Goal: Task Accomplishment & Management: Manage account settings

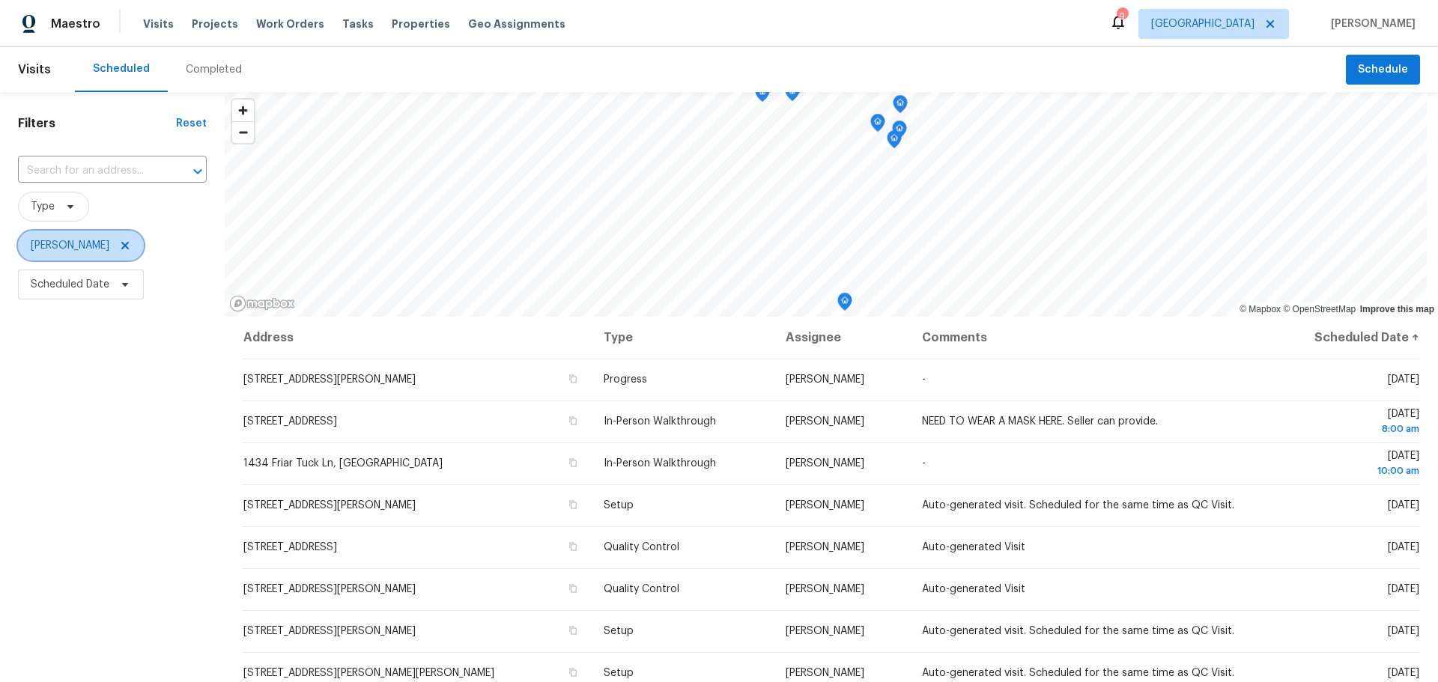
click at [120, 243] on icon at bounding box center [125, 246] width 12 height 12
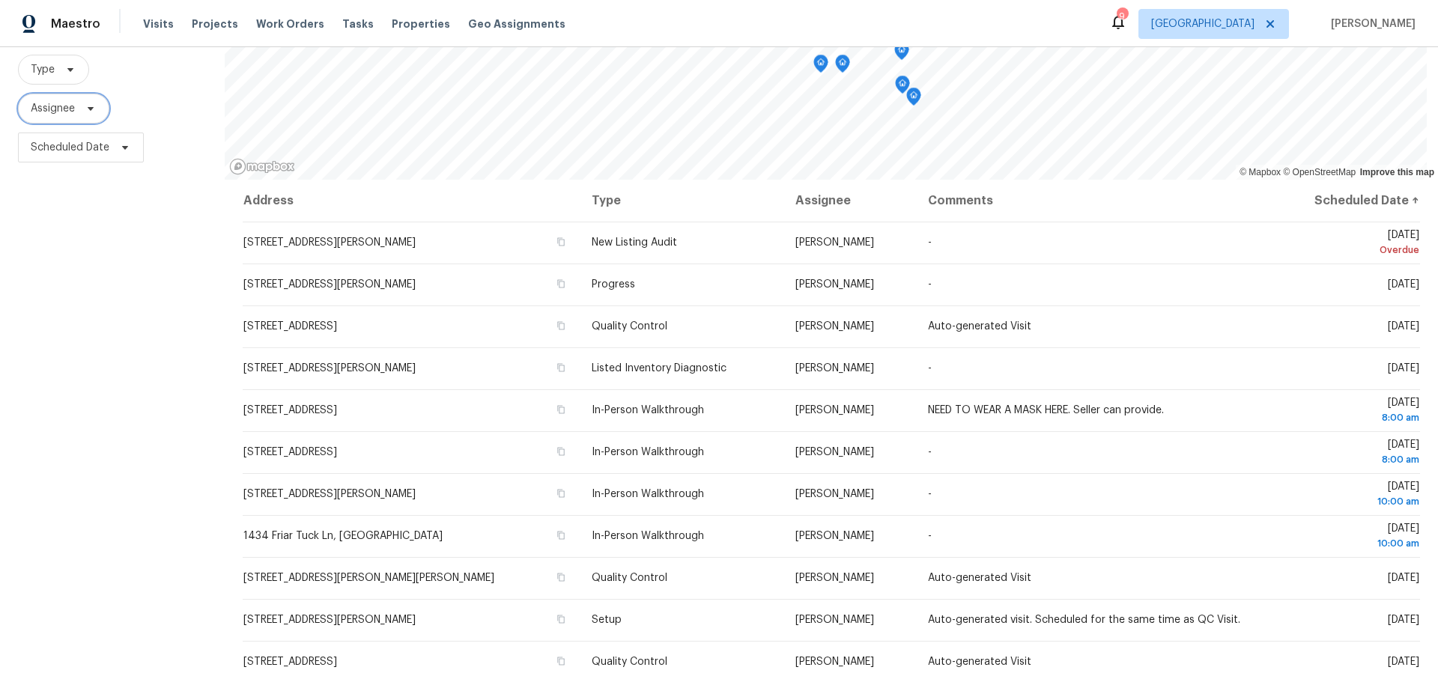
scroll to position [150, 0]
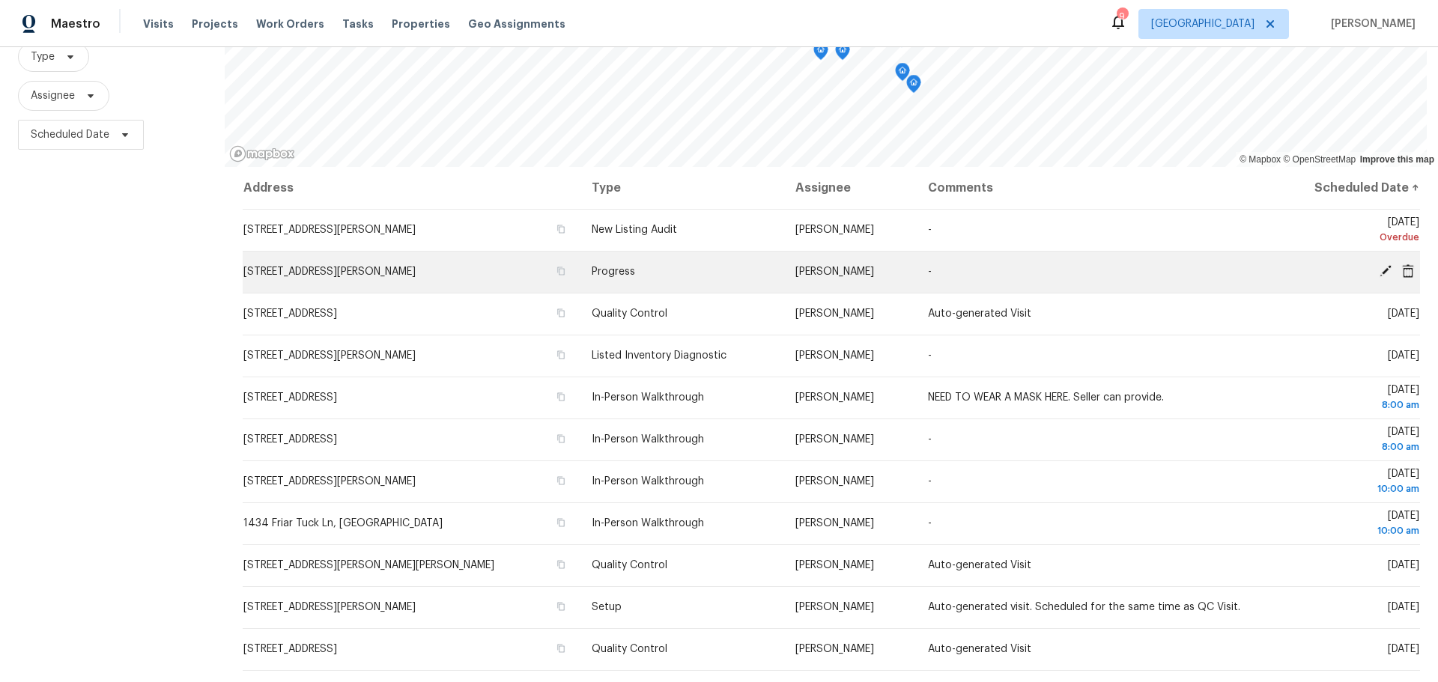
click at [1402, 270] on icon at bounding box center [1408, 270] width 12 height 13
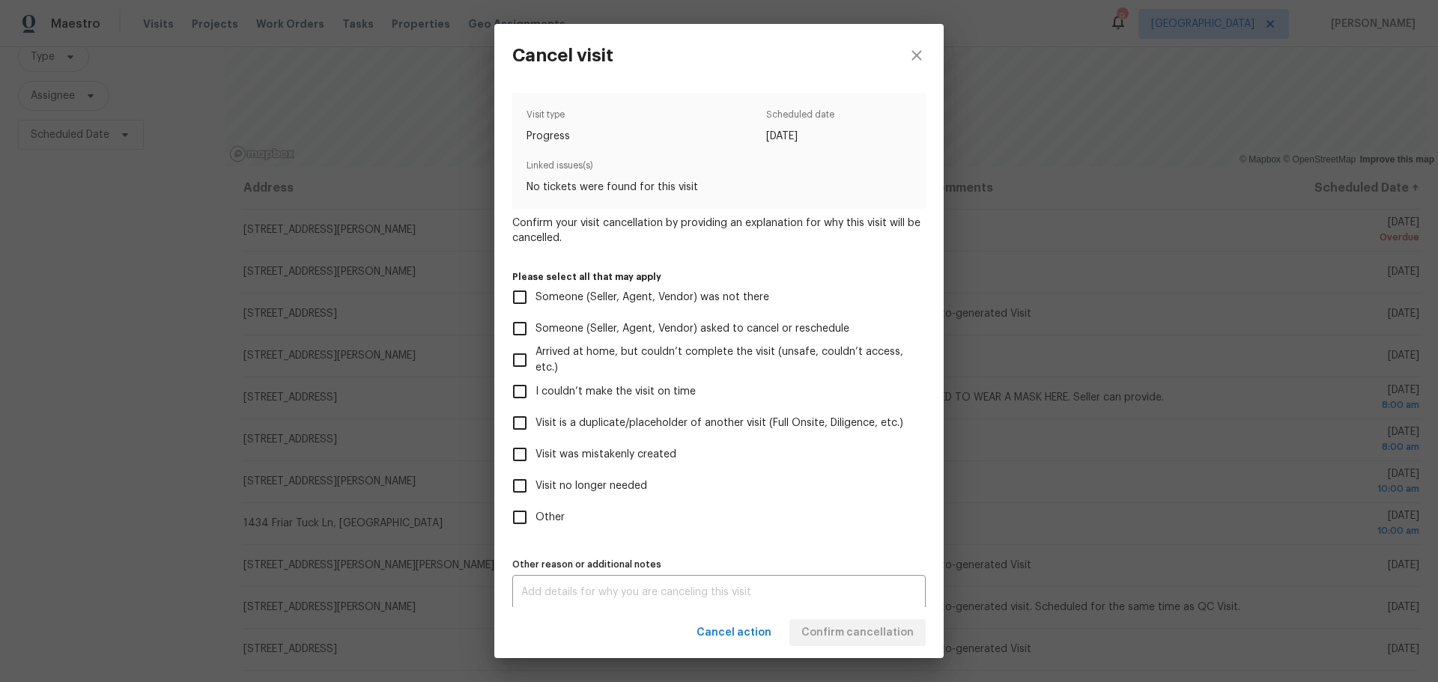
click at [645, 451] on span "Visit was mistakenly created" at bounding box center [606, 455] width 141 height 16
click at [536, 451] on input "Visit was mistakenly created" at bounding box center [519, 454] width 31 height 31
checkbox input "true"
click at [849, 629] on span "Confirm cancellation" at bounding box center [858, 633] width 112 height 19
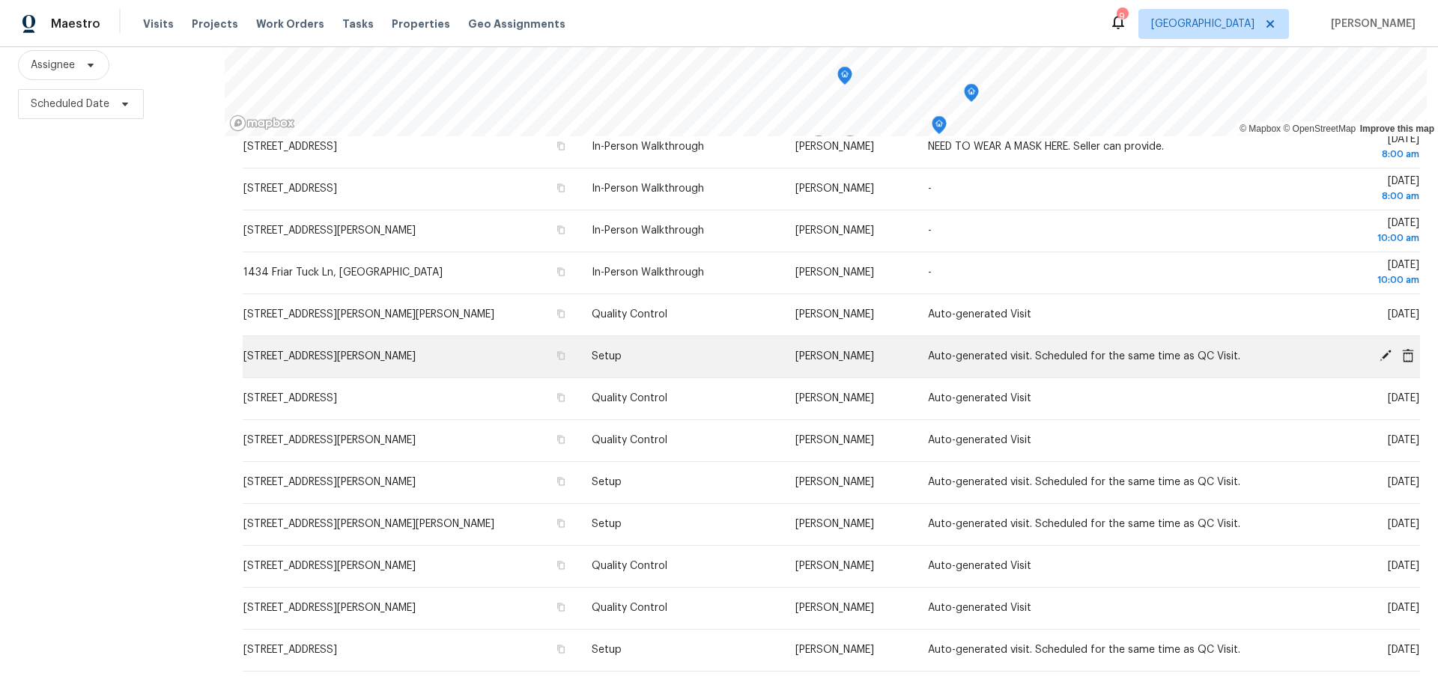
scroll to position [225, 0]
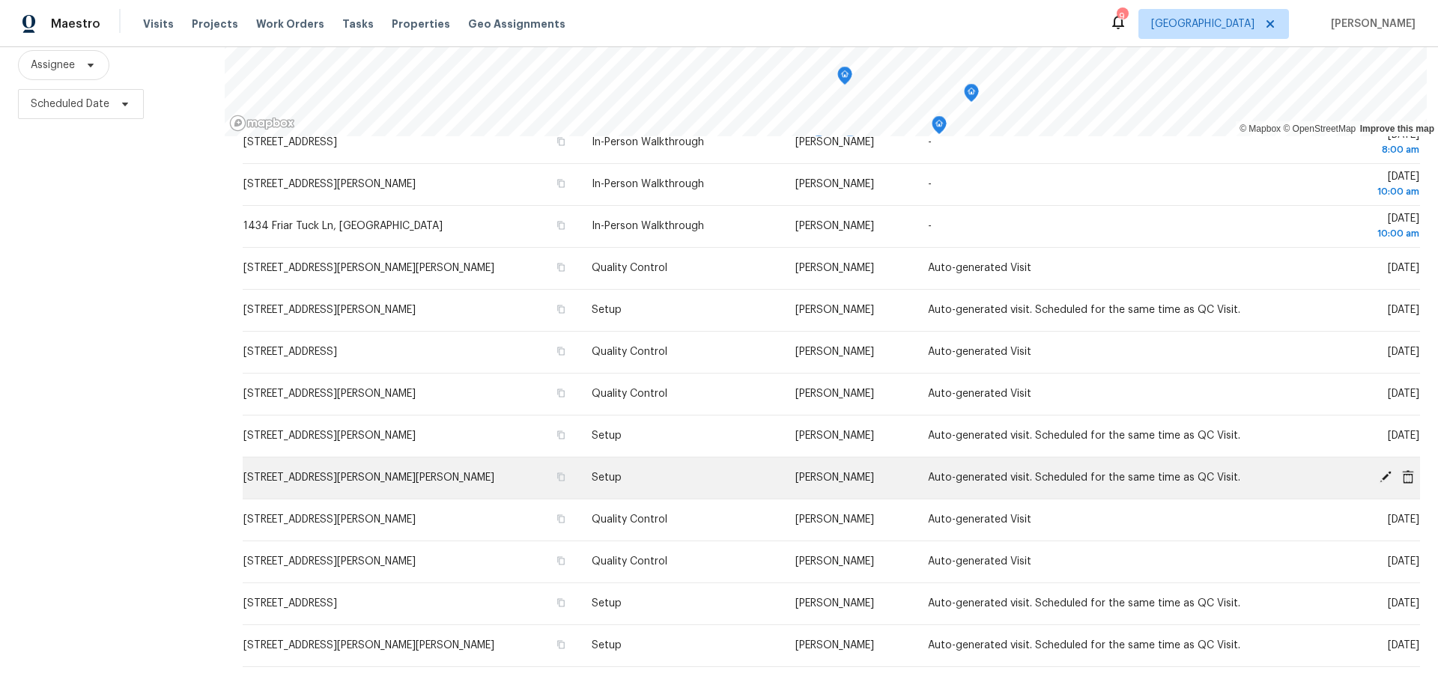
click at [1402, 470] on icon at bounding box center [1408, 476] width 12 height 13
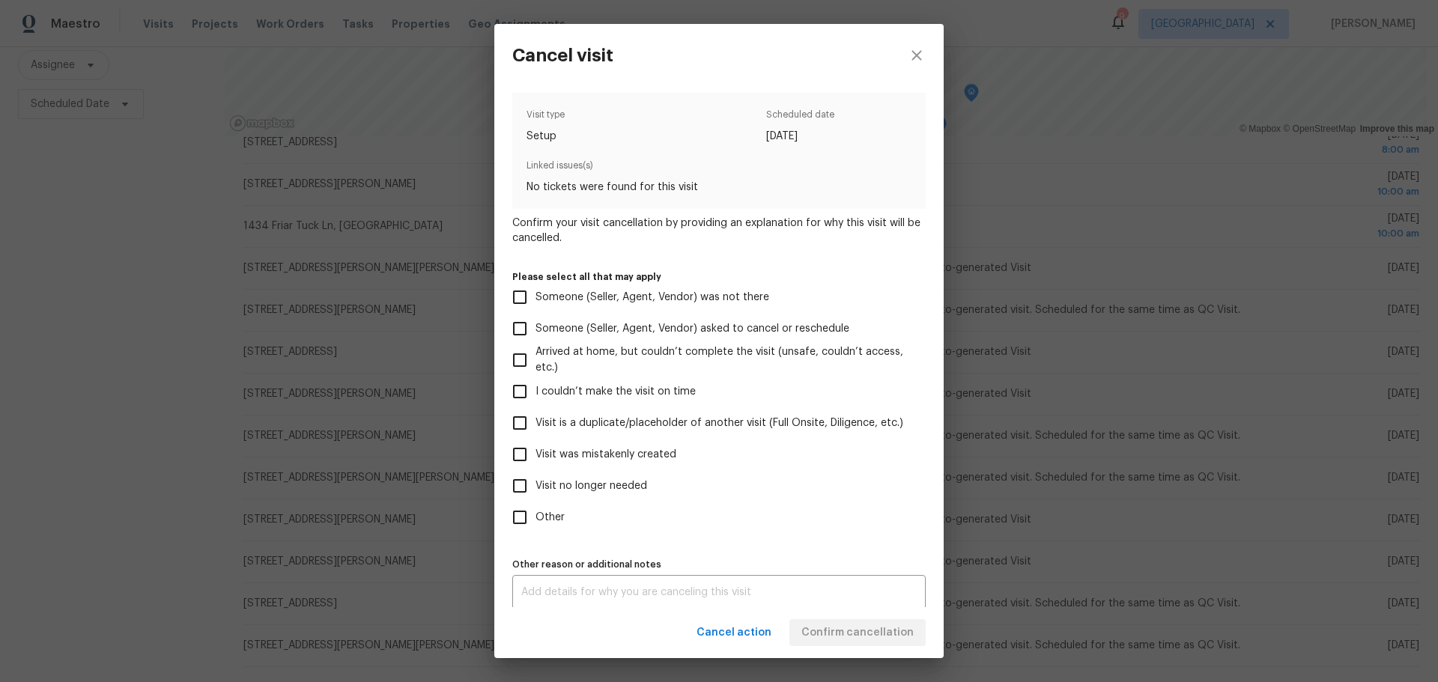
click at [628, 447] on span "Visit was mistakenly created" at bounding box center [606, 455] width 141 height 16
click at [536, 446] on input "Visit was mistakenly created" at bounding box center [519, 454] width 31 height 31
checkbox input "true"
click at [828, 633] on span "Confirm cancellation" at bounding box center [858, 633] width 112 height 19
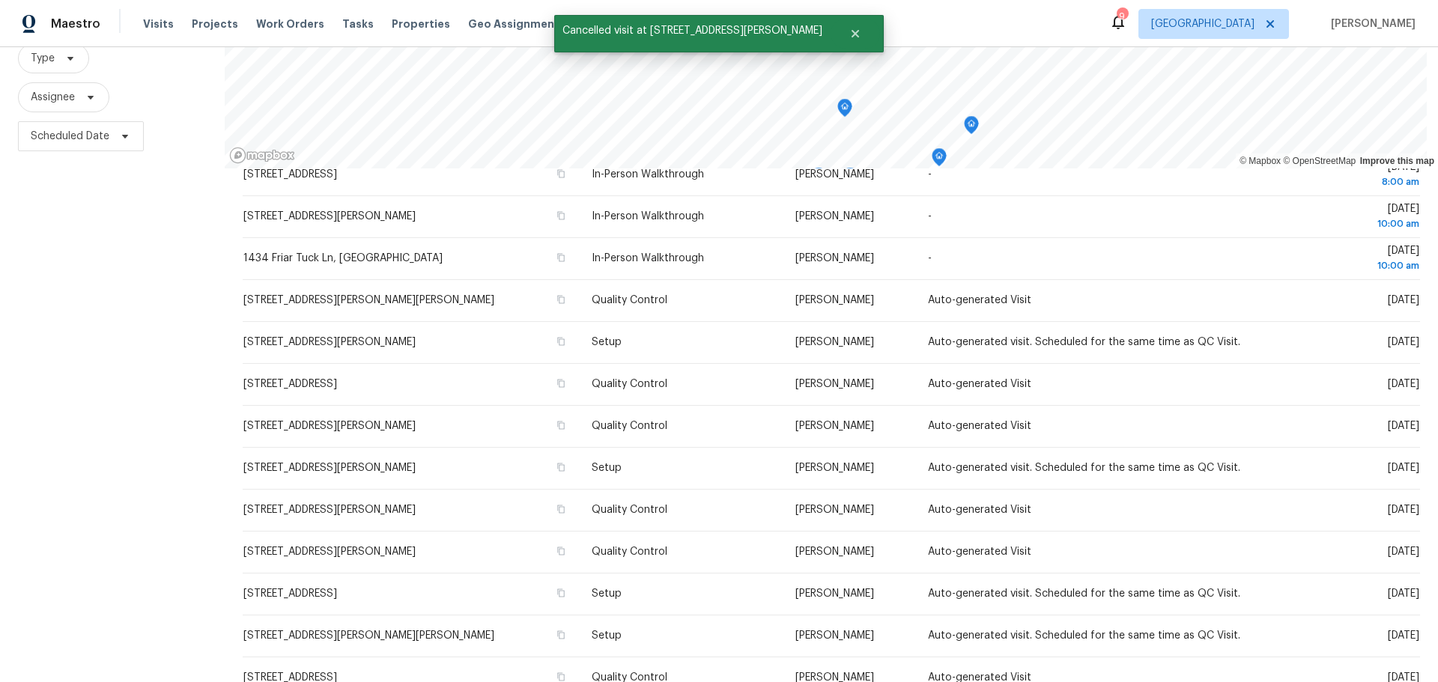
scroll to position [150, 0]
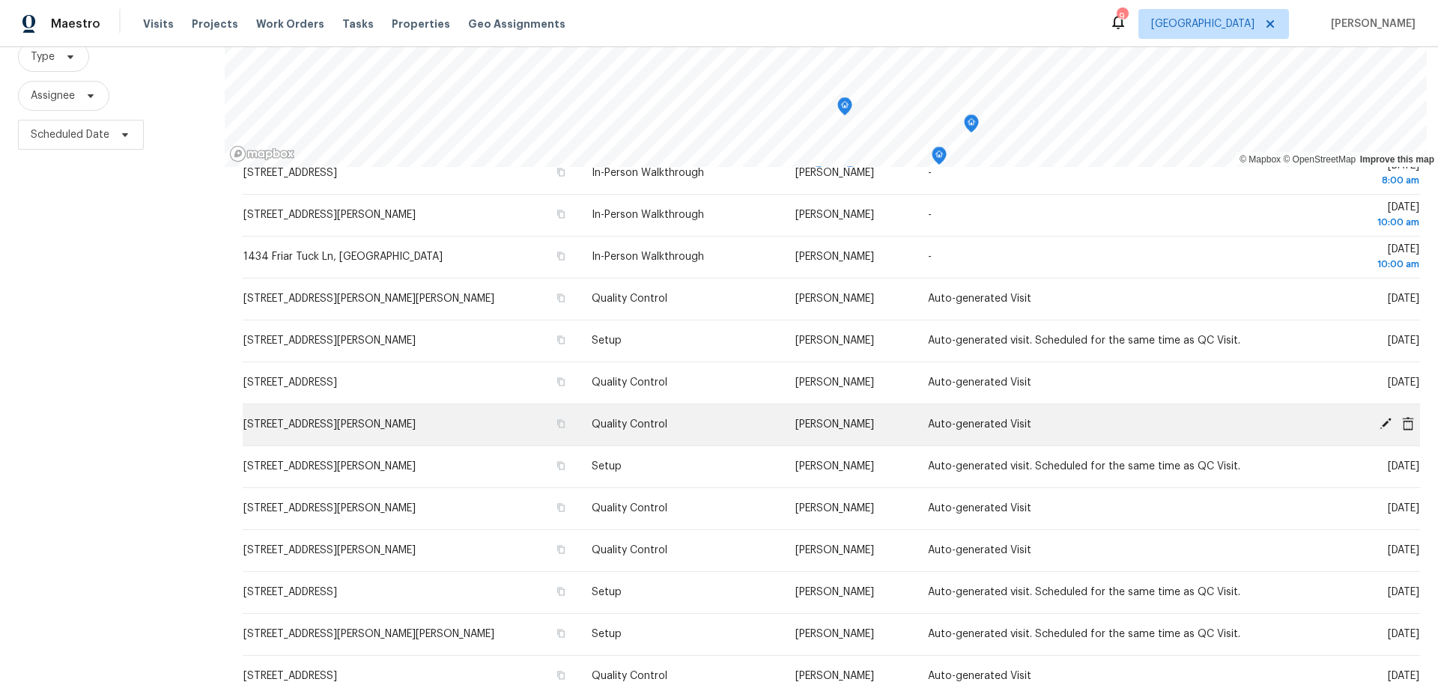
click at [1402, 422] on icon at bounding box center [1408, 423] width 12 height 13
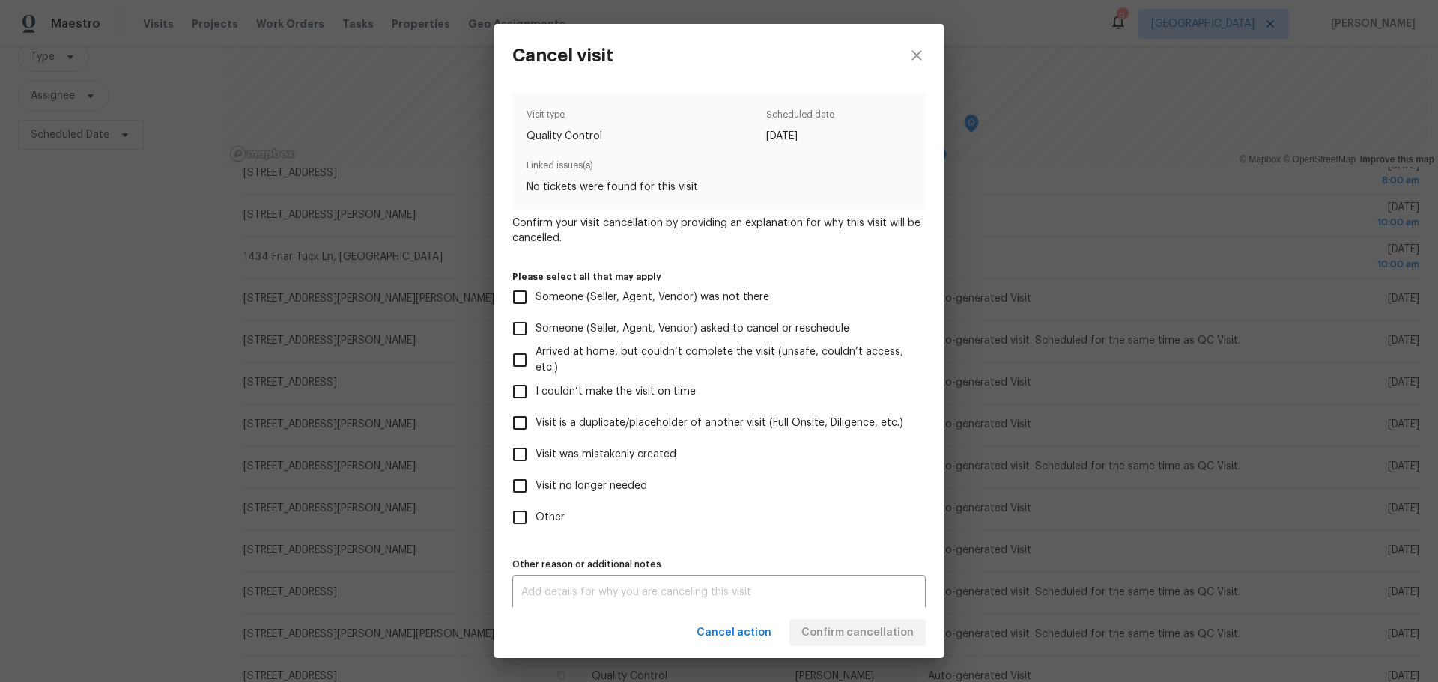
click at [635, 449] on span "Visit was mistakenly created" at bounding box center [606, 455] width 141 height 16
click at [536, 449] on input "Visit was mistakenly created" at bounding box center [519, 454] width 31 height 31
checkbox input "true"
click at [863, 624] on span "Confirm cancellation" at bounding box center [858, 633] width 112 height 19
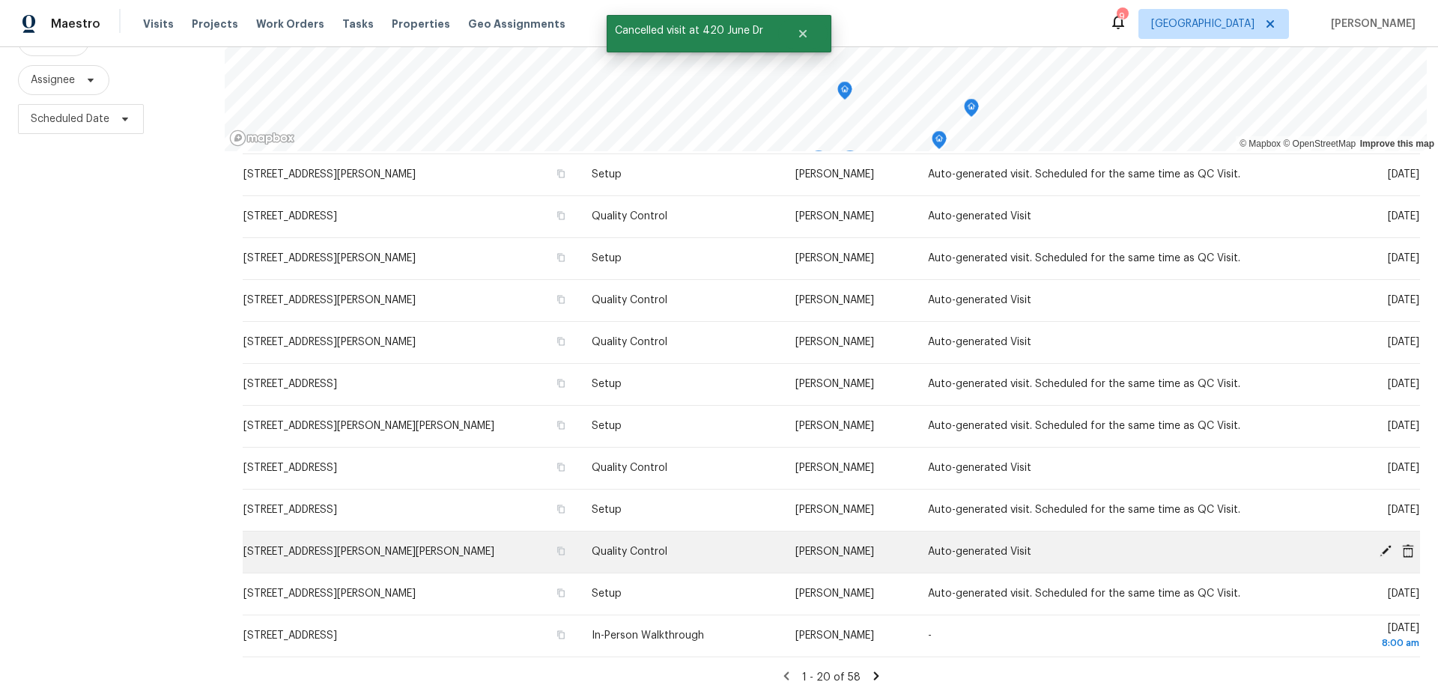
scroll to position [192, 0]
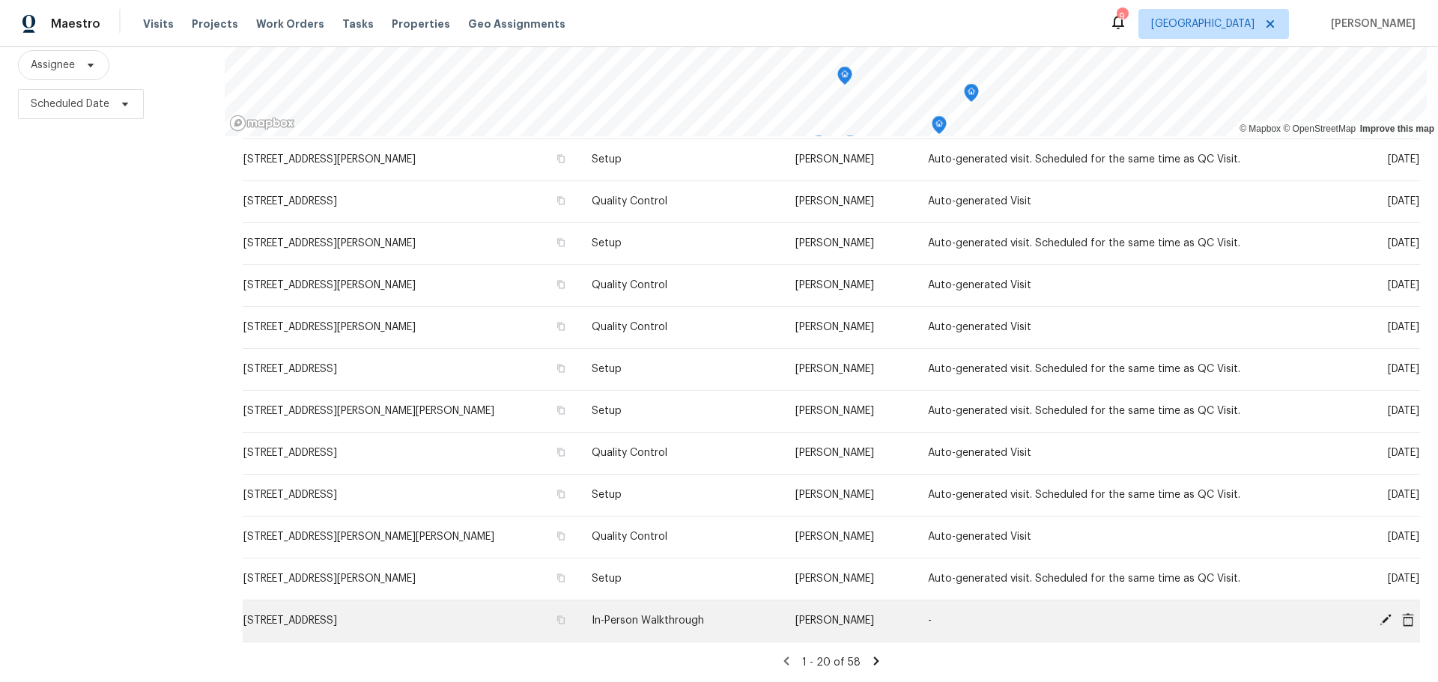
click at [1380, 614] on icon at bounding box center [1386, 620] width 12 height 12
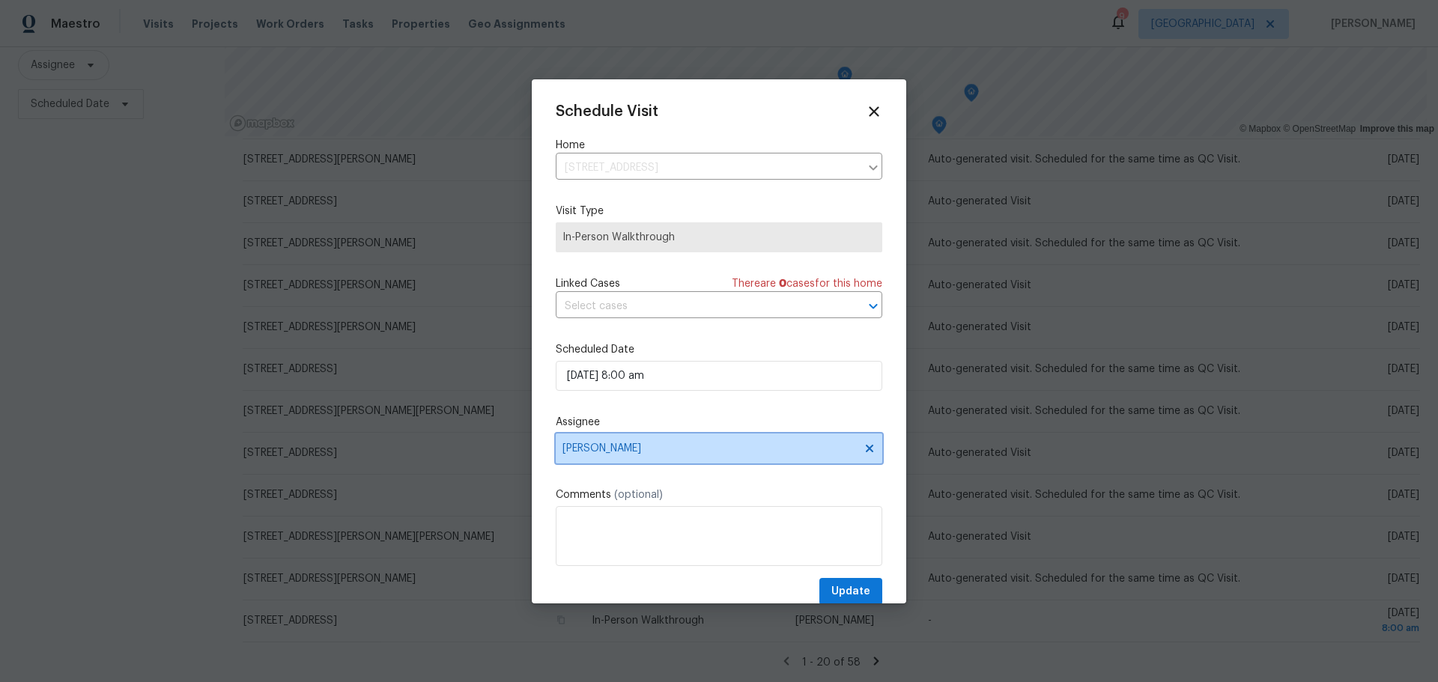
drag, startPoint x: 657, startPoint y: 447, endPoint x: 780, endPoint y: 438, distance: 123.2
click at [659, 446] on span "Michael Gruener" at bounding box center [710, 449] width 294 height 12
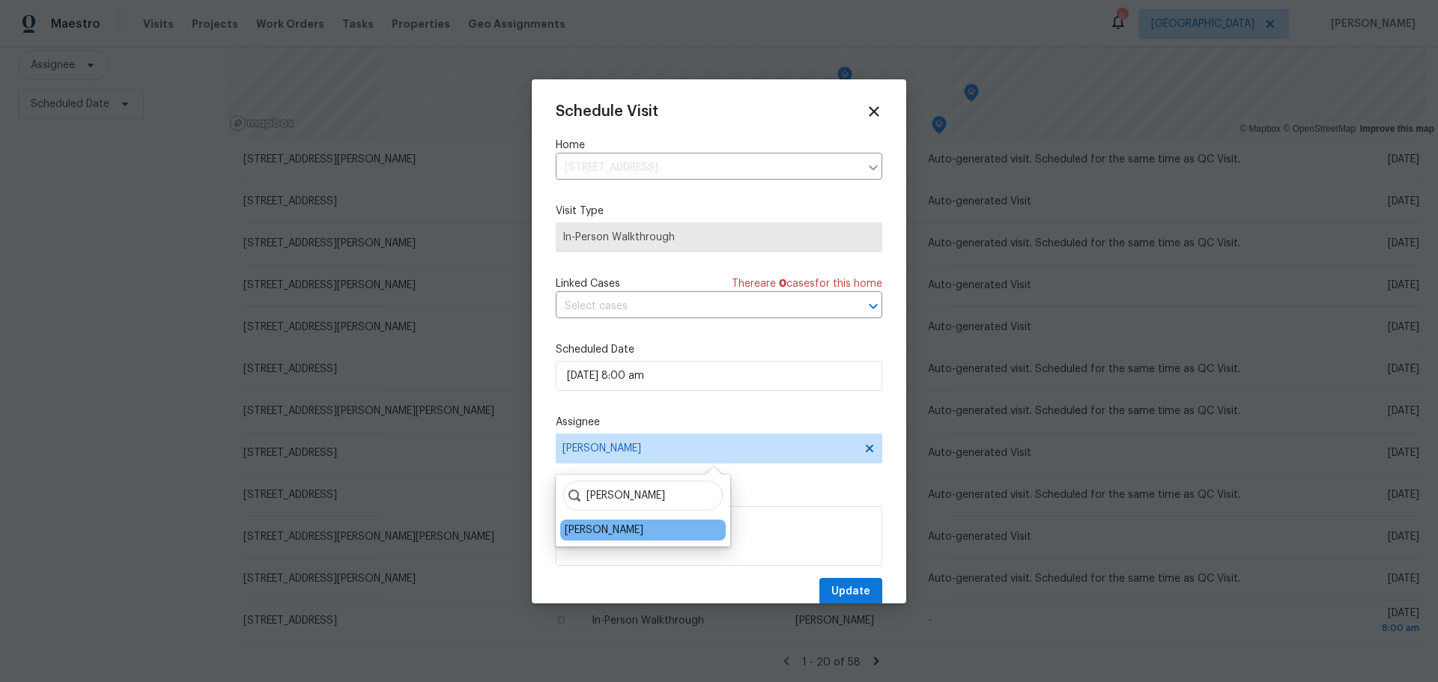
type input "james"
click at [608, 534] on div "[PERSON_NAME]" at bounding box center [604, 530] width 79 height 15
click at [853, 587] on span "Update" at bounding box center [851, 592] width 39 height 19
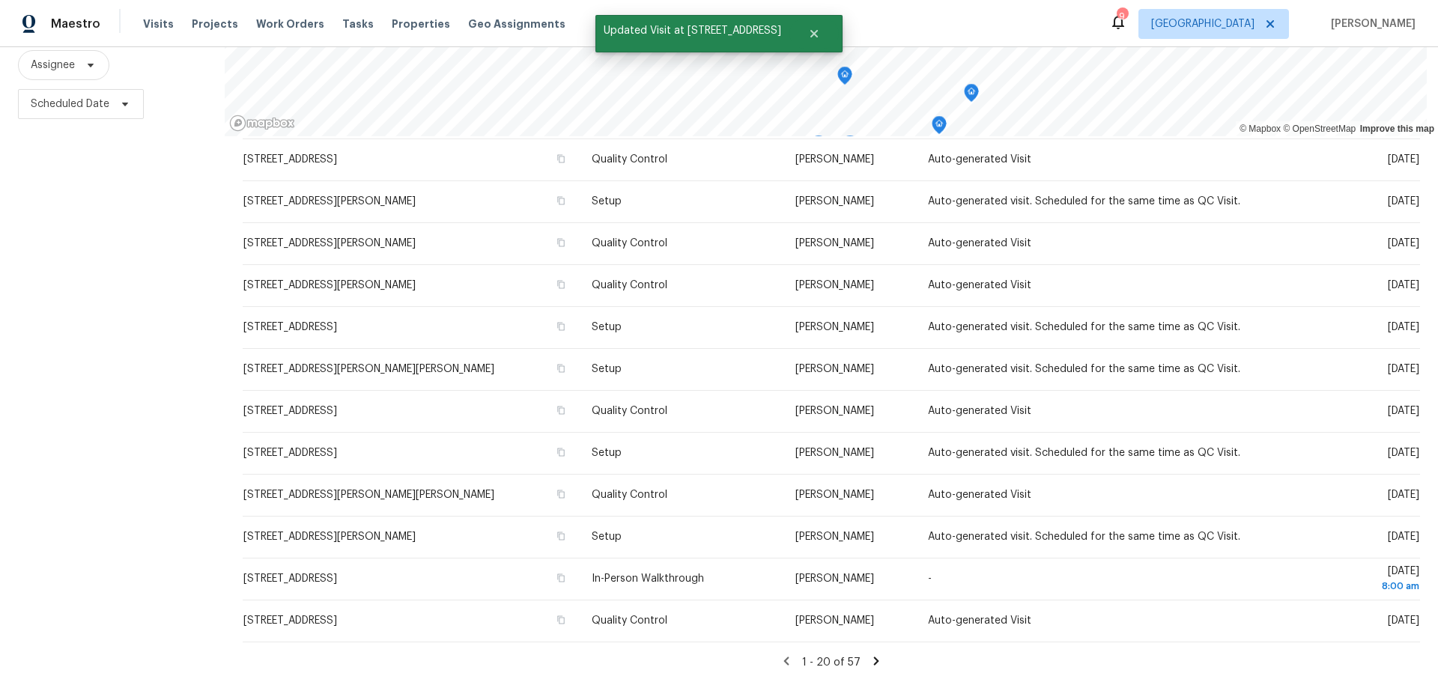
click at [870, 655] on icon at bounding box center [876, 661] width 13 height 13
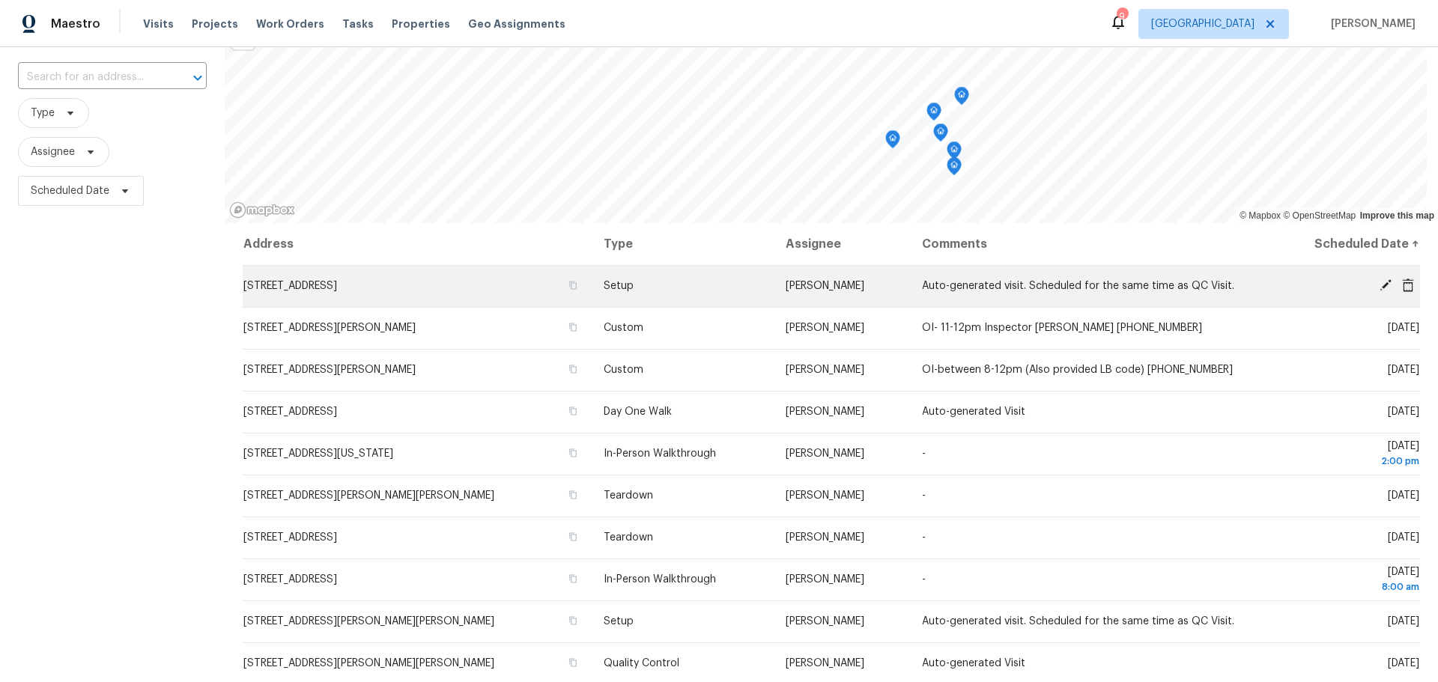
scroll to position [0, 0]
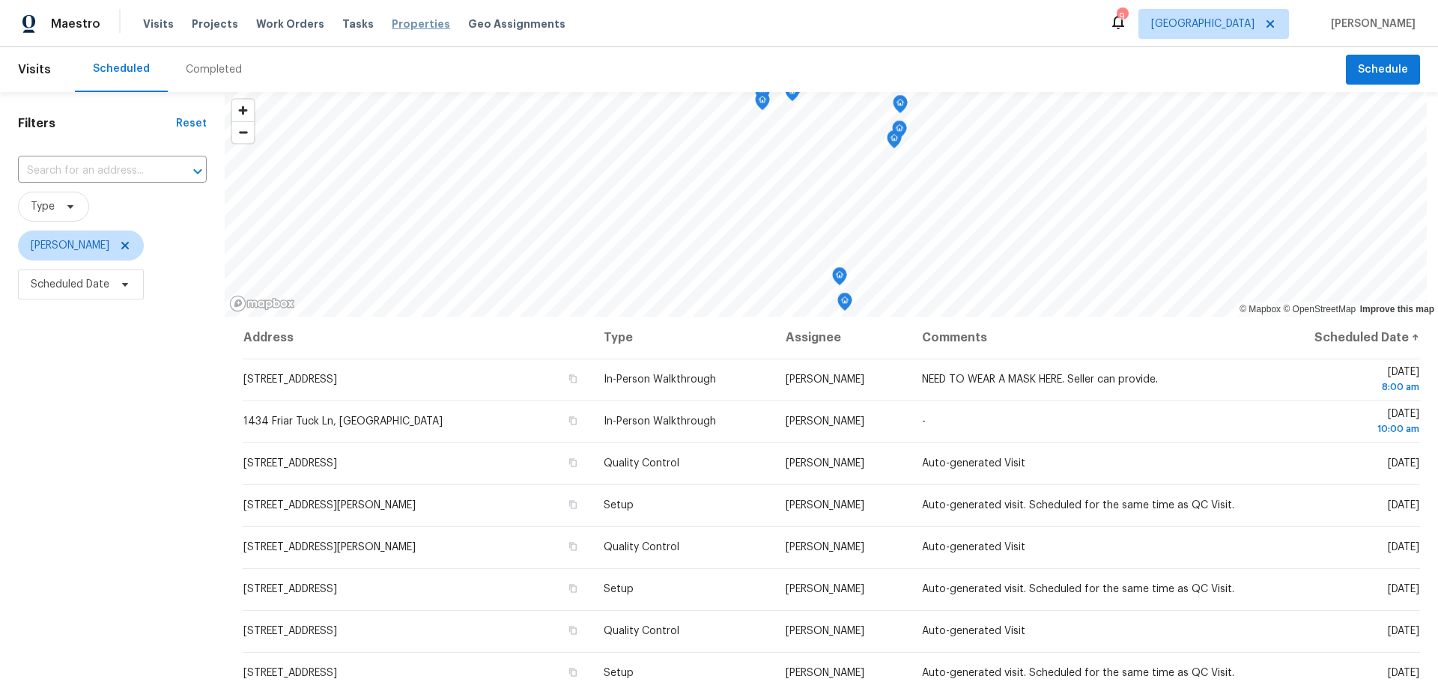
click at [392, 20] on span "Properties" at bounding box center [421, 23] width 58 height 15
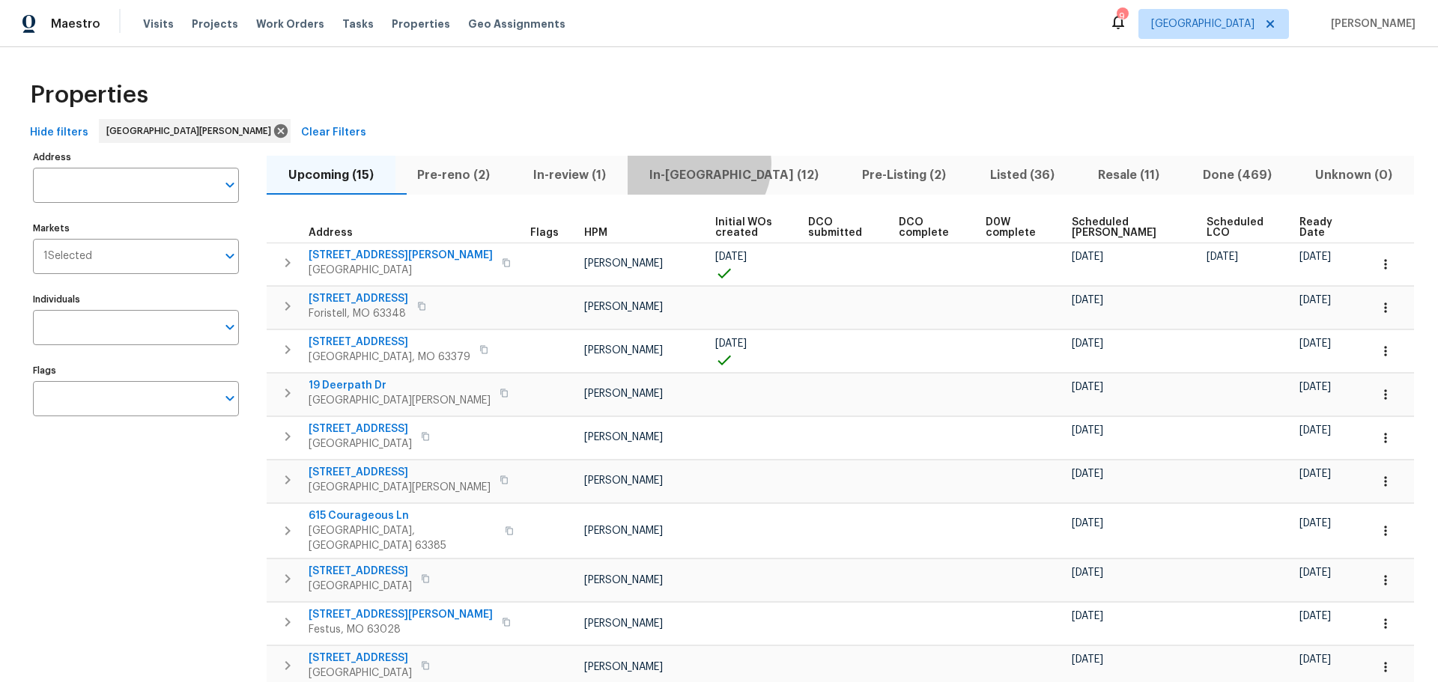
click at [727, 165] on span "In-[GEOGRAPHIC_DATA] (12)" at bounding box center [734, 175] width 195 height 21
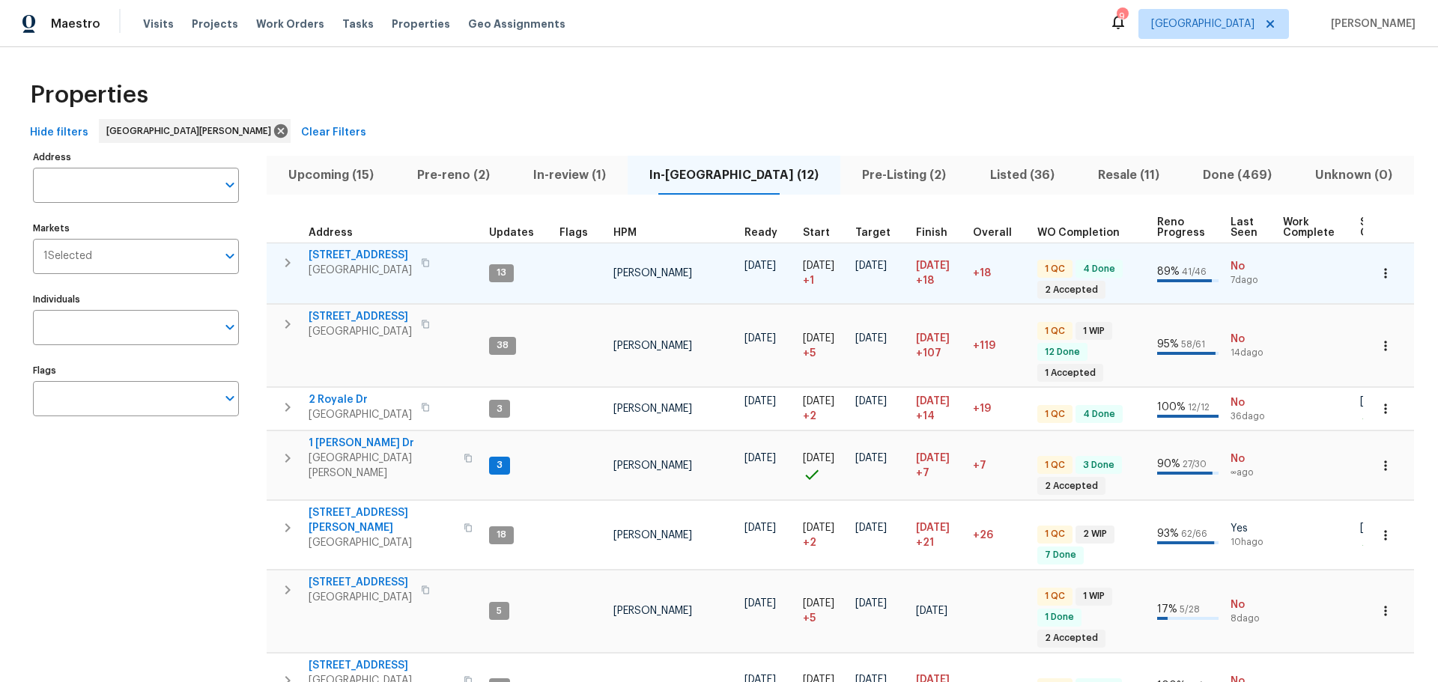
click at [376, 252] on span "[STREET_ADDRESS]" at bounding box center [360, 255] width 103 height 15
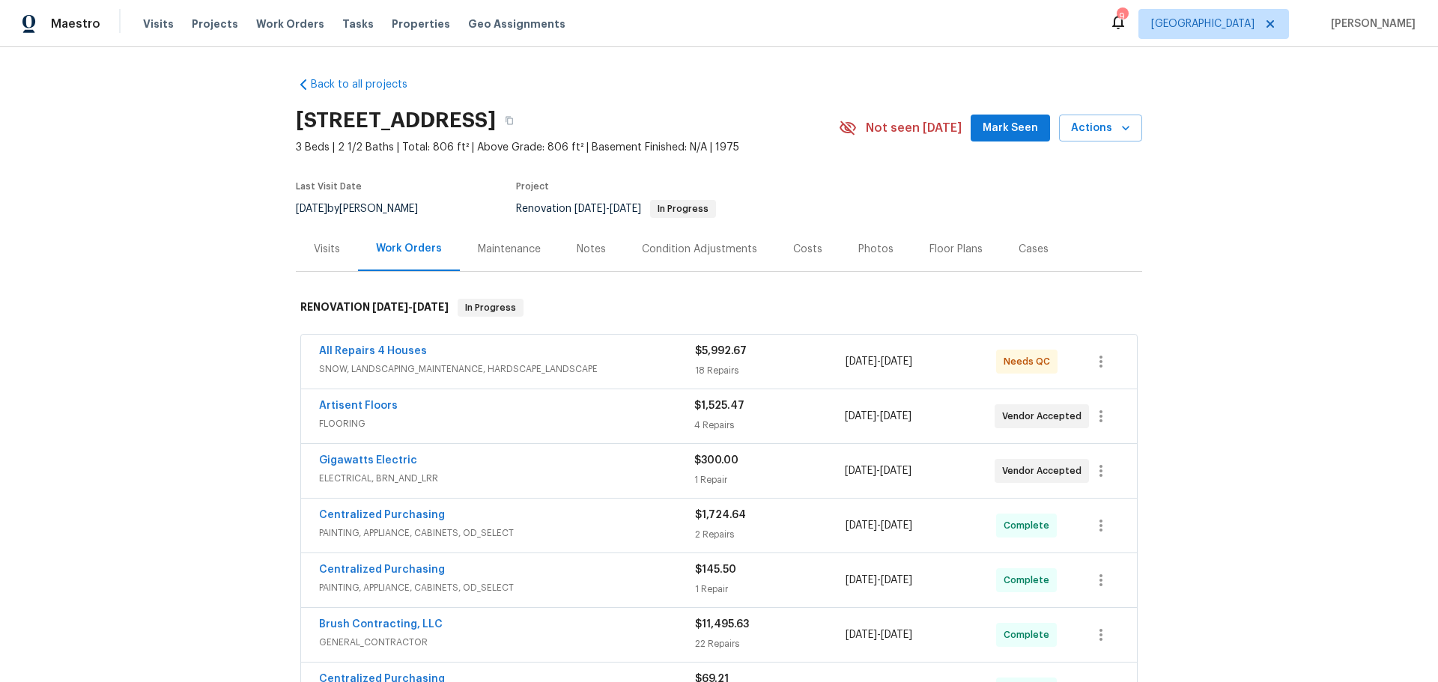
click at [402, 342] on div "All Repairs 4 Houses SNOW, LANDSCAPING_MAINTENANCE, HARDSCAPE_LANDSCAPE $5,992.…" at bounding box center [719, 362] width 836 height 54
click at [402, 351] on link "All Repairs 4 Houses" at bounding box center [373, 351] width 108 height 10
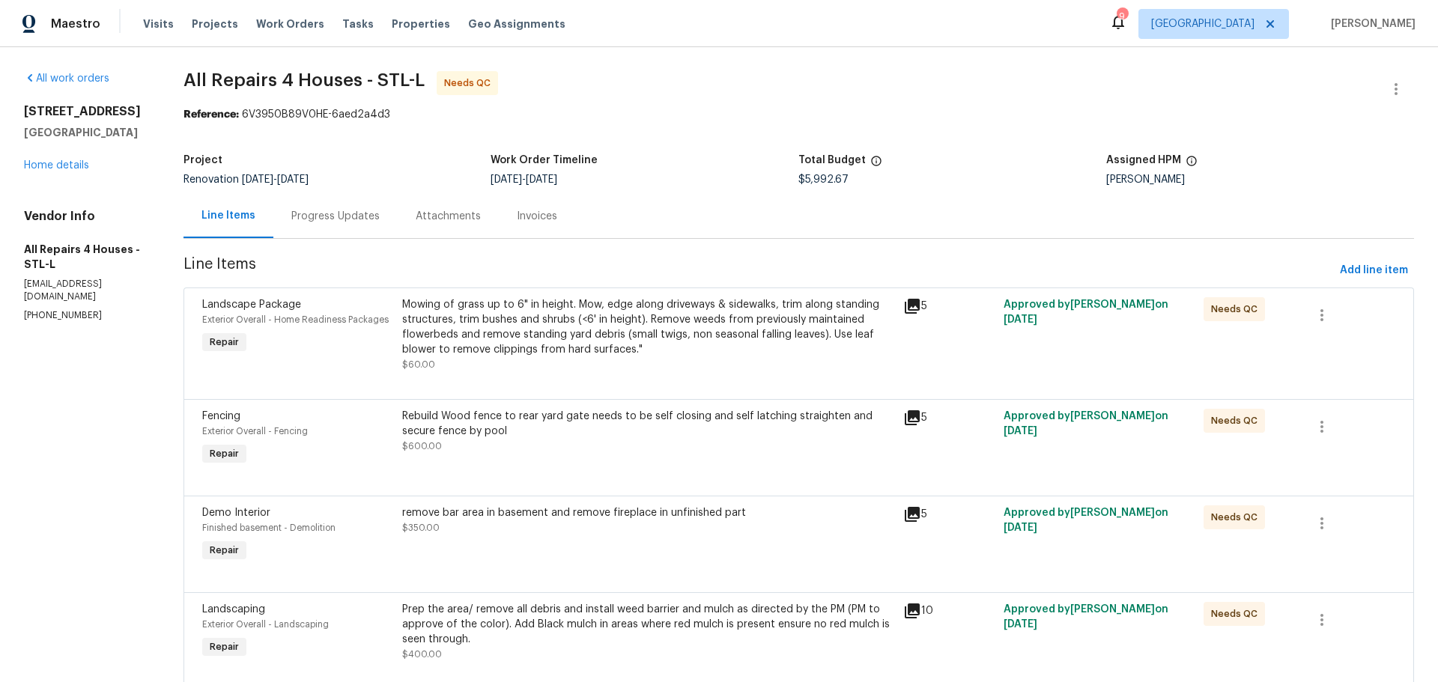
click at [632, 344] on div "Mowing of grass up to 6" in height. Mow, edge along driveways & sidewalks, trim…" at bounding box center [648, 327] width 492 height 60
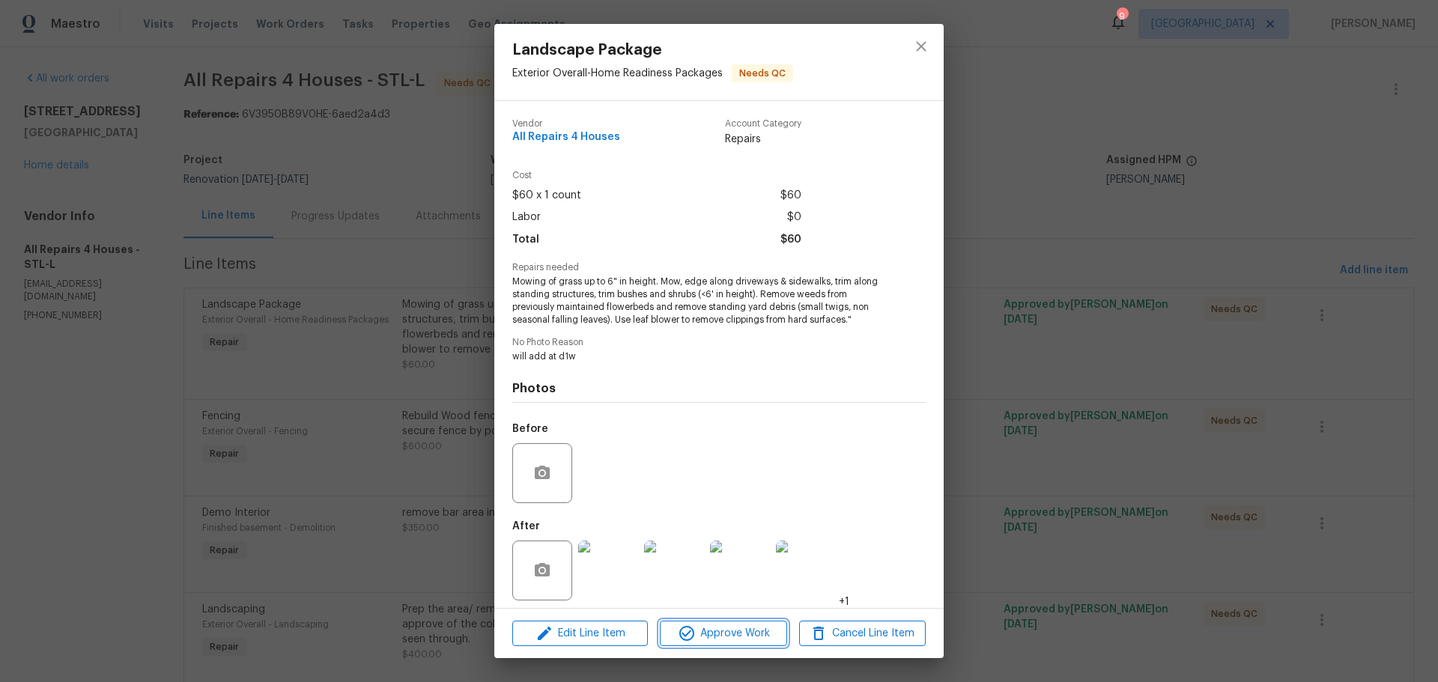
click at [702, 629] on span "Approve Work" at bounding box center [724, 634] width 118 height 19
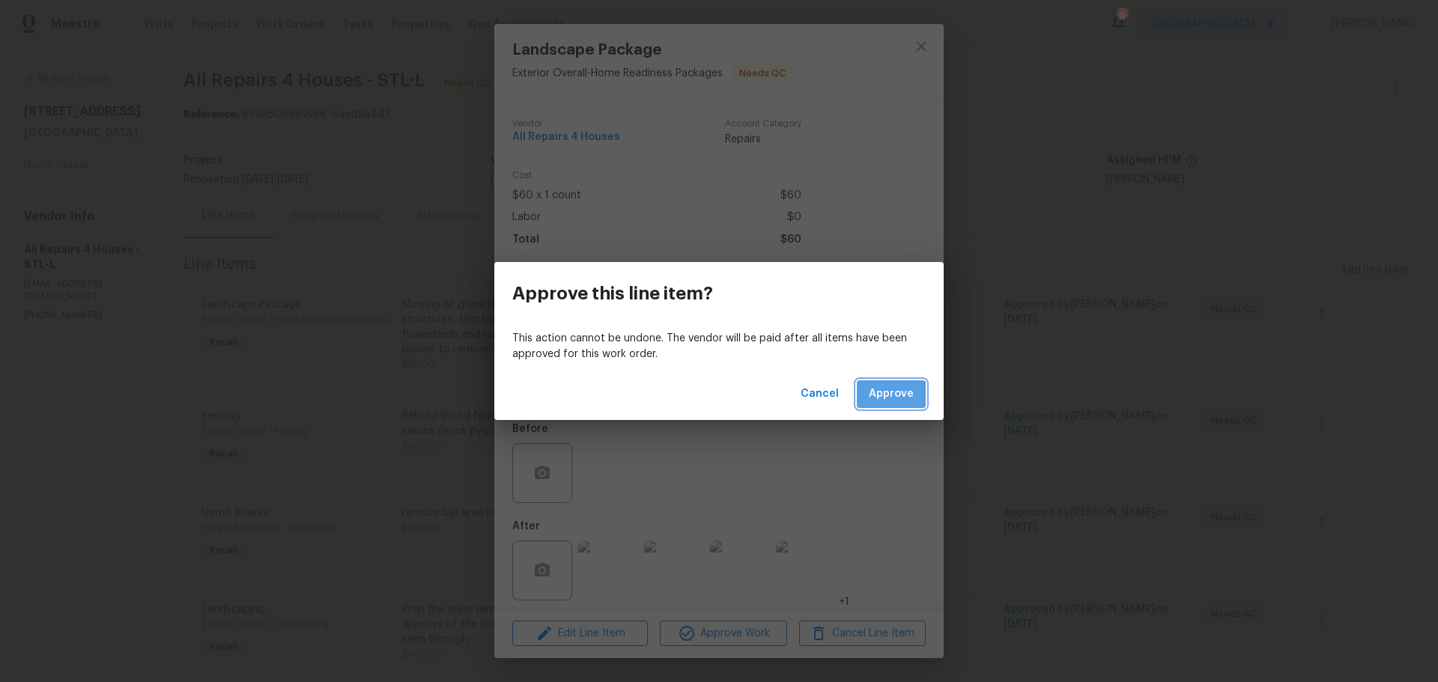
click at [877, 405] on button "Approve" at bounding box center [891, 395] width 69 height 28
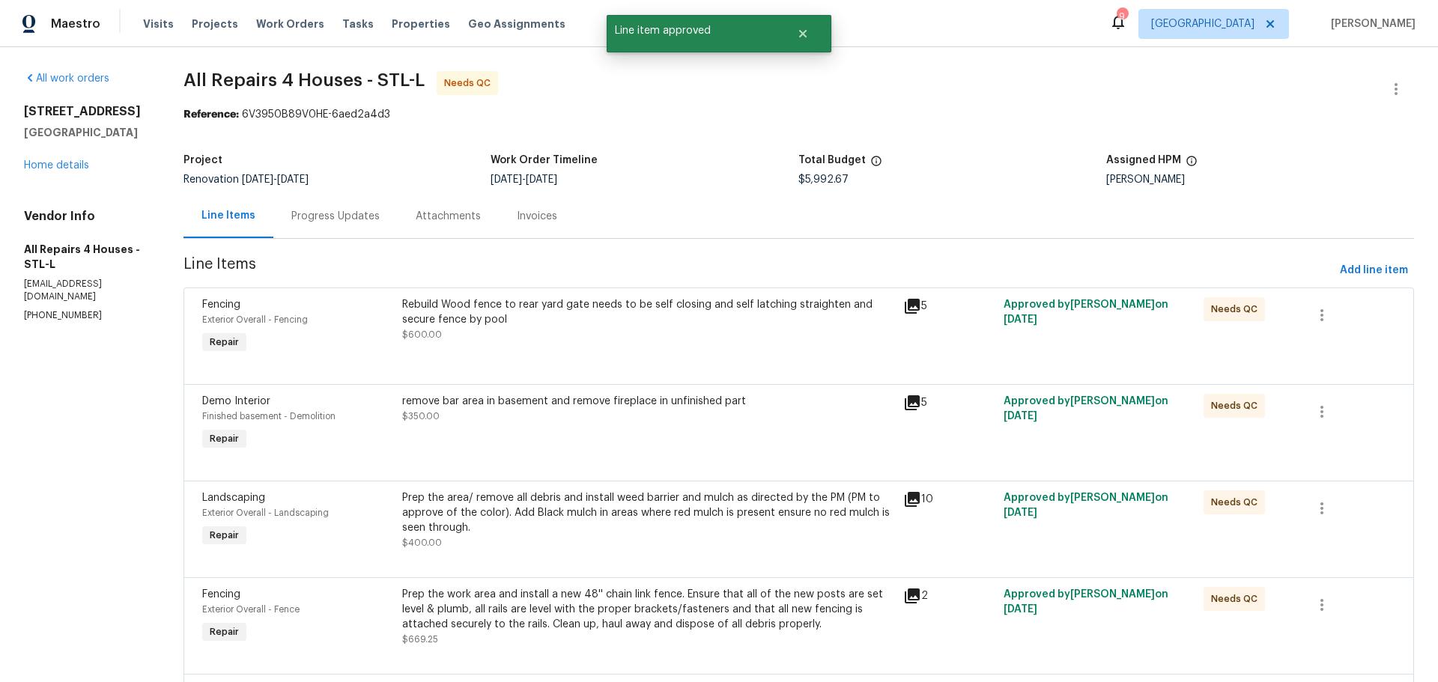
click at [696, 344] on div "Rebuild Wood fence to rear yard gate needs to be self closing and self latching…" at bounding box center [648, 327] width 501 height 69
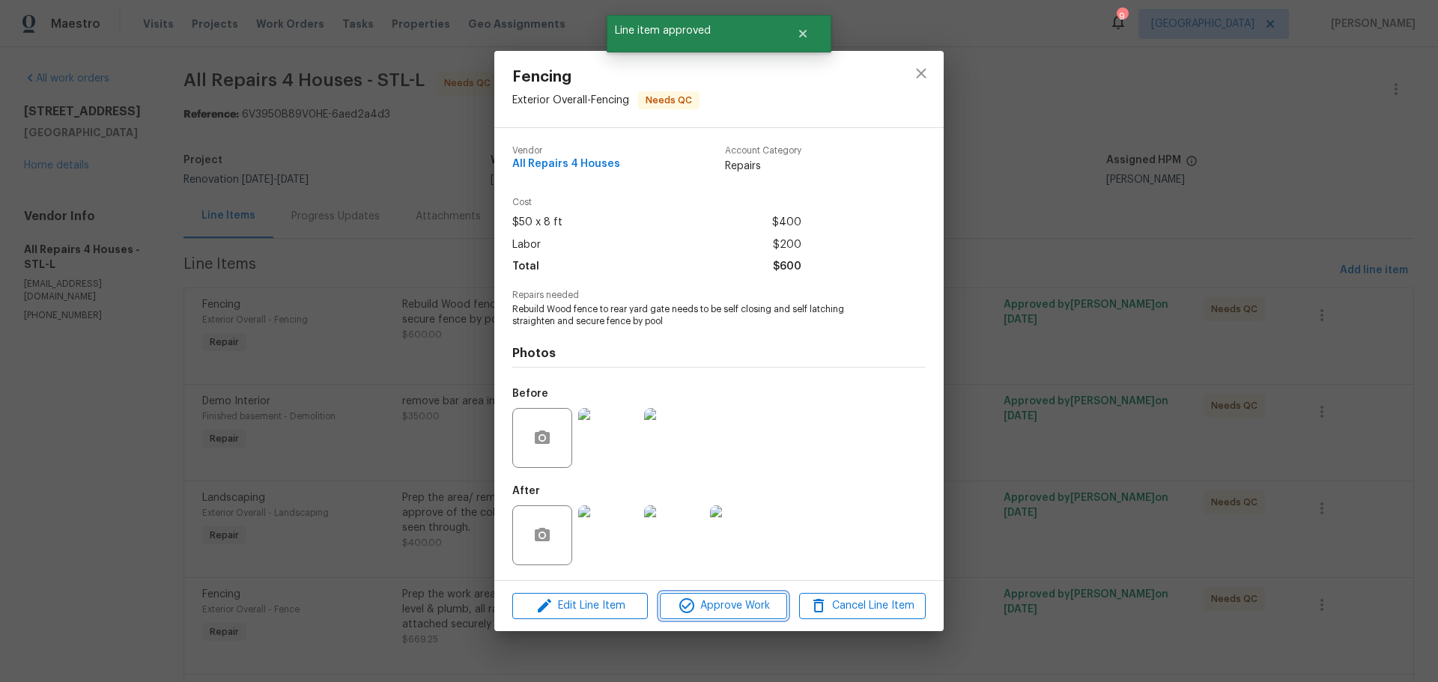
click at [759, 602] on span "Approve Work" at bounding box center [724, 606] width 118 height 19
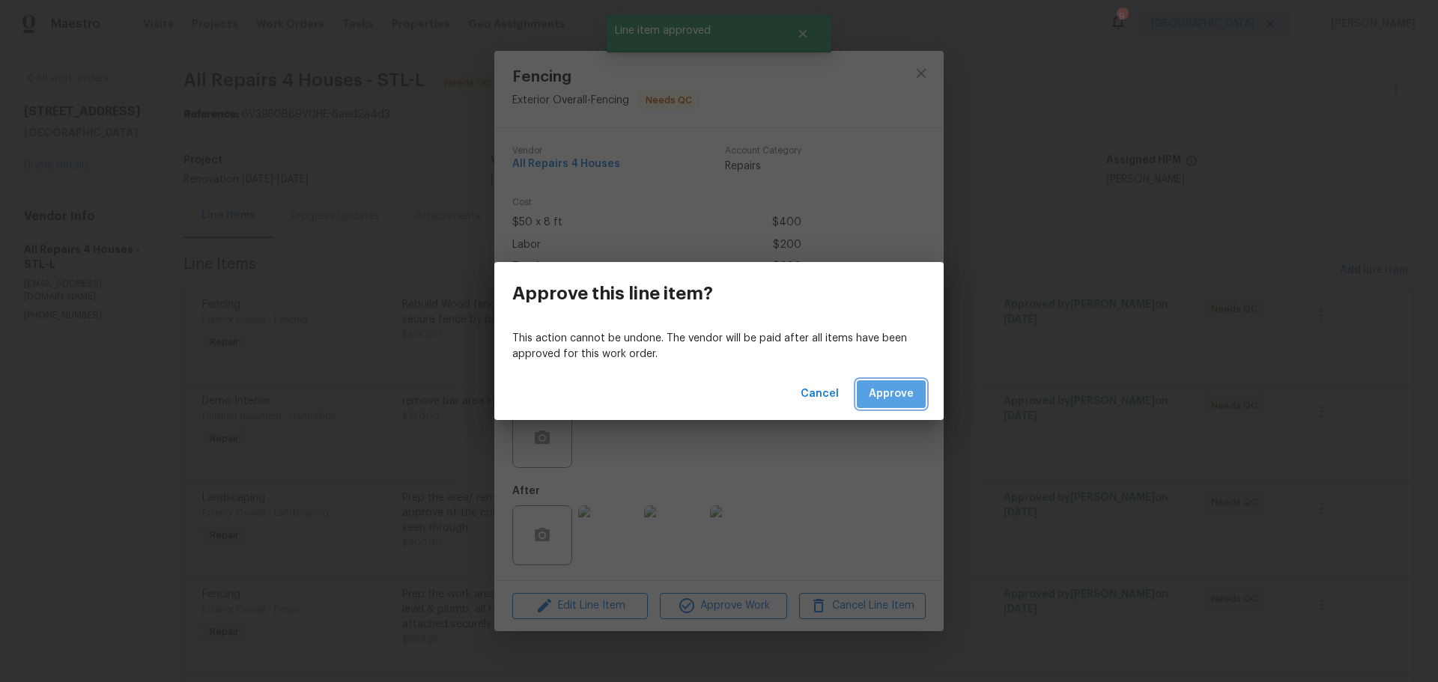
click at [888, 397] on span "Approve" at bounding box center [891, 394] width 45 height 19
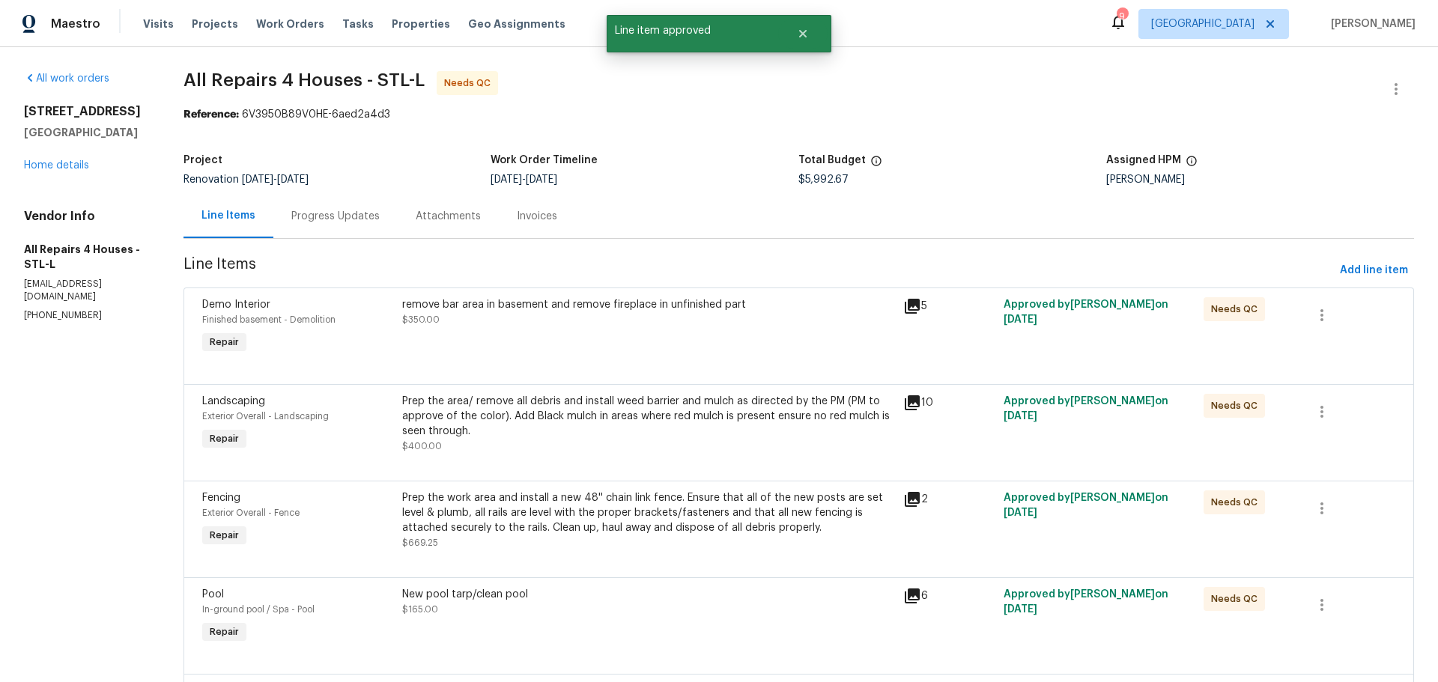
click at [631, 339] on div "remove bar area in basement and remove fireplace in unfinished part $350.00" at bounding box center [648, 327] width 501 height 69
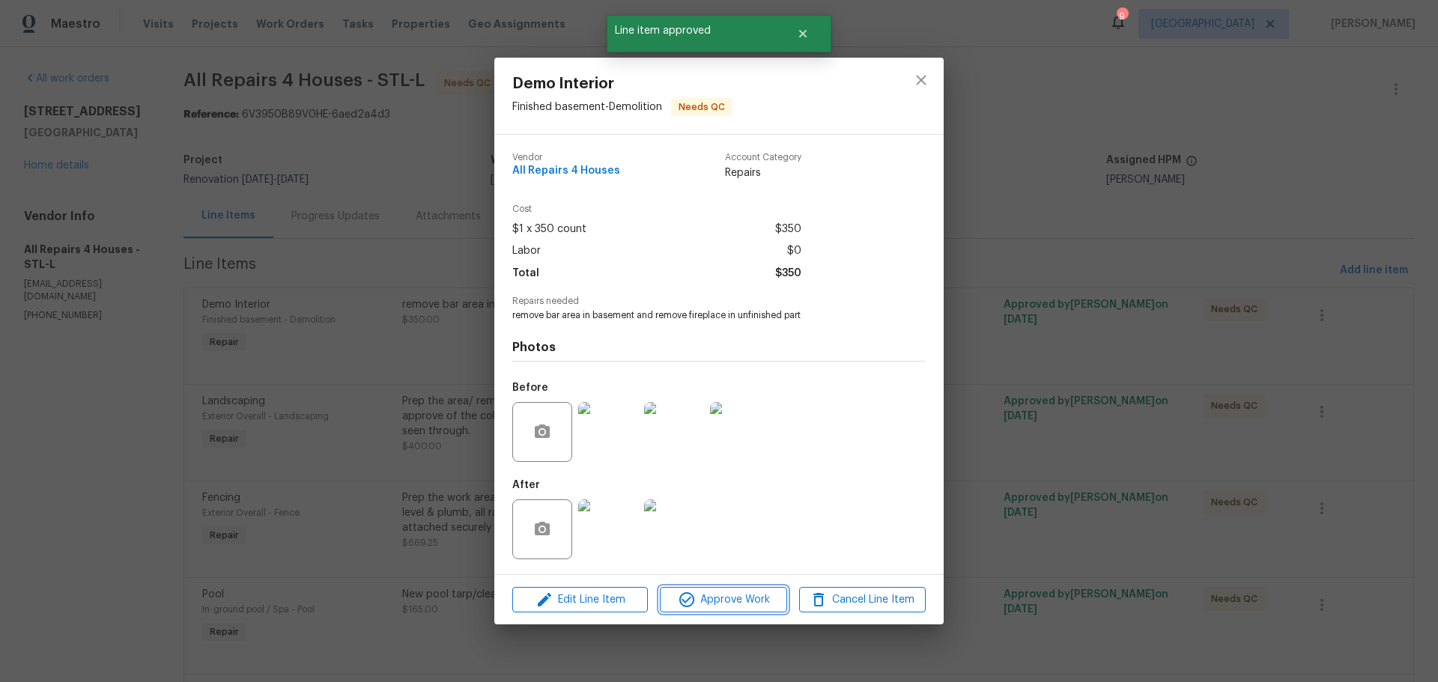
click at [715, 608] on span "Approve Work" at bounding box center [724, 600] width 118 height 19
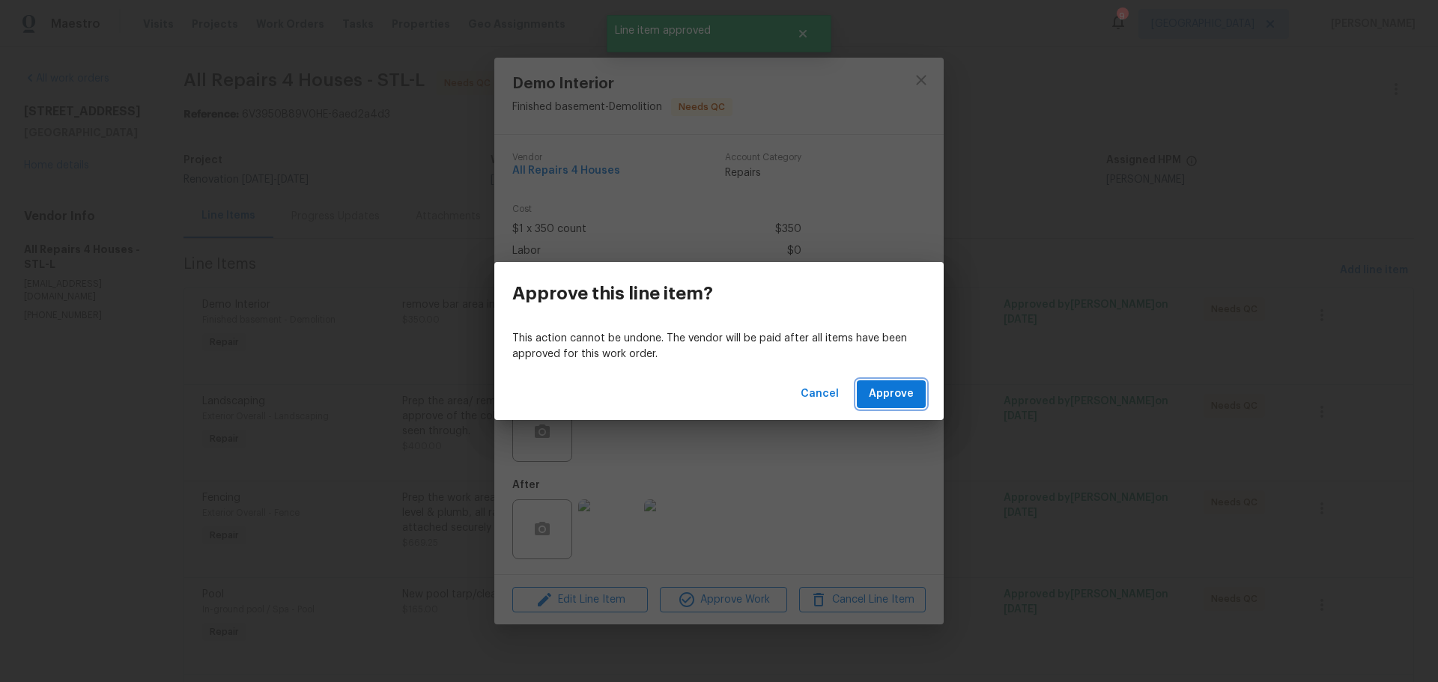
click at [889, 401] on span "Approve" at bounding box center [891, 394] width 45 height 19
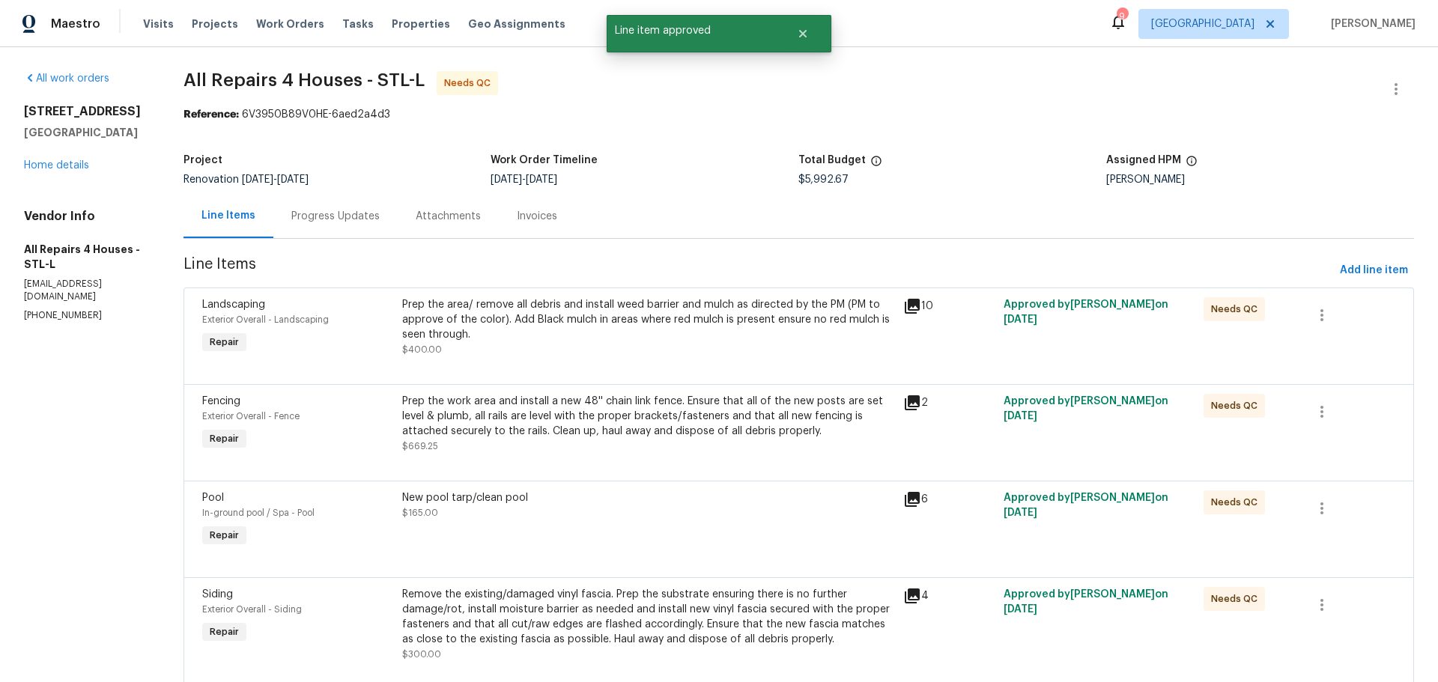
click at [632, 353] on div "Prep the area/ remove all debris and install weed barrier and mulch as directed…" at bounding box center [648, 327] width 492 height 60
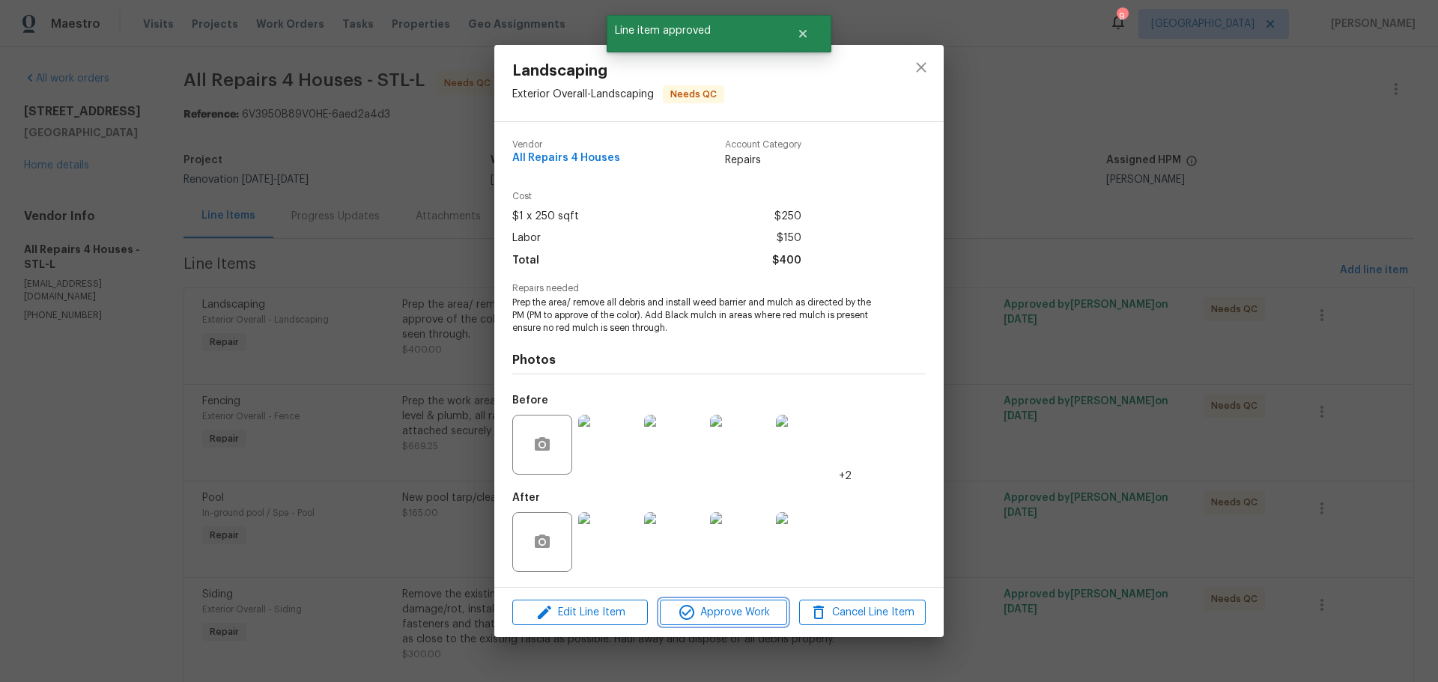
click at [685, 614] on icon "button" at bounding box center [686, 612] width 15 height 15
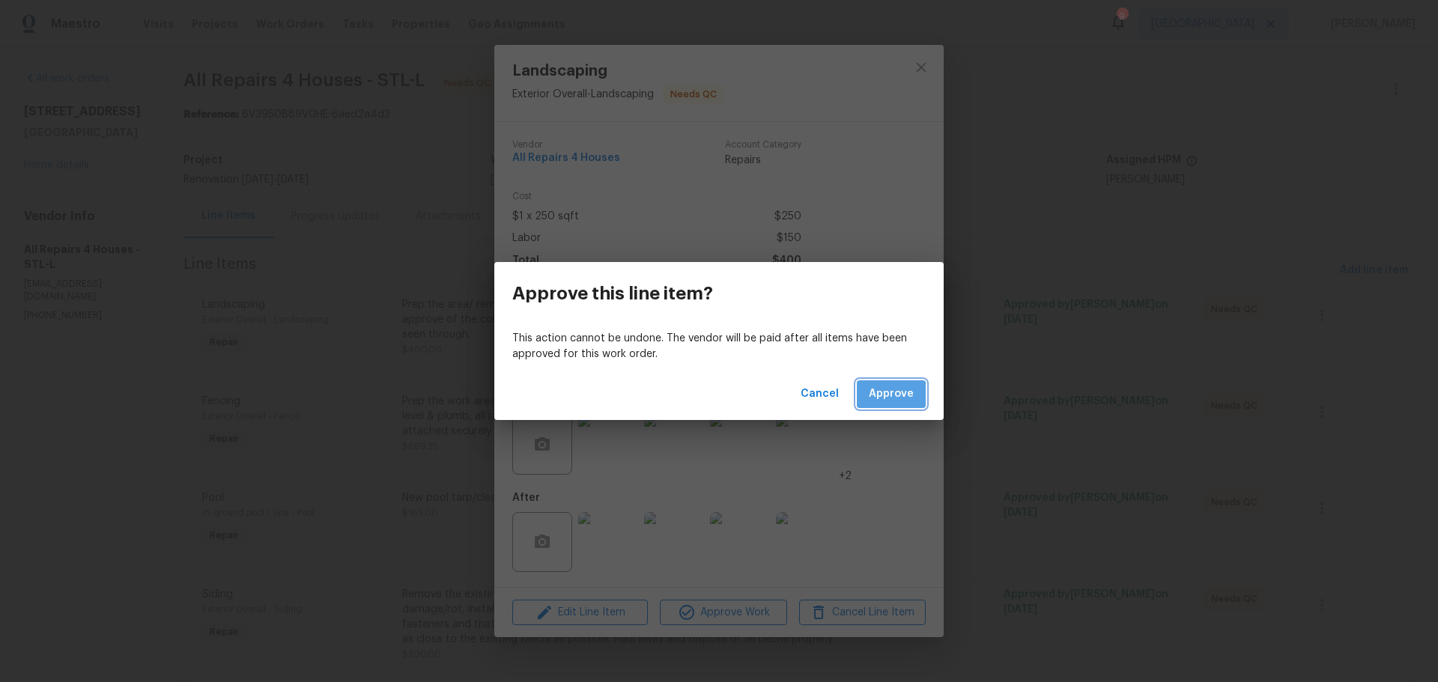
click at [876, 402] on span "Approve" at bounding box center [891, 394] width 45 height 19
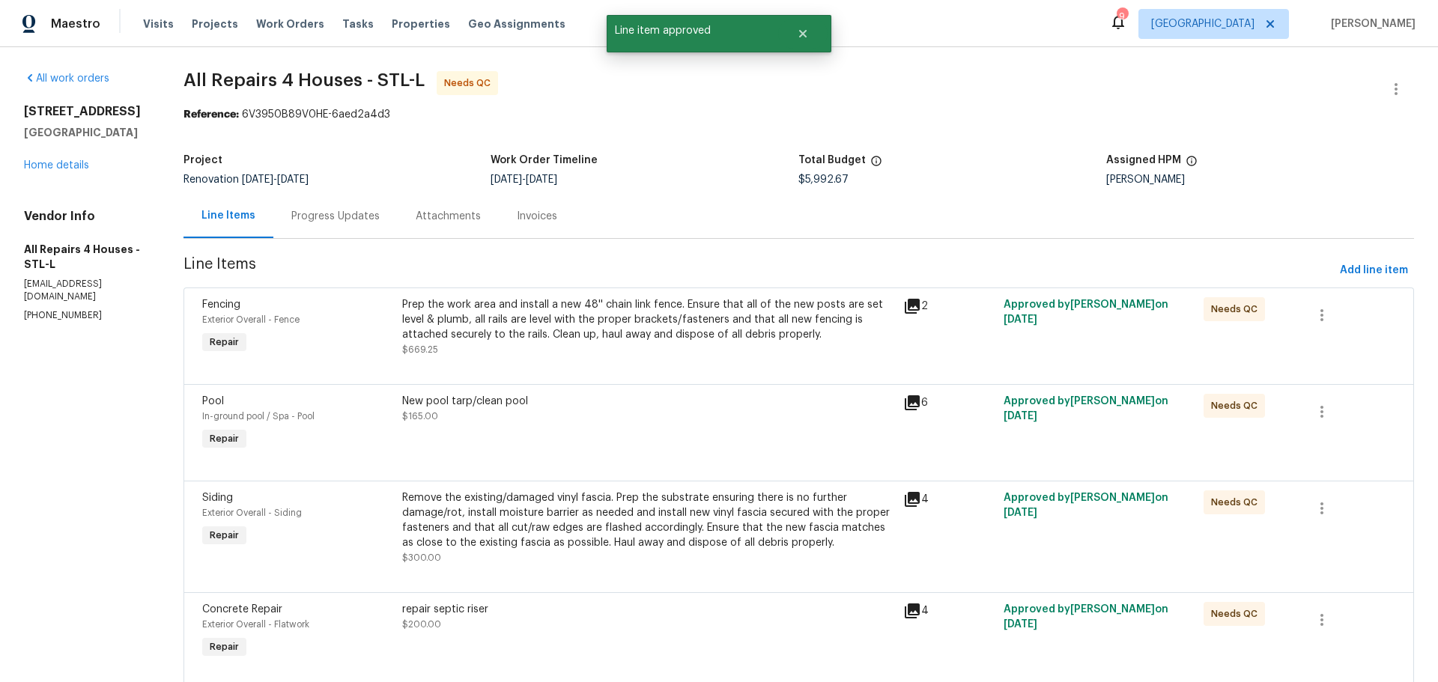
click at [616, 351] on div "Prep the work area and install a new 48'' chain link fence. Ensure that all of …" at bounding box center [648, 327] width 492 height 60
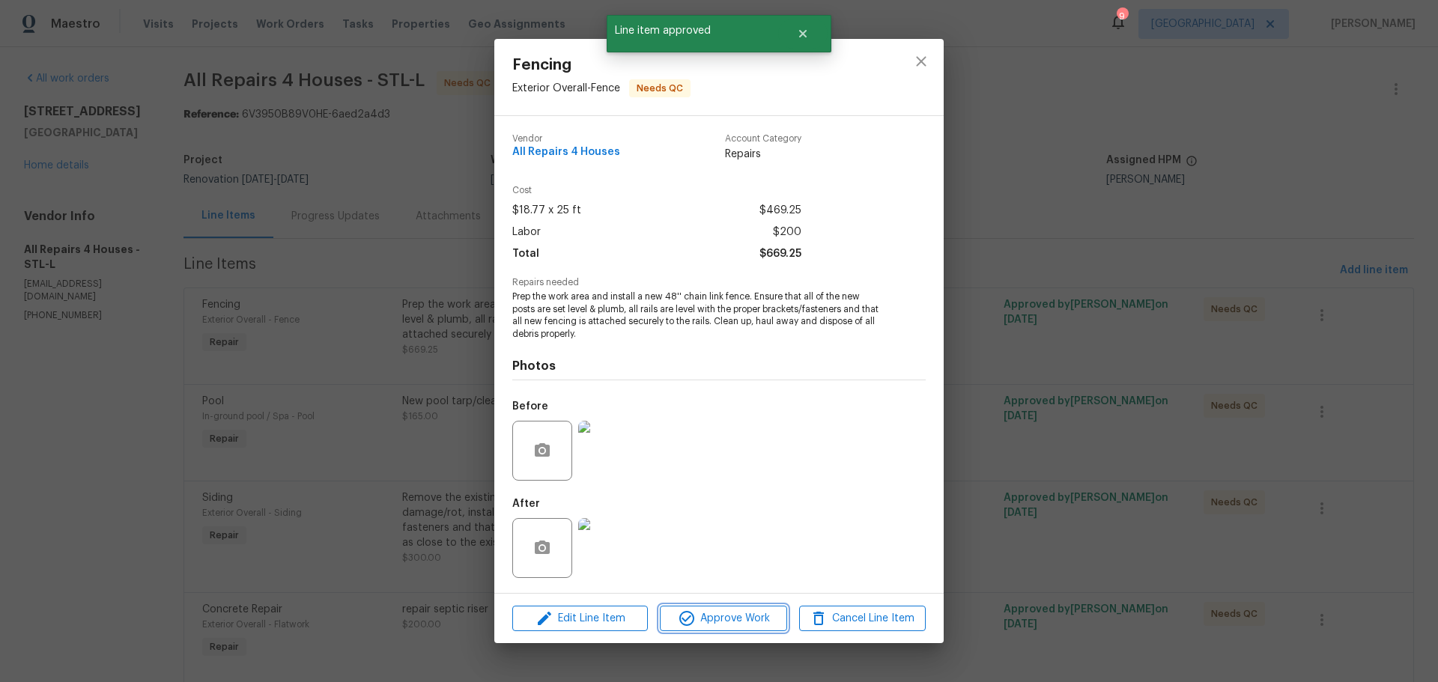
click at [715, 610] on span "Approve Work" at bounding box center [724, 619] width 118 height 19
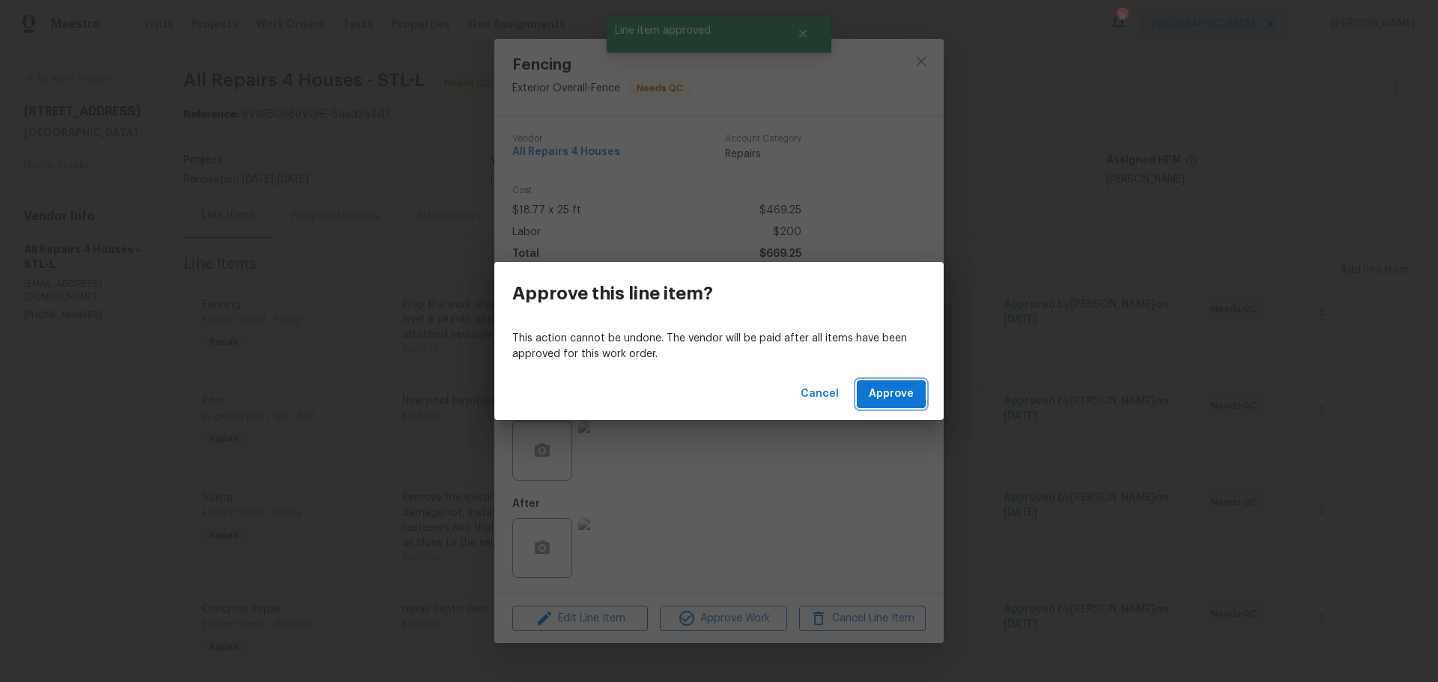
click at [894, 395] on span "Approve" at bounding box center [891, 394] width 45 height 19
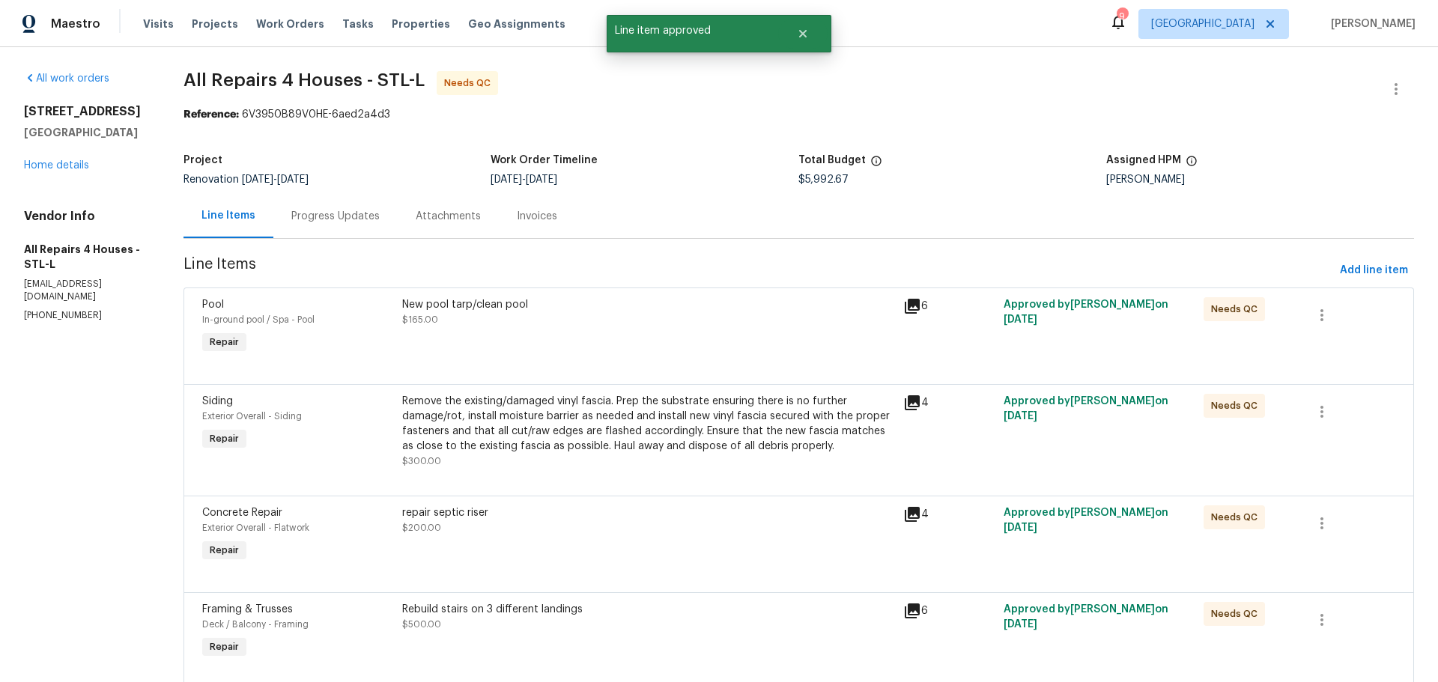
click at [648, 345] on div "New pool tarp/clean pool $165.00" at bounding box center [648, 327] width 501 height 69
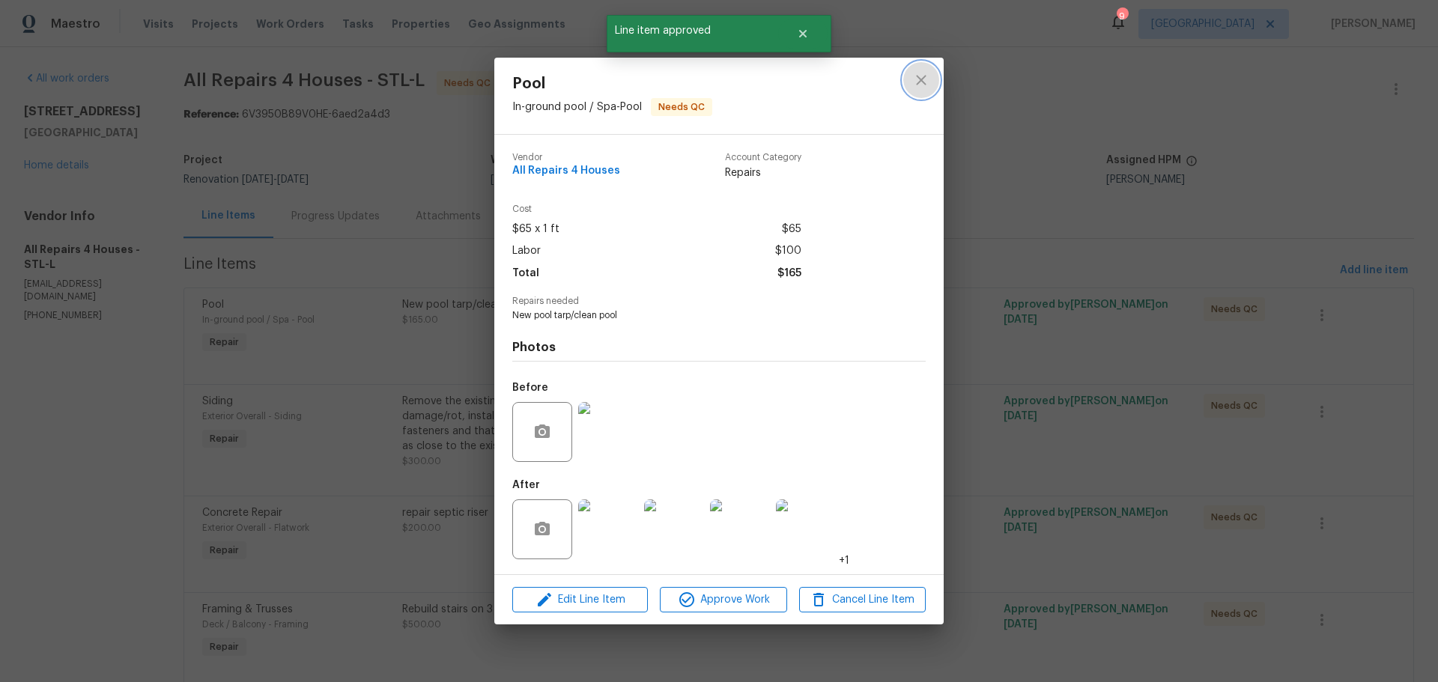
click at [921, 75] on icon "close" at bounding box center [921, 80] width 18 height 18
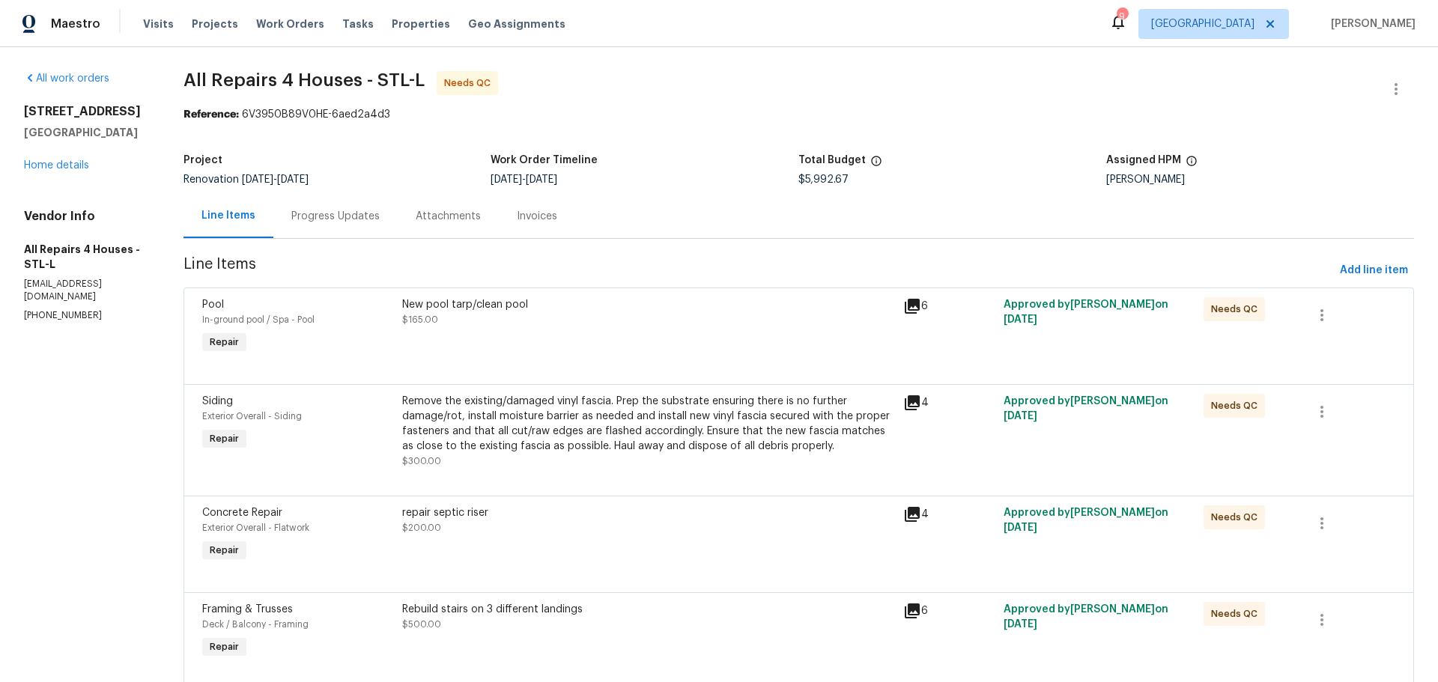
click at [667, 551] on div "repair septic riser $200.00" at bounding box center [648, 535] width 501 height 69
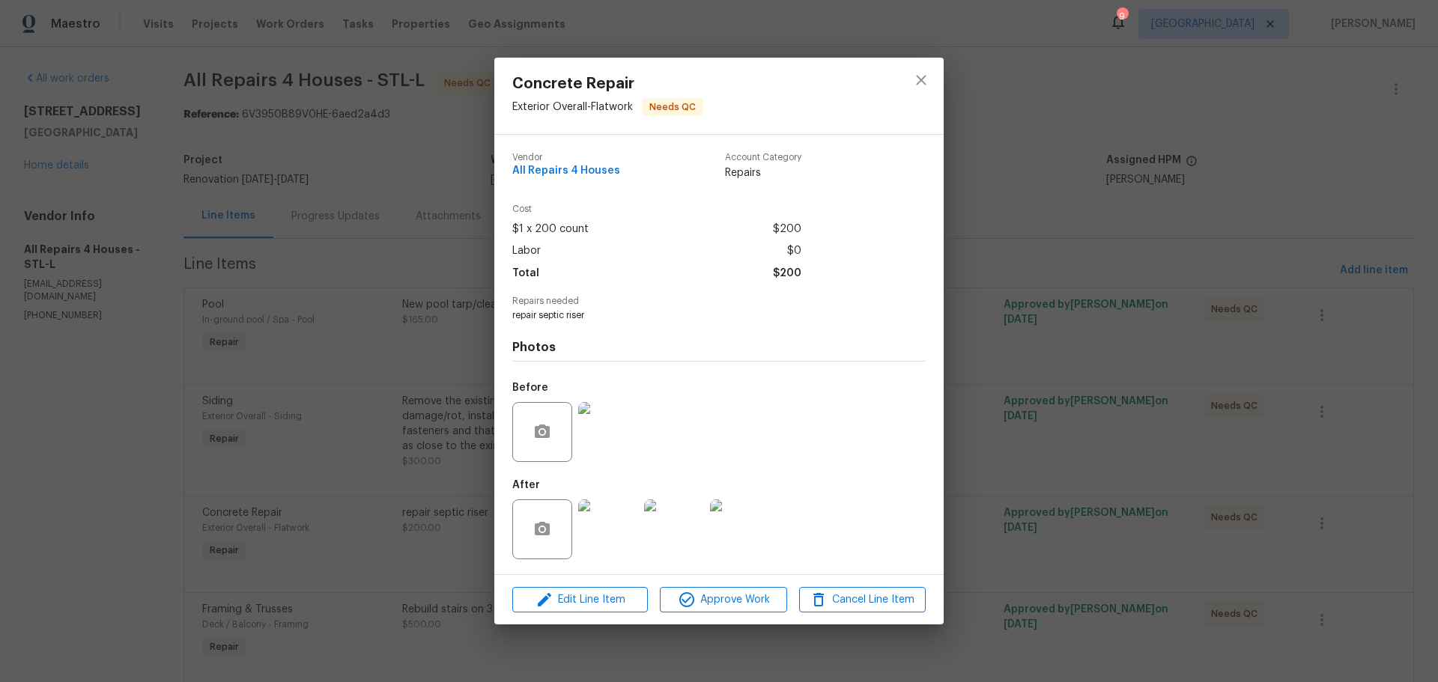
click at [623, 530] on img at bounding box center [608, 530] width 60 height 60
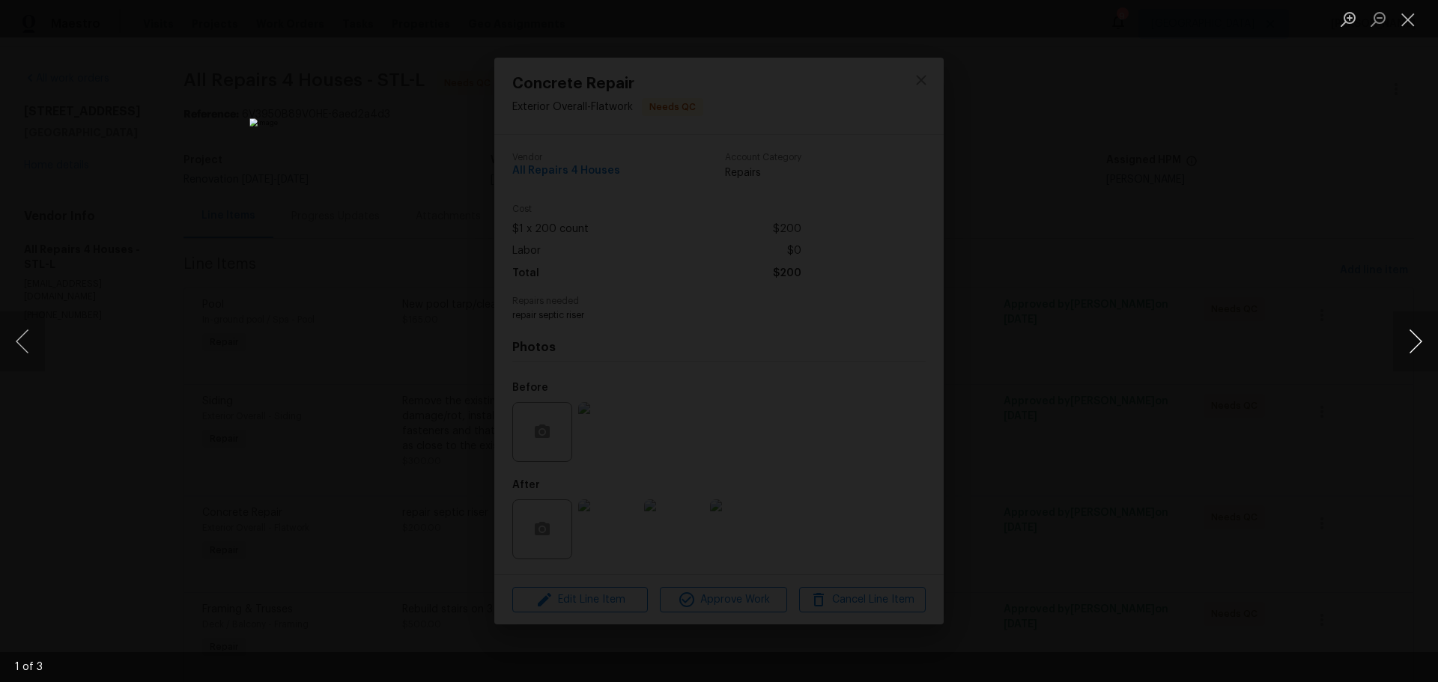
click at [1422, 345] on button "Next image" at bounding box center [1415, 342] width 45 height 60
click at [1420, 345] on button "Next image" at bounding box center [1415, 342] width 45 height 60
click at [1405, 16] on button "Close lightbox" at bounding box center [1408, 19] width 30 height 26
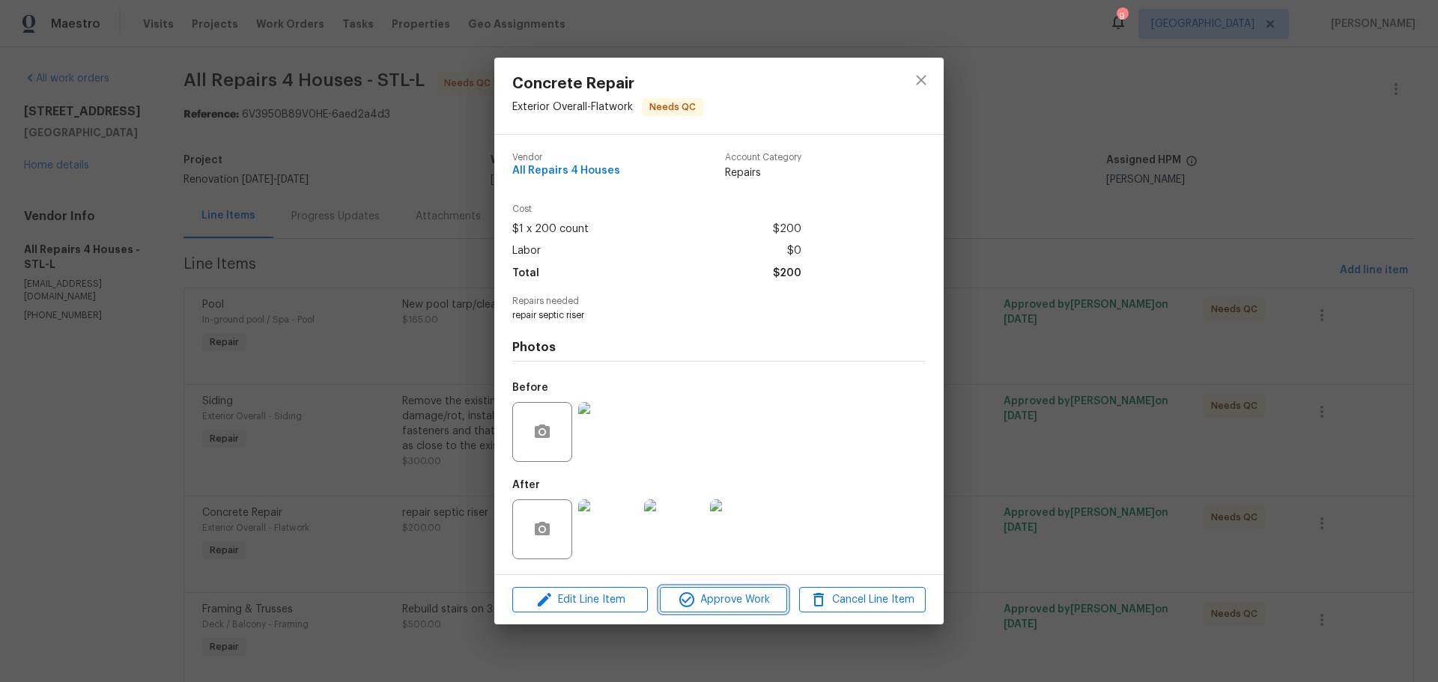
click at [702, 598] on span "Approve Work" at bounding box center [724, 600] width 118 height 19
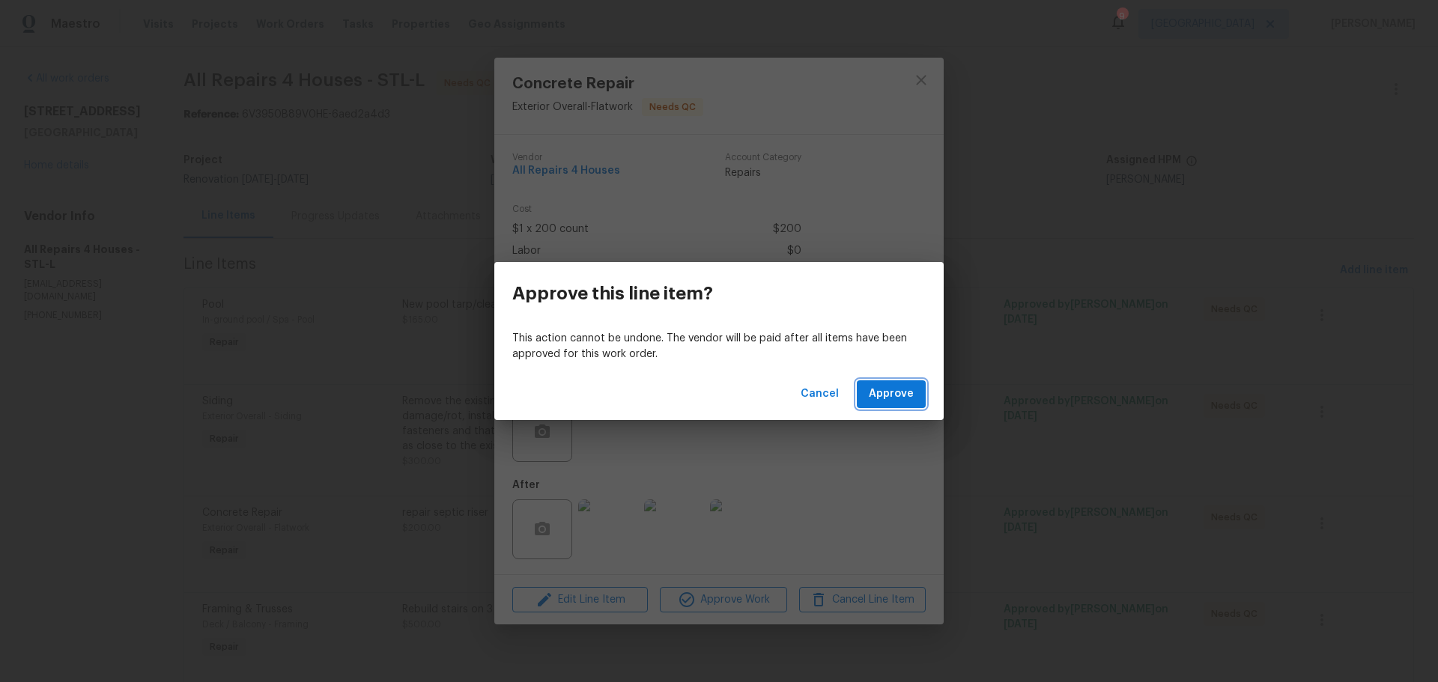
click at [894, 399] on span "Approve" at bounding box center [891, 394] width 45 height 19
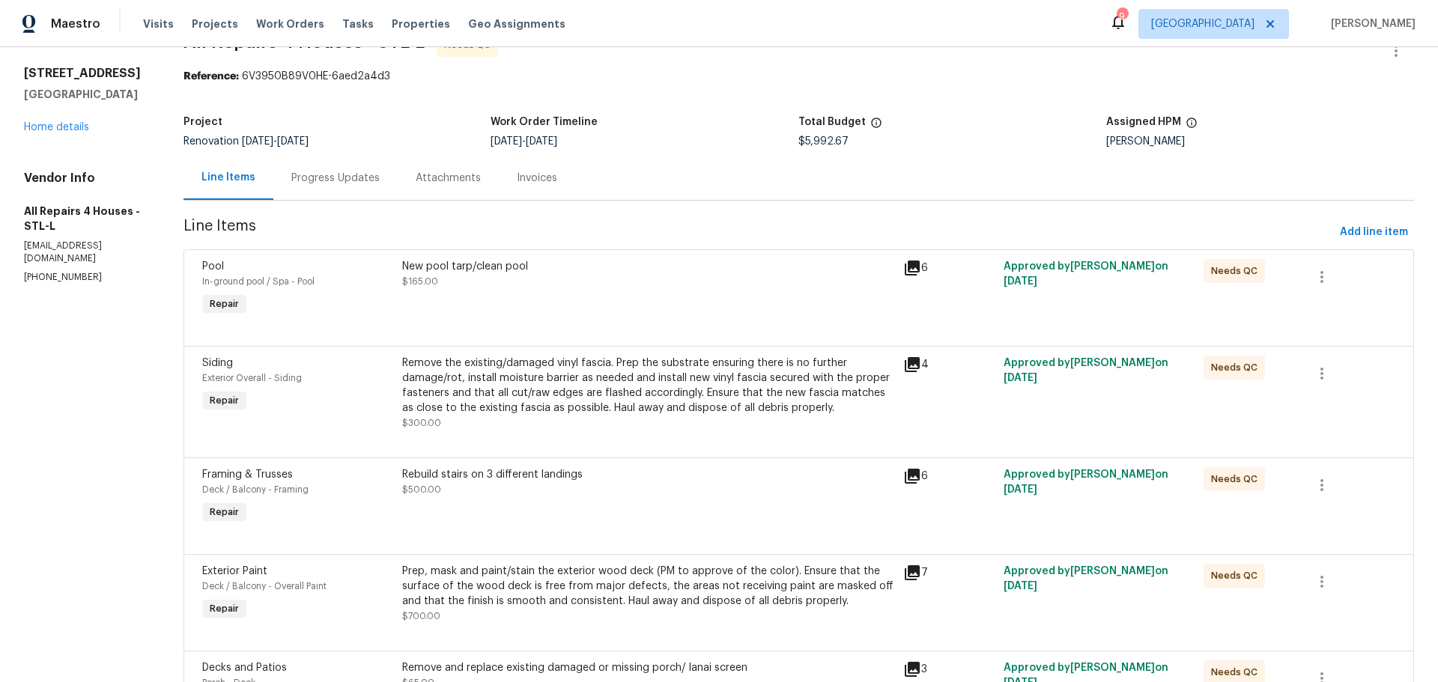
scroll to position [75, 0]
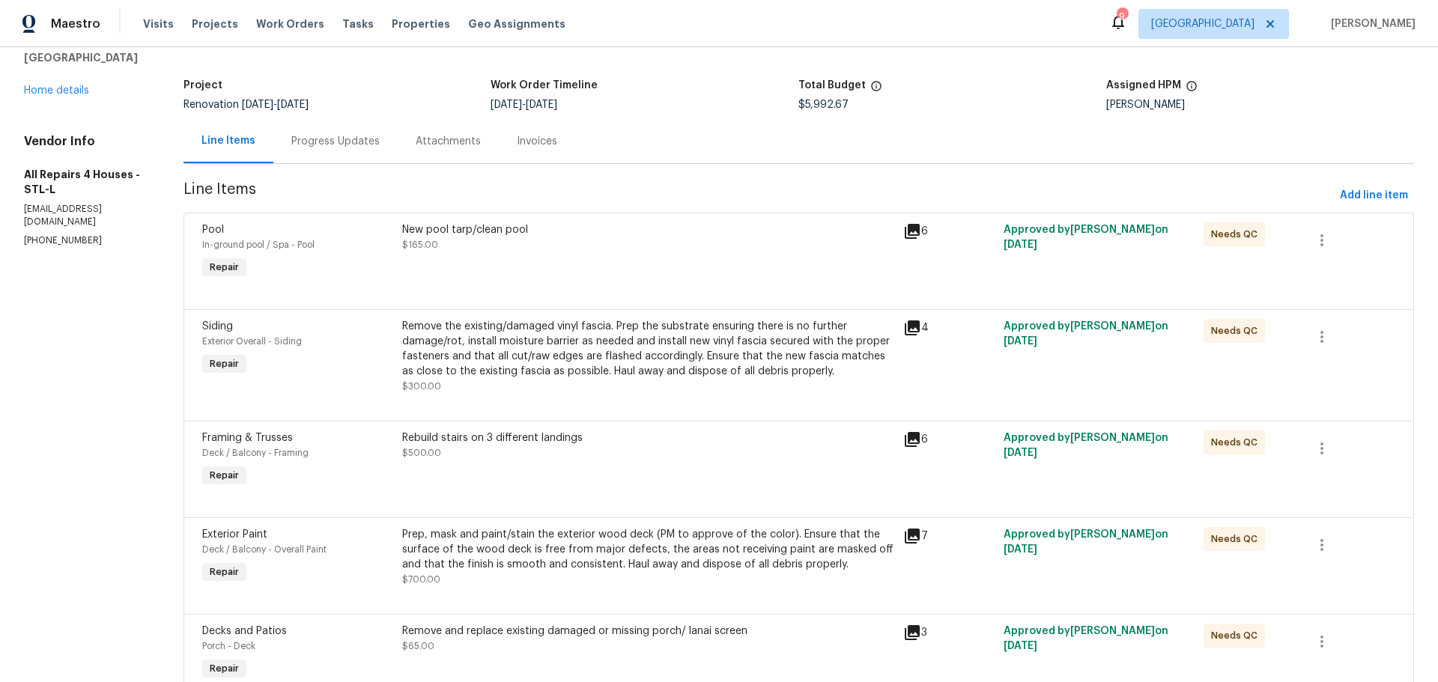
click at [629, 273] on div "New pool tarp/clean pool $165.00" at bounding box center [648, 252] width 501 height 69
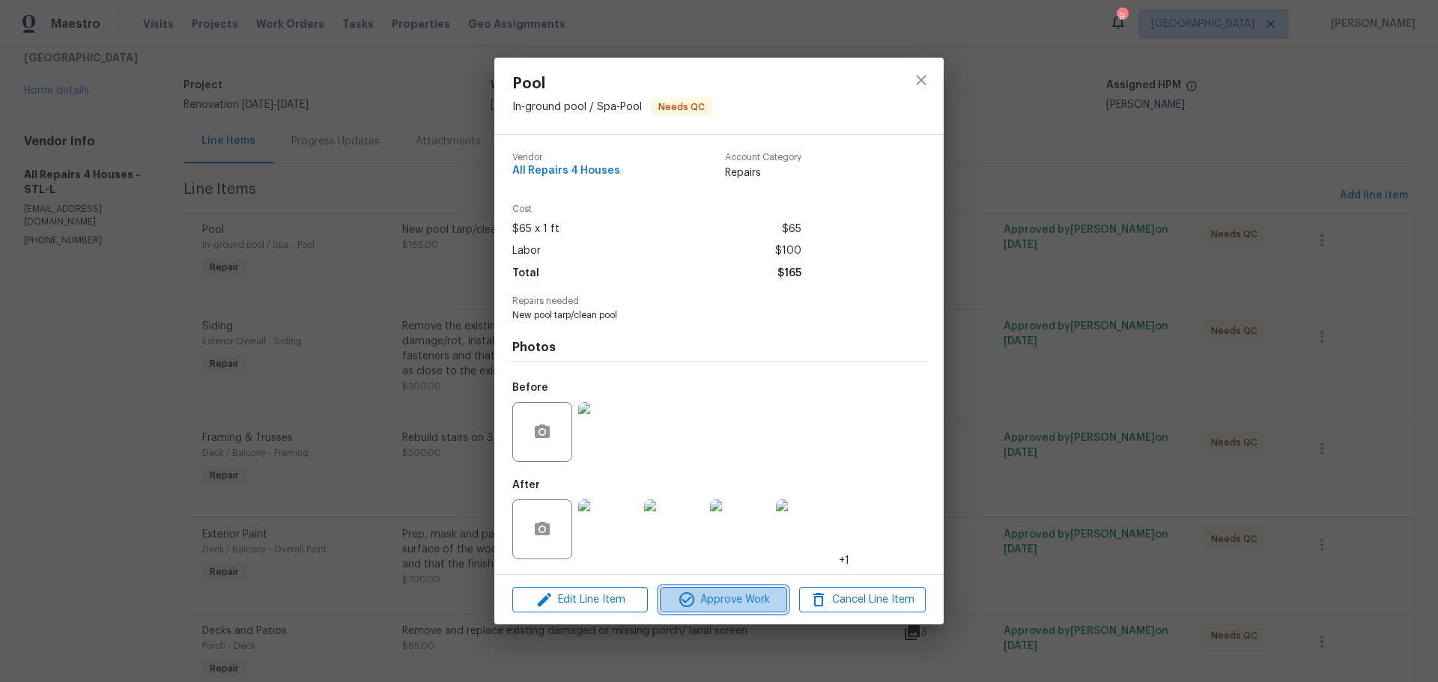
click at [739, 596] on span "Approve Work" at bounding box center [724, 600] width 118 height 19
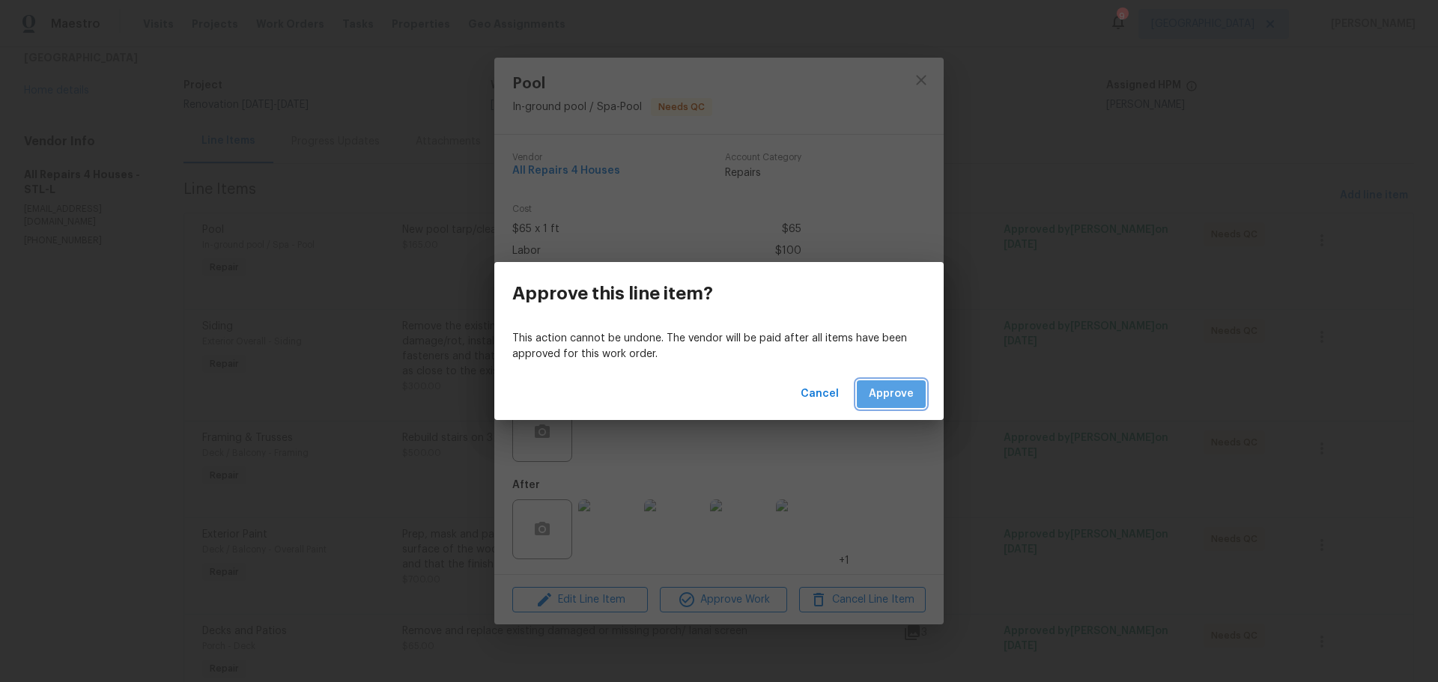
click at [895, 388] on span "Approve" at bounding box center [891, 394] width 45 height 19
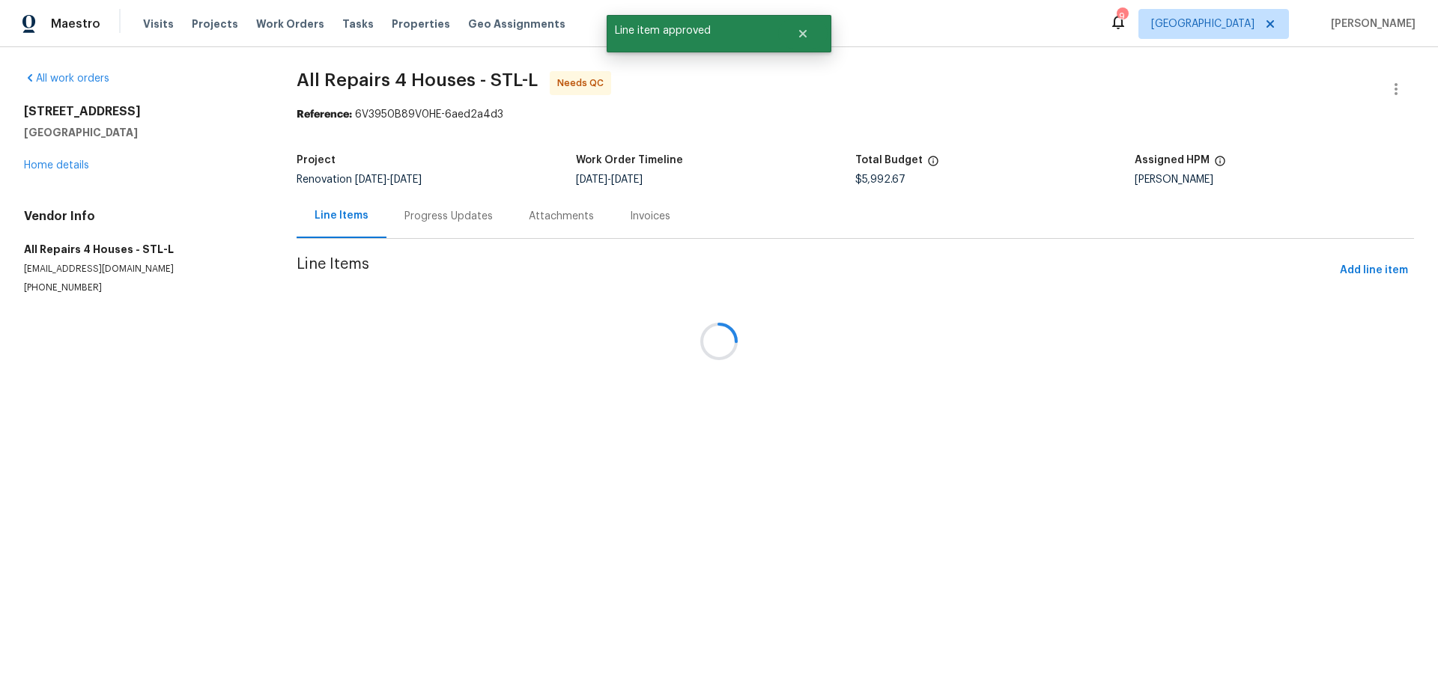
scroll to position [0, 0]
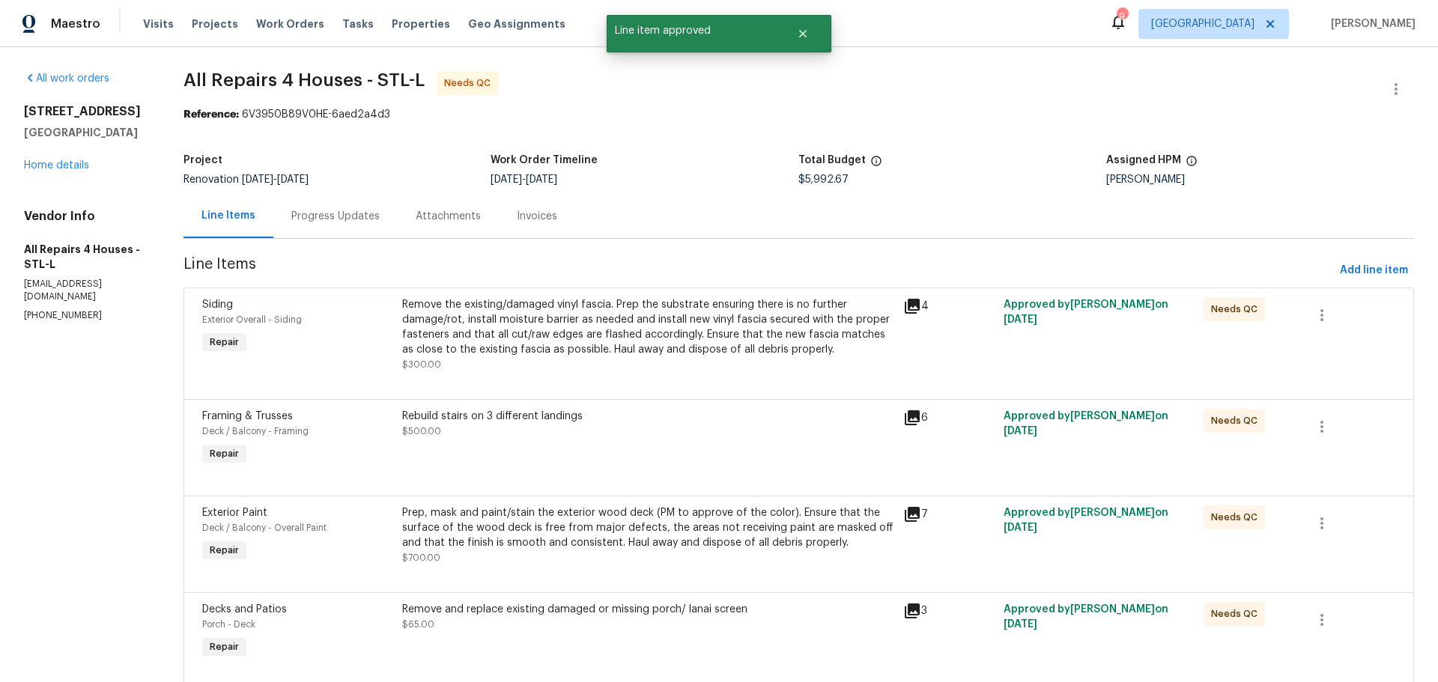
click at [649, 348] on div "Remove the existing/damaged vinyl fascia. Prep the substrate ensuring there is …" at bounding box center [648, 327] width 492 height 60
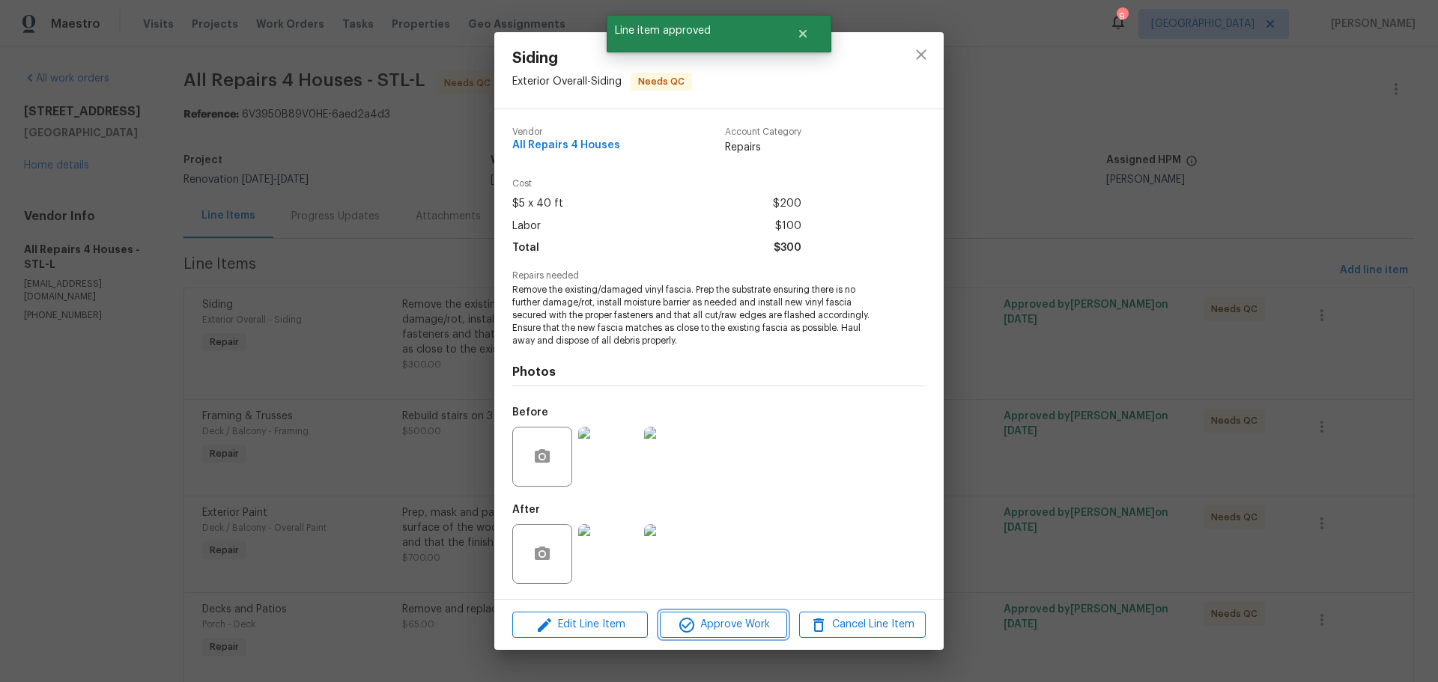
click at [709, 625] on span "Approve Work" at bounding box center [724, 625] width 118 height 19
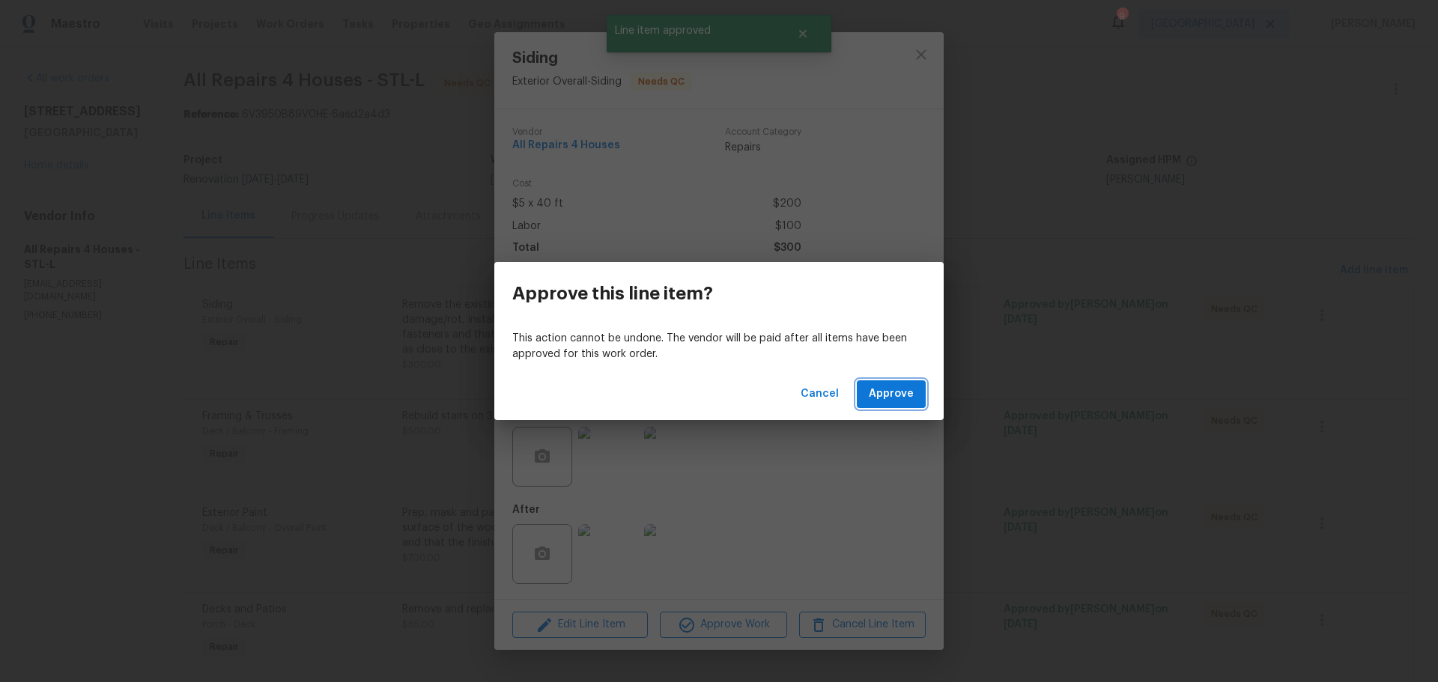
click at [897, 393] on span "Approve" at bounding box center [891, 394] width 45 height 19
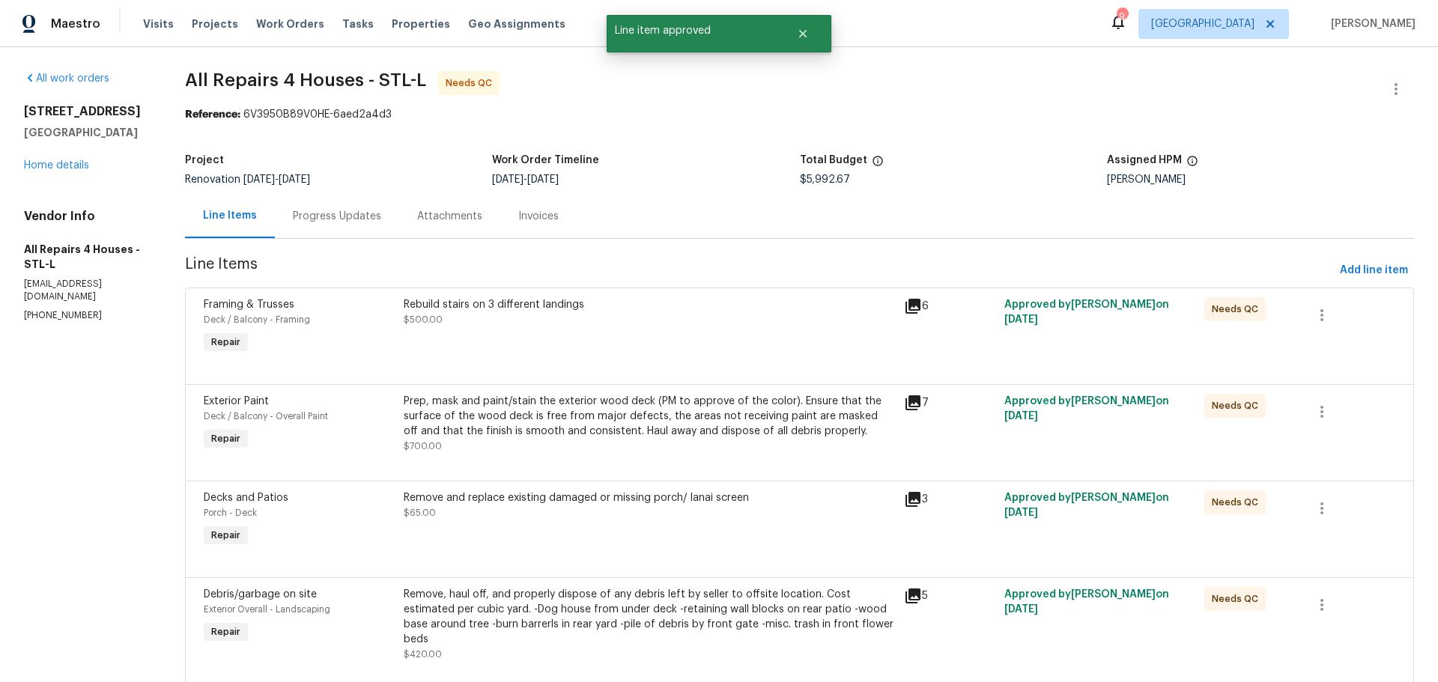
click at [603, 339] on div "Rebuild stairs on 3 different landings $500.00" at bounding box center [649, 327] width 500 height 69
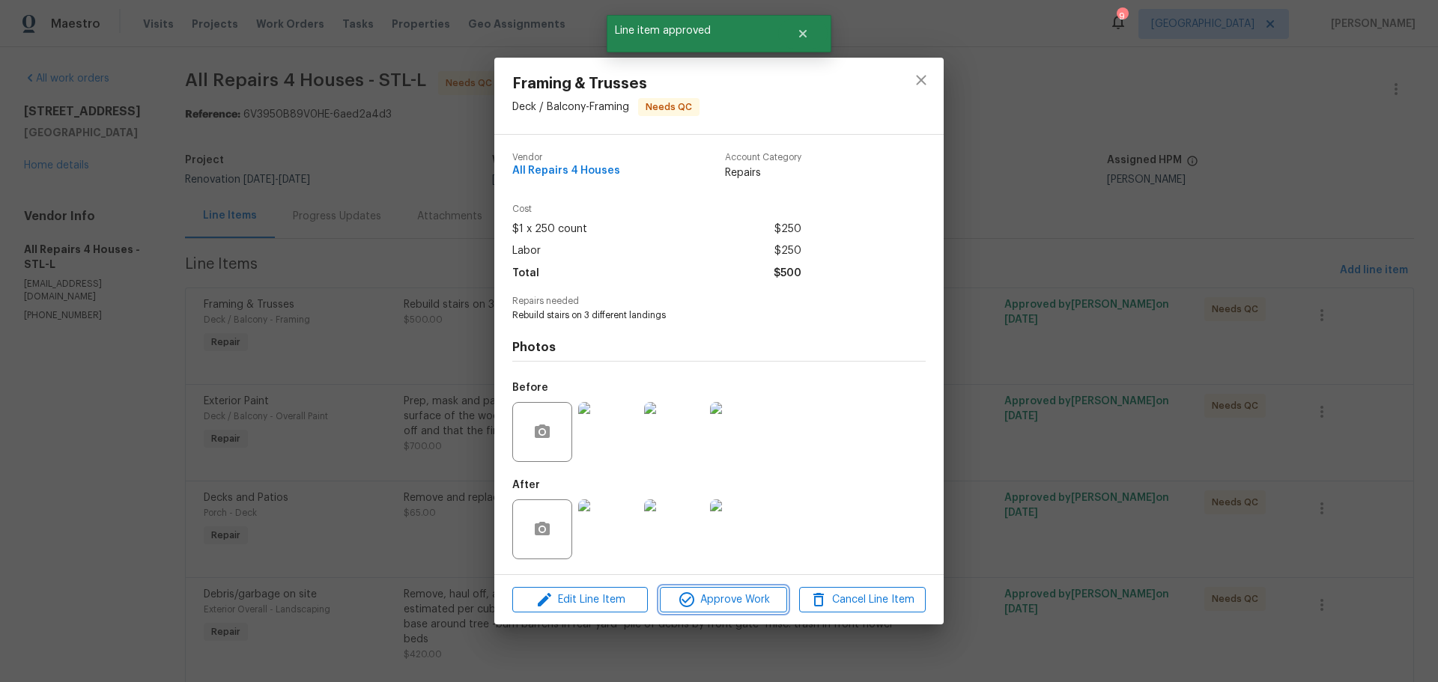
click at [721, 606] on span "Approve Work" at bounding box center [724, 600] width 118 height 19
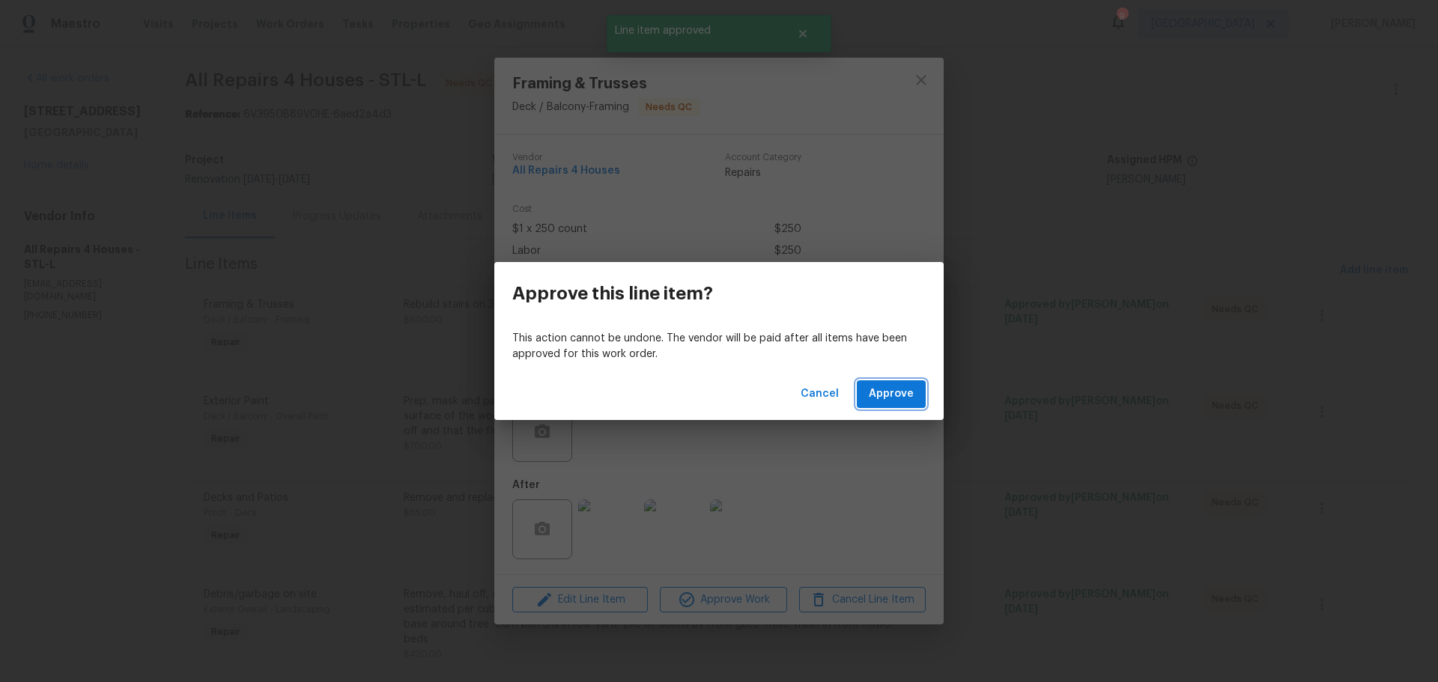
click at [887, 386] on span "Approve" at bounding box center [891, 394] width 45 height 19
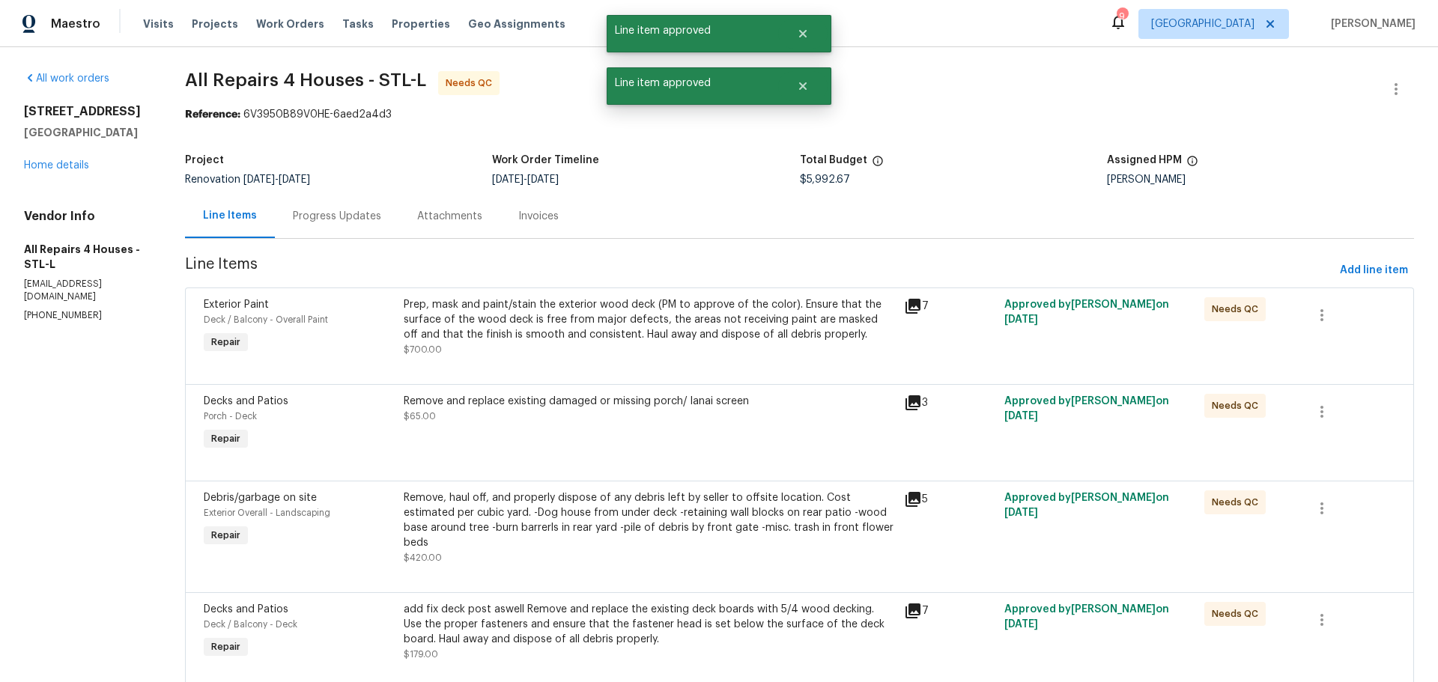
click at [630, 352] on div "Prep, mask and paint/stain the exterior wood deck (PM to approve of the color).…" at bounding box center [649, 327] width 491 height 60
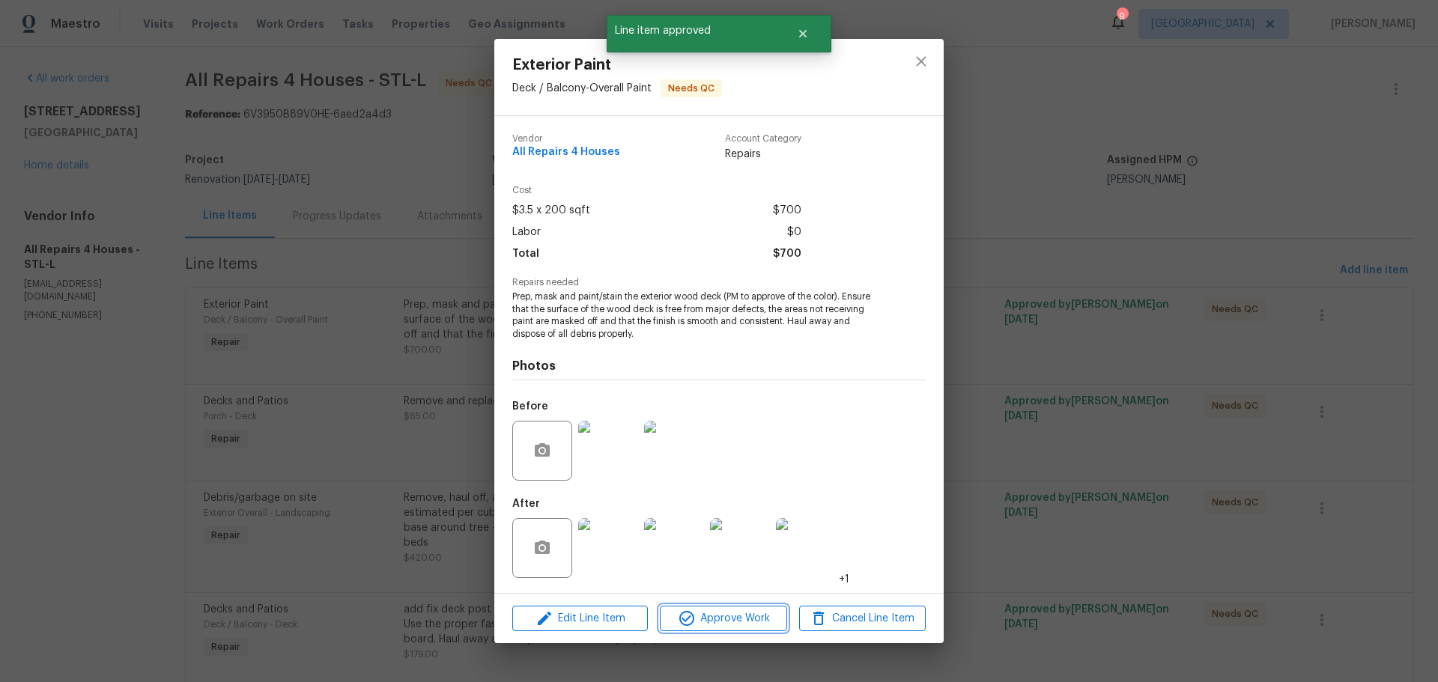
click at [704, 617] on span "Approve Work" at bounding box center [724, 619] width 118 height 19
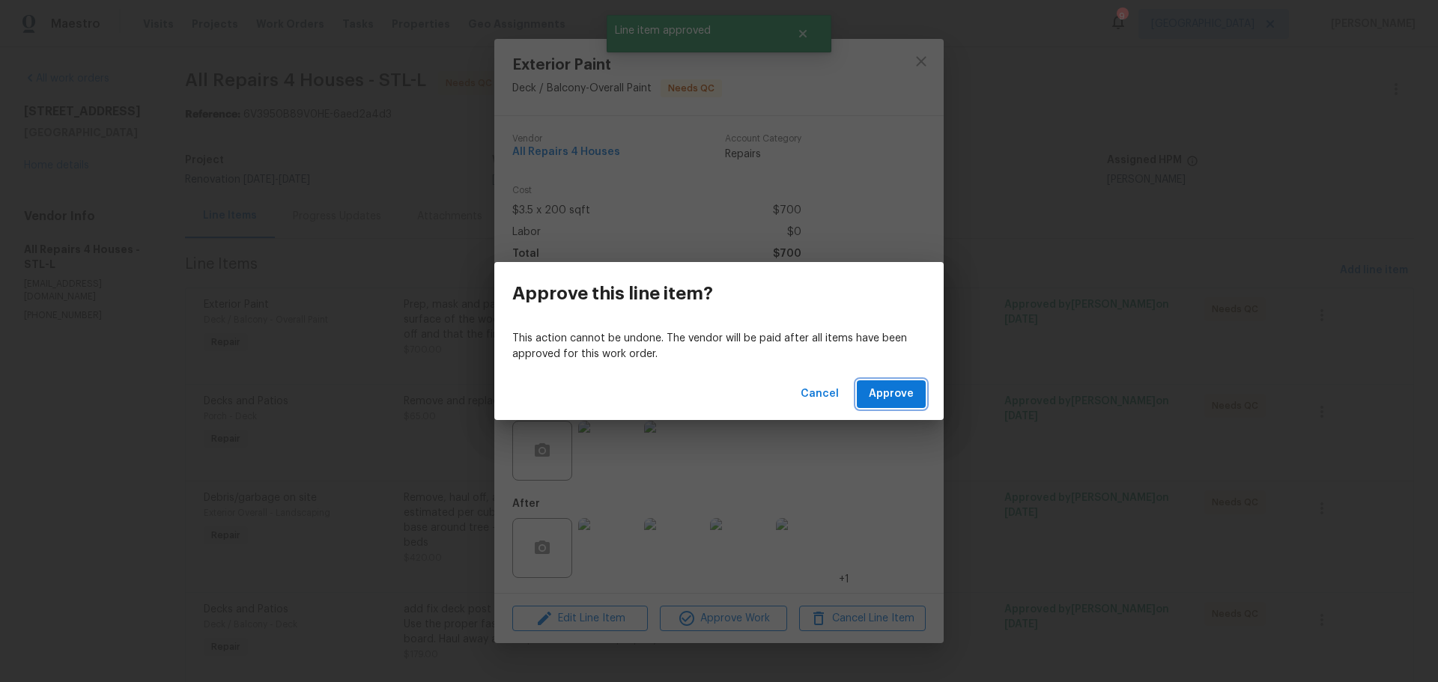
click at [883, 407] on button "Approve" at bounding box center [891, 395] width 69 height 28
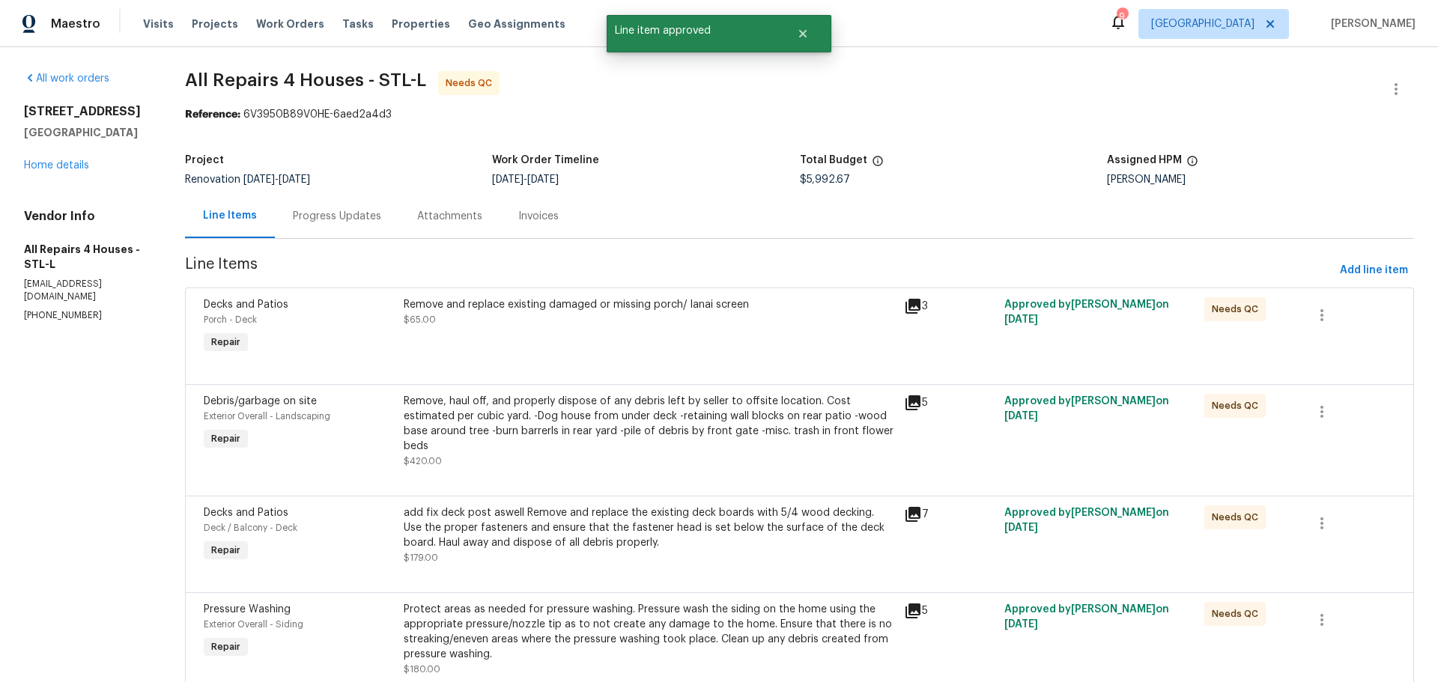
click at [611, 345] on div "Remove and replace existing damaged or missing porch/ lanai screen $65.00" at bounding box center [649, 327] width 500 height 69
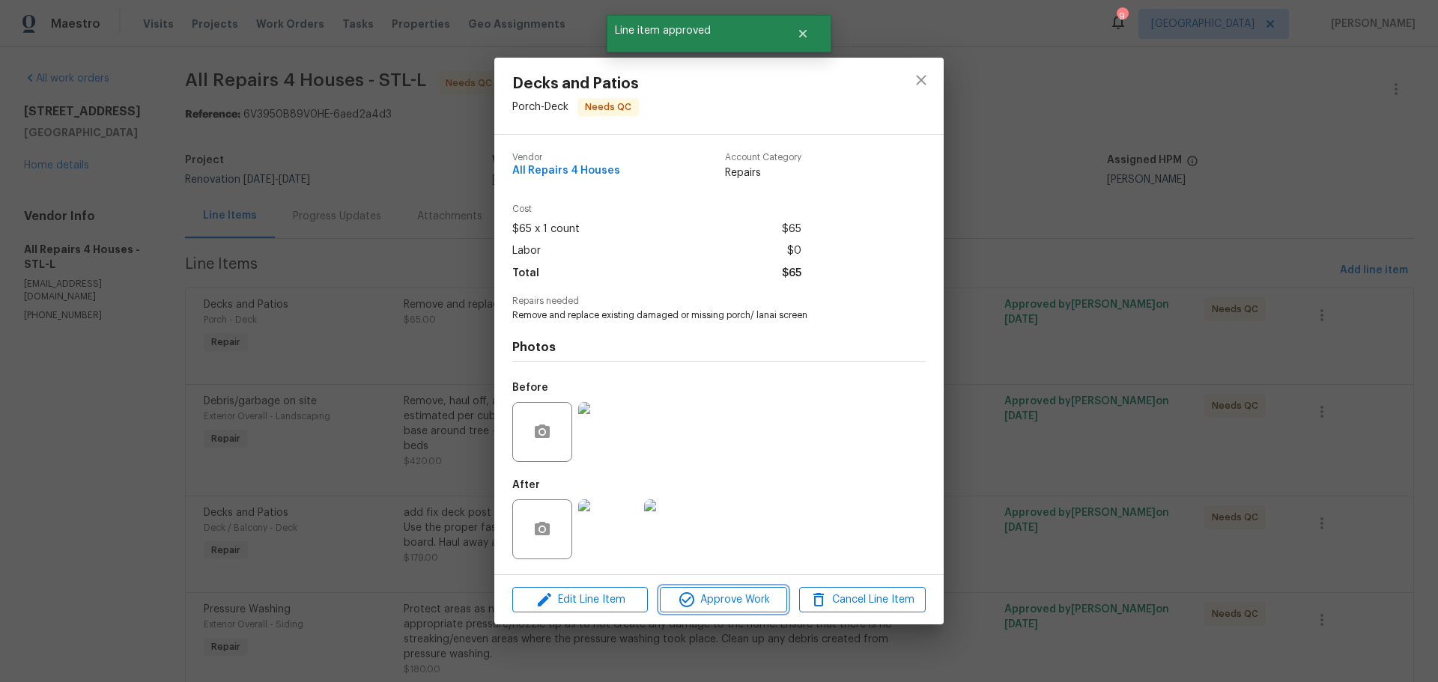
click at [710, 601] on span "Approve Work" at bounding box center [724, 600] width 118 height 19
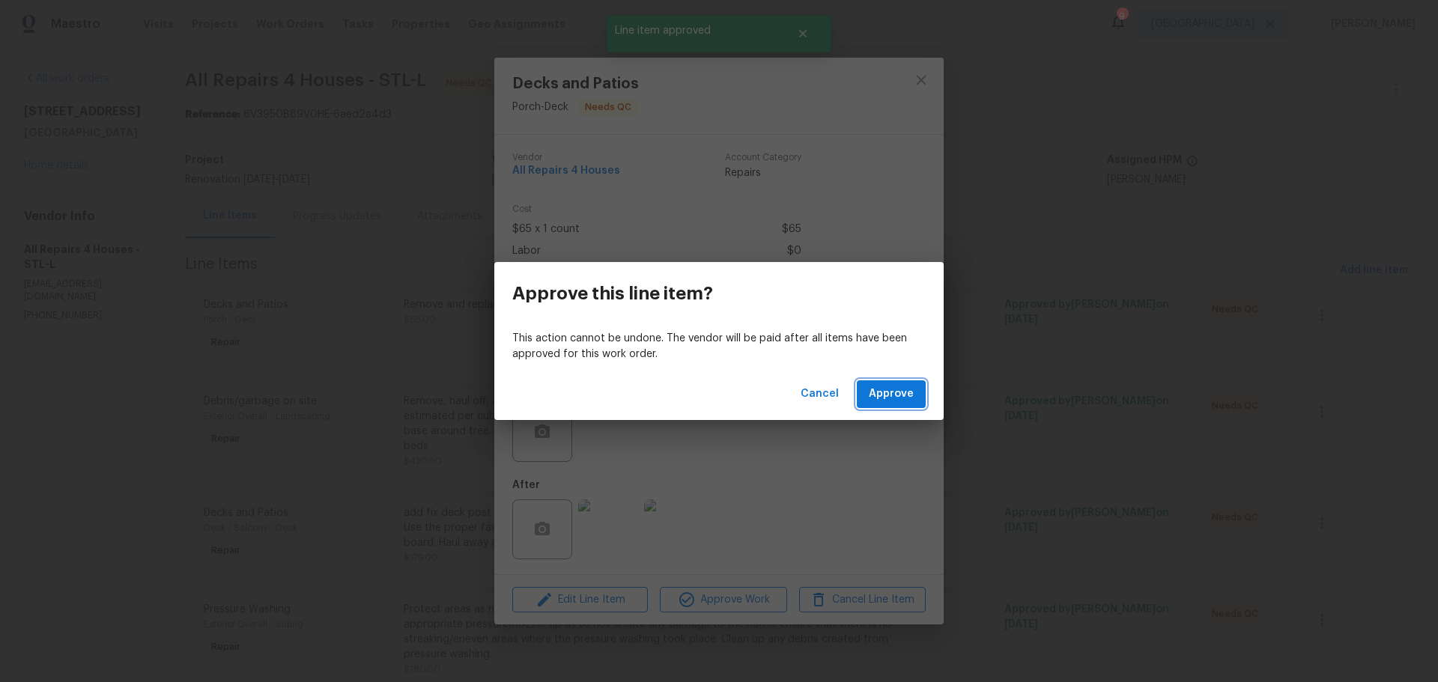
click at [878, 396] on span "Approve" at bounding box center [891, 394] width 45 height 19
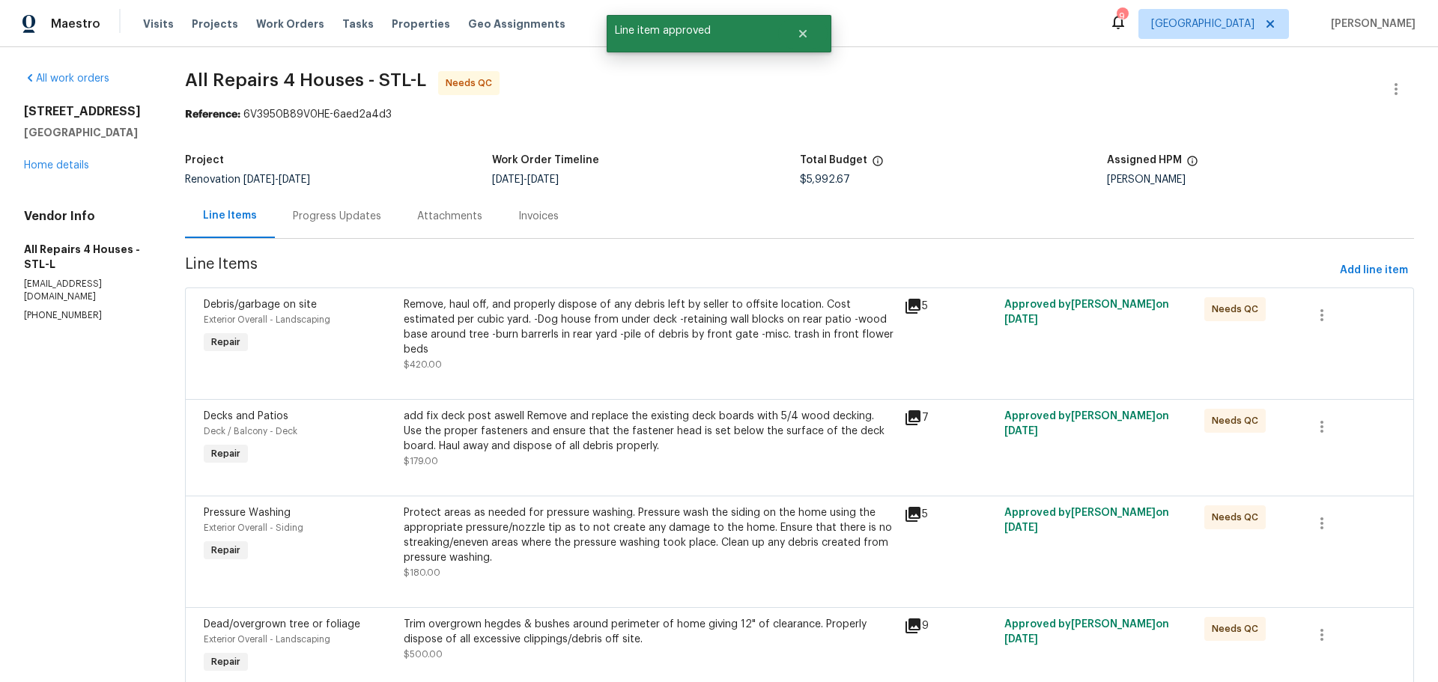
click at [642, 357] on div "Remove, haul off, and properly dispose of any debris left by seller to offsite …" at bounding box center [649, 334] width 491 height 75
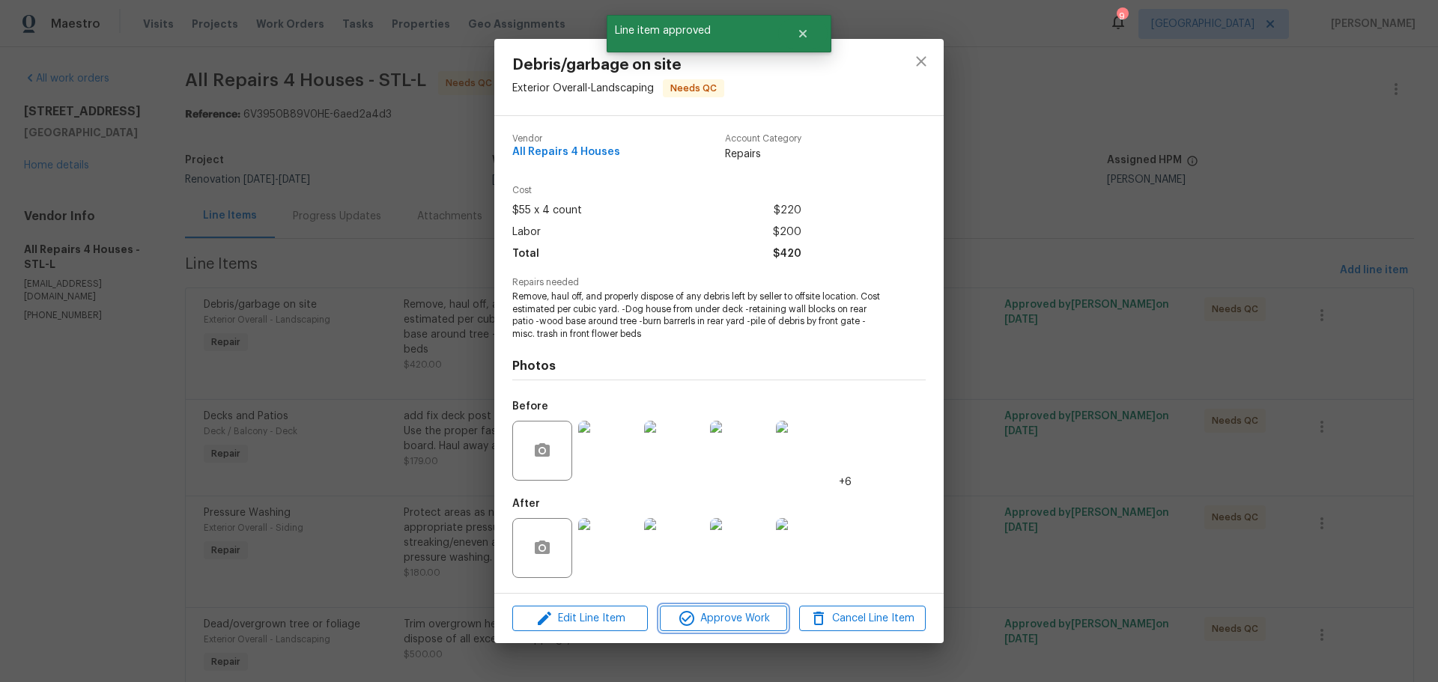
click at [696, 611] on span "Approve Work" at bounding box center [724, 619] width 118 height 19
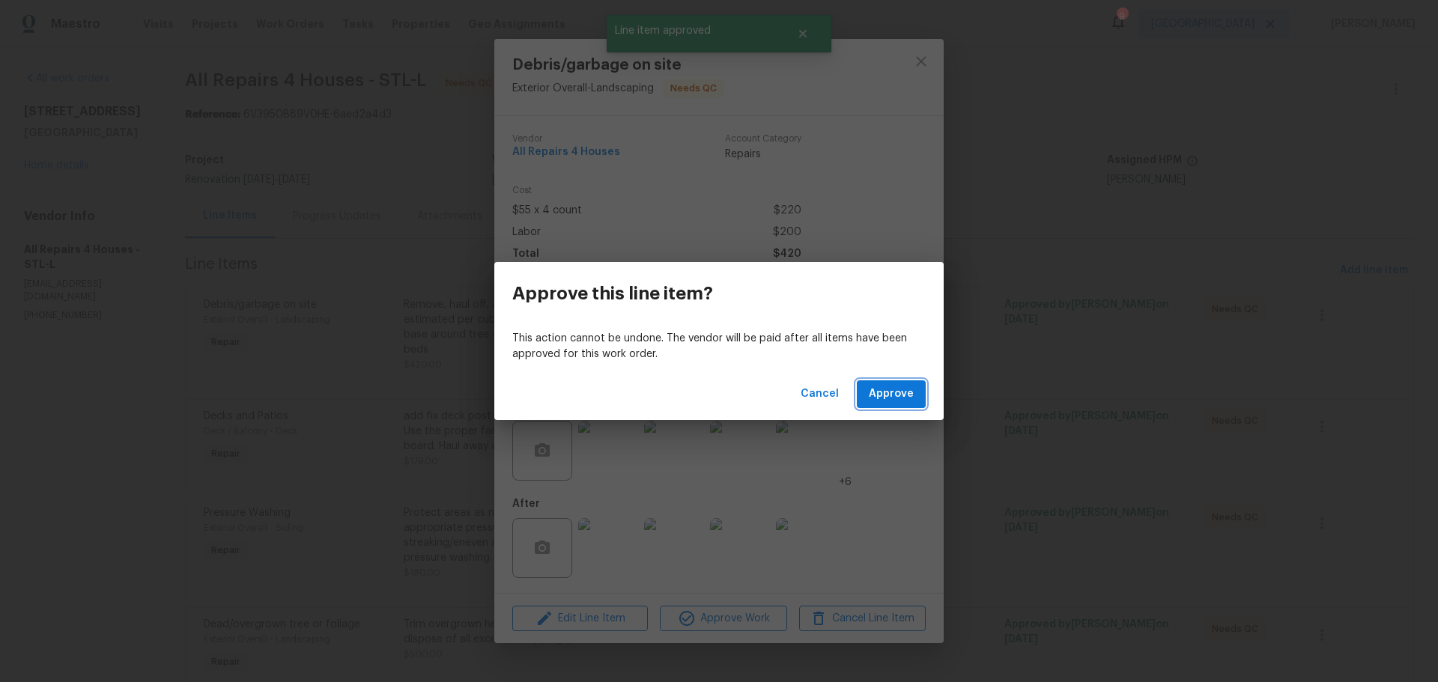
click at [894, 400] on span "Approve" at bounding box center [891, 394] width 45 height 19
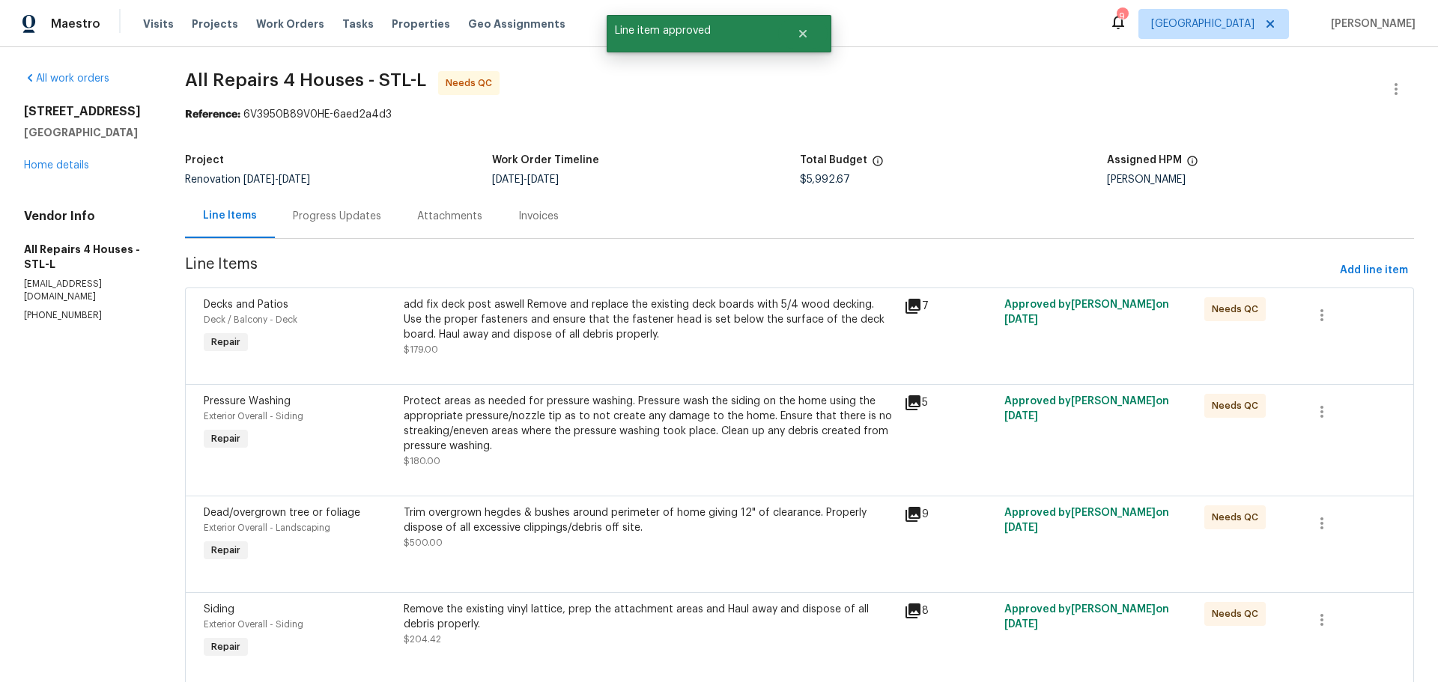
click at [611, 352] on div "add fix deck post aswell Remove and replace the existing deck boards with 5/4 w…" at bounding box center [649, 327] width 491 height 60
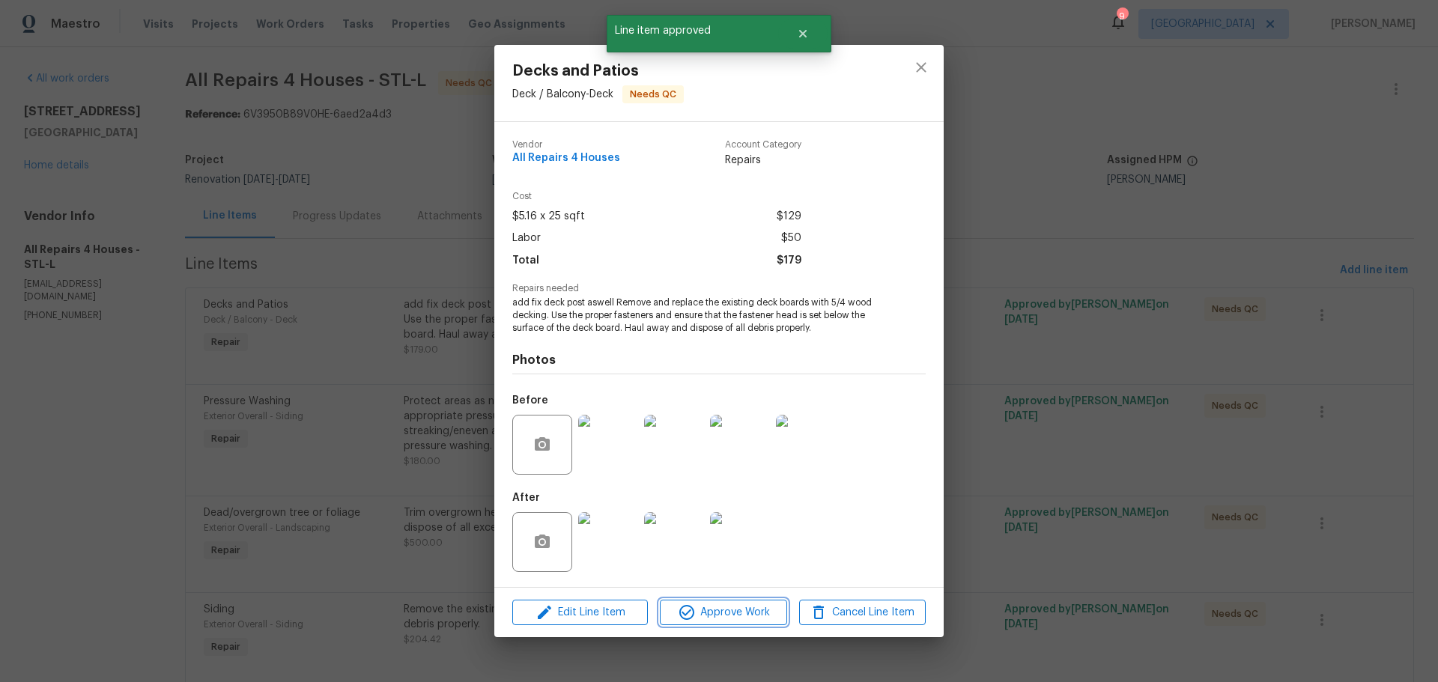
click at [724, 611] on span "Approve Work" at bounding box center [724, 613] width 118 height 19
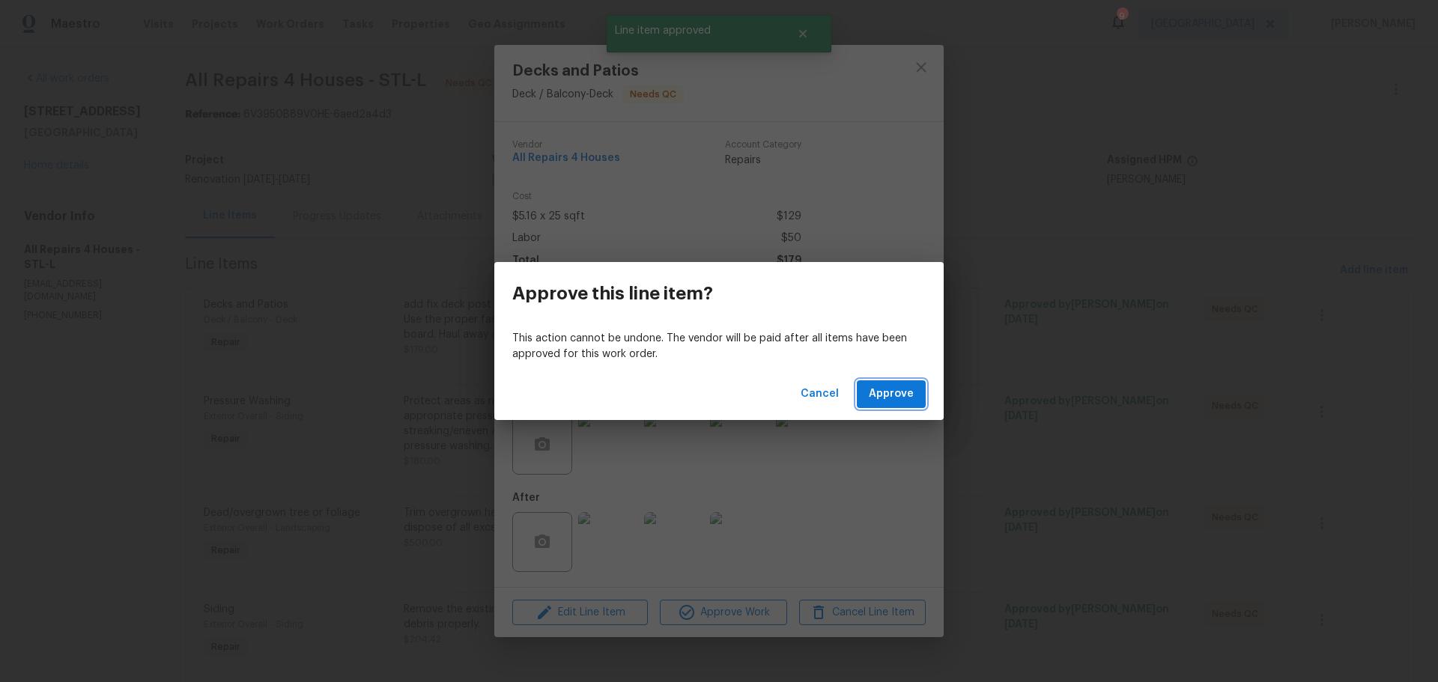
click at [900, 398] on span "Approve" at bounding box center [891, 394] width 45 height 19
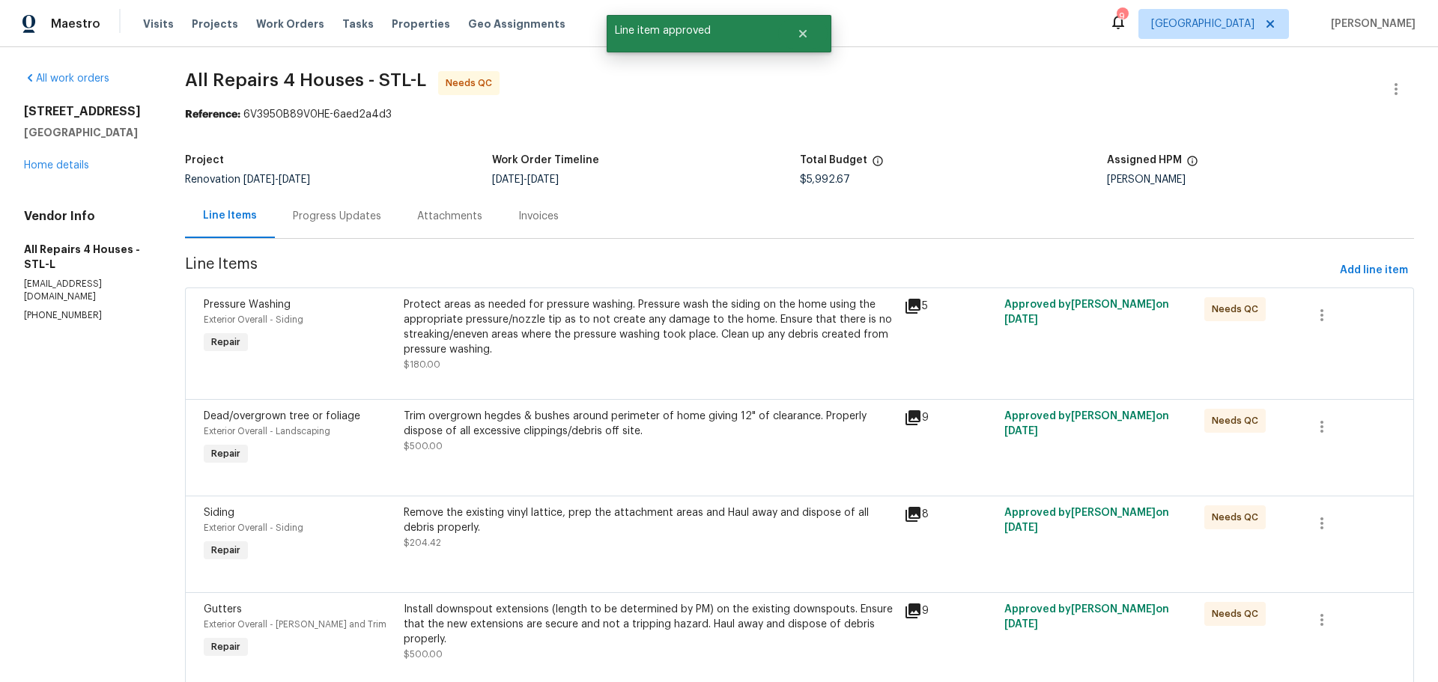
click at [703, 359] on div "Protect areas as needed for pressure washing. Pressure wash the siding on the h…" at bounding box center [649, 334] width 491 height 75
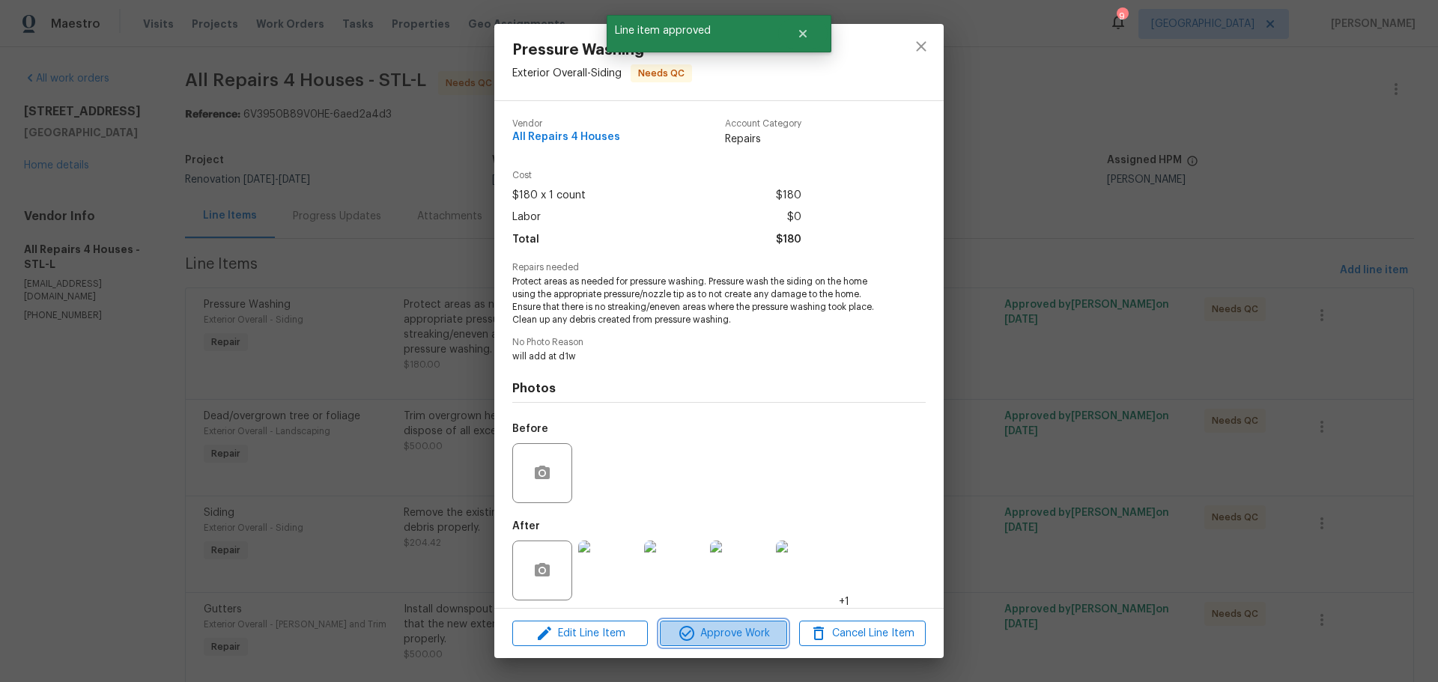
click at [733, 621] on button "Approve Work" at bounding box center [723, 634] width 127 height 26
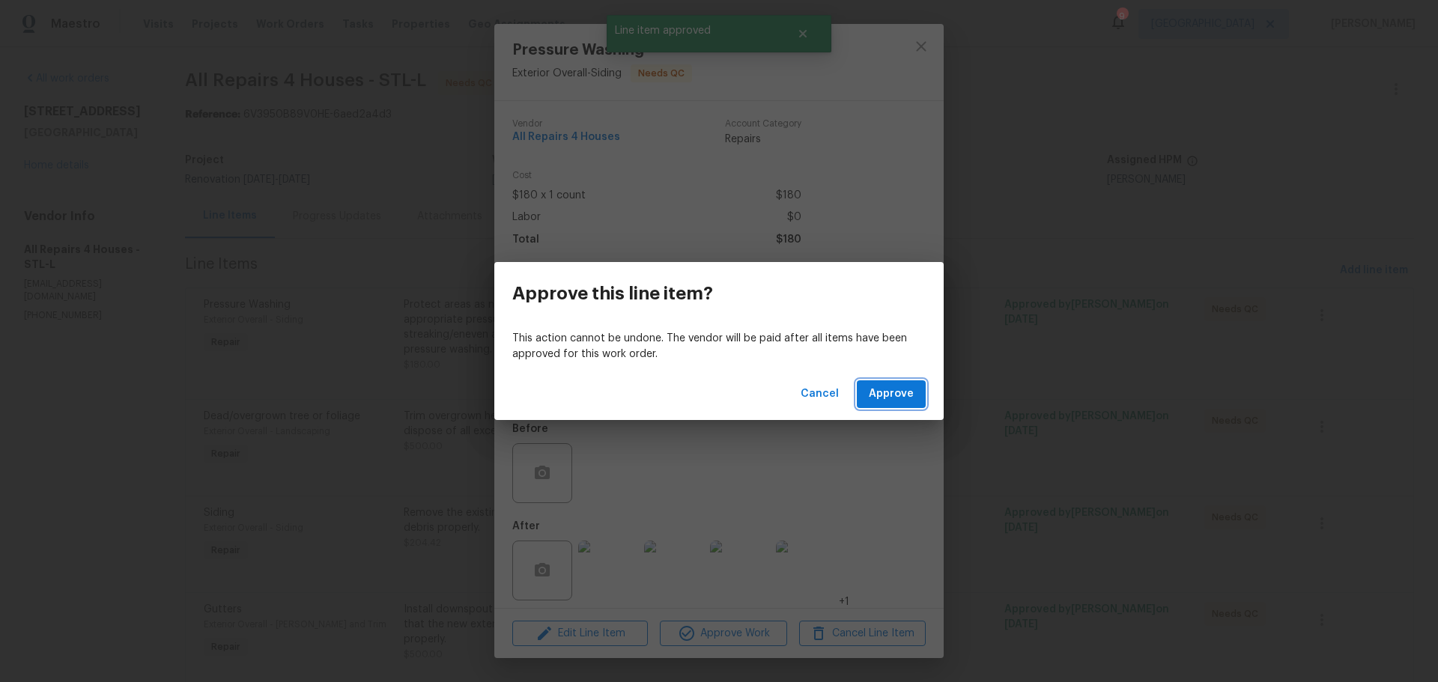
click at [868, 390] on button "Approve" at bounding box center [891, 395] width 69 height 28
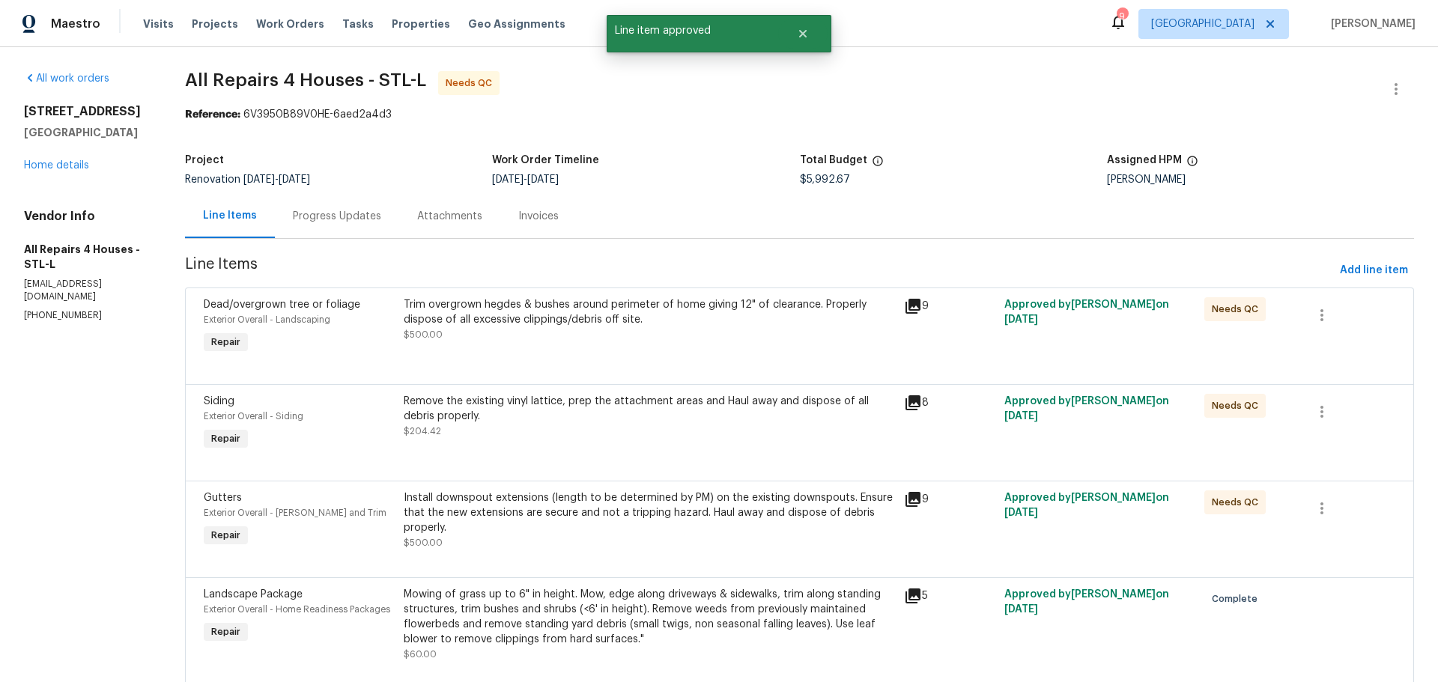
click at [591, 347] on div "Trim overgrown hegdes & bushes around perimeter of home giving 12" of clearance…" at bounding box center [649, 327] width 500 height 69
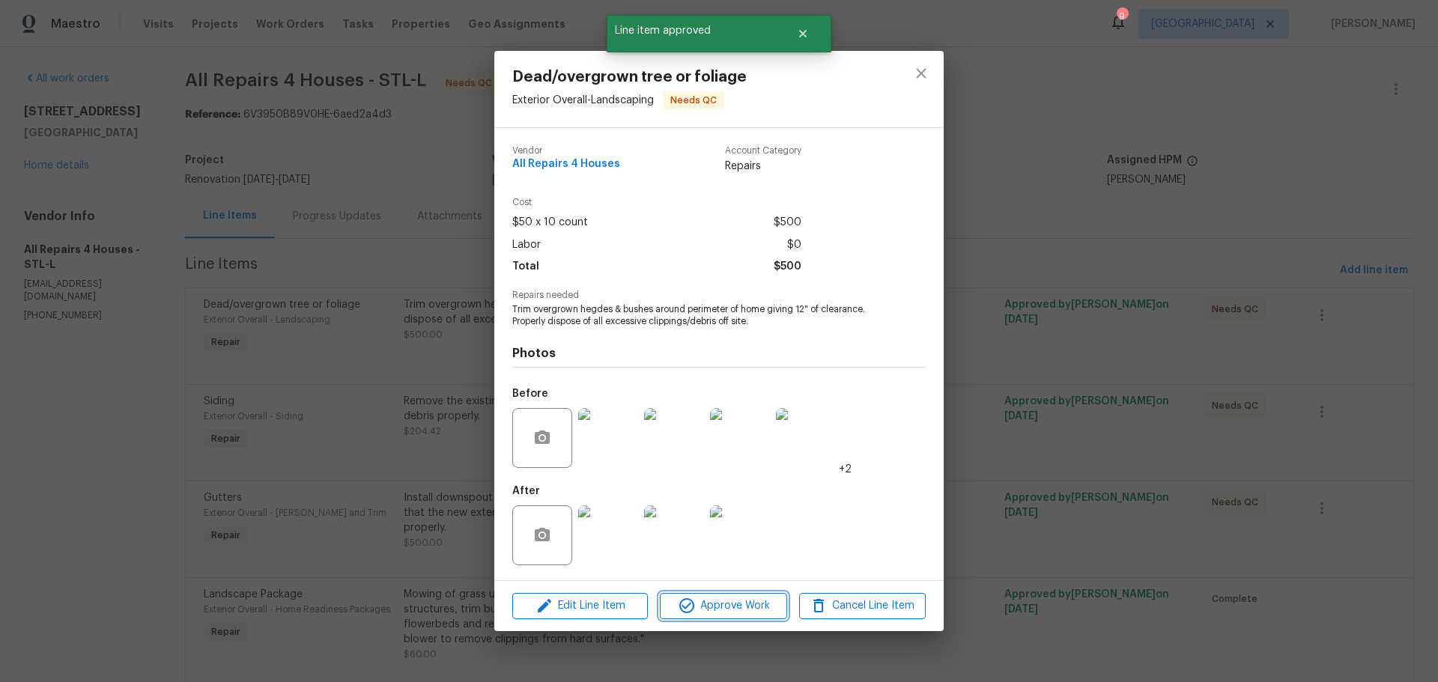
click at [700, 605] on span "Approve Work" at bounding box center [724, 606] width 118 height 19
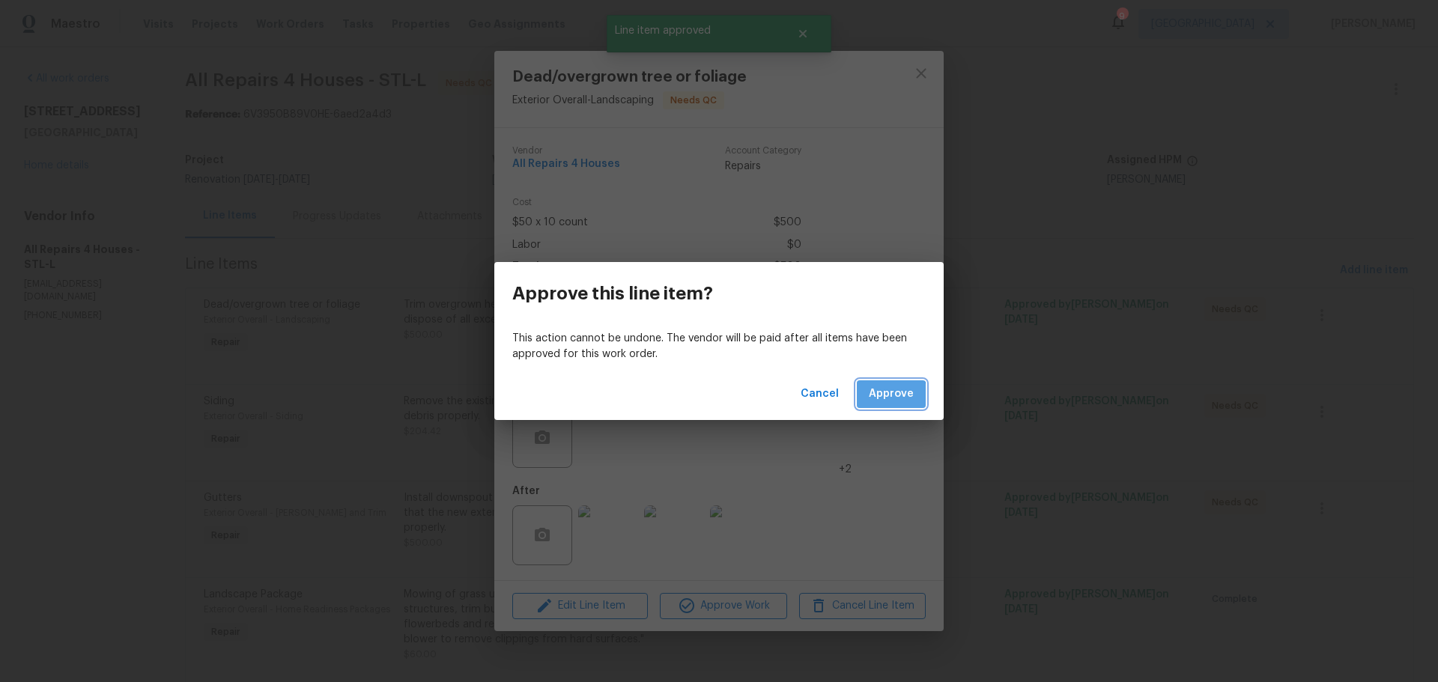
click at [878, 402] on span "Approve" at bounding box center [891, 394] width 45 height 19
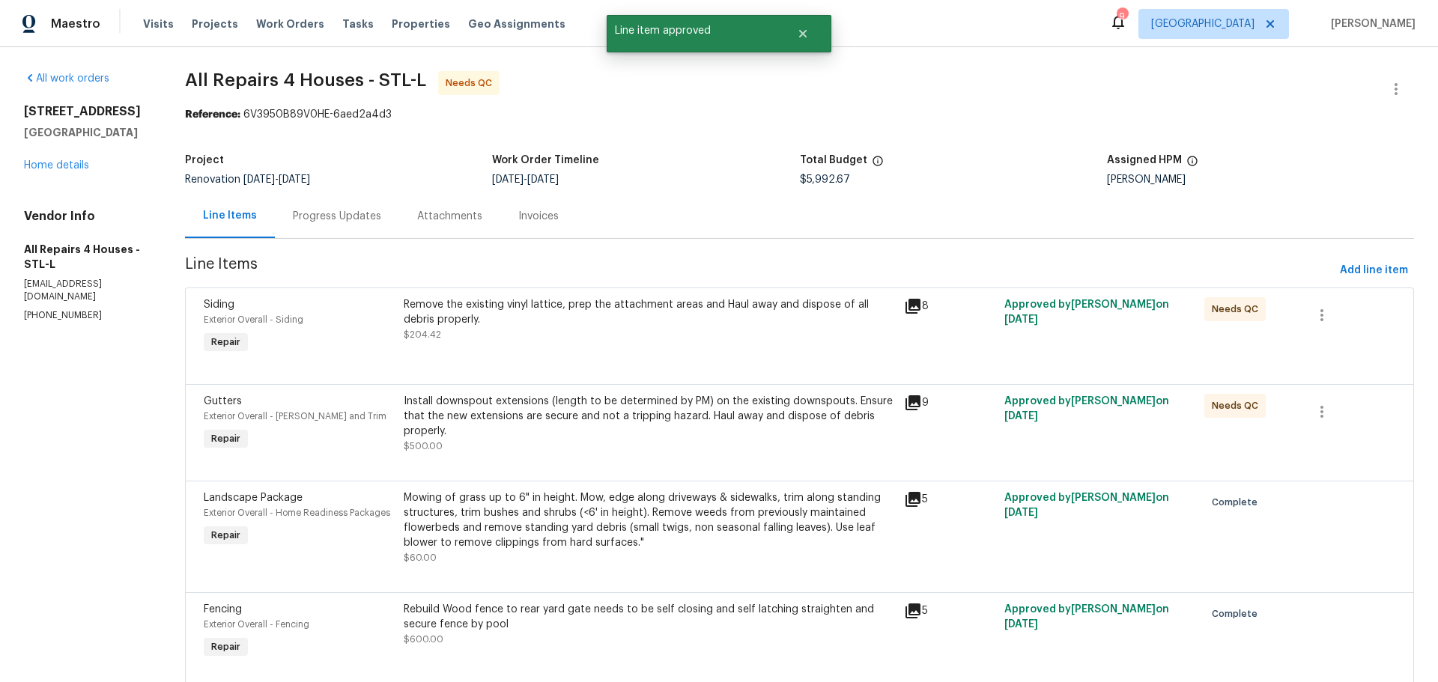
click at [575, 355] on div "Remove the existing vinyl lattice, prep the attachment areas and Haul away and …" at bounding box center [649, 327] width 500 height 69
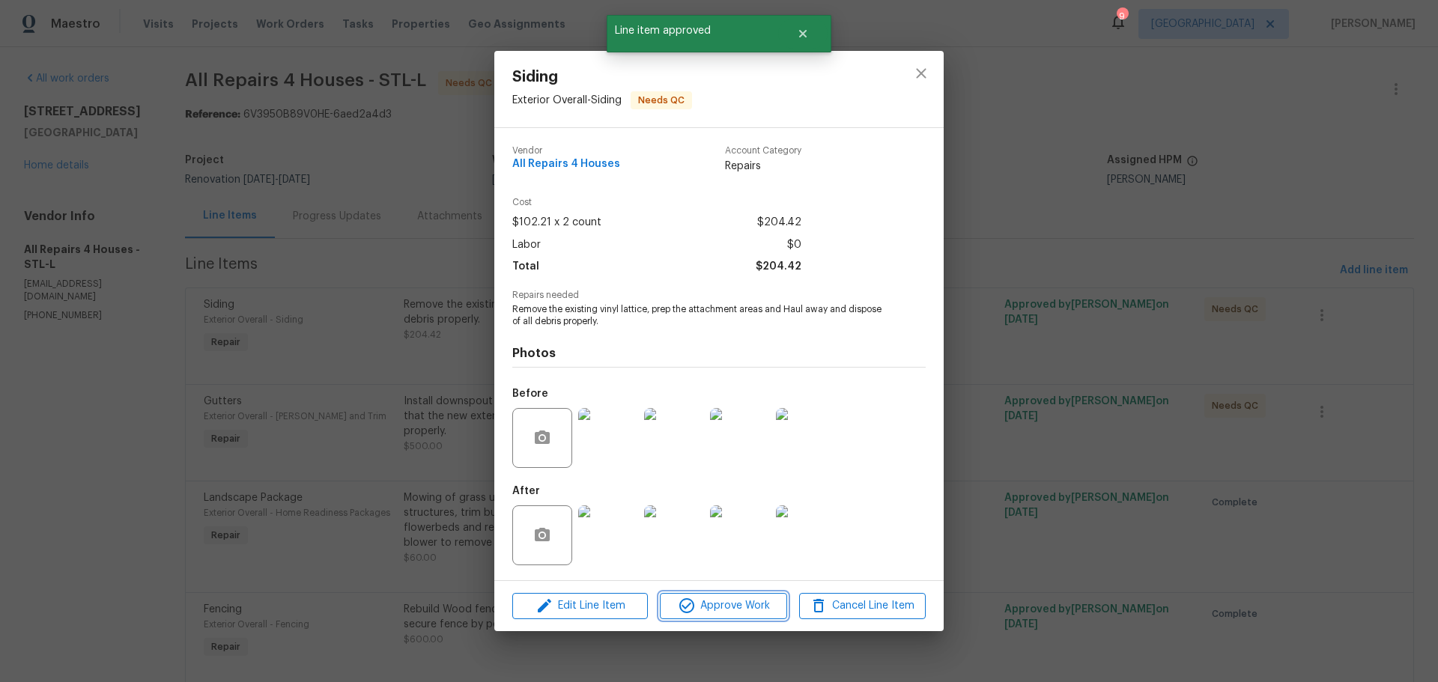
click at [737, 606] on span "Approve Work" at bounding box center [724, 606] width 118 height 19
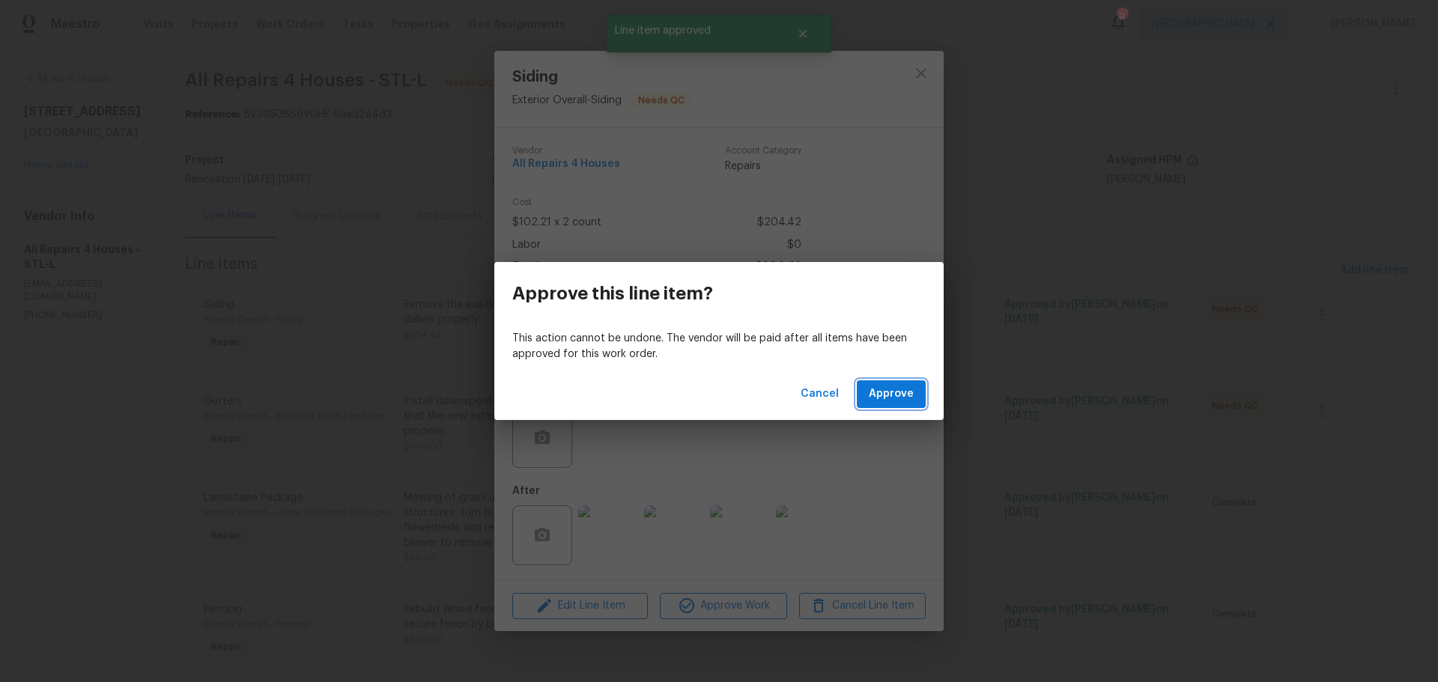
click at [891, 404] on button "Approve" at bounding box center [891, 395] width 69 height 28
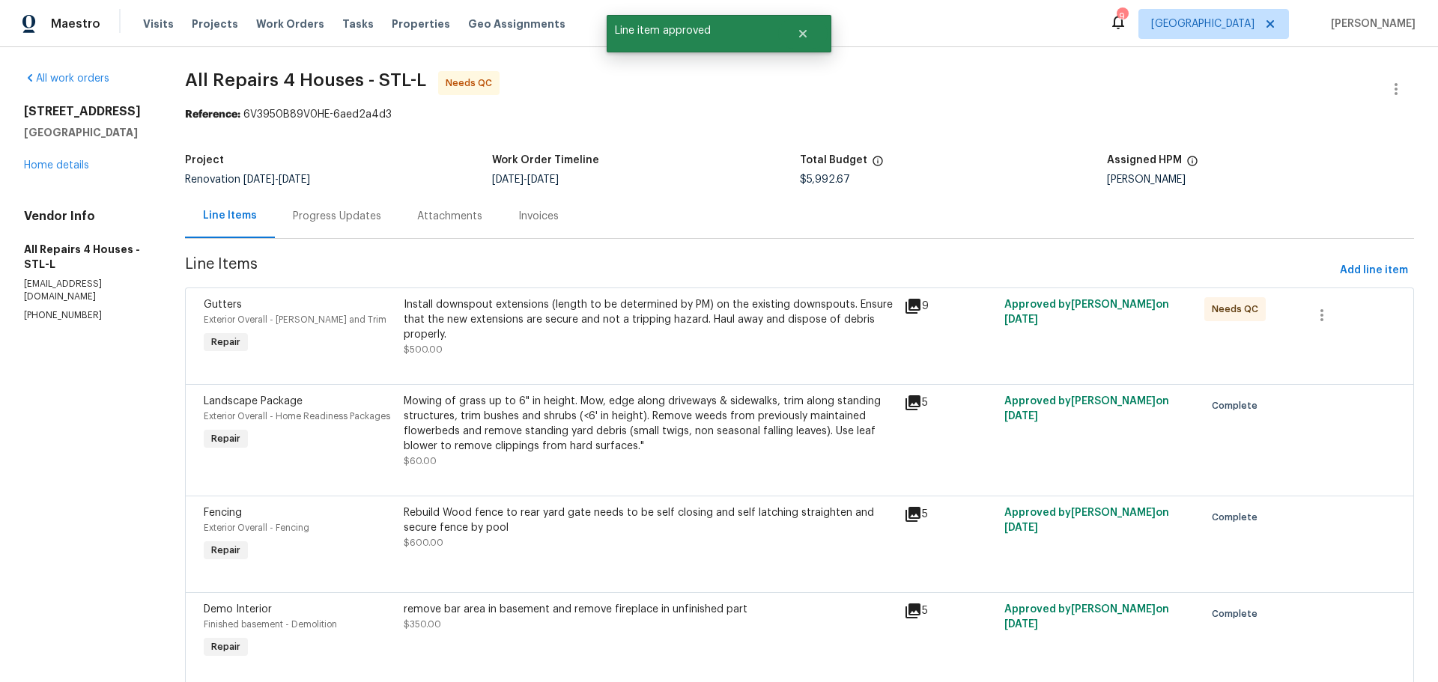
click at [632, 347] on div "Install downspout extensions (length to be determined by PM) on the existing do…" at bounding box center [649, 327] width 491 height 60
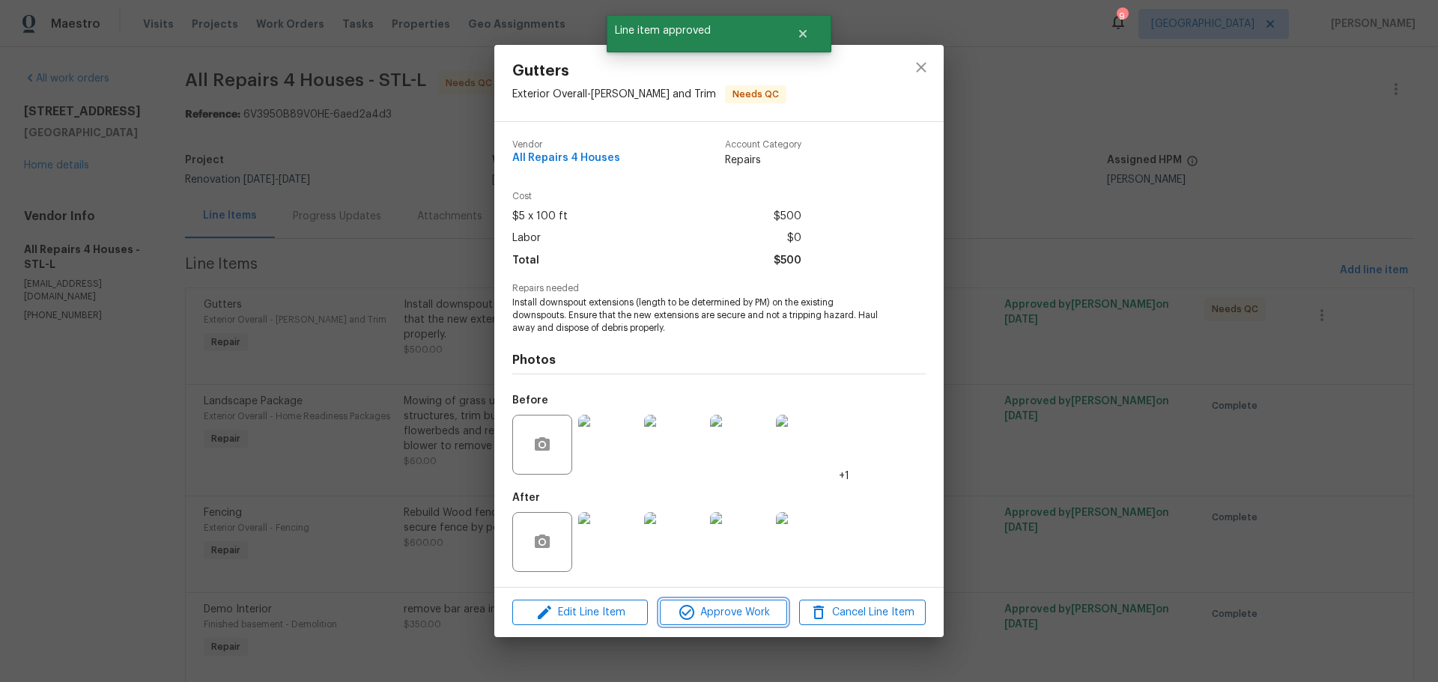
click at [746, 608] on span "Approve Work" at bounding box center [724, 613] width 118 height 19
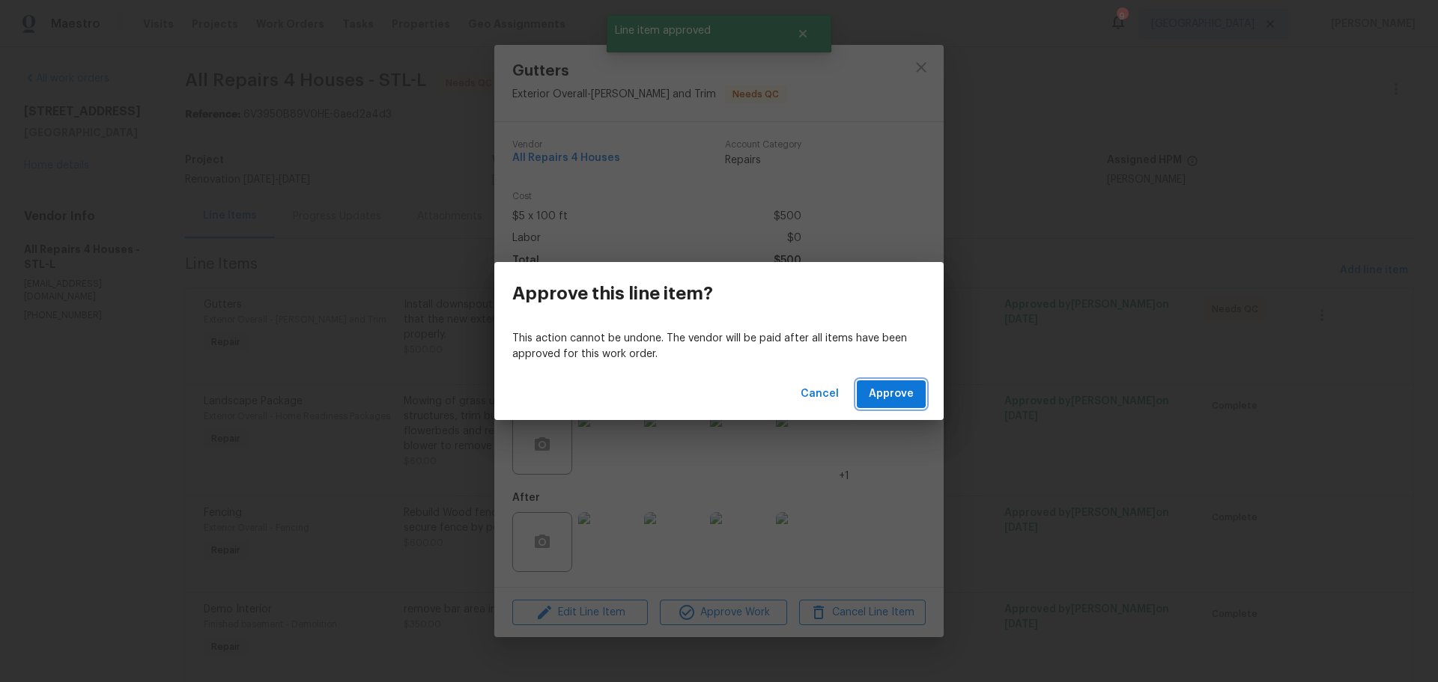
click at [882, 393] on span "Approve" at bounding box center [891, 394] width 45 height 19
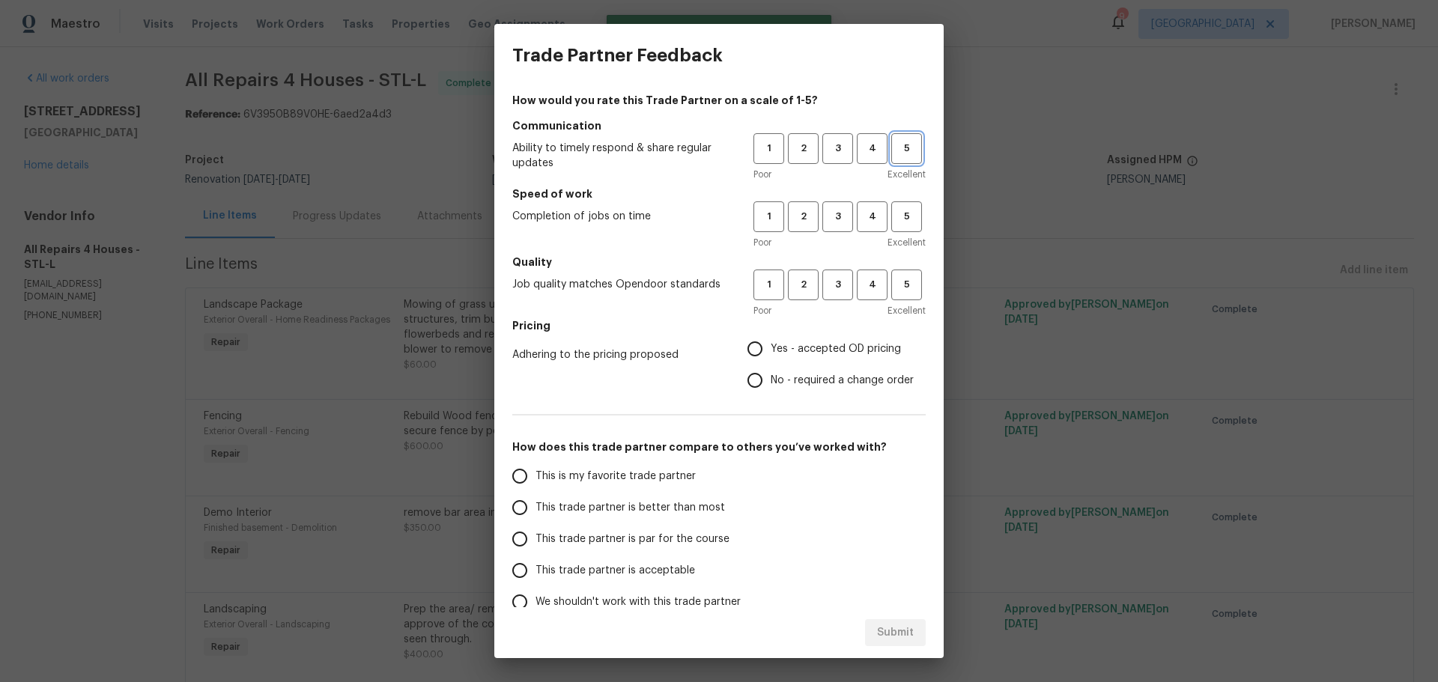
click at [902, 153] on span "5" at bounding box center [907, 148] width 28 height 17
click at [909, 236] on span "Excellent" at bounding box center [907, 242] width 38 height 15
click at [892, 230] on button "5" at bounding box center [907, 217] width 31 height 31
click at [896, 273] on button "5" at bounding box center [907, 285] width 31 height 31
click at [815, 346] on span "Yes - accepted OD pricing" at bounding box center [836, 350] width 130 height 16
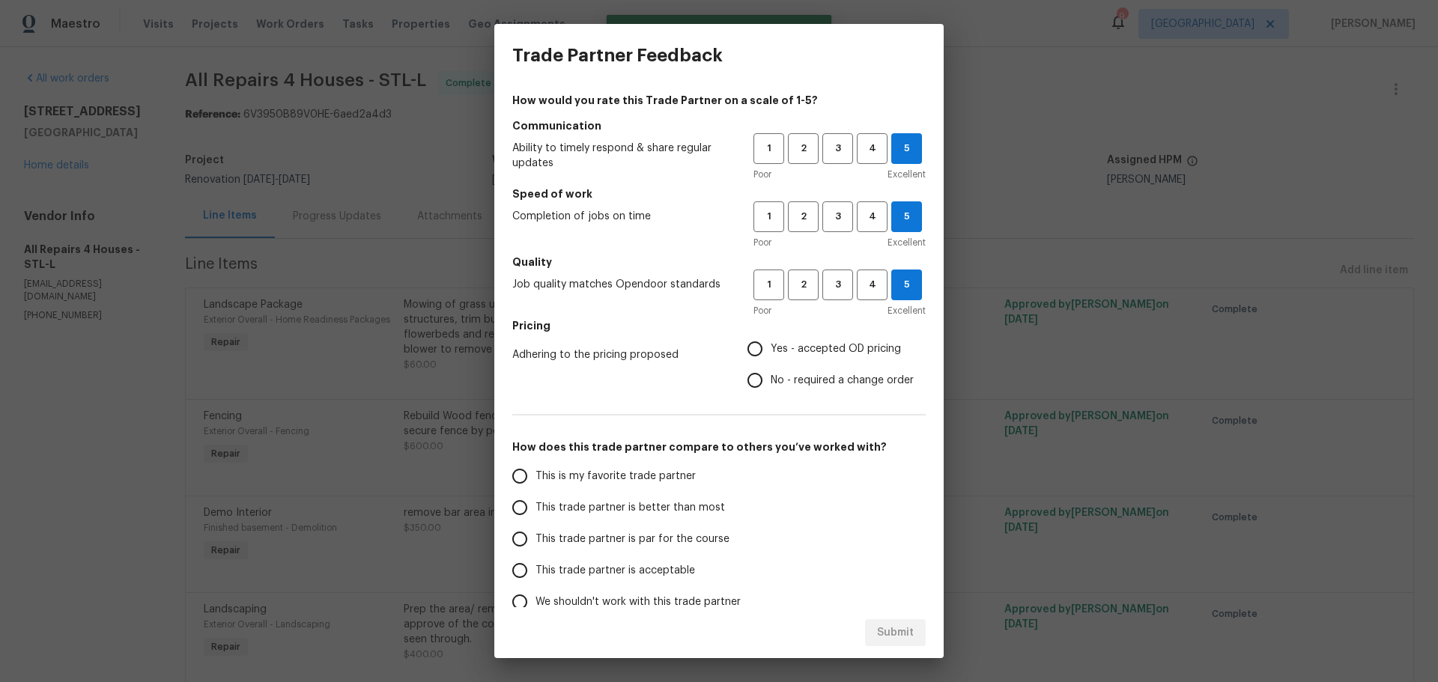
click at [771, 346] on input "Yes - accepted OD pricing" at bounding box center [754, 348] width 31 height 31
radio input "true"
click at [665, 475] on span "This is my favorite trade partner" at bounding box center [616, 477] width 160 height 16
click at [536, 475] on input "This is my favorite trade partner" at bounding box center [519, 476] width 31 height 31
click at [880, 621] on button "Submit" at bounding box center [895, 634] width 61 height 28
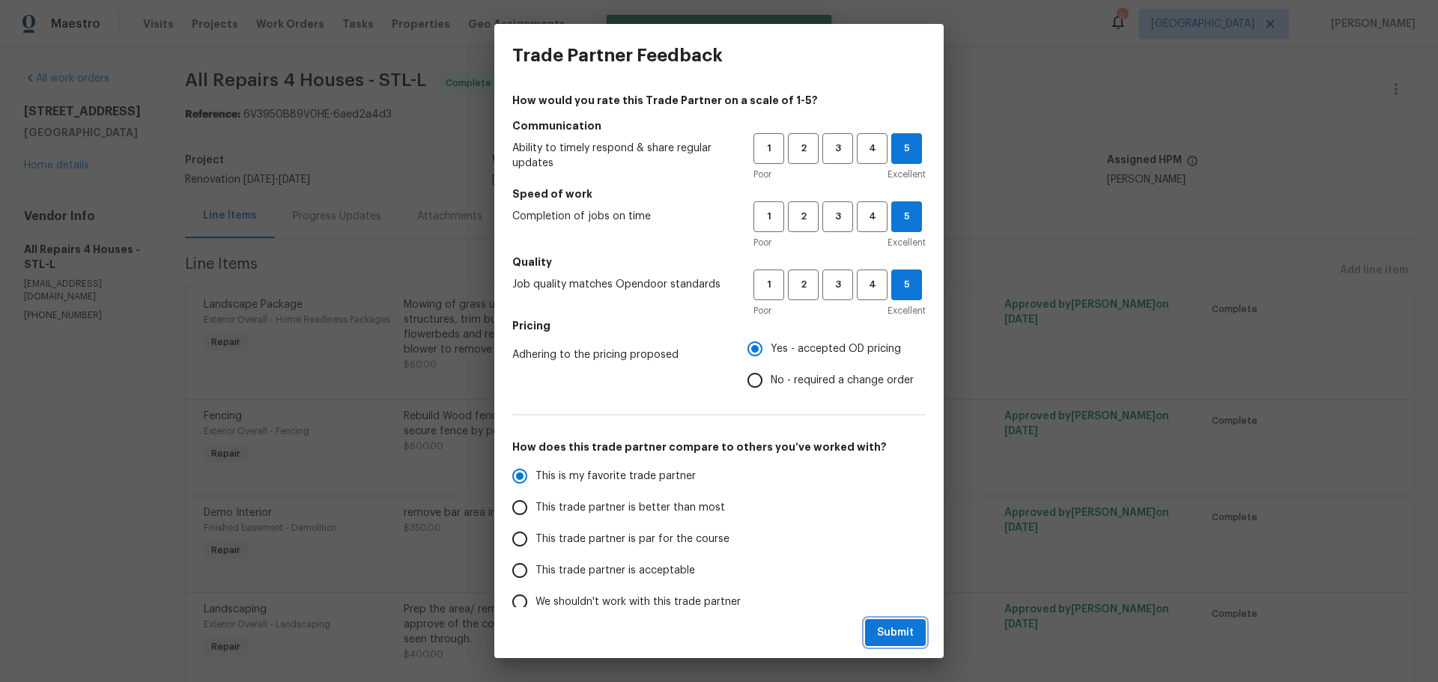
radio input "true"
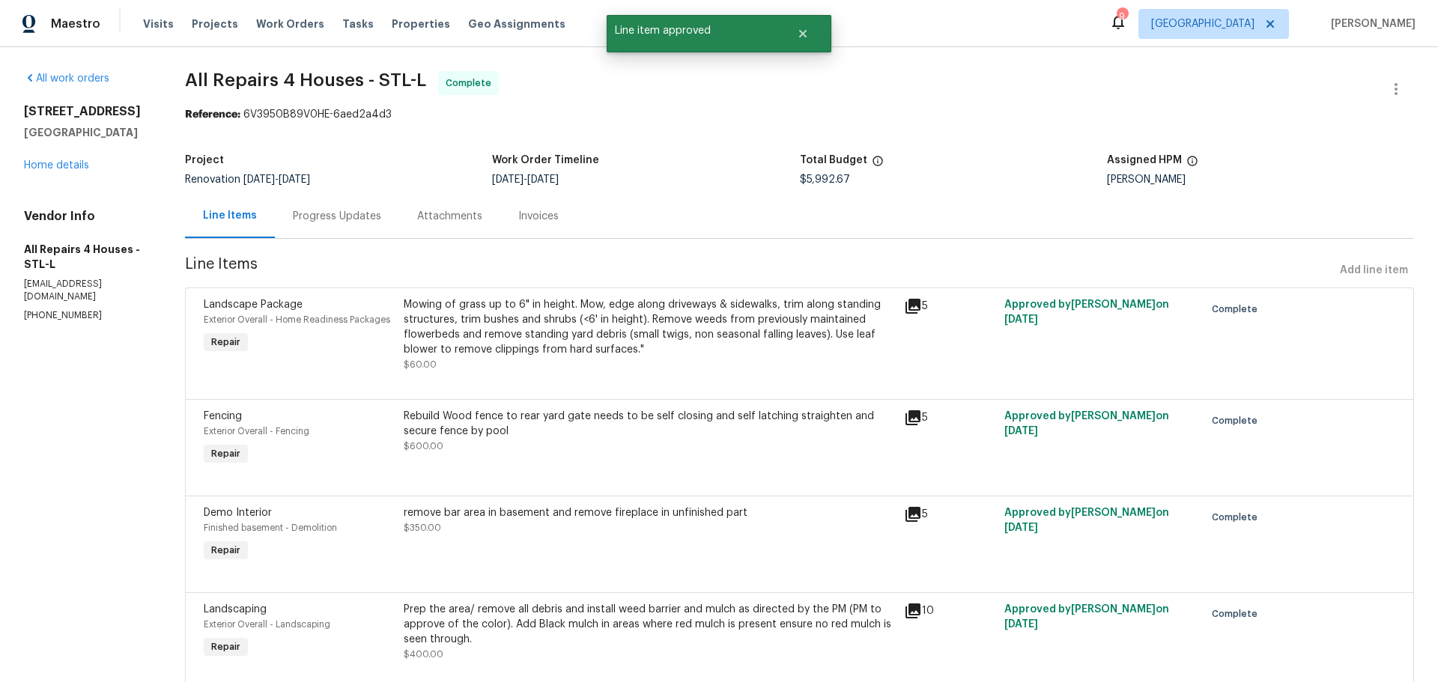
radio input "false"
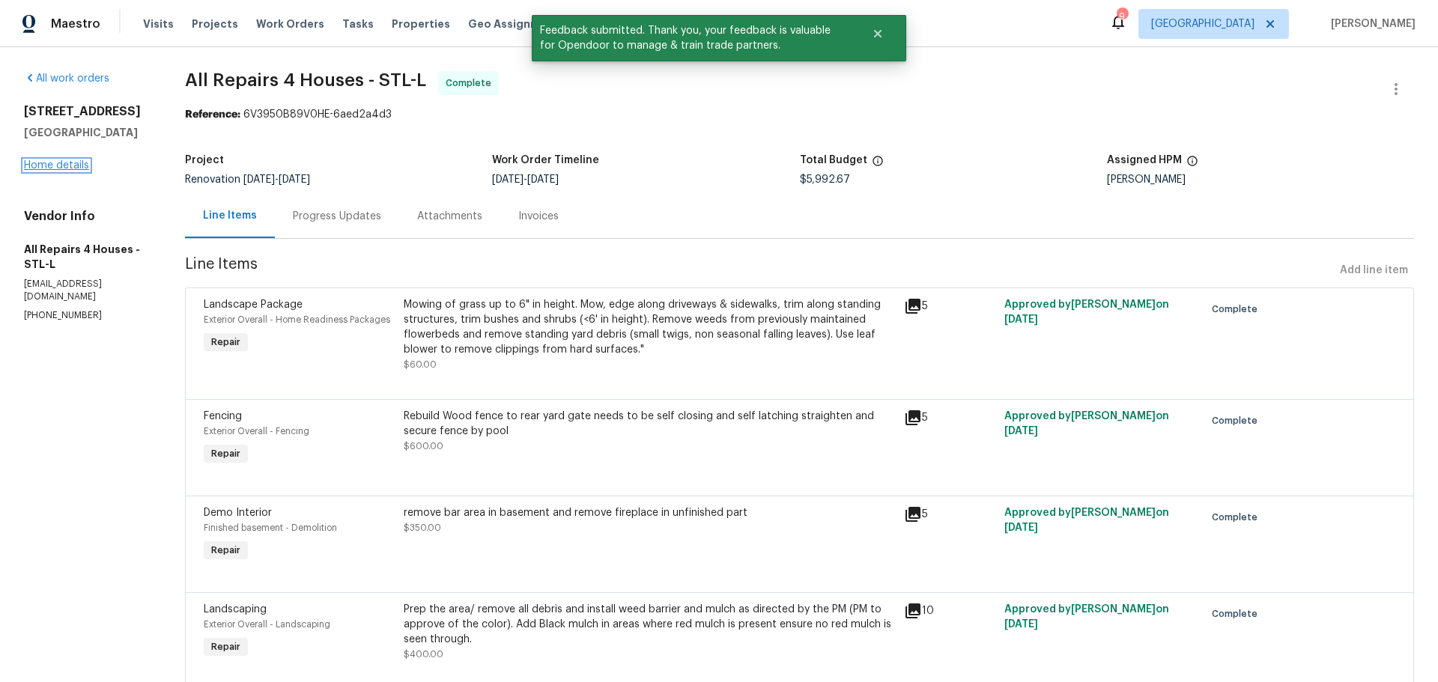
click at [69, 169] on link "Home details" at bounding box center [56, 165] width 65 height 10
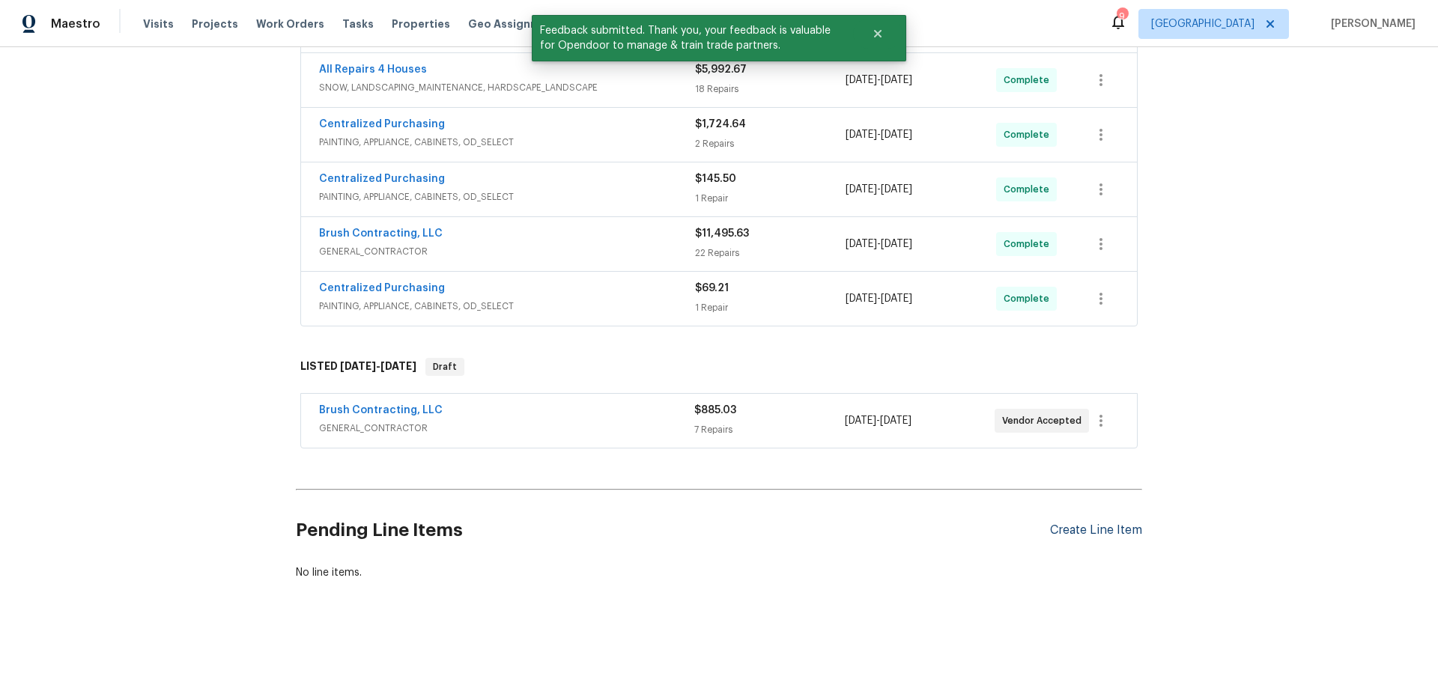
scroll to position [402, 0]
click at [1066, 524] on div "Create Line Item" at bounding box center [1096, 531] width 92 height 14
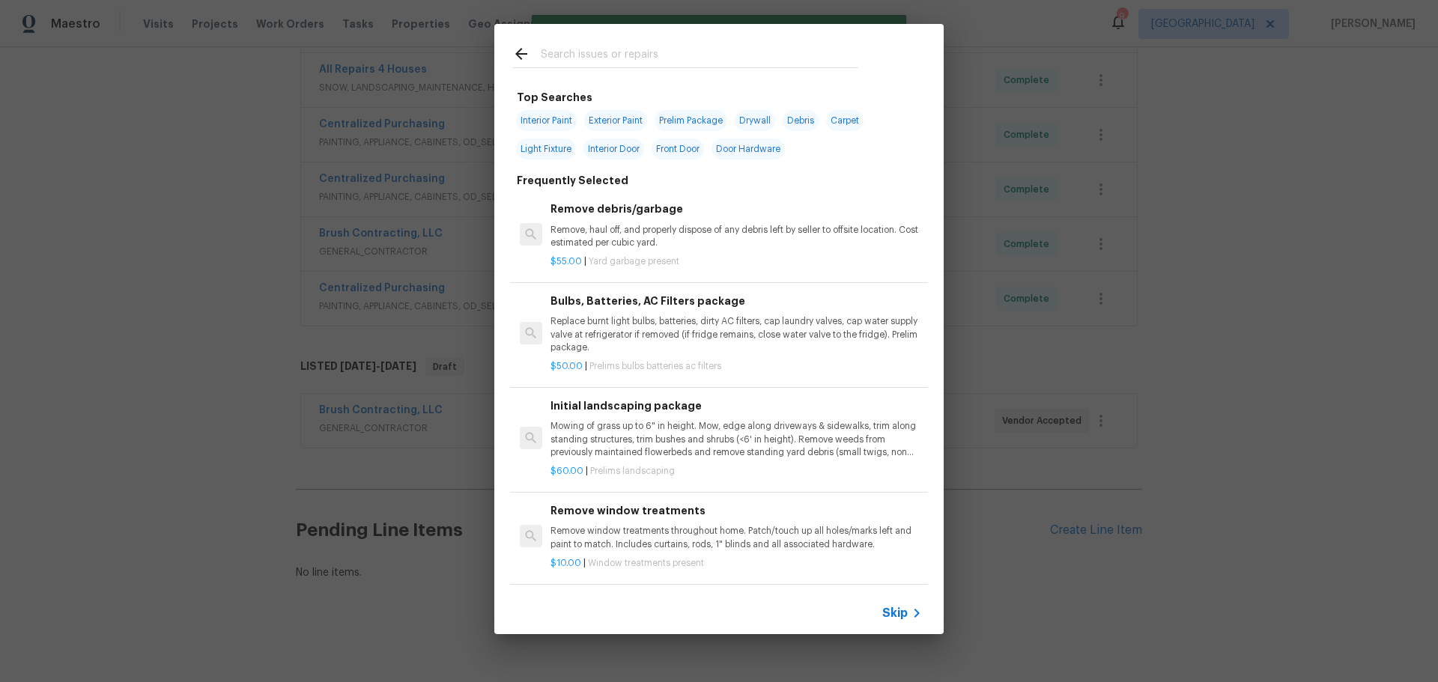
click at [554, 63] on input "text" at bounding box center [700, 56] width 318 height 22
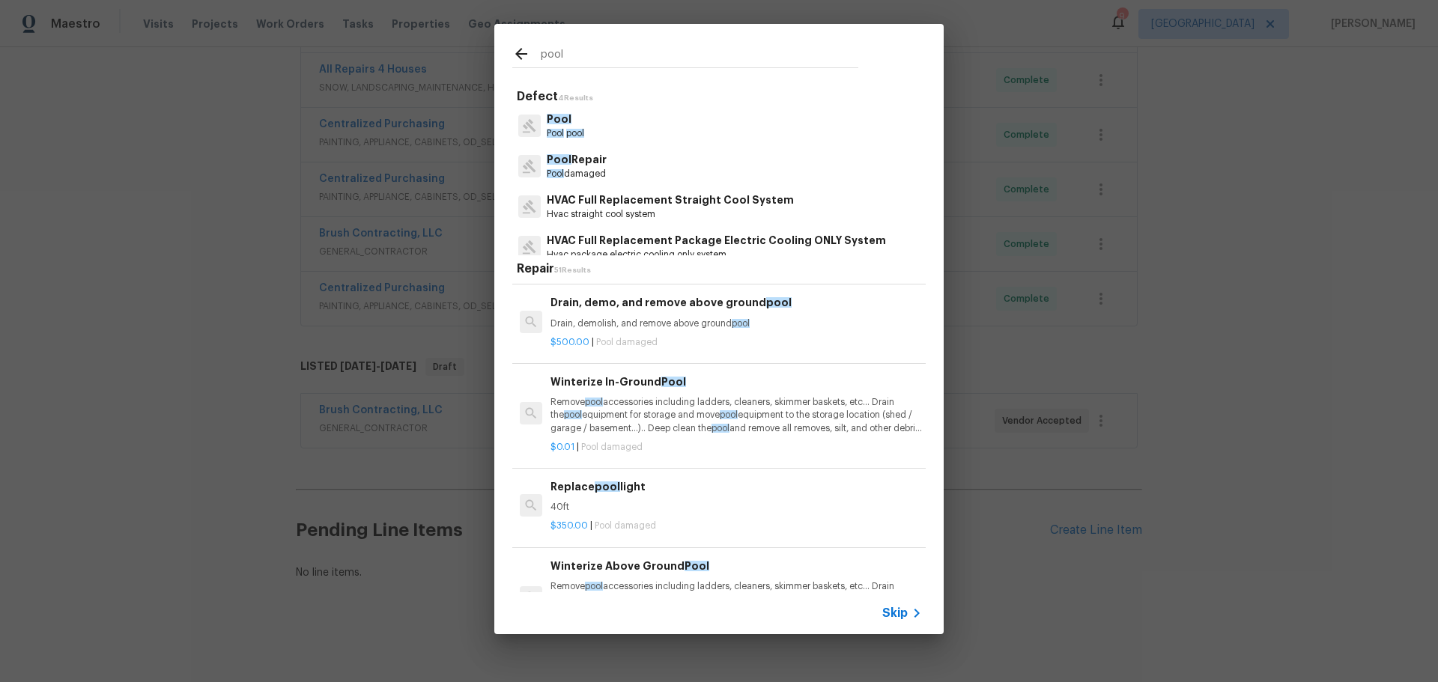
scroll to position [375, 0]
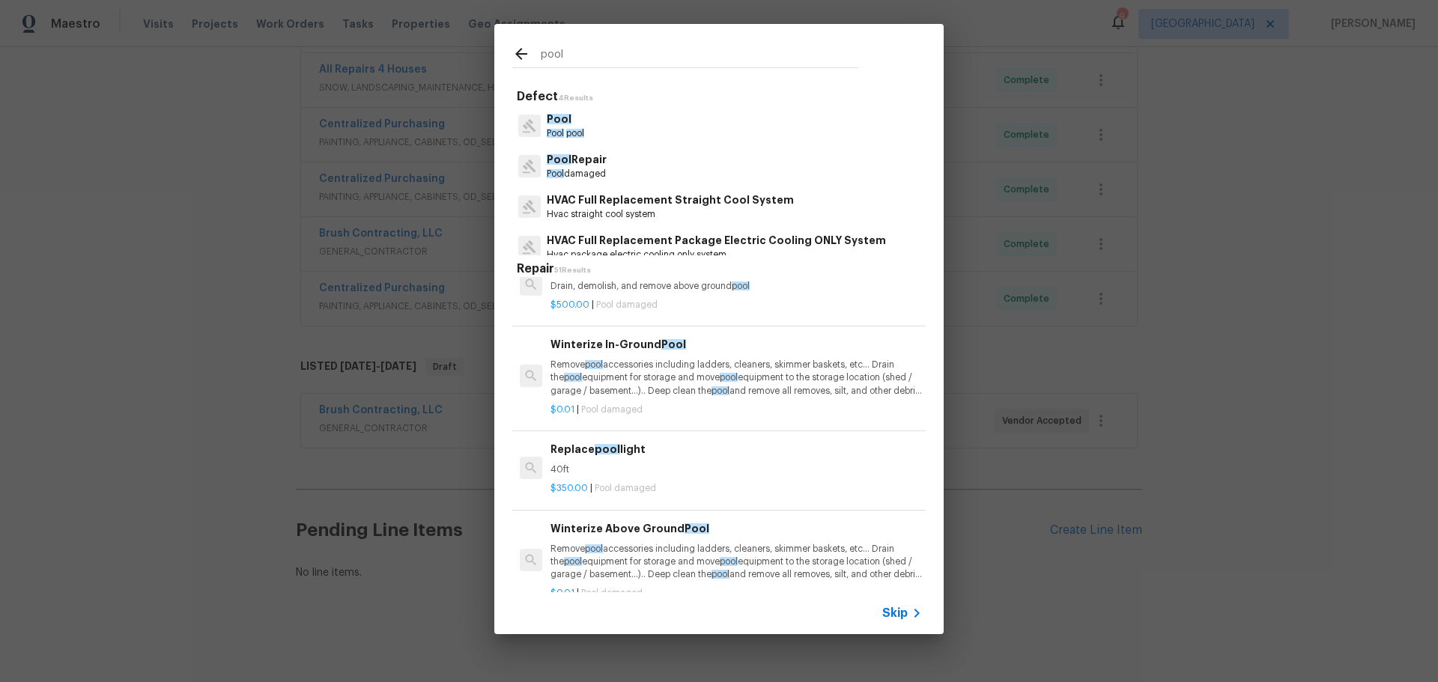
type input "pool"
click at [687, 384] on p "Remove pool accessories including ladders, cleaners, skimmer baskets, etc… Drai…" at bounding box center [737, 378] width 372 height 38
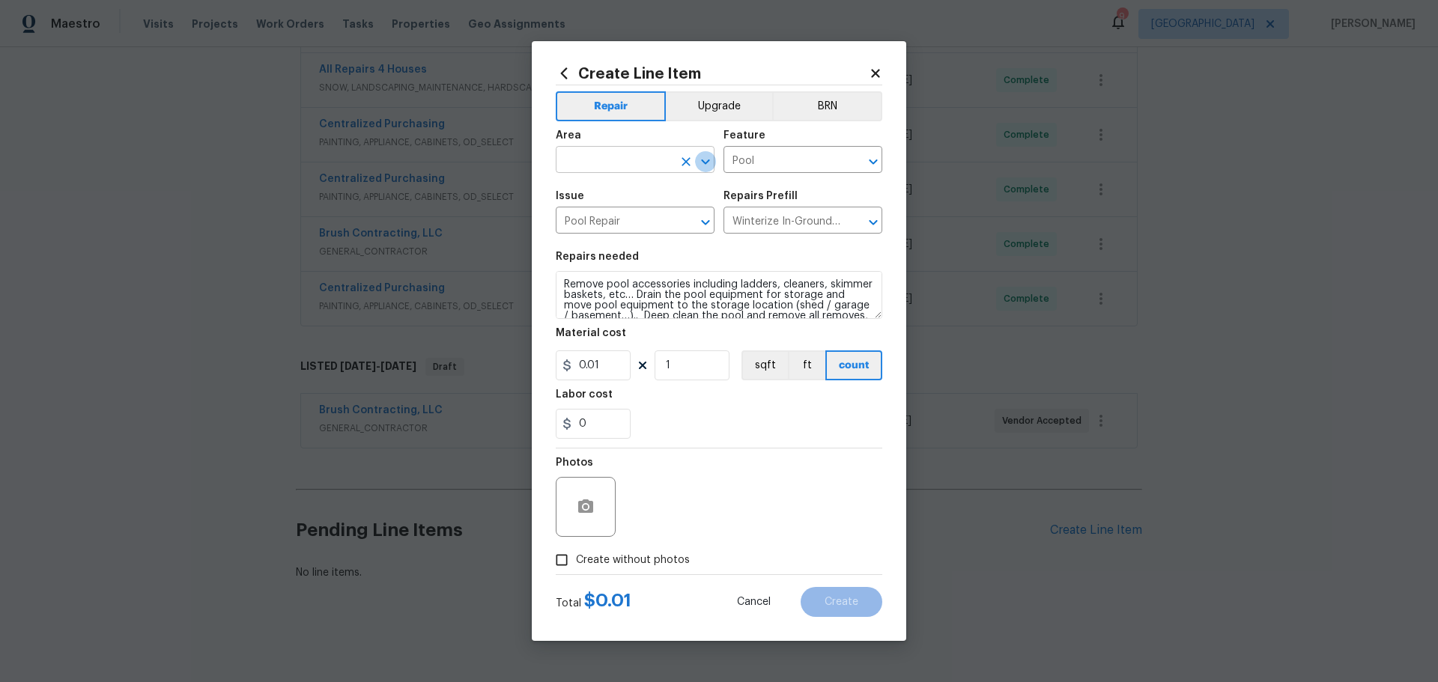
click at [703, 159] on icon "Open" at bounding box center [706, 162] width 18 height 18
click at [651, 176] on ul "In-ground pool / Spa" at bounding box center [635, 194] width 159 height 37
click at [650, 188] on li "In-ground pool / Spa" at bounding box center [635, 194] width 159 height 25
type input "In-ground pool / Spa"
click at [686, 382] on section "Repairs needed Remove pool accessories including ladders, cleaners, skimmer bas…" at bounding box center [719, 345] width 327 height 205
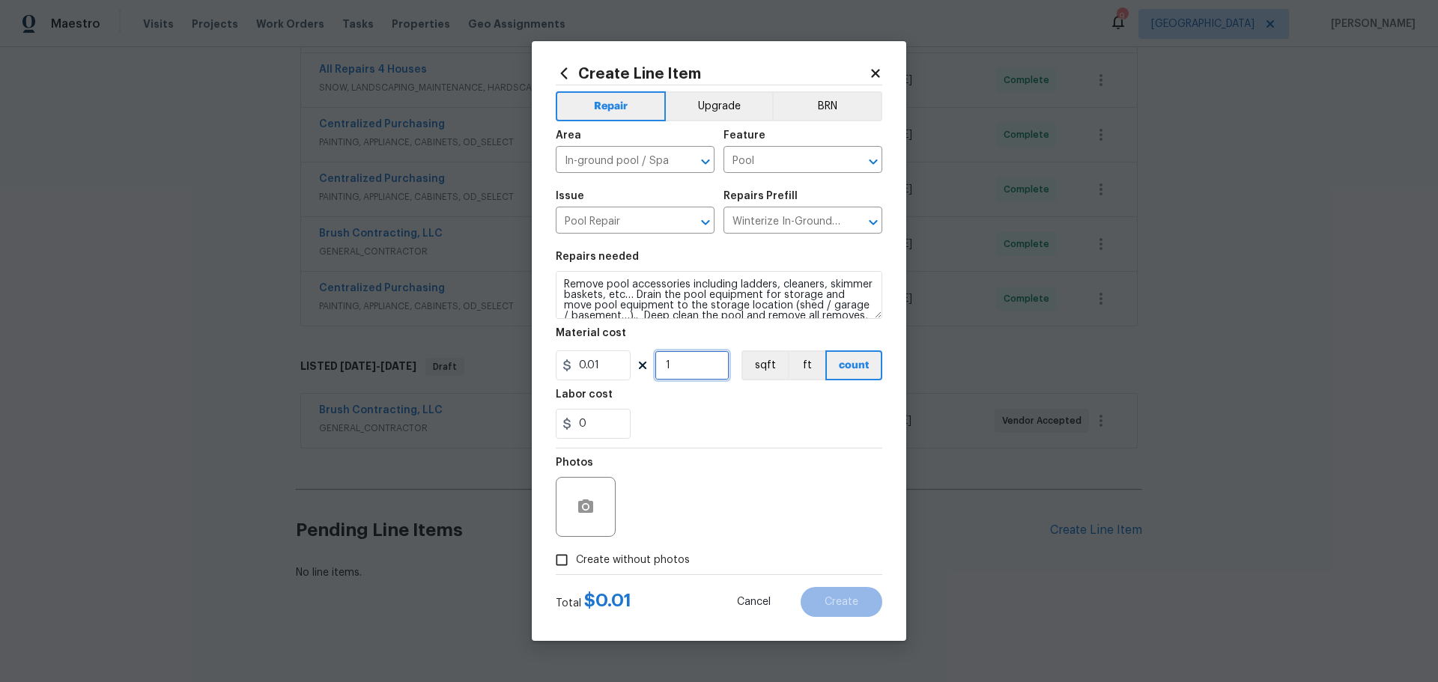
click at [688, 378] on input "1" at bounding box center [692, 366] width 75 height 30
type input "25000"
click at [677, 392] on div "Labor cost" at bounding box center [719, 399] width 327 height 19
click at [611, 364] on input "0.01" at bounding box center [593, 366] width 75 height 30
type input "1"
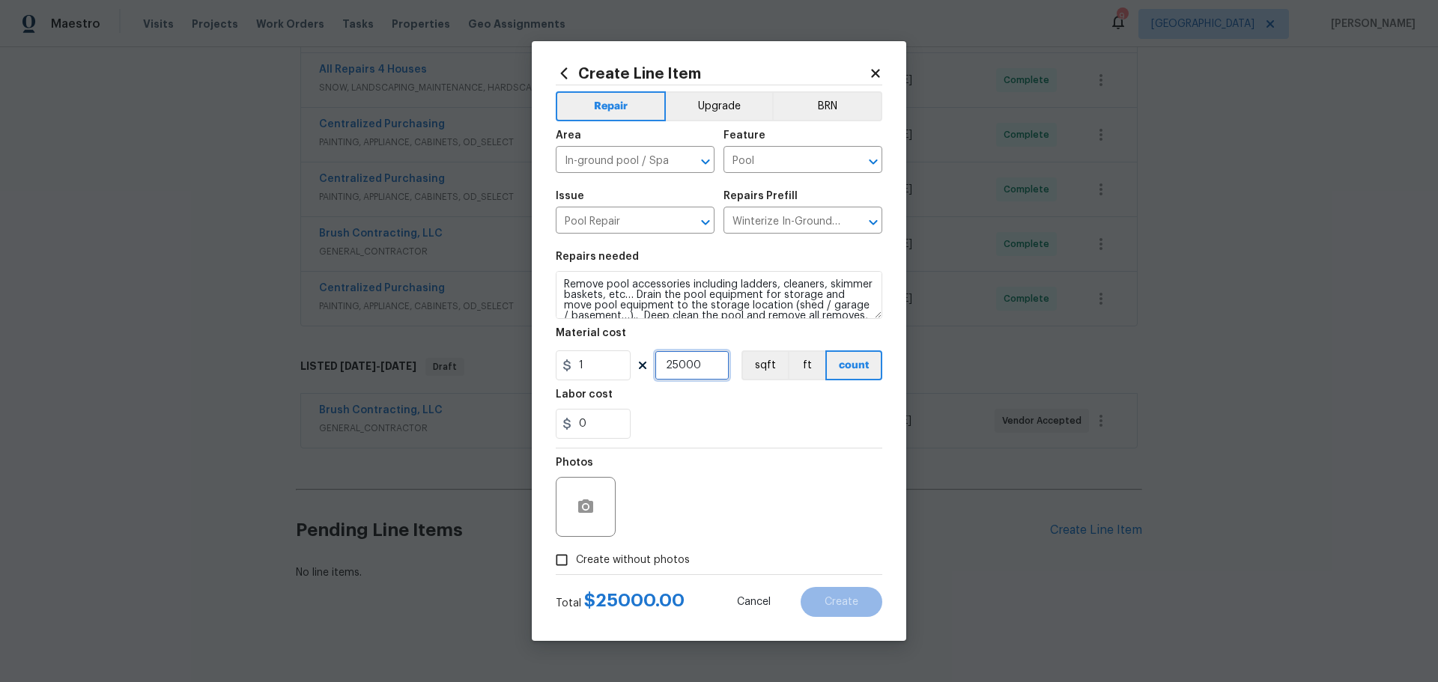
click at [709, 363] on input "25000" at bounding box center [692, 366] width 75 height 30
type input "250"
click at [710, 461] on div "Photos" at bounding box center [719, 497] width 327 height 97
click at [569, 555] on input "Create without photos" at bounding box center [562, 560] width 28 height 28
checkbox input "true"
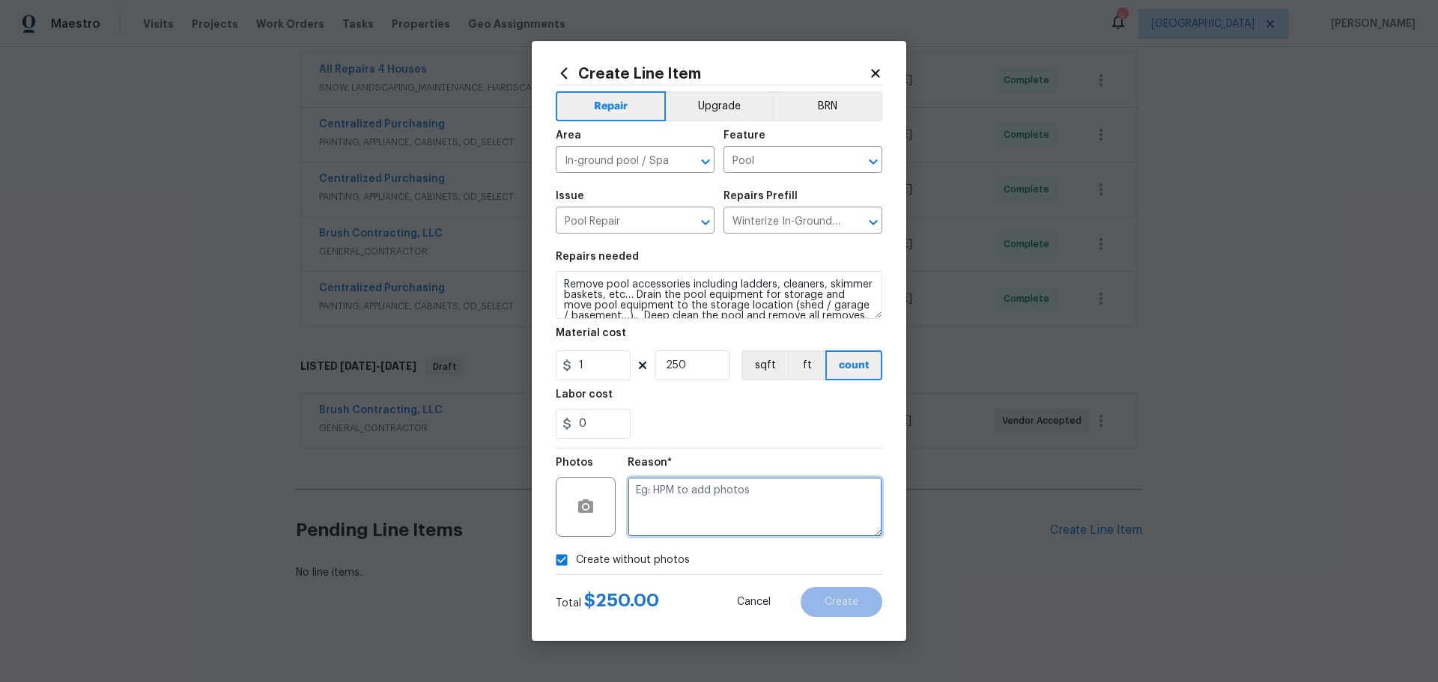
click at [709, 512] on textarea at bounding box center [755, 507] width 255 height 60
type textarea "pool chemicals"
click at [820, 612] on button "Create" at bounding box center [842, 602] width 82 height 30
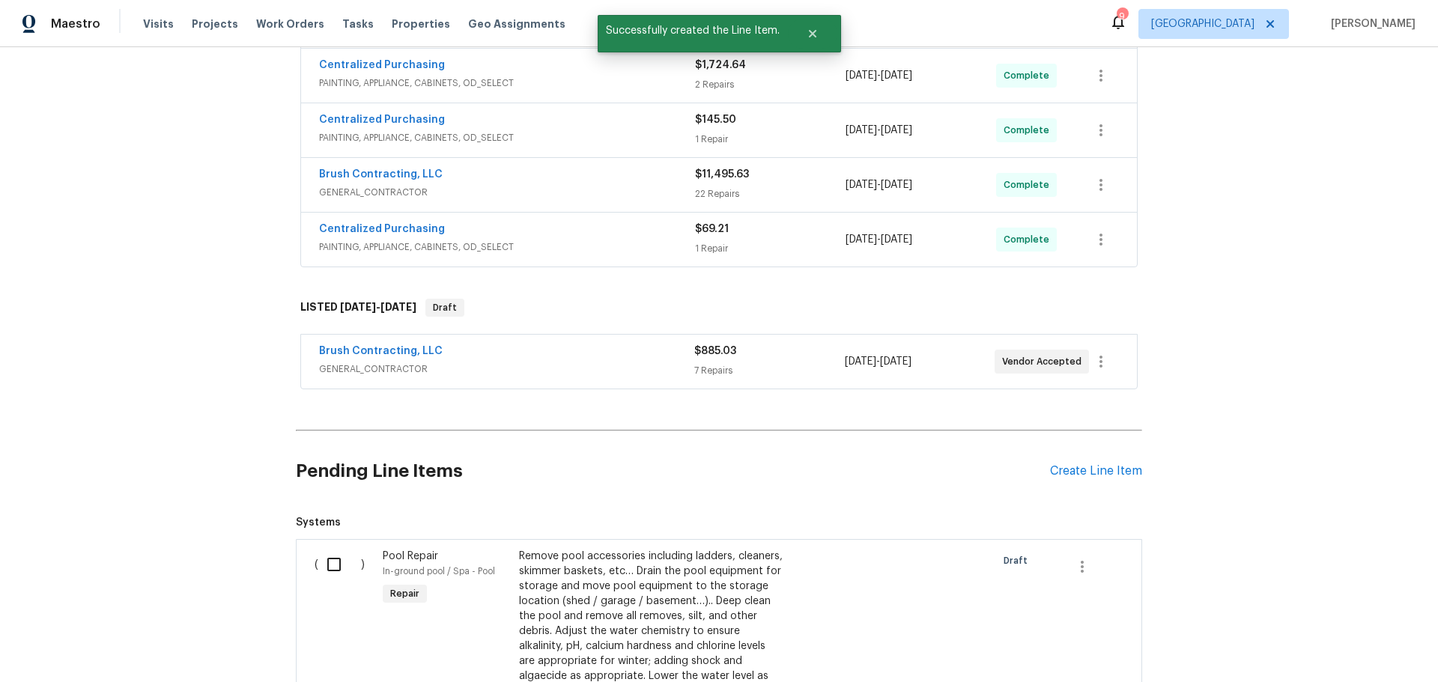
scroll to position [477, 0]
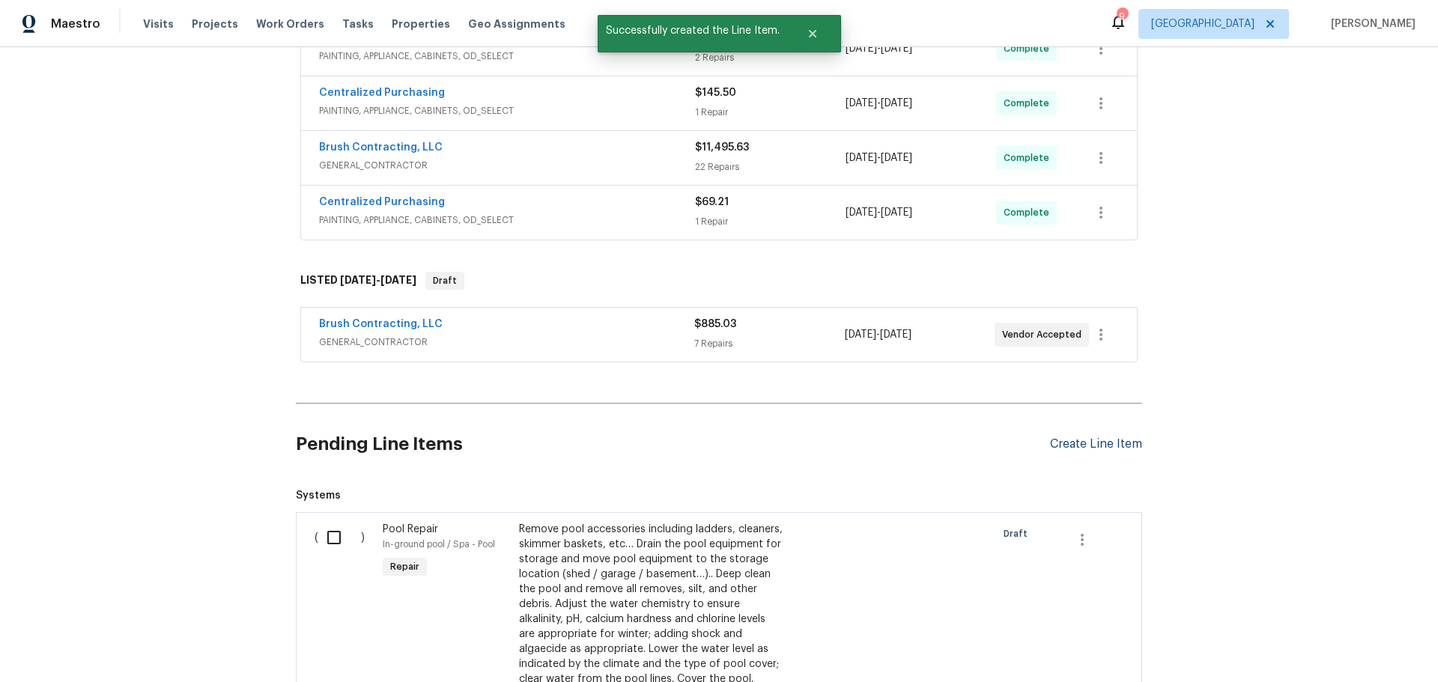
click at [1114, 444] on div "Create Line Item" at bounding box center [1096, 445] width 92 height 14
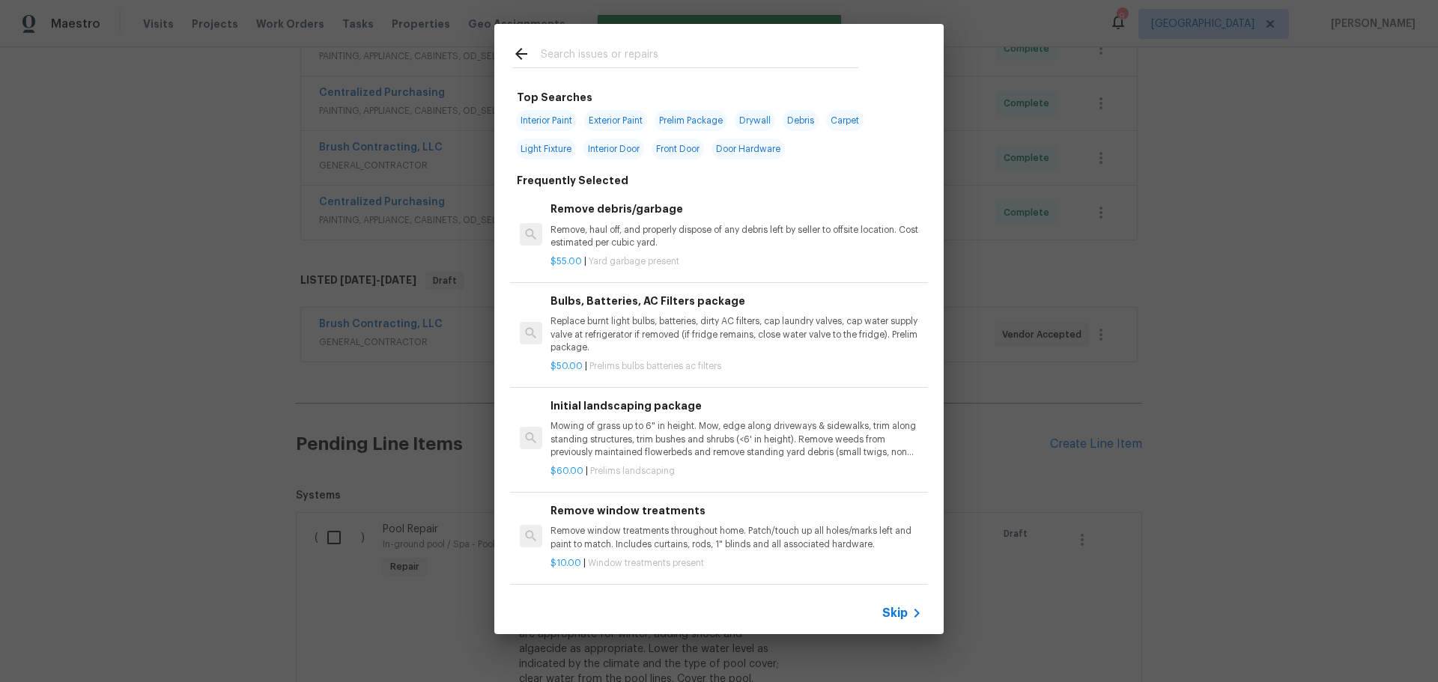
click at [650, 46] on input "text" at bounding box center [700, 56] width 318 height 22
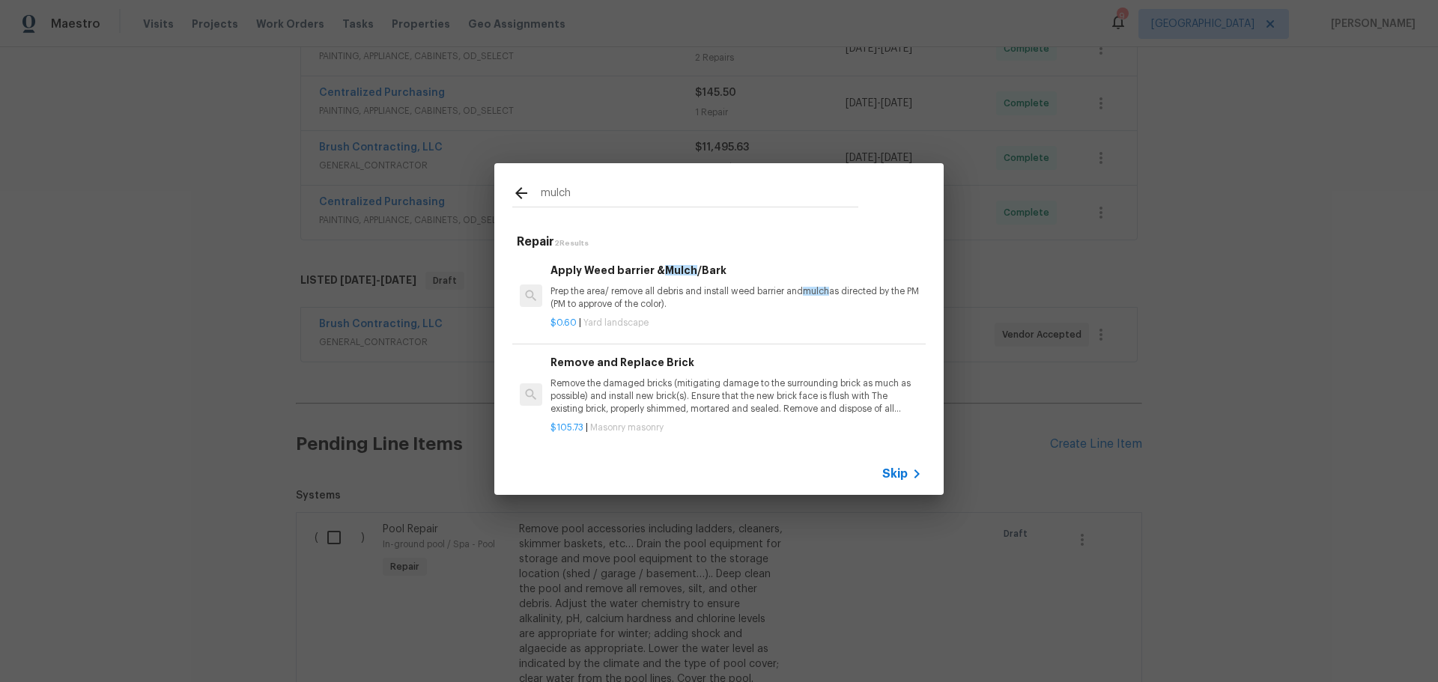
type input "mulch"
click at [671, 289] on p "Prep the area/ remove all debris and install weed barrier and mulch as directed…" at bounding box center [737, 297] width 372 height 25
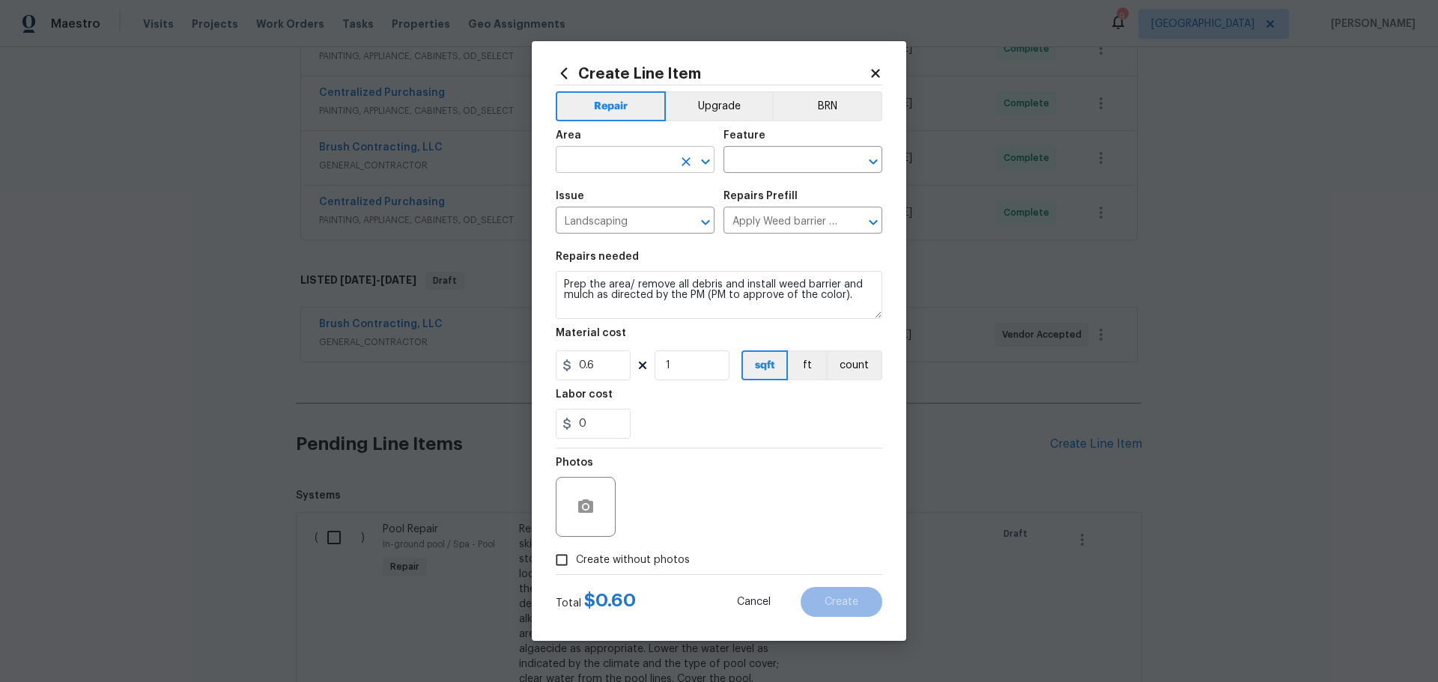
click at [706, 154] on icon "Open" at bounding box center [706, 162] width 18 height 18
click at [653, 211] on li "Exterior Overall" at bounding box center [635, 219] width 159 height 25
type input "Exterior Overall"
click at [802, 166] on input "text" at bounding box center [782, 161] width 117 height 23
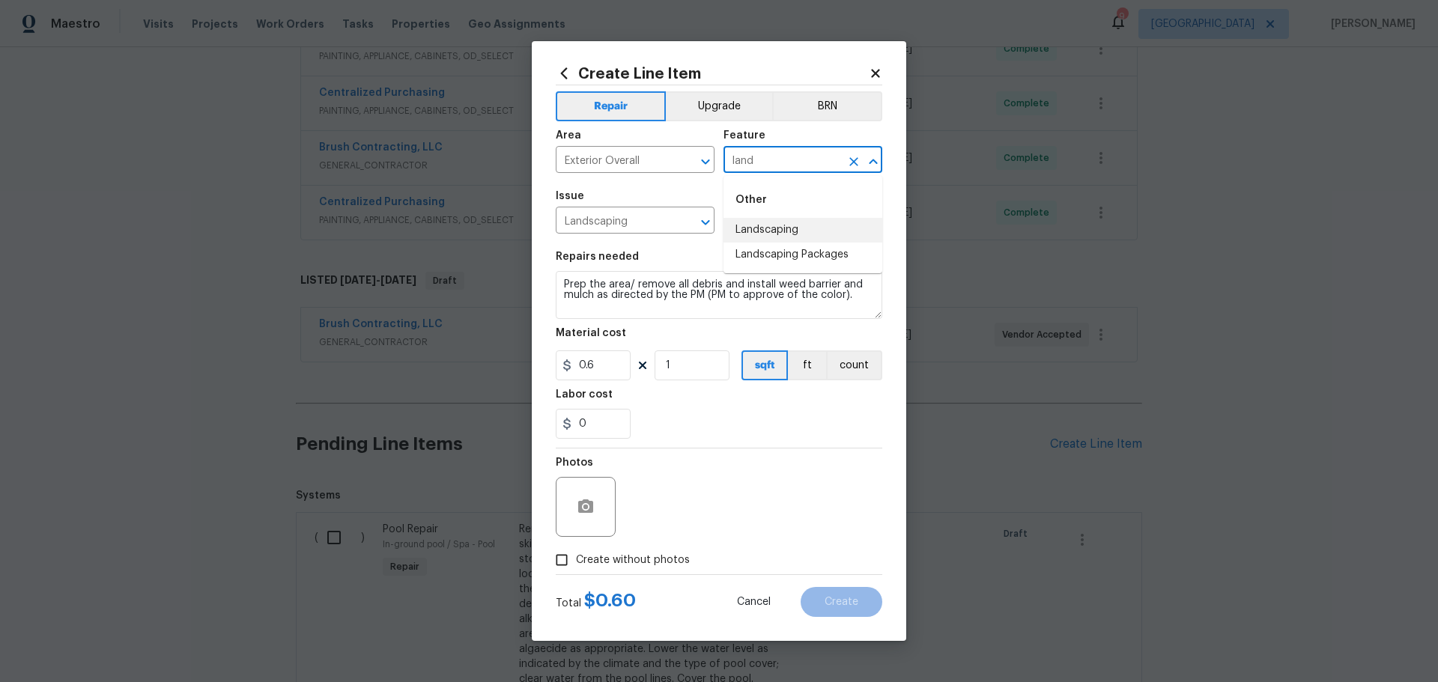
click at [786, 233] on li "Landscaping" at bounding box center [803, 230] width 159 height 25
type input "Landscaping"
drag, startPoint x: 701, startPoint y: 367, endPoint x: 704, endPoint y: 360, distance: 8.1
click at [704, 360] on input "1" at bounding box center [692, 366] width 75 height 30
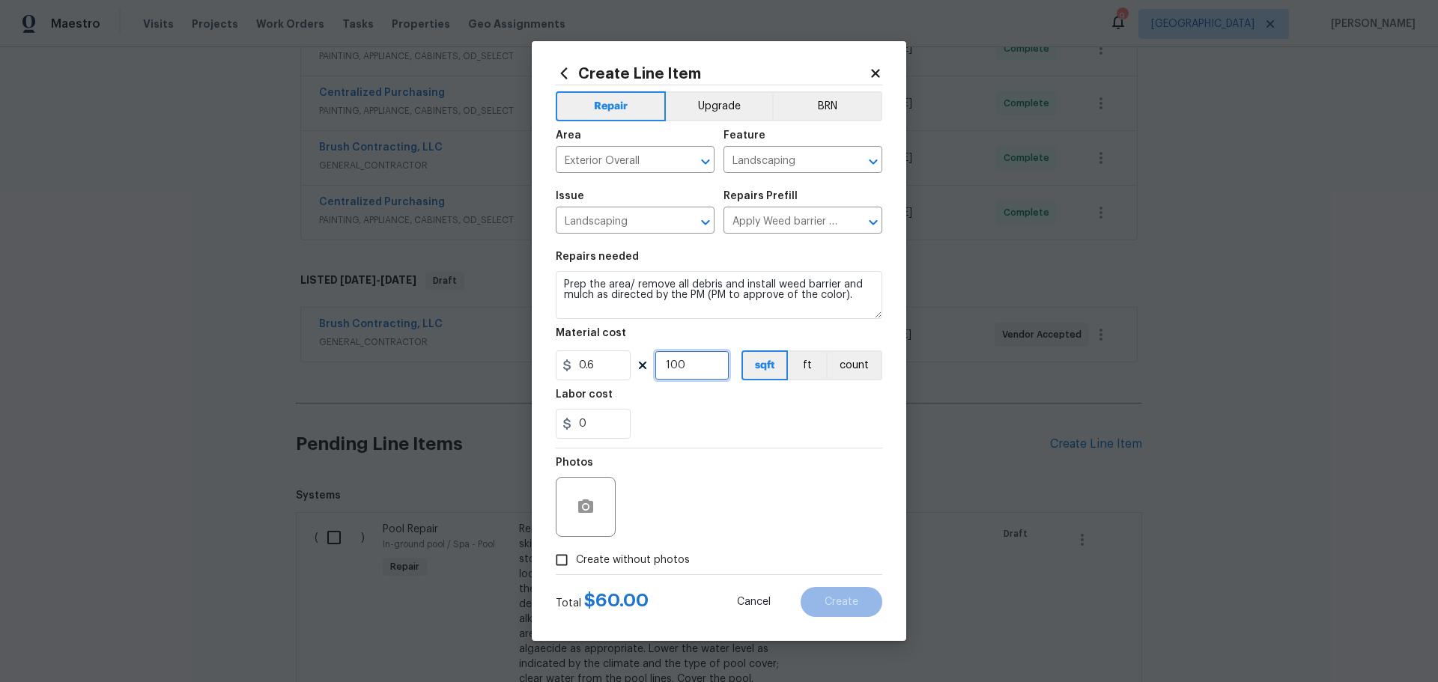
type input "100"
click at [596, 419] on input "0" at bounding box center [593, 424] width 75 height 30
type input "4"
type input "0"
click at [708, 375] on input "100" at bounding box center [692, 366] width 75 height 30
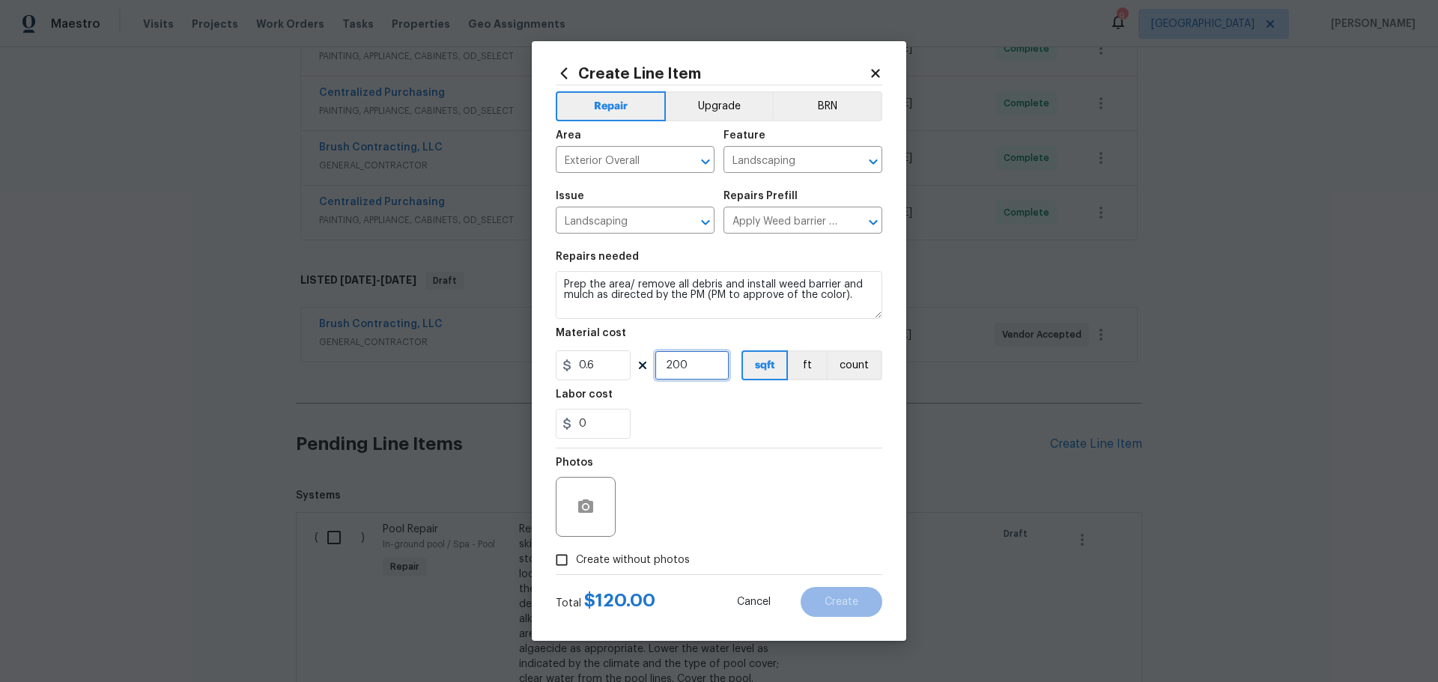
type input "200"
click at [595, 420] on input "0" at bounding box center [593, 424] width 75 height 30
type input "30"
drag, startPoint x: 581, startPoint y: 558, endPoint x: 624, endPoint y: 543, distance: 45.3
click at [581, 560] on span "Create without photos" at bounding box center [633, 561] width 114 height 16
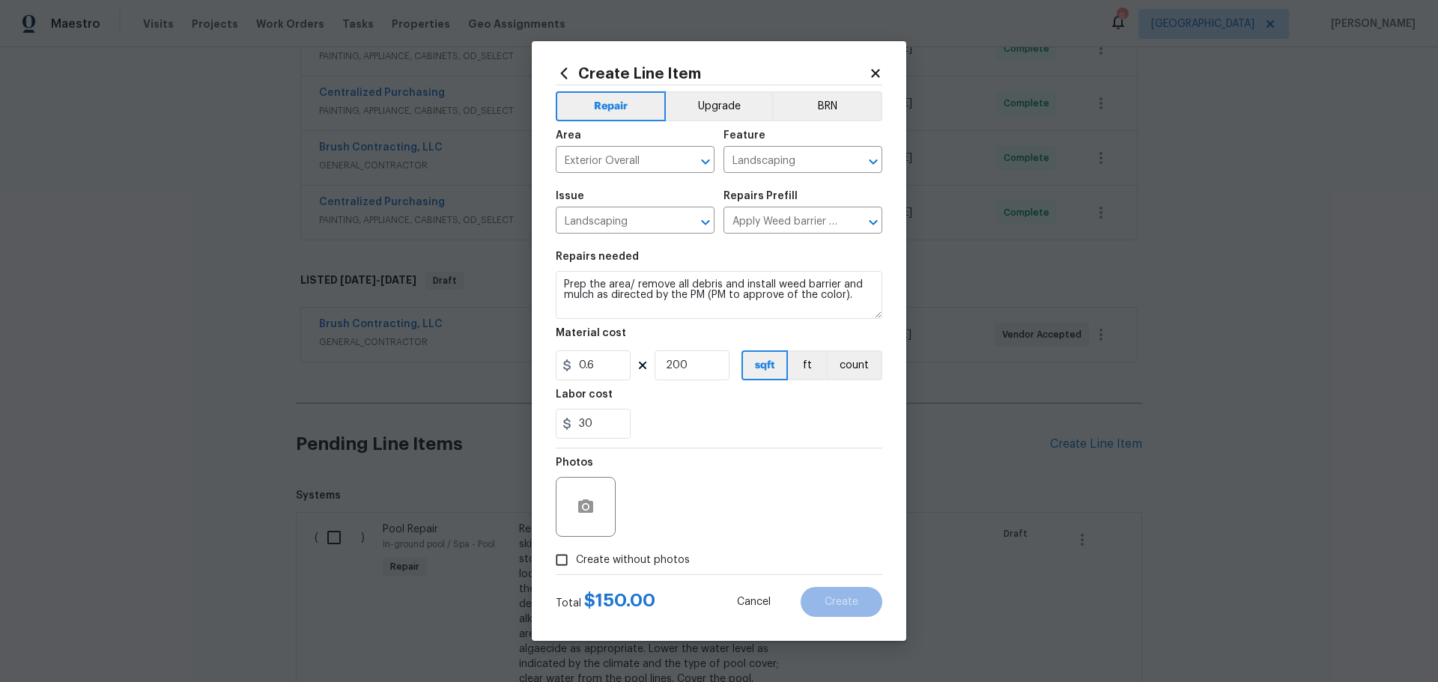
click at [576, 560] on input "Create without photos" at bounding box center [562, 560] width 28 height 28
checkbox input "true"
click at [639, 539] on div "Reason*" at bounding box center [755, 497] width 255 height 97
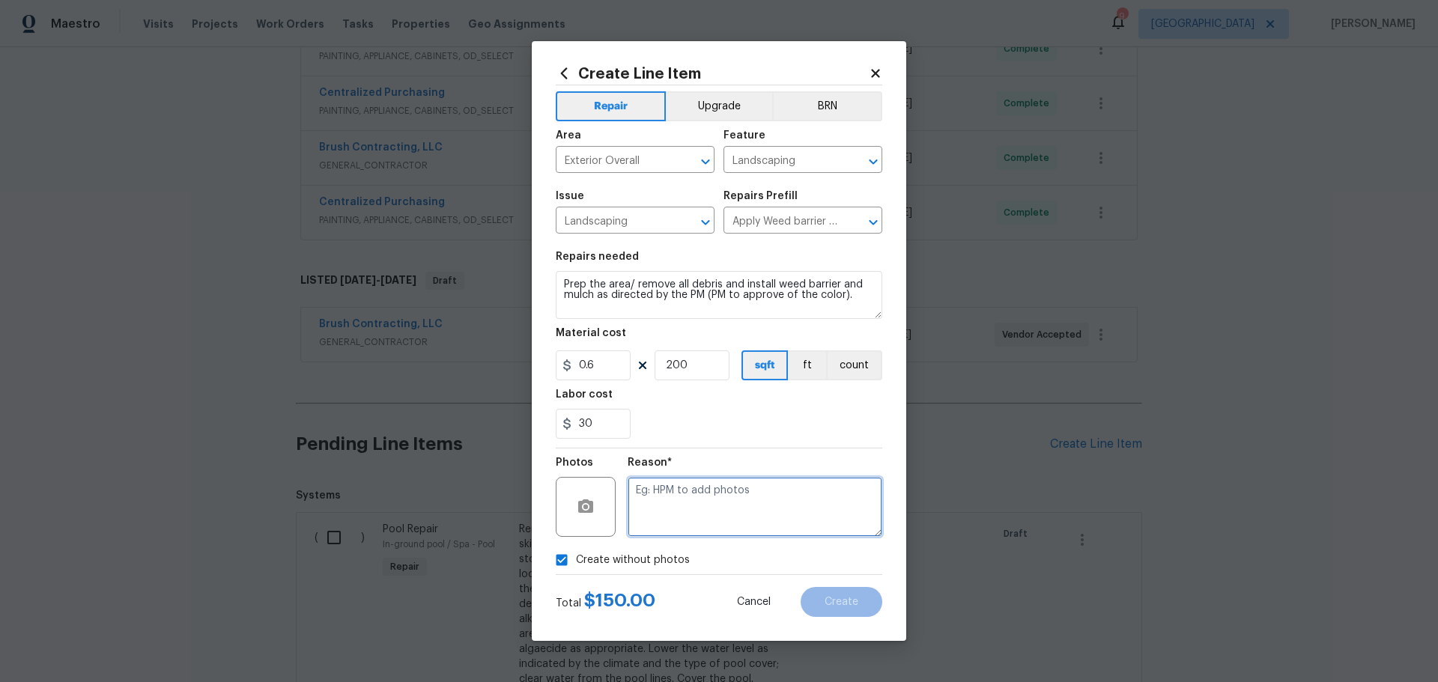
click at [644, 514] on textarea at bounding box center [755, 507] width 255 height 60
type textarea "1"
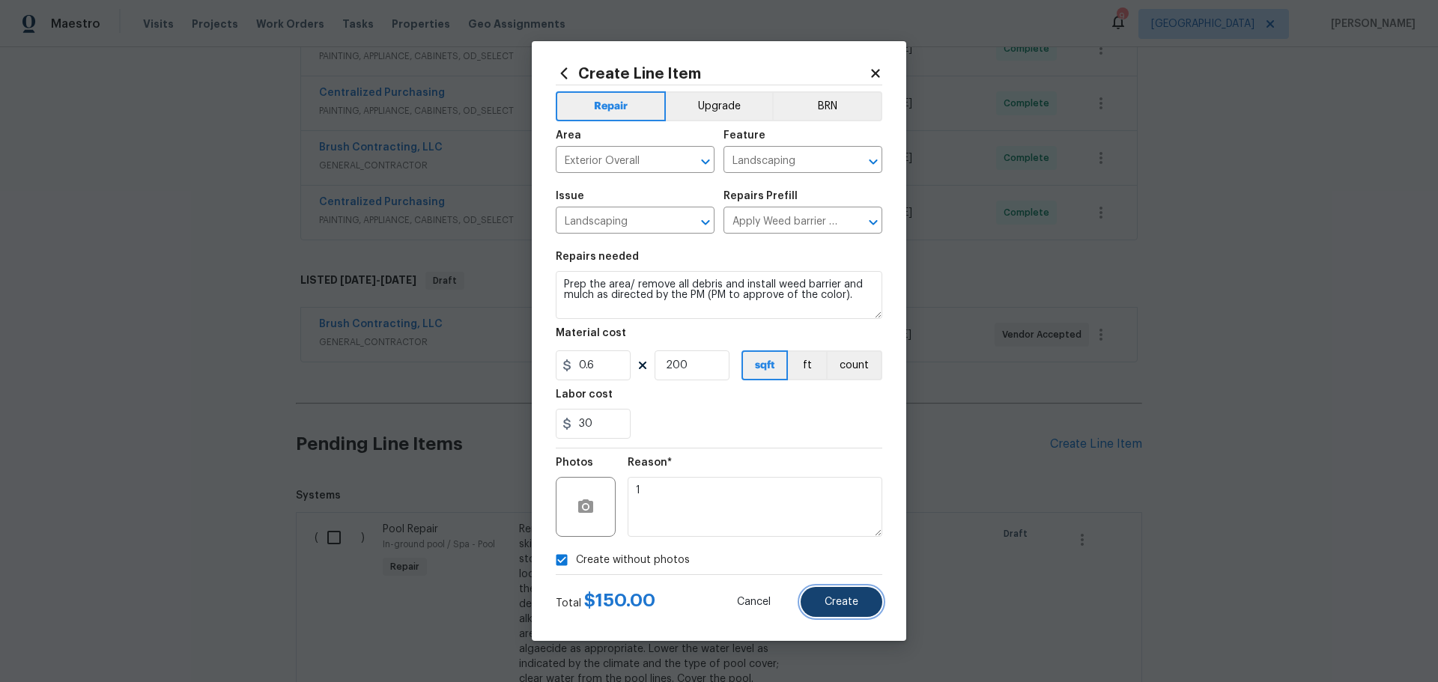
click at [843, 607] on span "Create" at bounding box center [842, 602] width 34 height 11
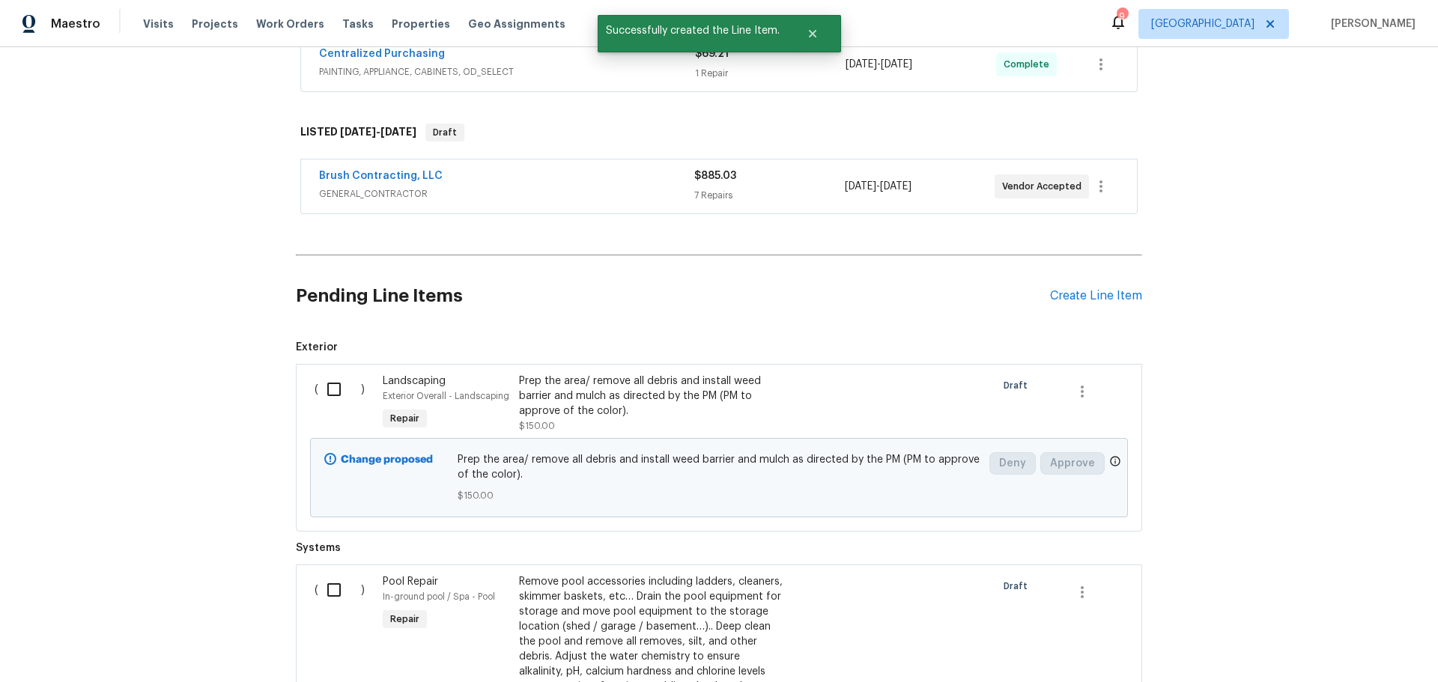
scroll to position [627, 0]
drag, startPoint x: 326, startPoint y: 392, endPoint x: 352, endPoint y: 393, distance: 26.2
click at [330, 391] on input "checkbox" at bounding box center [339, 387] width 43 height 31
checkbox input "true"
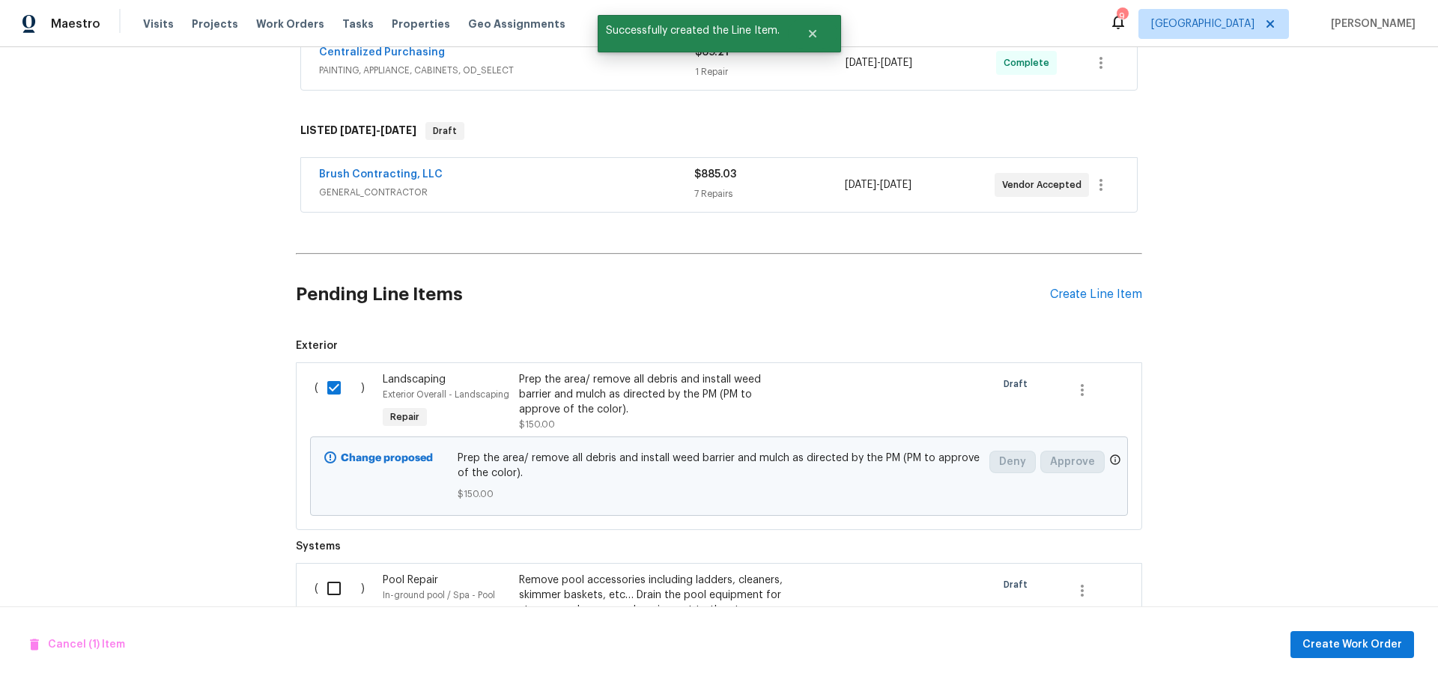
click at [330, 589] on input "checkbox" at bounding box center [339, 588] width 43 height 31
click at [1361, 646] on span "Create Work Order" at bounding box center [1353, 645] width 100 height 19
checkbox input "false"
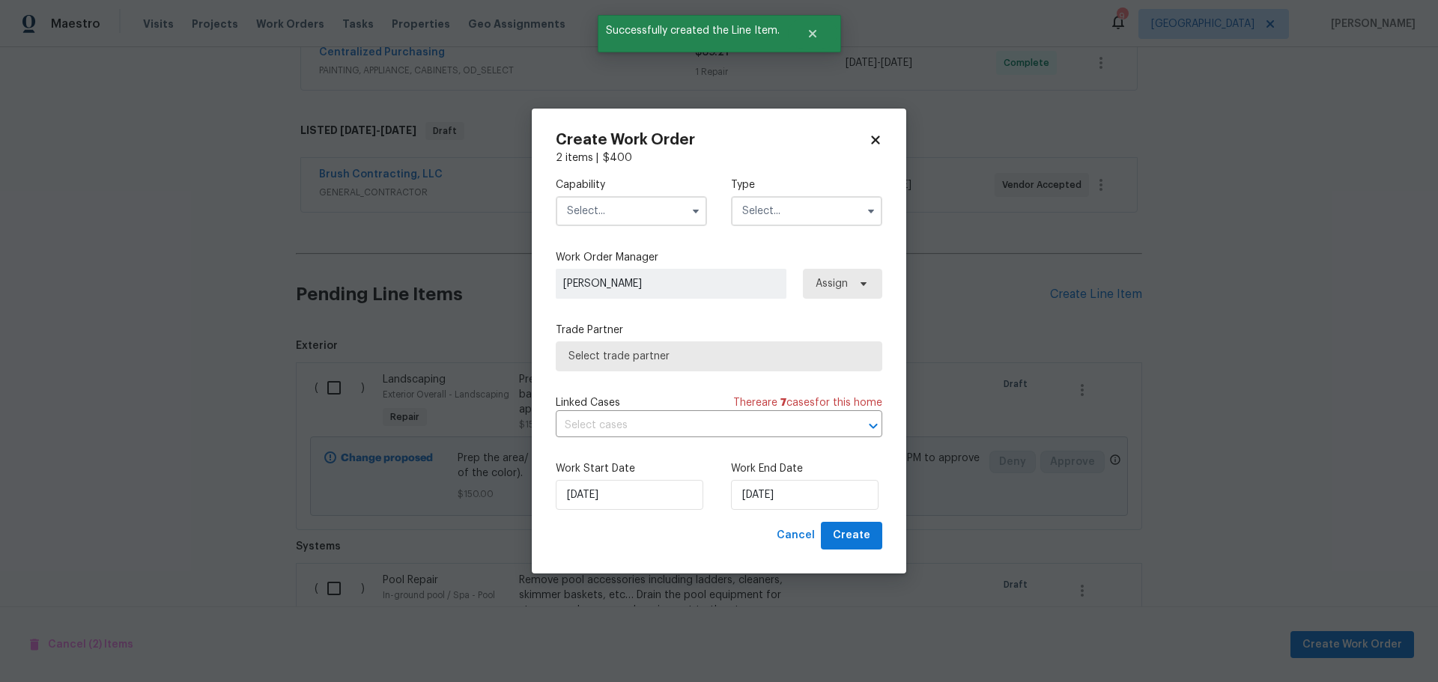
click at [619, 202] on input "text" at bounding box center [631, 211] width 151 height 30
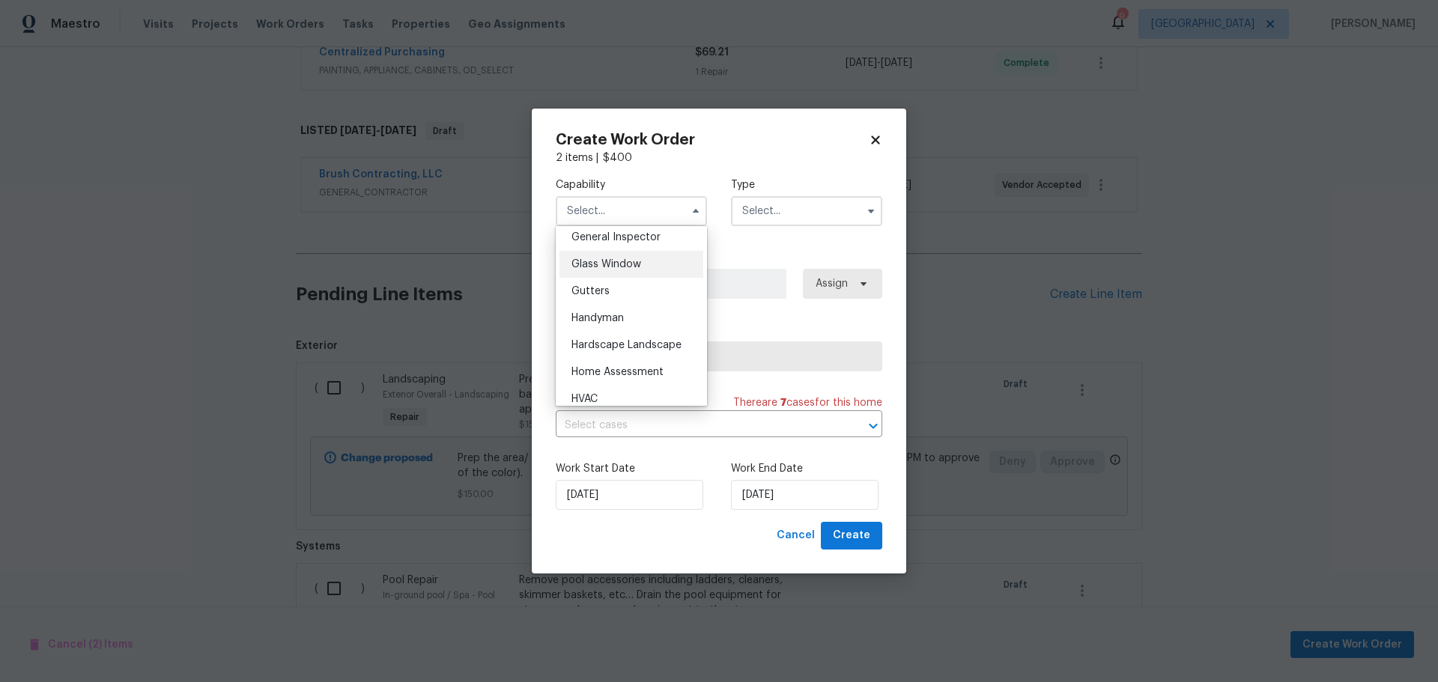
scroll to position [824, 0]
click at [624, 276] on span "Hardscape Landscape" at bounding box center [627, 270] width 110 height 10
type input "Hardscape Landscape"
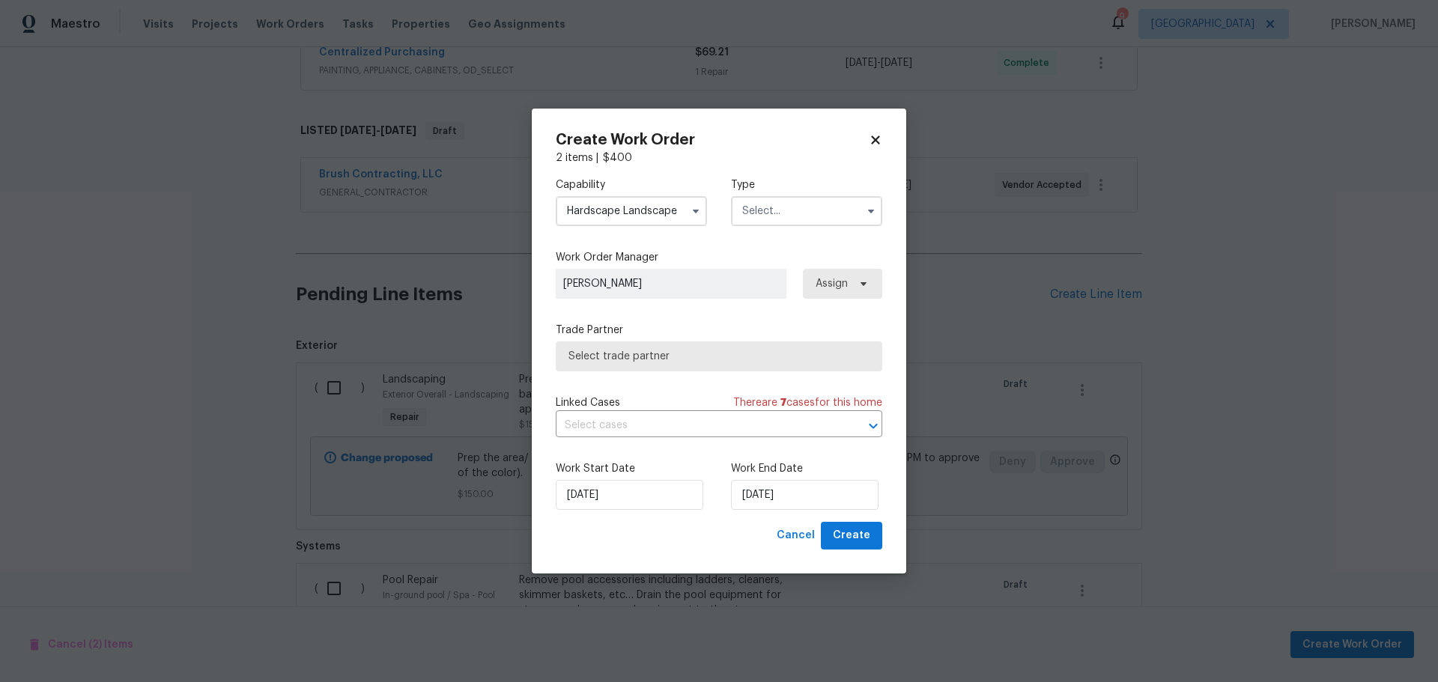
click at [763, 222] on input "text" at bounding box center [806, 211] width 151 height 30
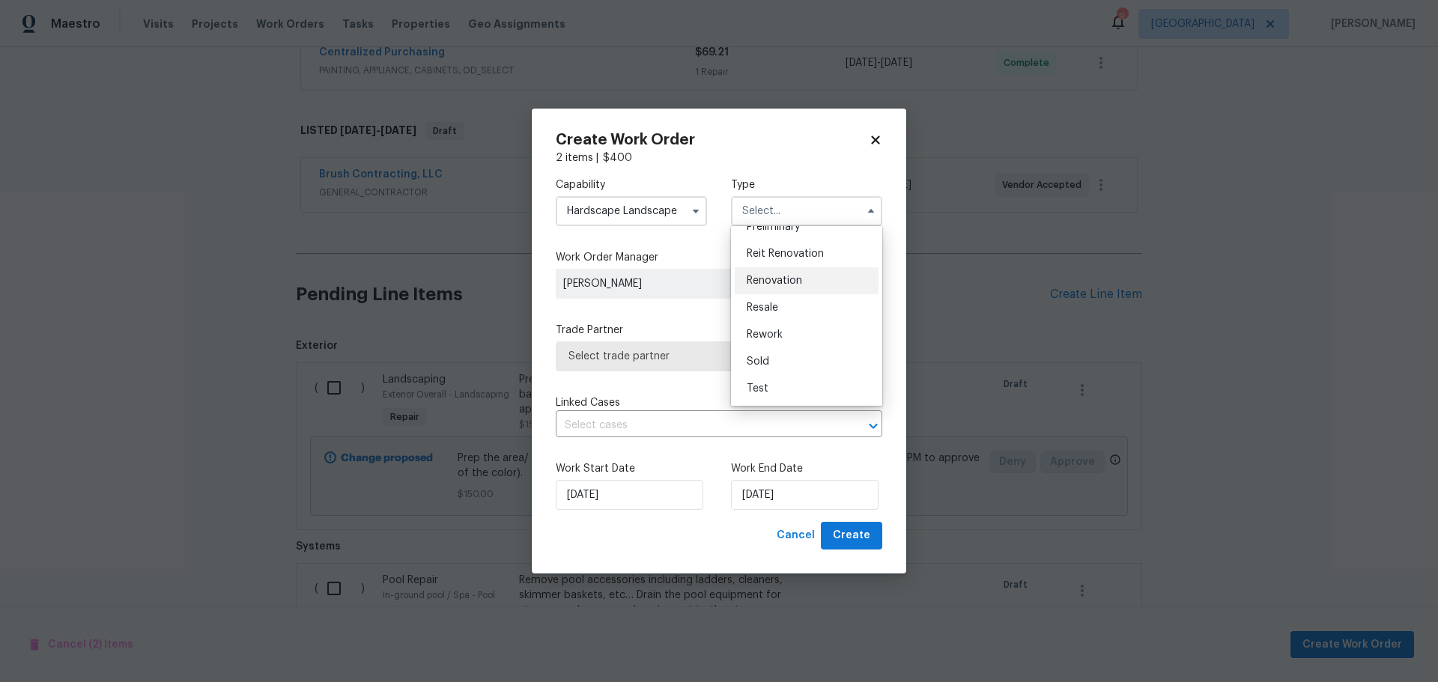
click at [788, 293] on div "Renovation" at bounding box center [807, 280] width 144 height 27
type input "Renovation"
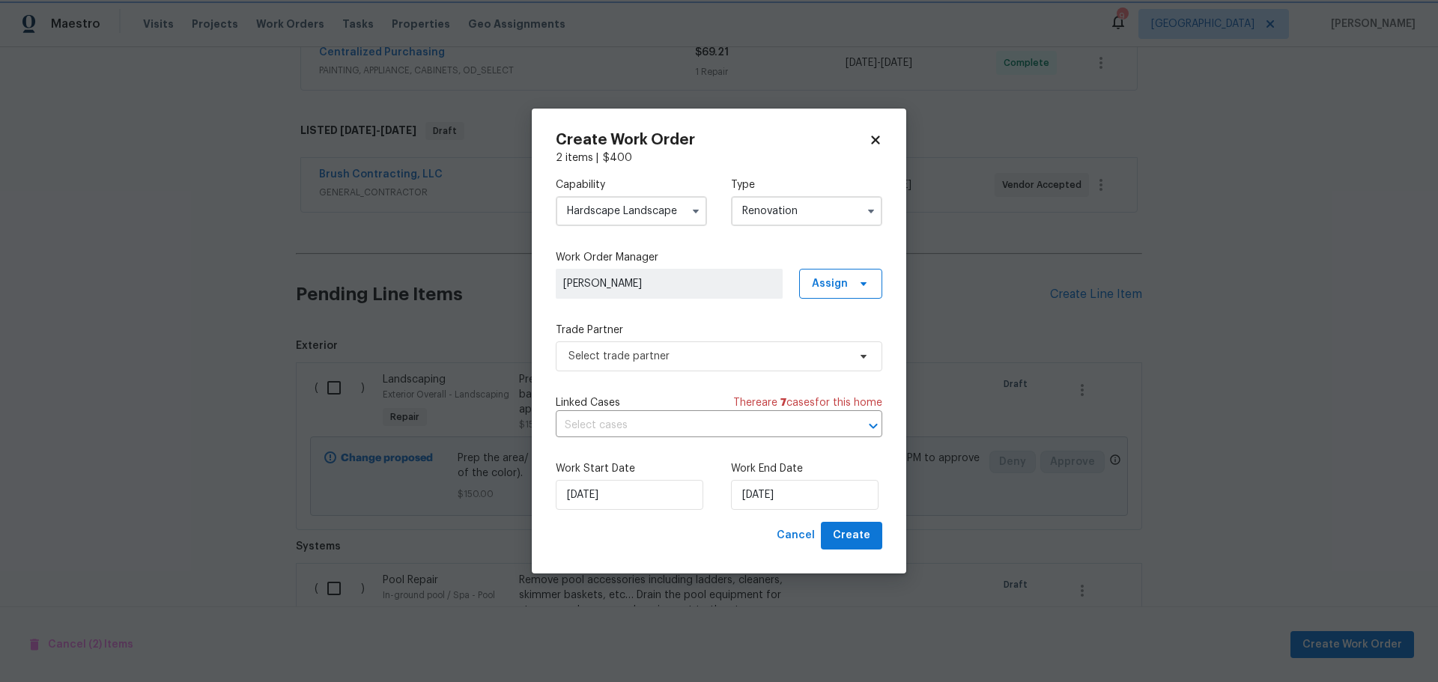
scroll to position [0, 0]
click at [769, 369] on span "Select trade partner" at bounding box center [719, 357] width 327 height 30
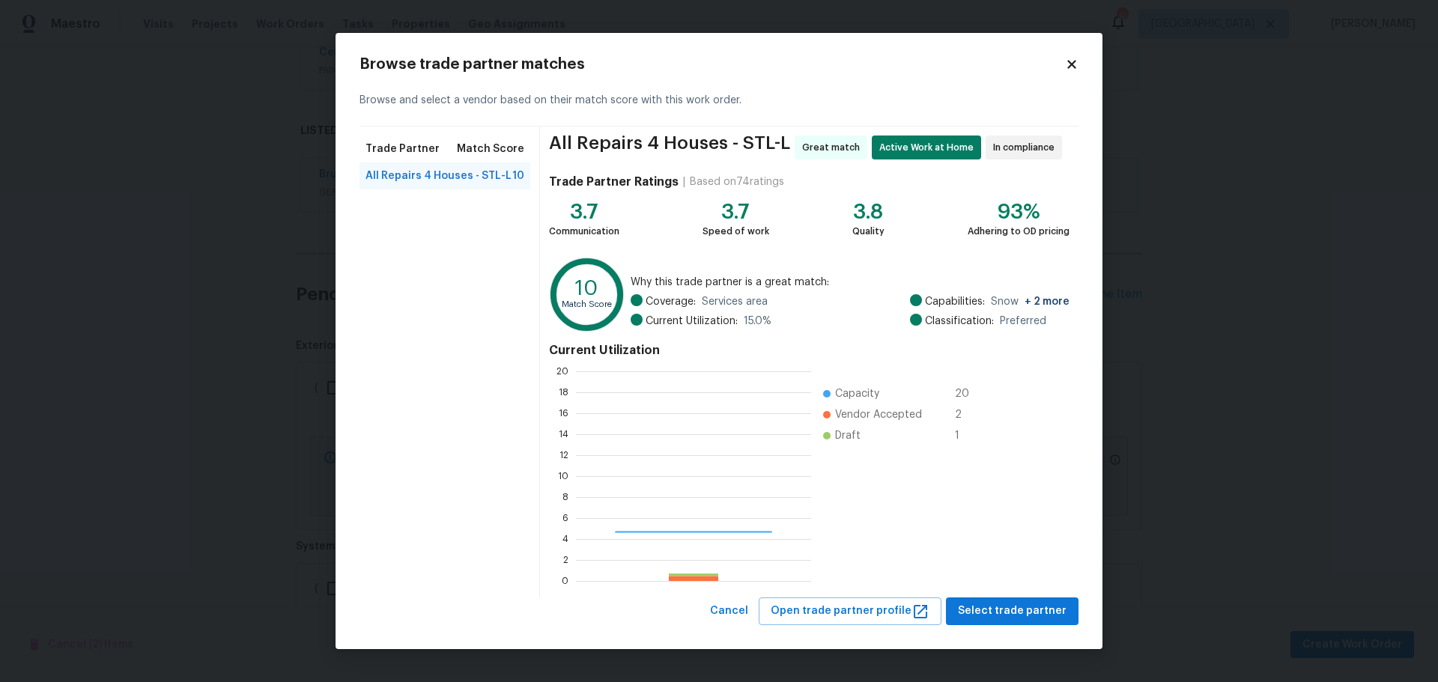
scroll to position [199, 225]
click at [984, 608] on span "Select trade partner" at bounding box center [1012, 611] width 109 height 19
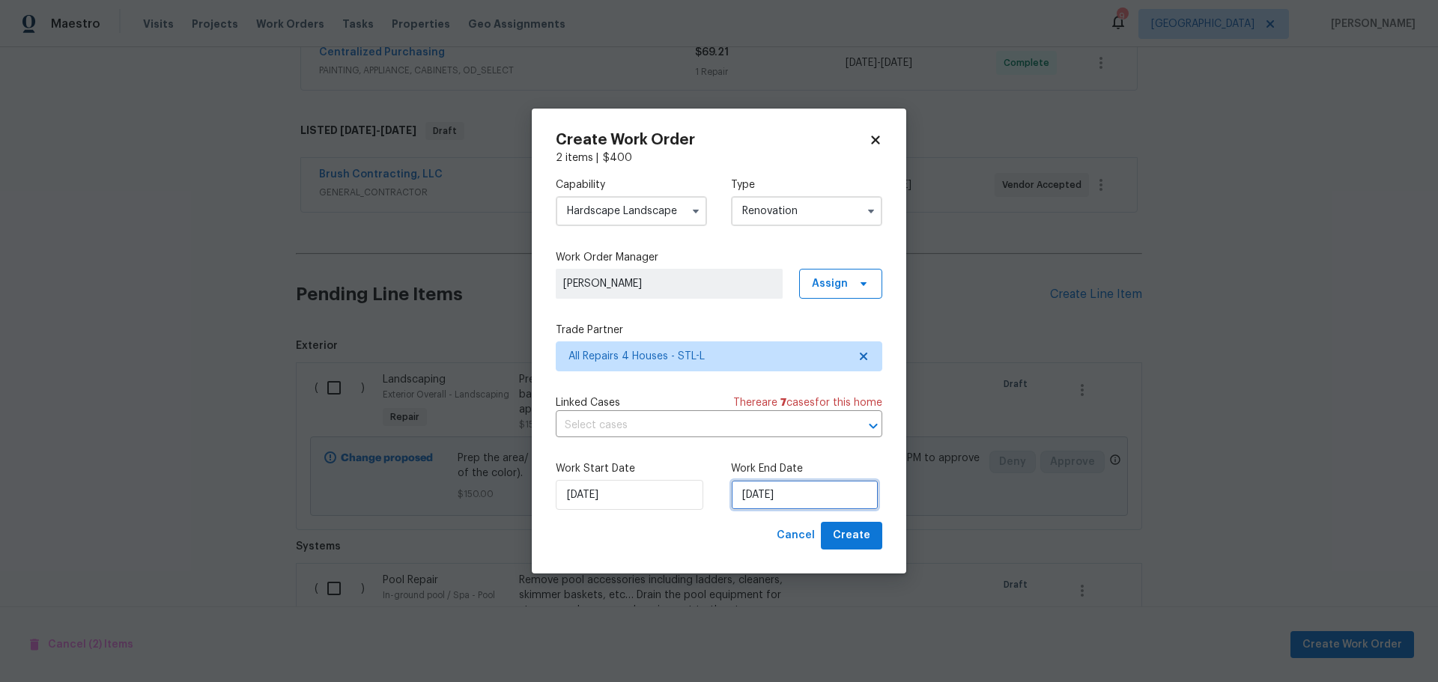
click at [768, 489] on input "9/4/2025" at bounding box center [805, 495] width 148 height 30
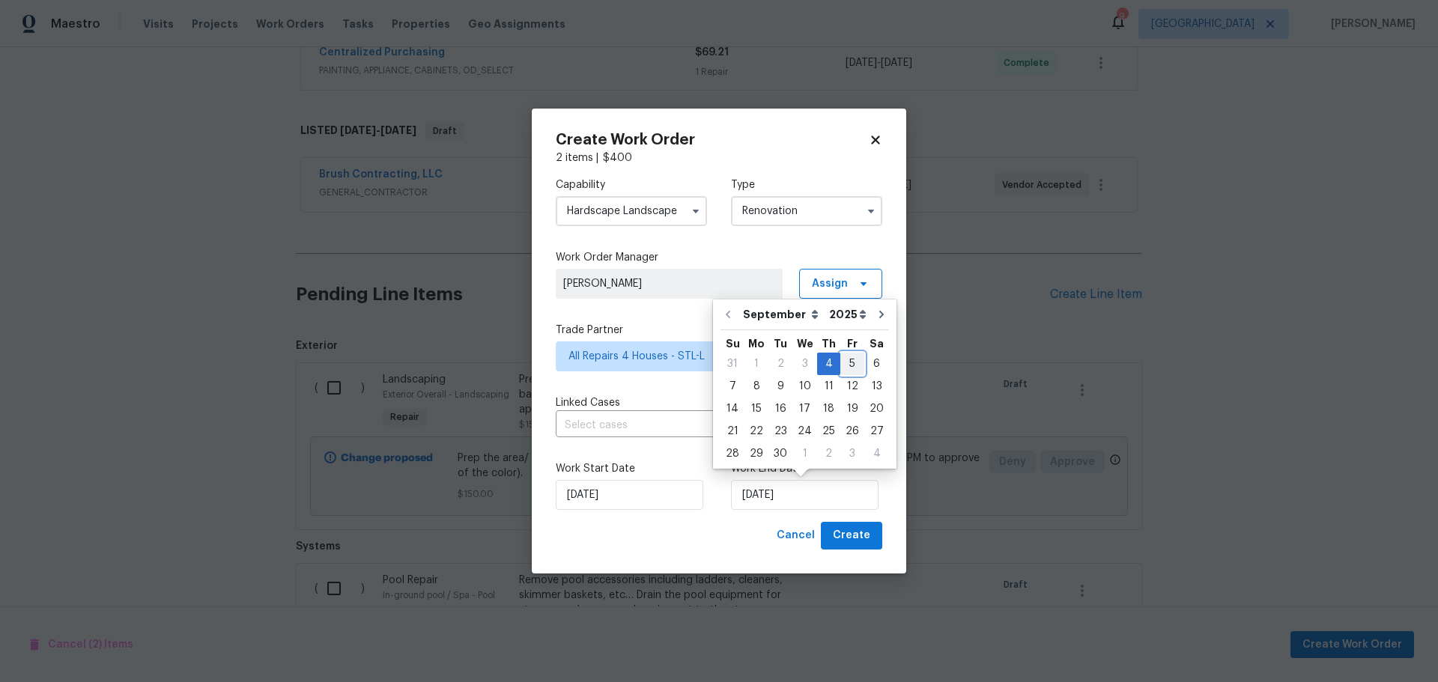
click at [849, 366] on div "5" at bounding box center [853, 364] width 24 height 21
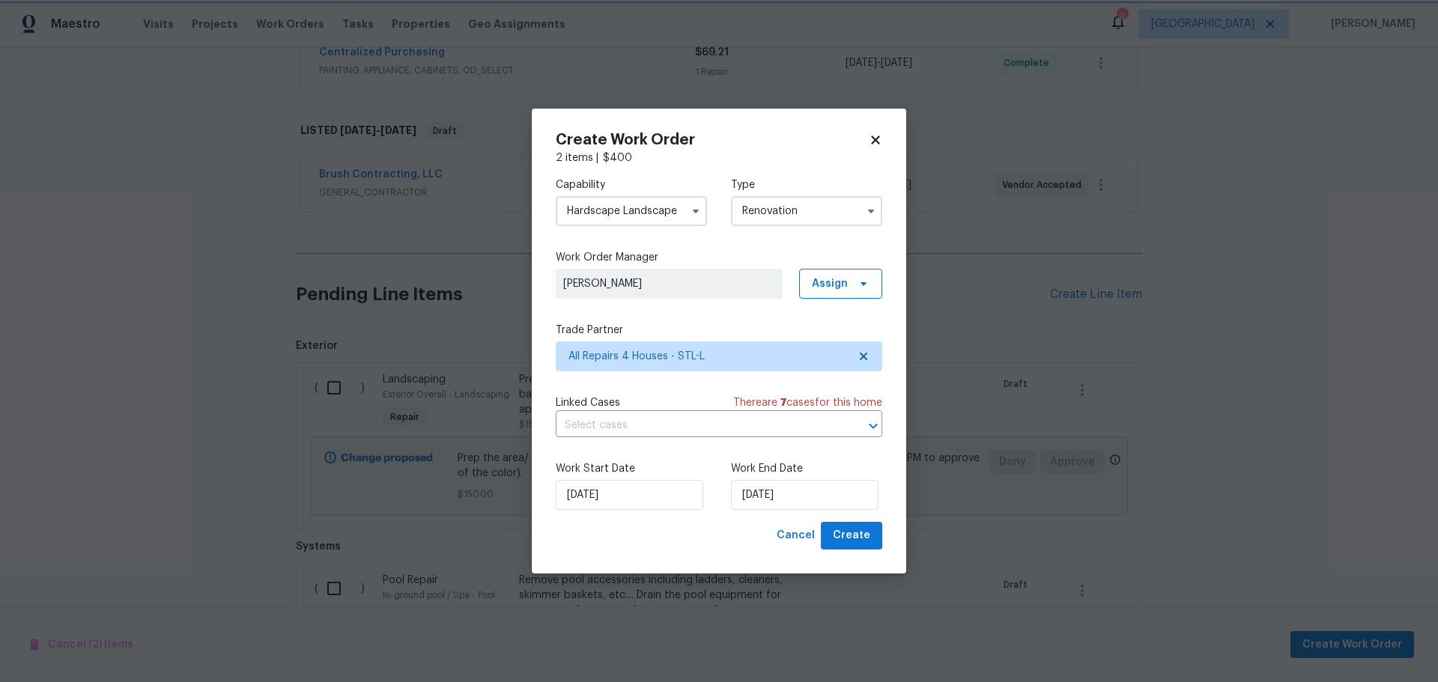
type input "9/5/2025"
click at [853, 547] on button "Create" at bounding box center [851, 536] width 61 height 28
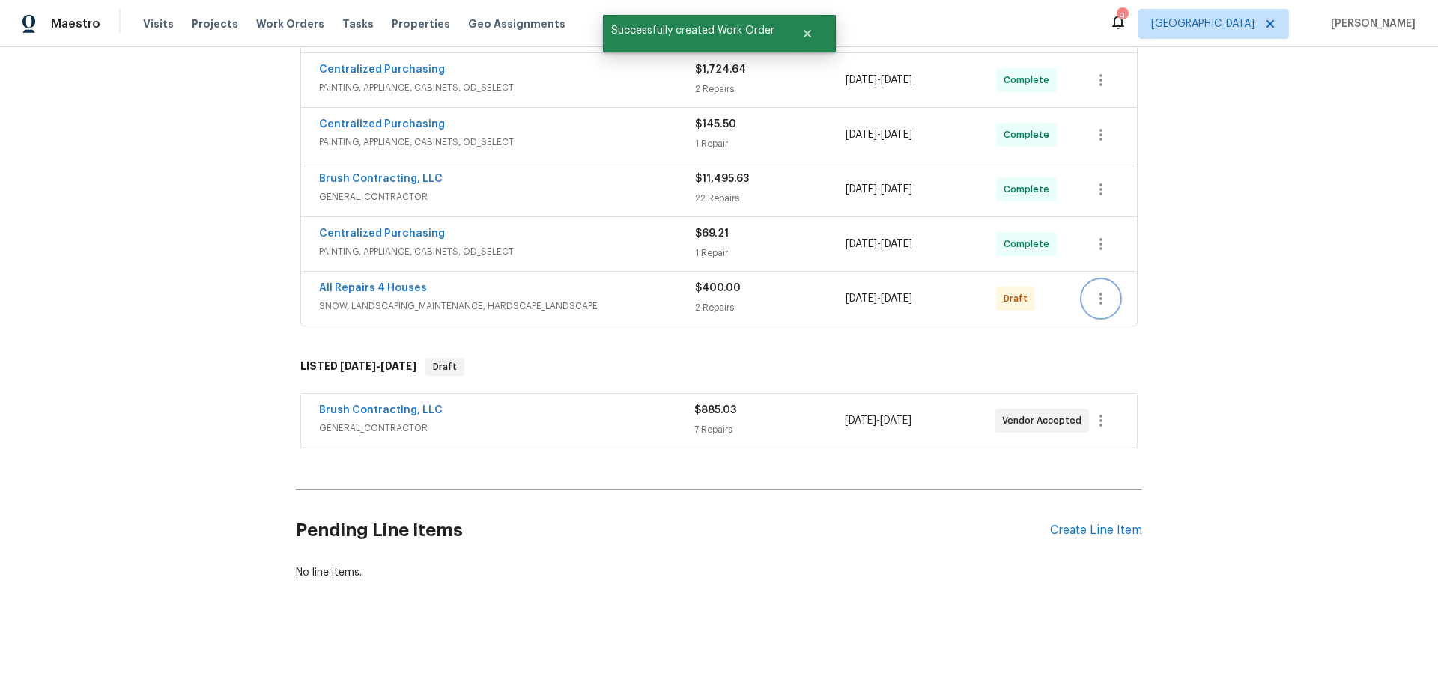
click at [1098, 290] on icon "button" at bounding box center [1101, 299] width 18 height 18
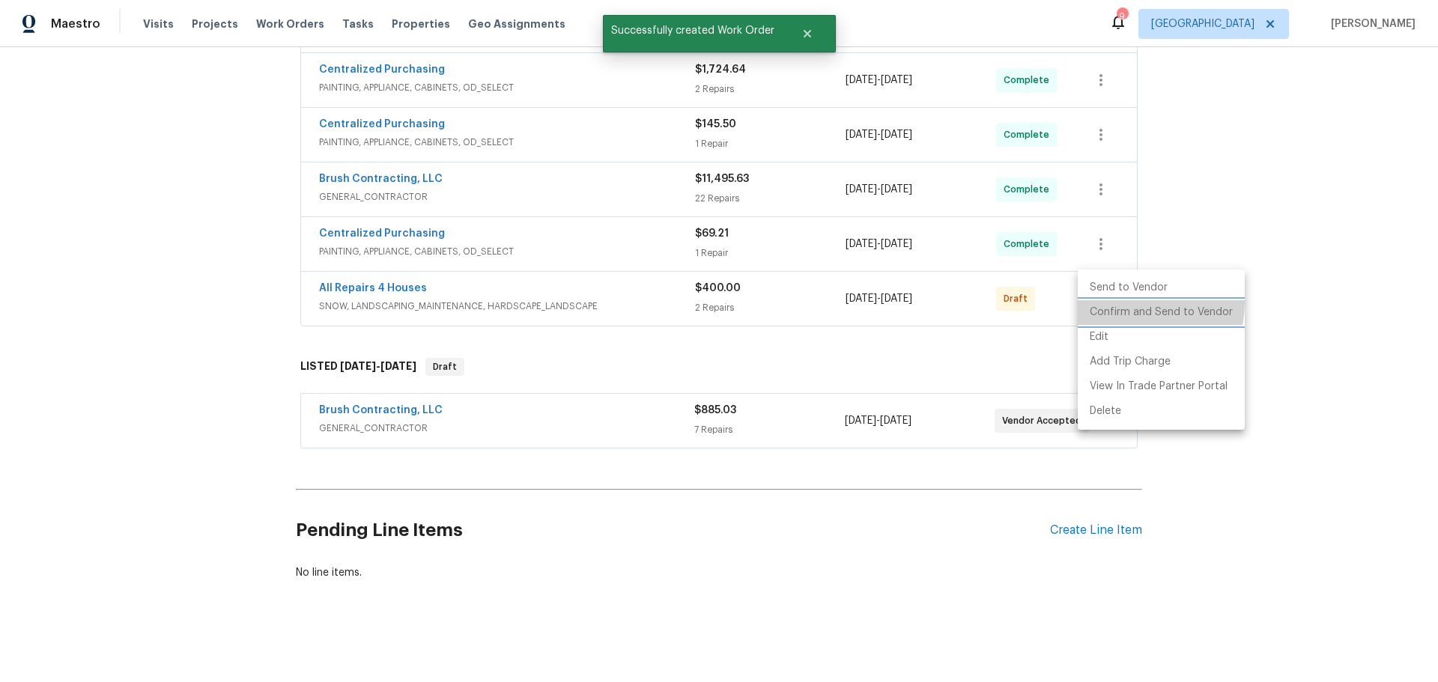
click at [1113, 302] on li "Confirm and Send to Vendor" at bounding box center [1161, 312] width 167 height 25
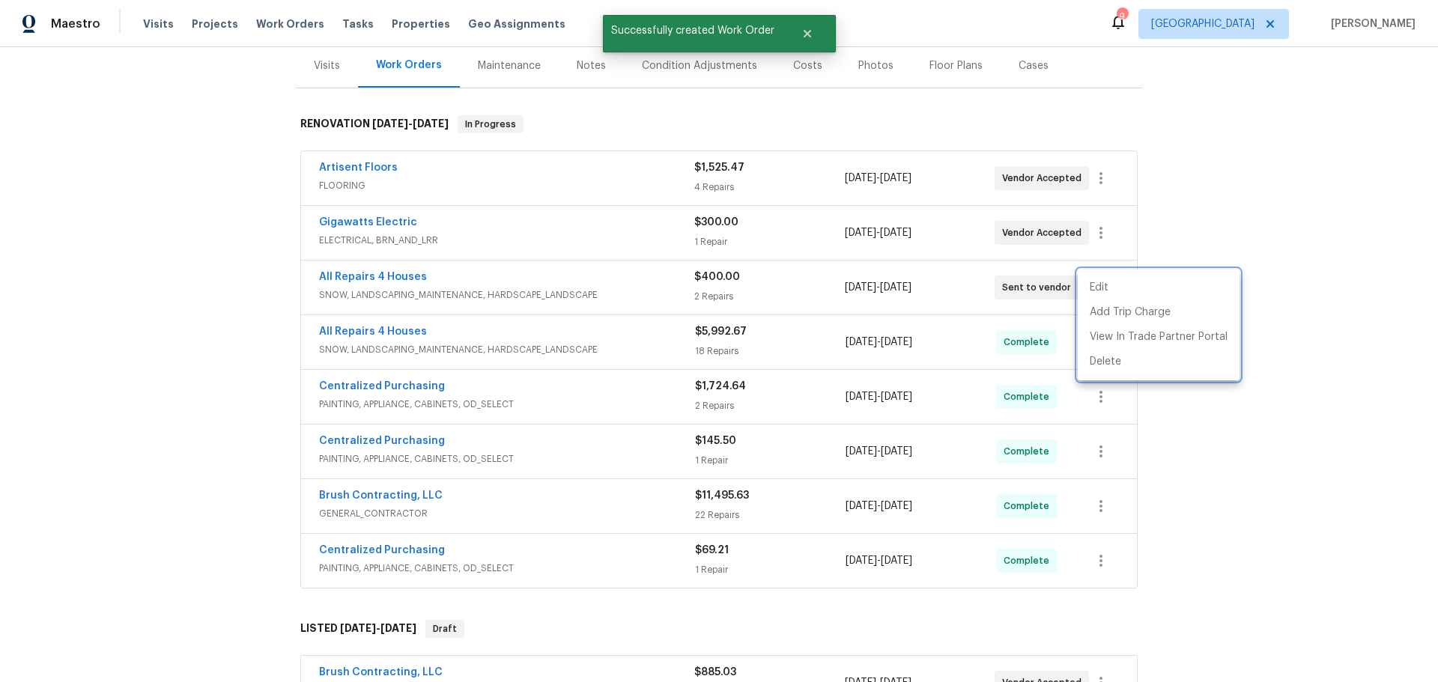
click at [1223, 214] on div at bounding box center [719, 341] width 1438 height 682
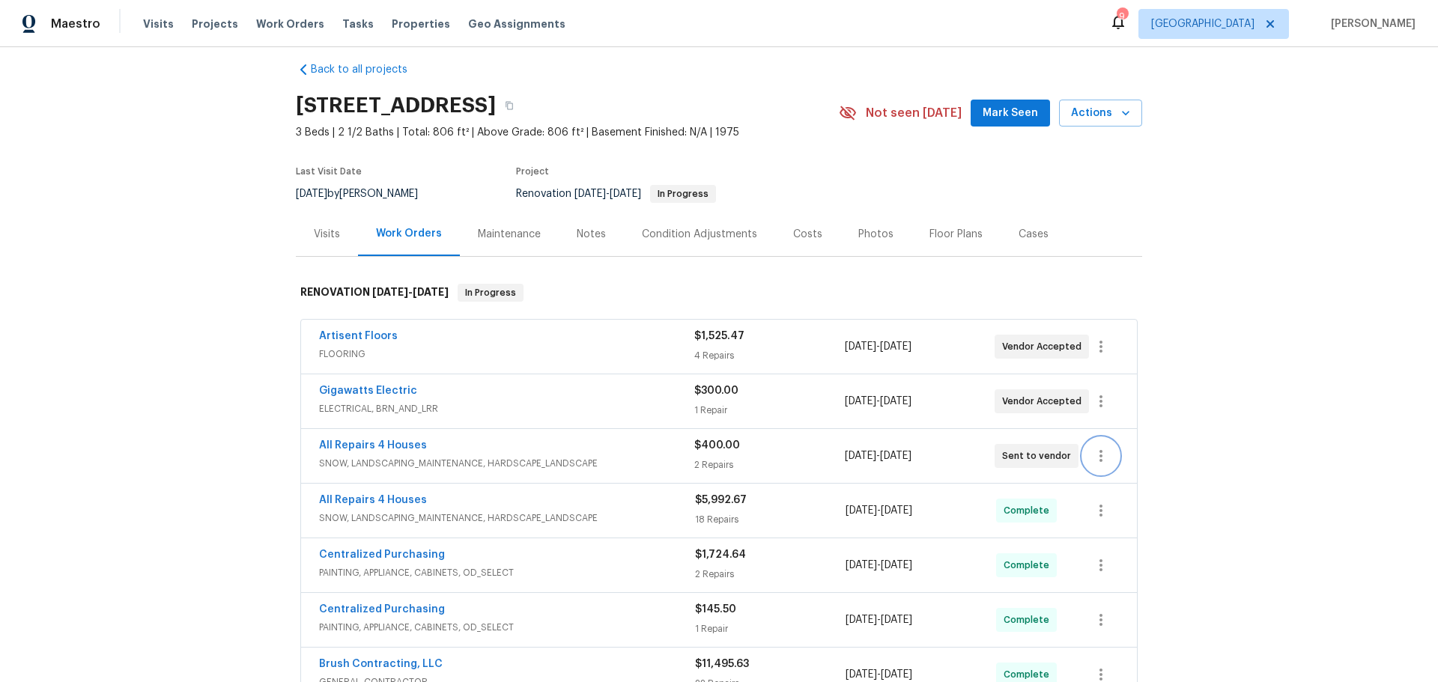
scroll to position [0, 0]
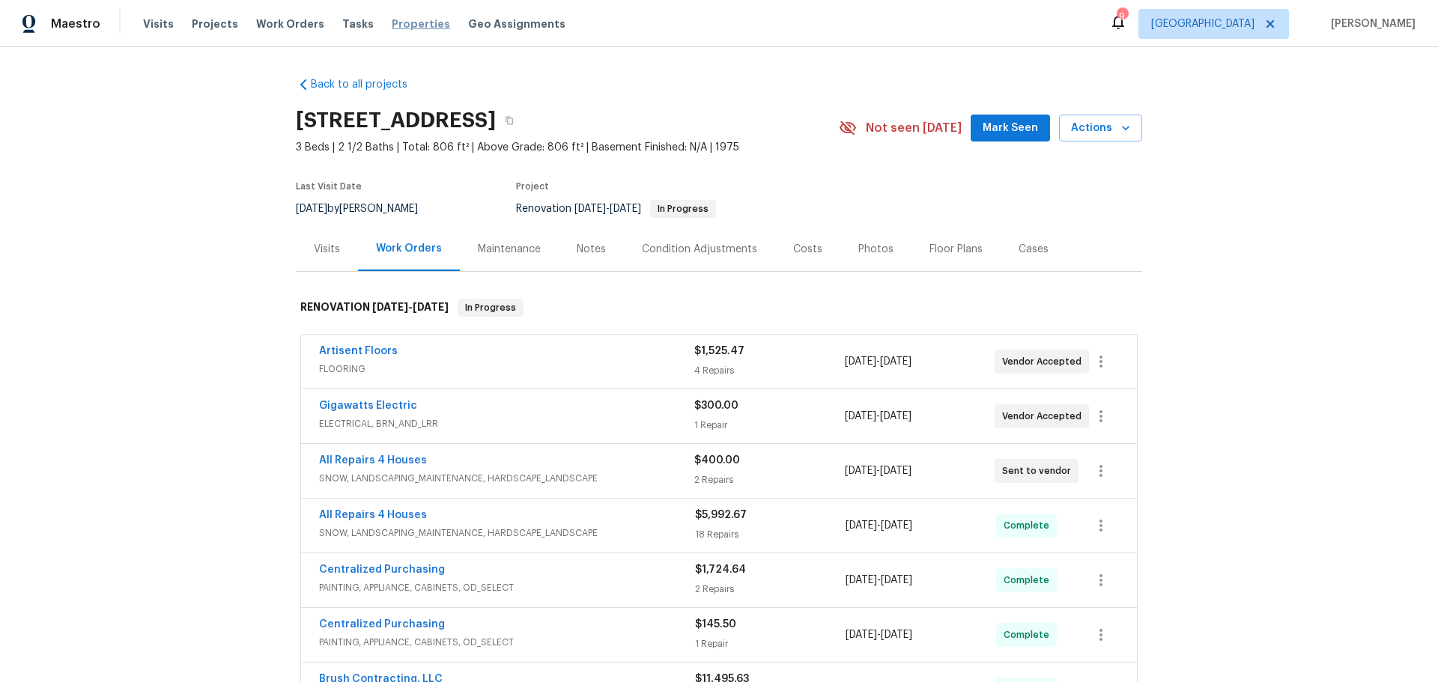
click at [392, 18] on span "Properties" at bounding box center [421, 23] width 58 height 15
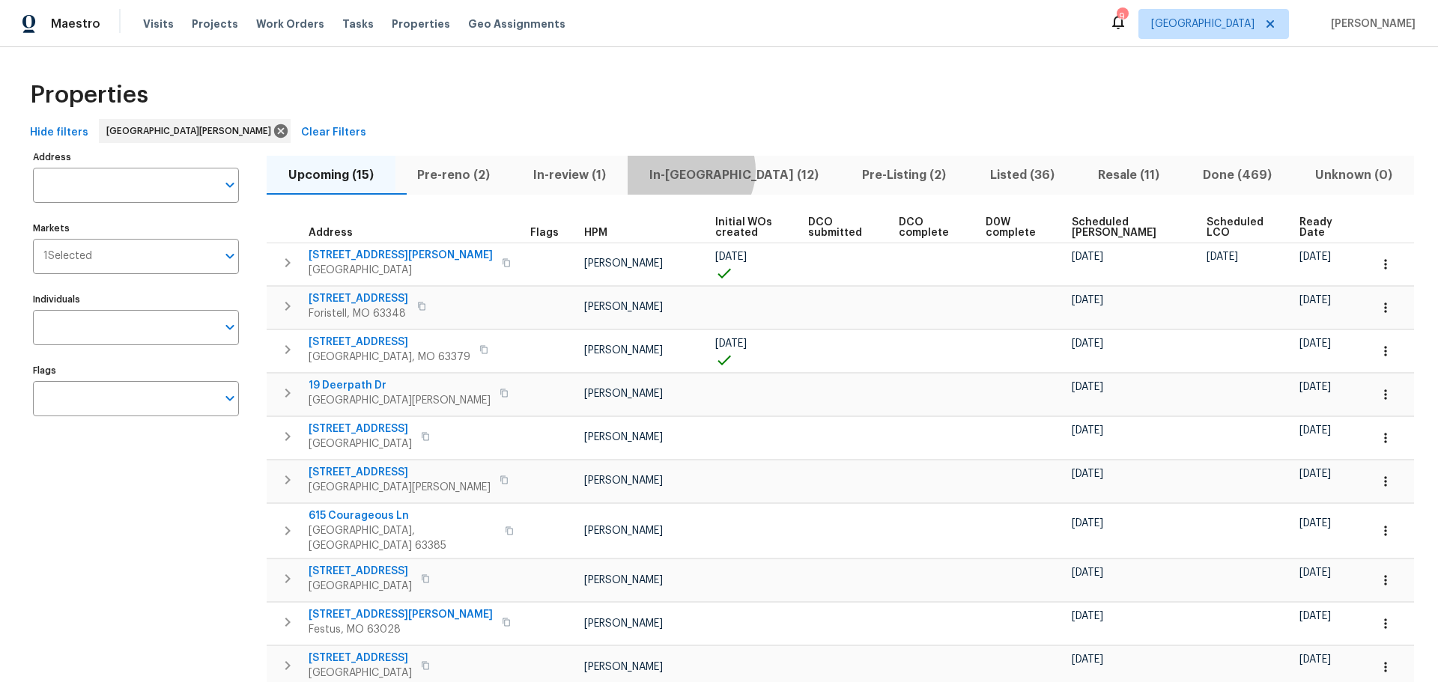
click at [719, 170] on span "In-reno (12)" at bounding box center [734, 175] width 195 height 21
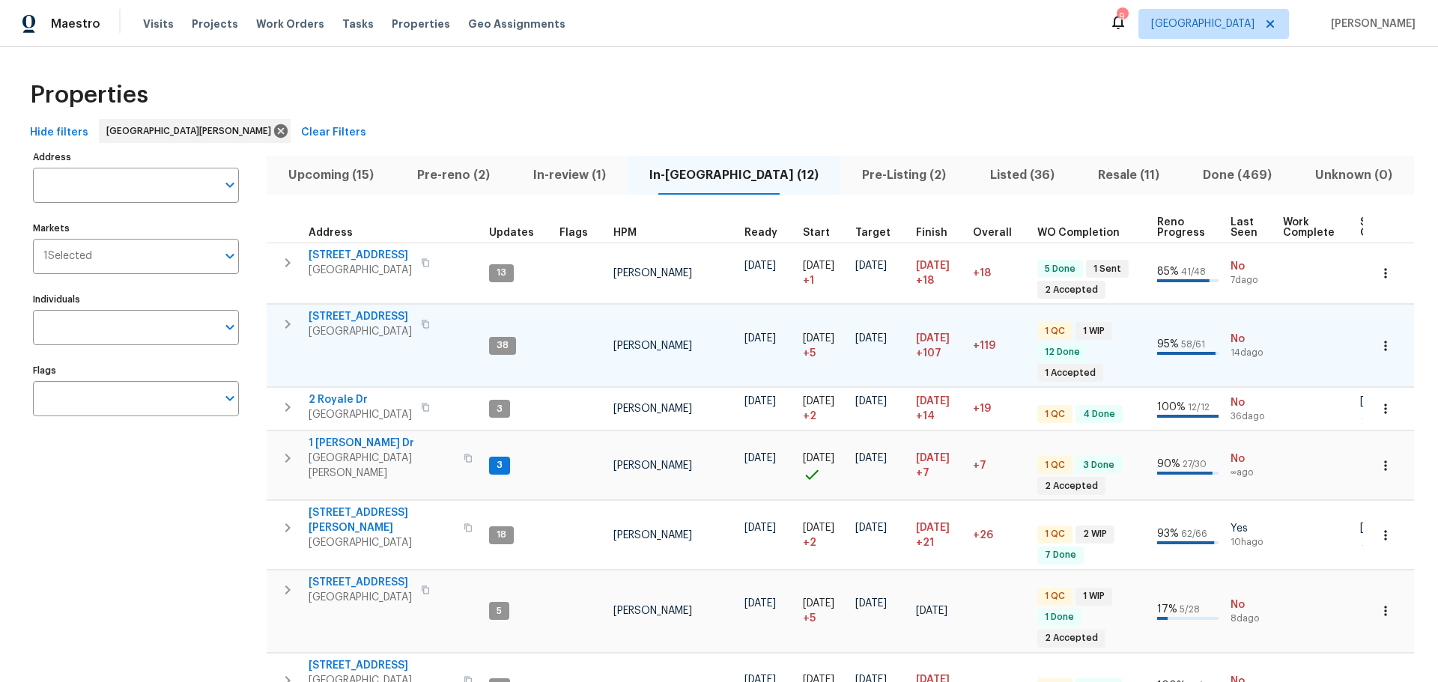
click at [388, 315] on span "120 Birchwood Dr" at bounding box center [360, 316] width 103 height 15
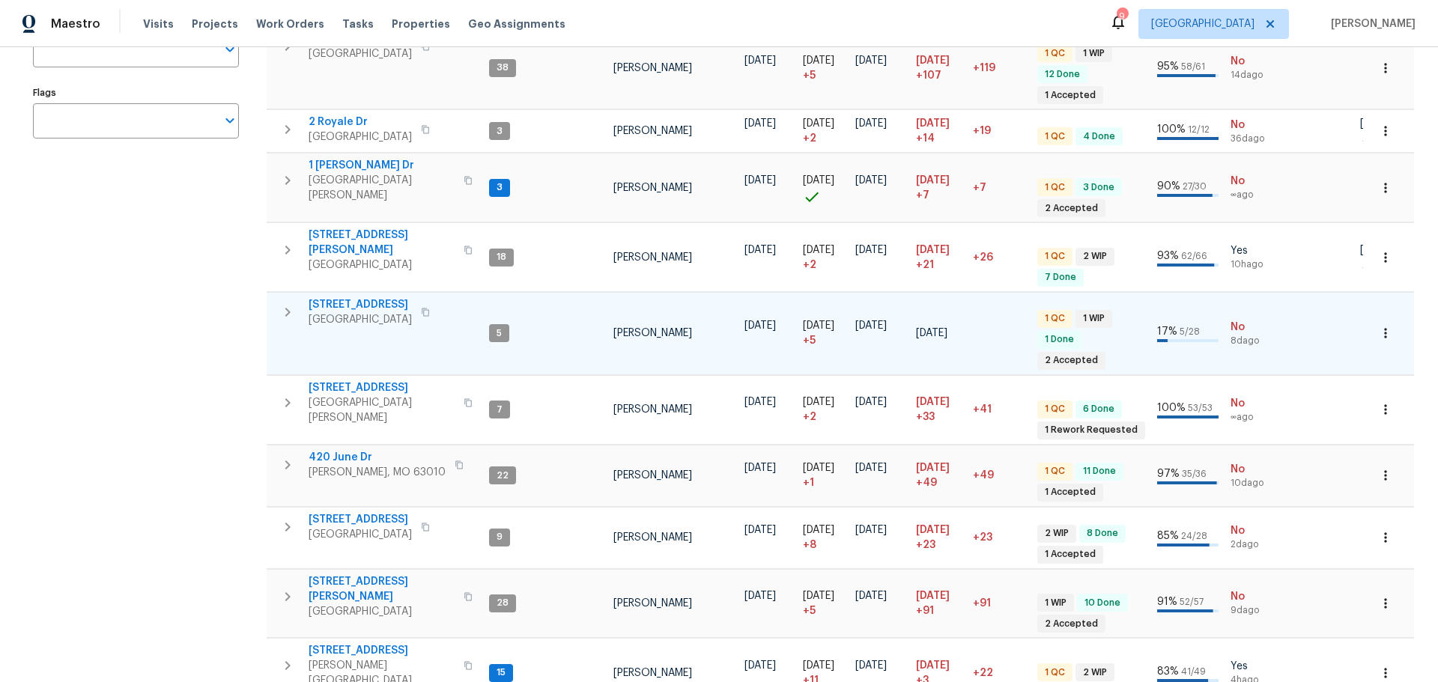
scroll to position [300, 0]
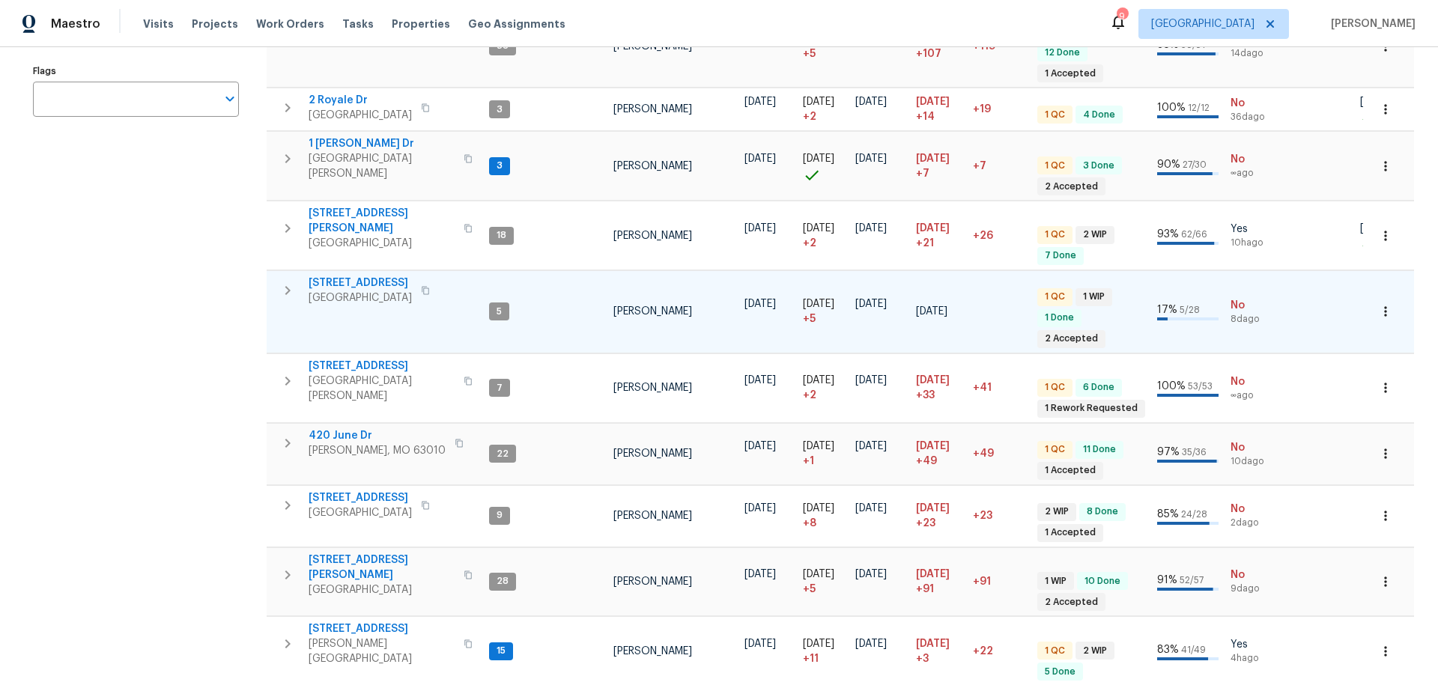
click at [379, 276] on span "5655 Chalet Hill Dr" at bounding box center [360, 283] width 103 height 15
click at [350, 429] on span "420 June Dr" at bounding box center [377, 436] width 137 height 15
click at [1378, 446] on icon "button" at bounding box center [1385, 453] width 15 height 15
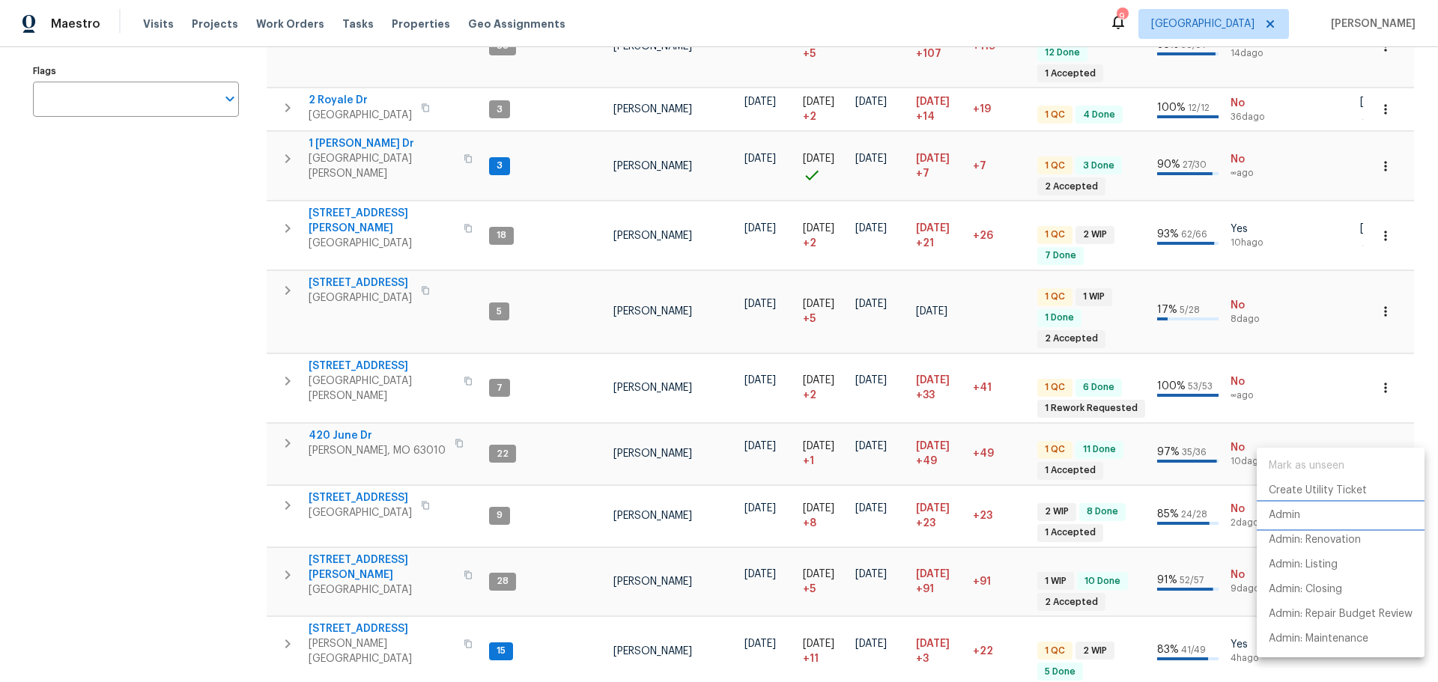
click at [1286, 508] on p "Admin" at bounding box center [1284, 516] width 31 height 16
drag, startPoint x: 128, startPoint y: 528, endPoint x: 155, endPoint y: 533, distance: 27.5
click at [133, 528] on div at bounding box center [719, 341] width 1438 height 682
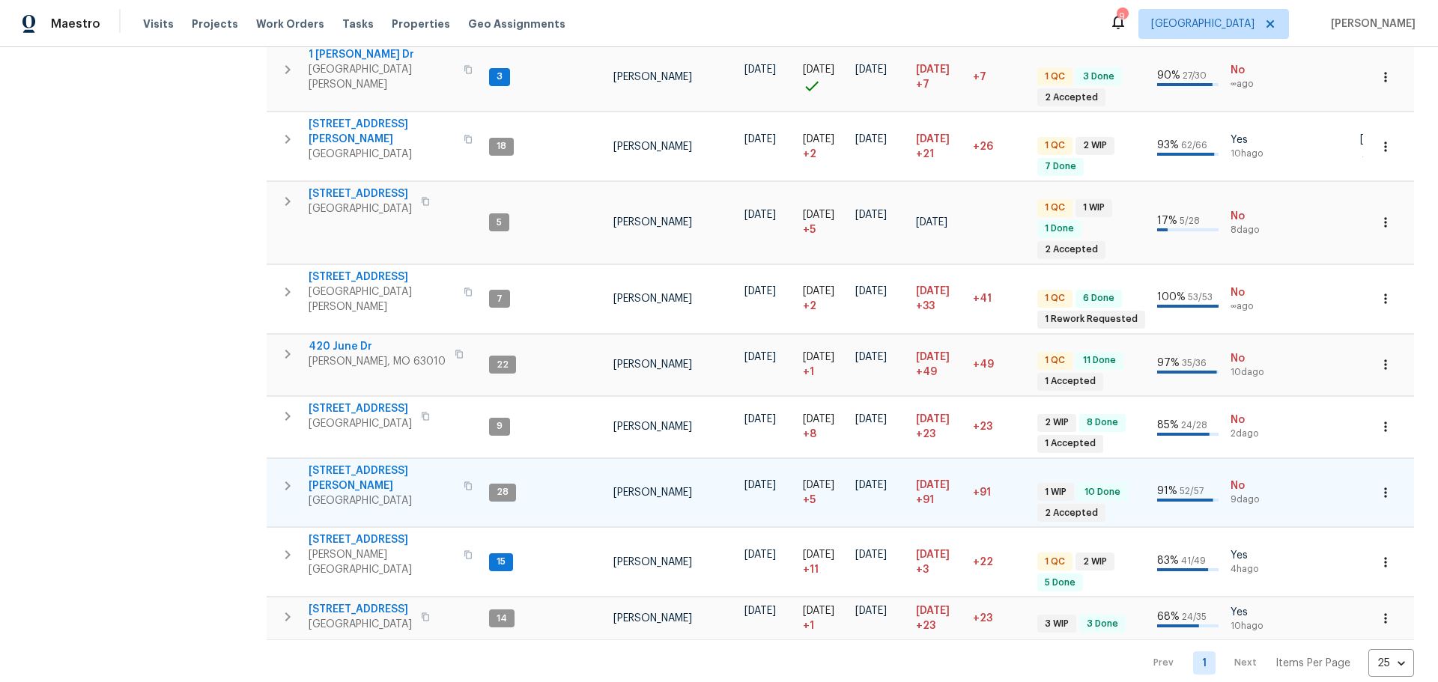
scroll to position [393, 0]
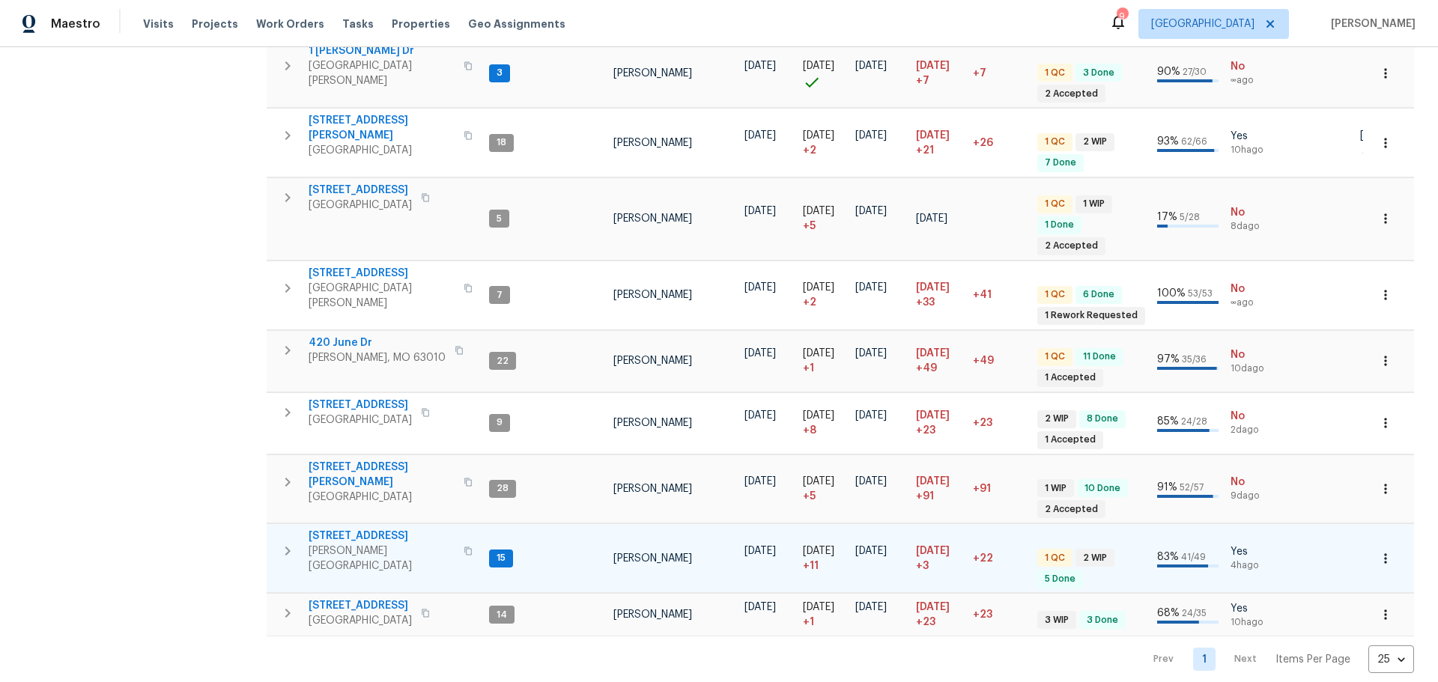
click at [339, 529] on span "[STREET_ADDRESS]" at bounding box center [382, 536] width 146 height 15
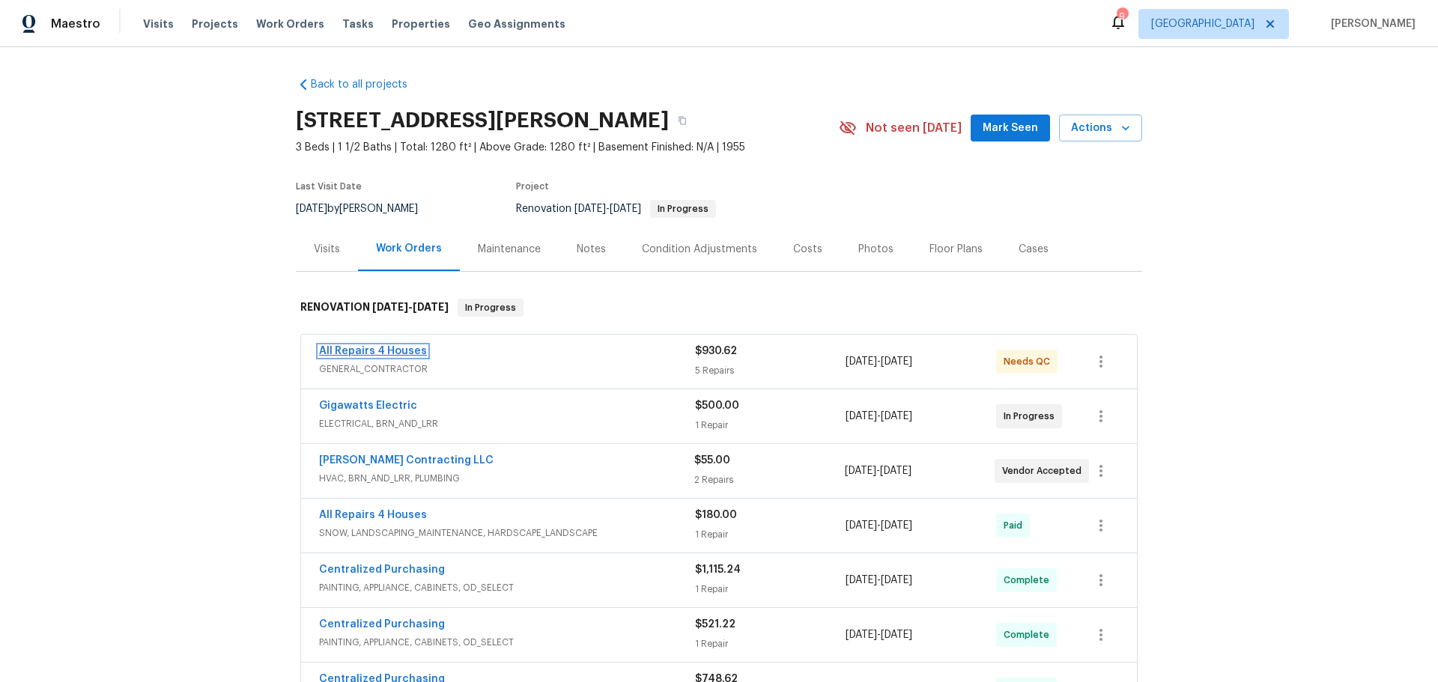
click at [372, 350] on link "All Repairs 4 Houses" at bounding box center [373, 351] width 108 height 10
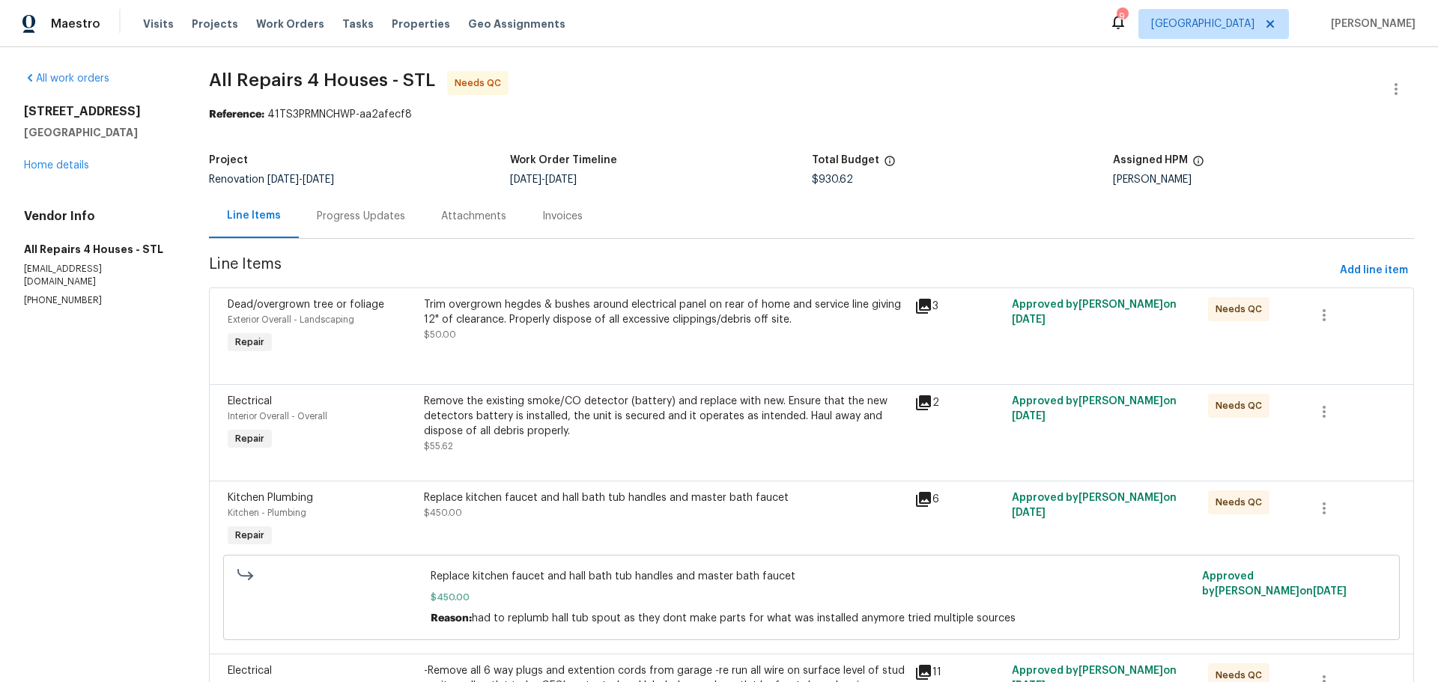
click at [618, 343] on div "Trim overgrown hegdes & bushes around electrical panel on rear of home and serv…" at bounding box center [665, 327] width 490 height 69
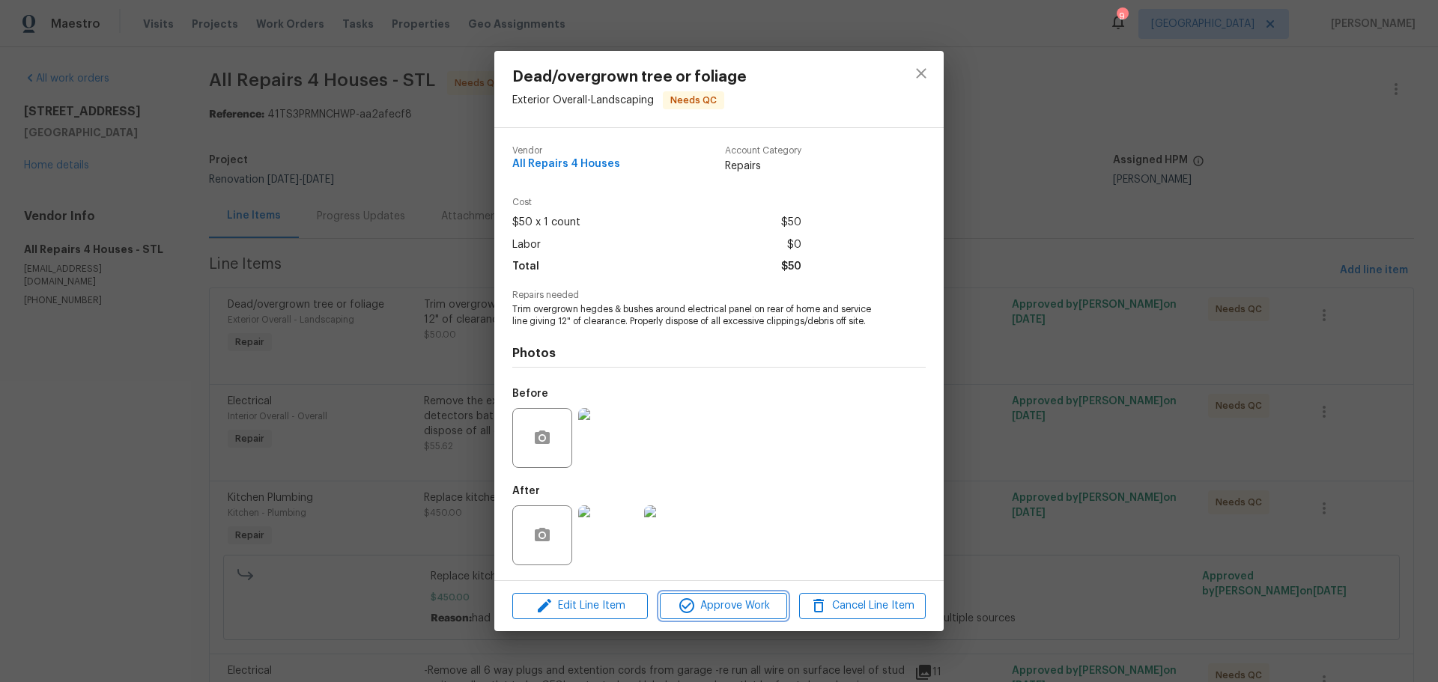
click at [707, 608] on span "Approve Work" at bounding box center [724, 606] width 118 height 19
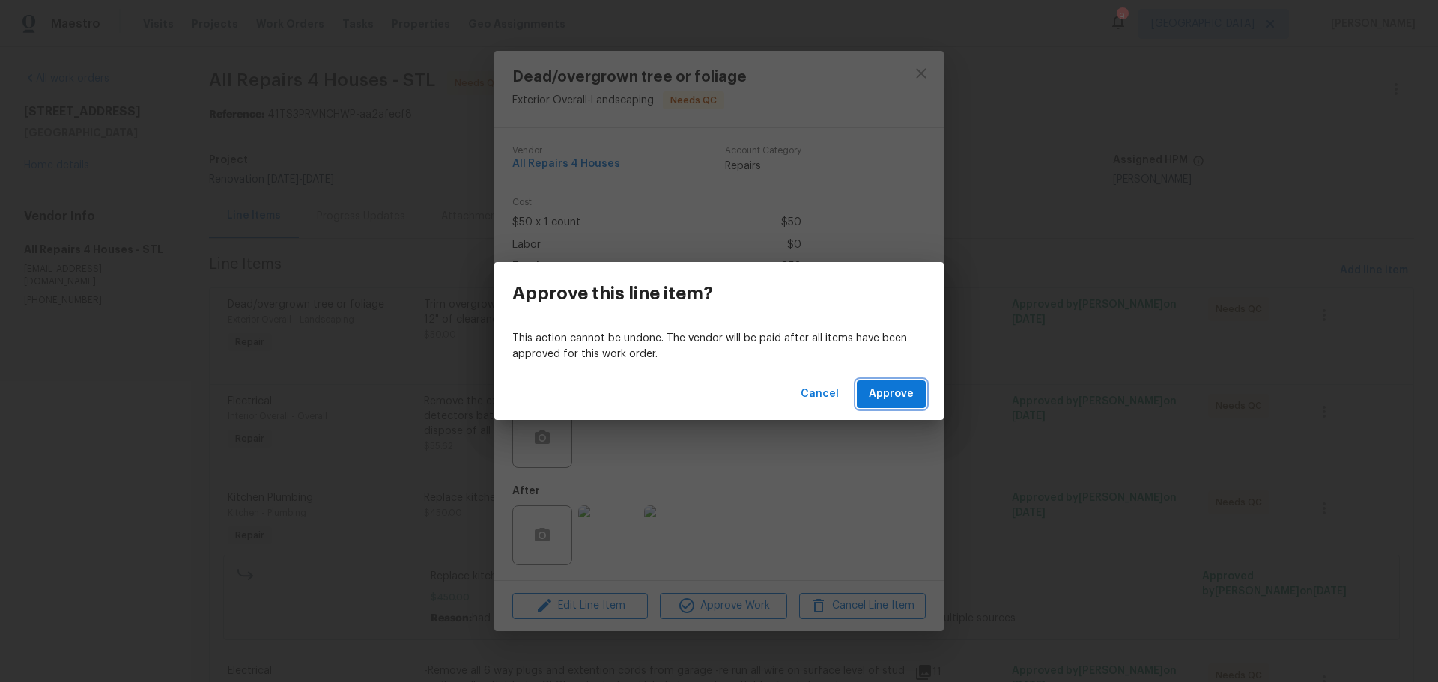
click at [890, 386] on span "Approve" at bounding box center [891, 394] width 45 height 19
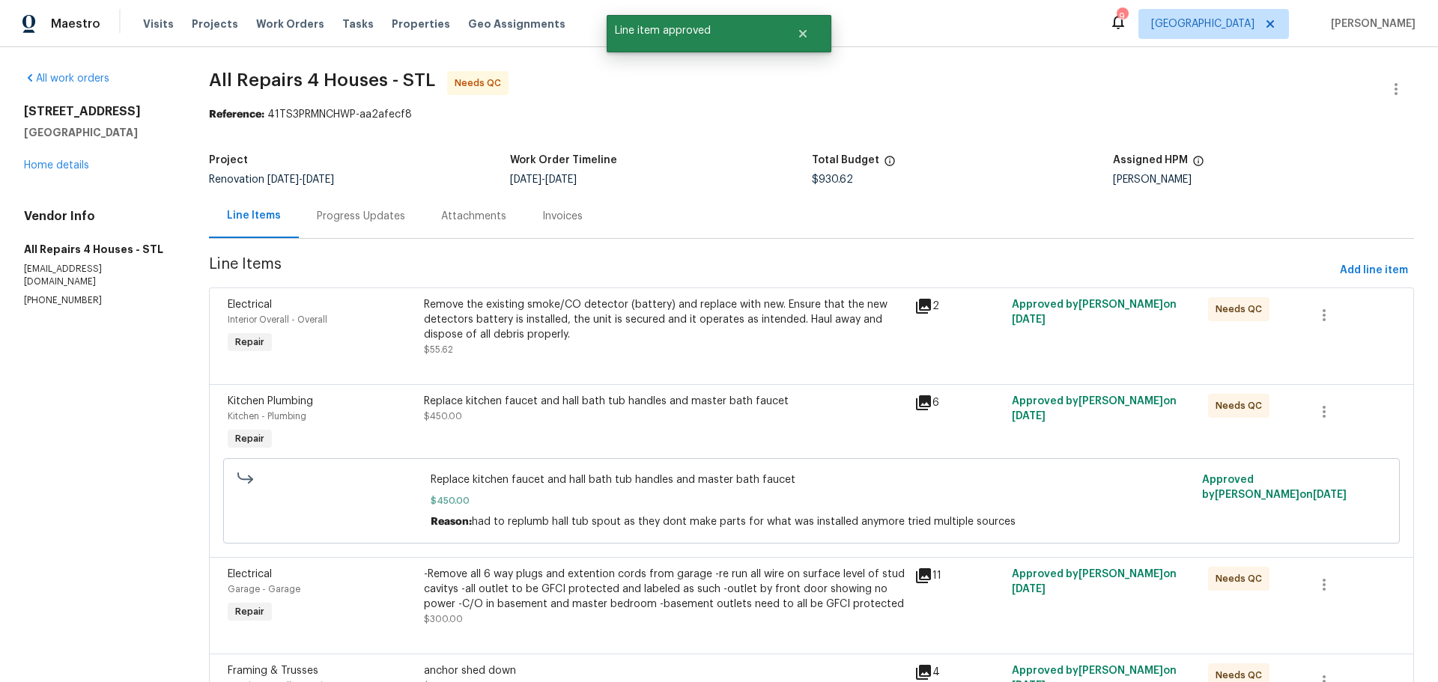
click at [641, 351] on div "Remove the existing smoke/CO detector (battery) and replace with new. Ensure th…" at bounding box center [664, 327] width 481 height 60
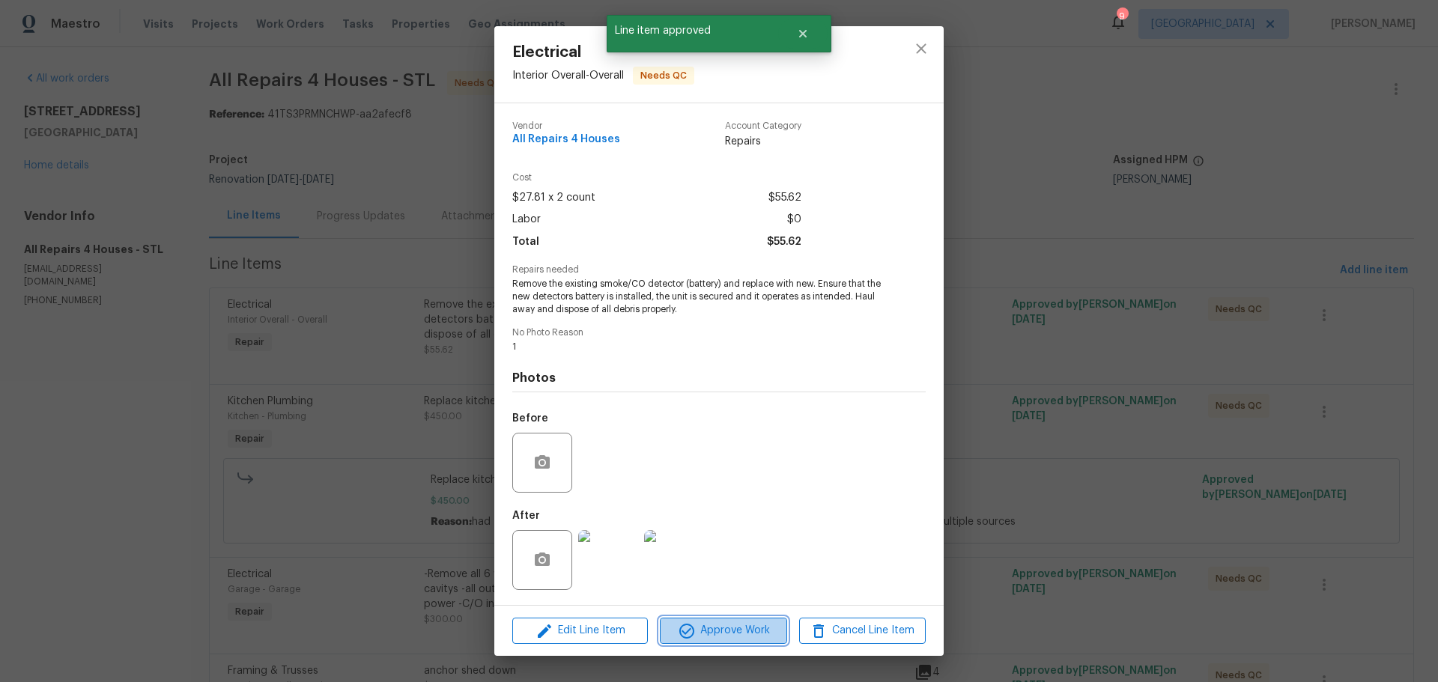
click at [726, 632] on span "Approve Work" at bounding box center [724, 631] width 118 height 19
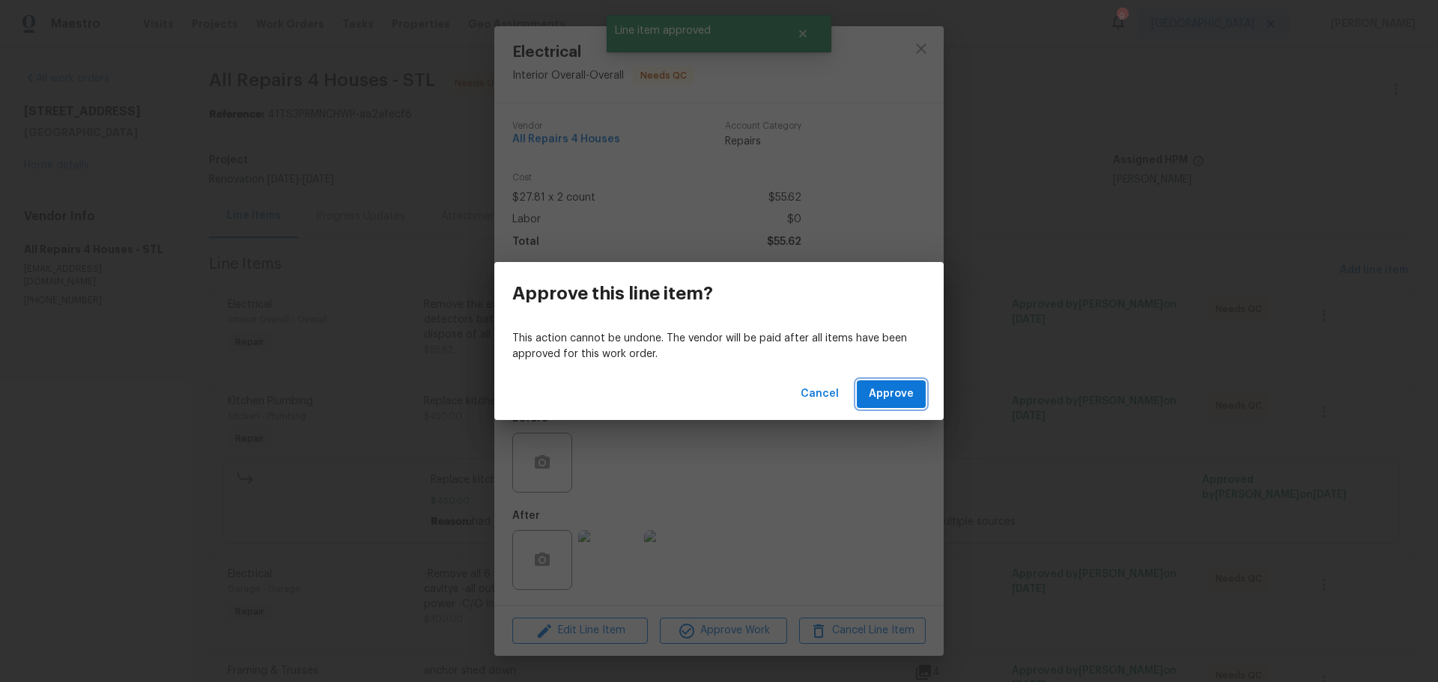
click at [869, 394] on button "Approve" at bounding box center [891, 395] width 69 height 28
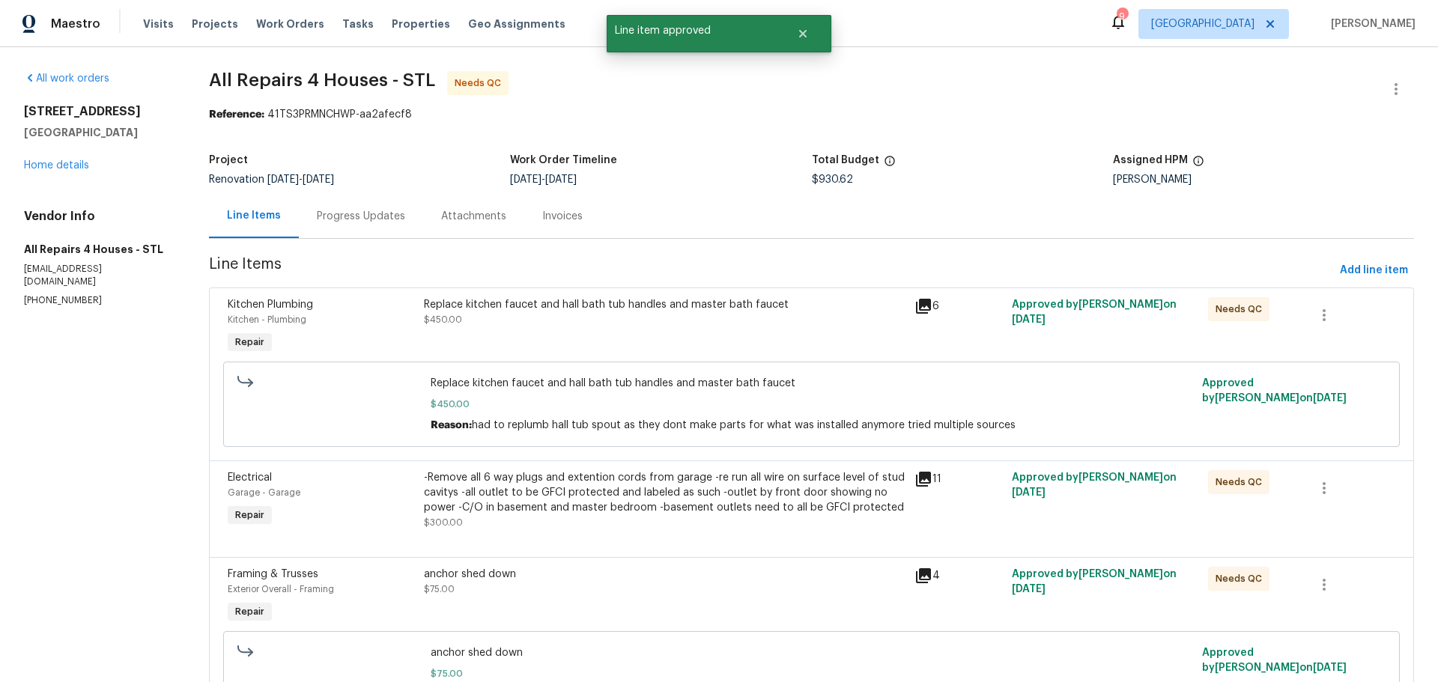
click at [641, 344] on div "Replace kitchen faucet and hall bath tub handles and master bath faucet $450.00" at bounding box center [665, 327] width 490 height 69
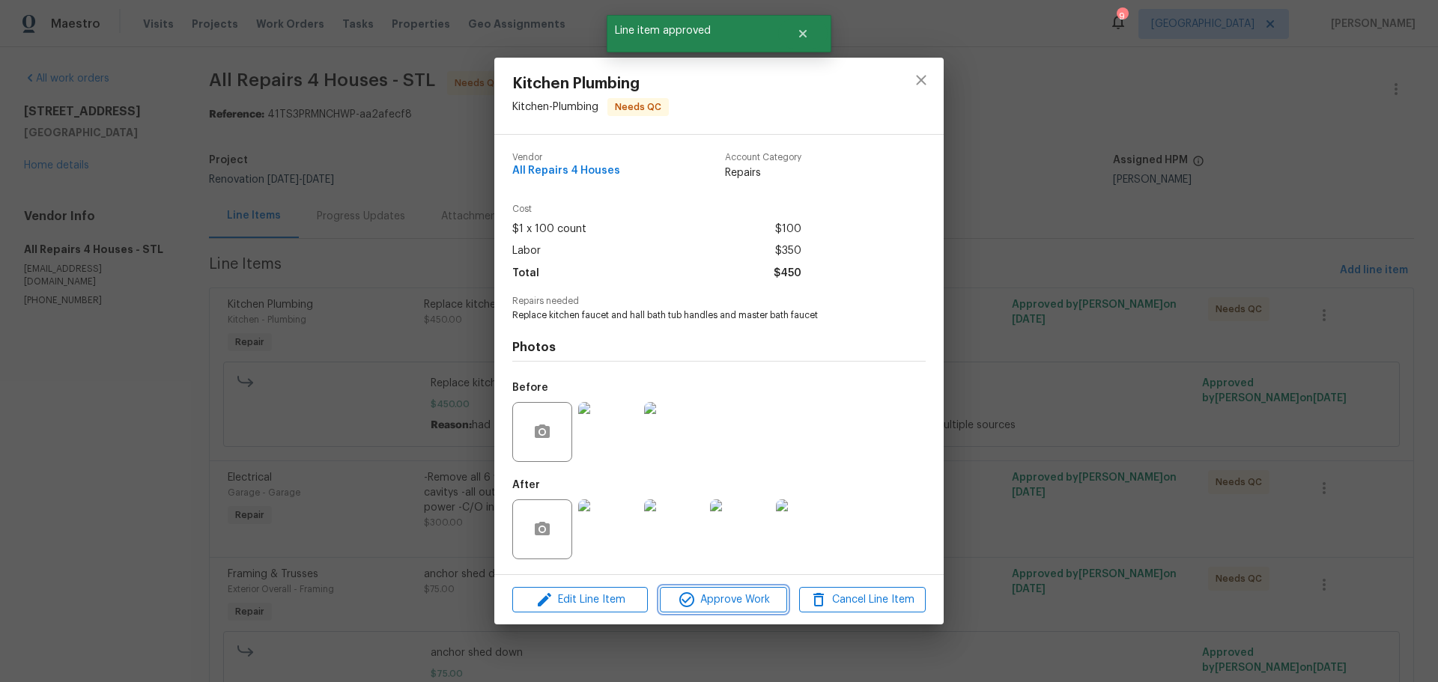
click at [703, 606] on span "Approve Work" at bounding box center [724, 600] width 118 height 19
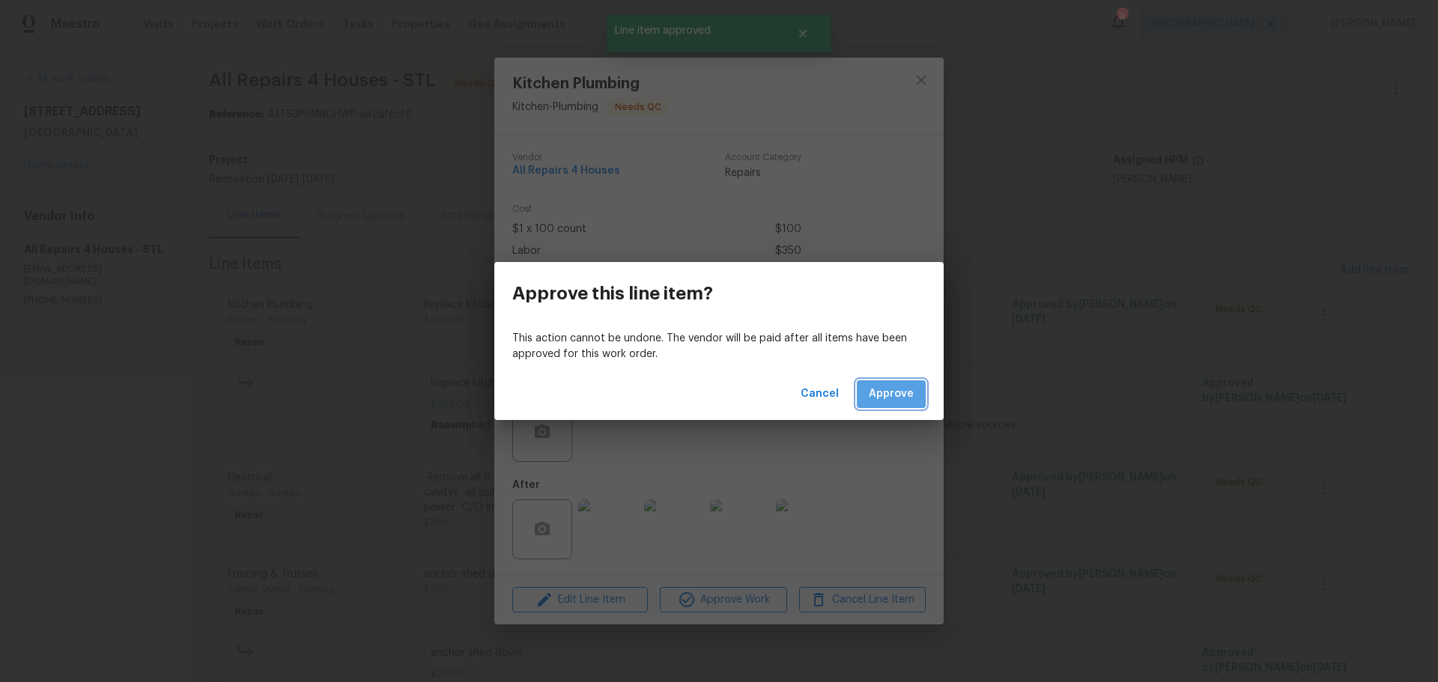
click at [900, 385] on span "Approve" at bounding box center [891, 394] width 45 height 19
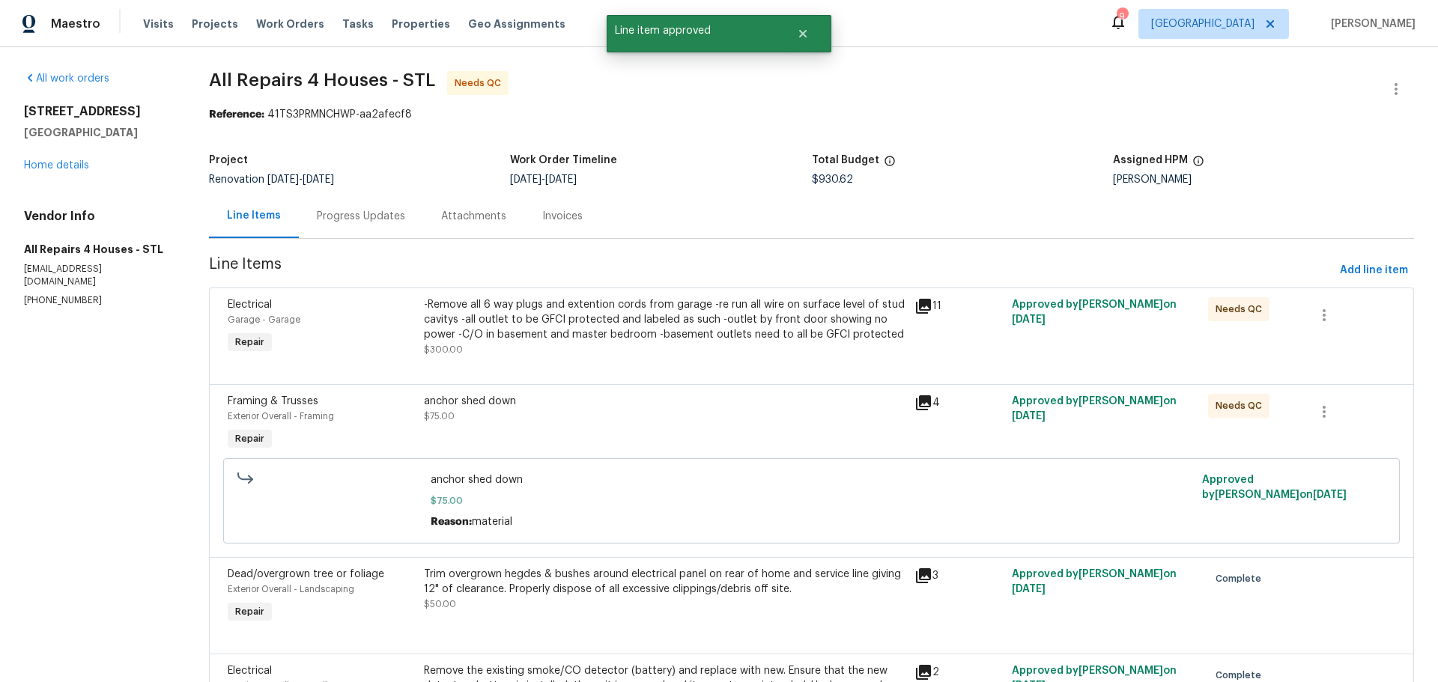
click at [698, 372] on div at bounding box center [812, 366] width 1168 height 18
click at [778, 354] on div "-Remove all 6 way plugs and extention cords from garage -re run all wire on sur…" at bounding box center [664, 327] width 481 height 60
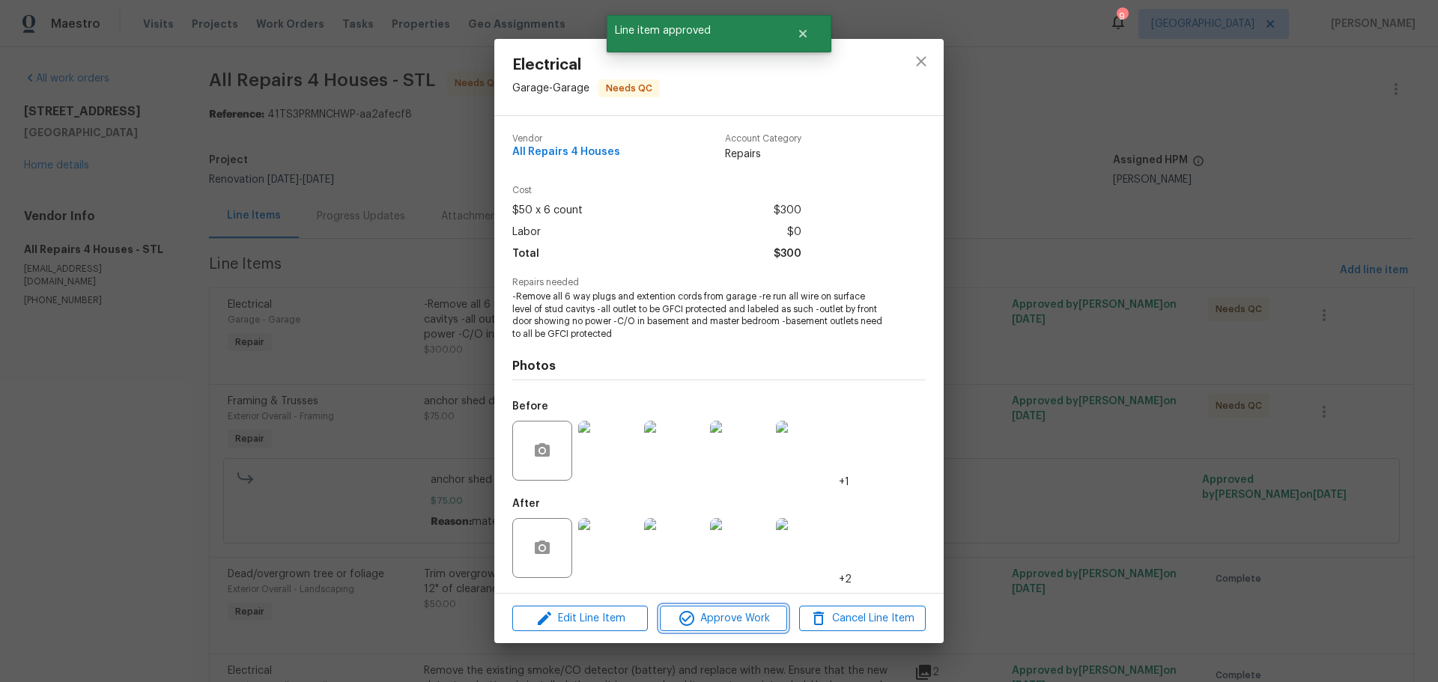
click at [714, 618] on span "Approve Work" at bounding box center [724, 619] width 118 height 19
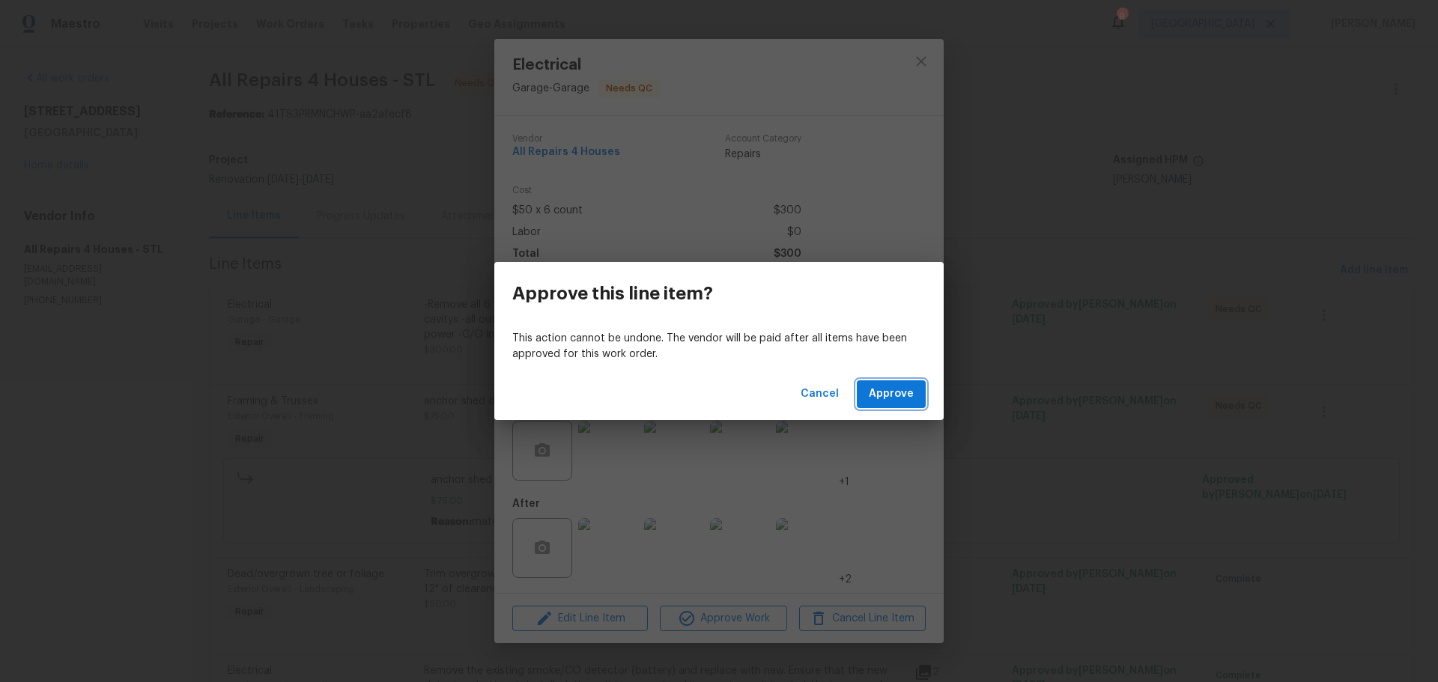
click at [877, 405] on button "Approve" at bounding box center [891, 395] width 69 height 28
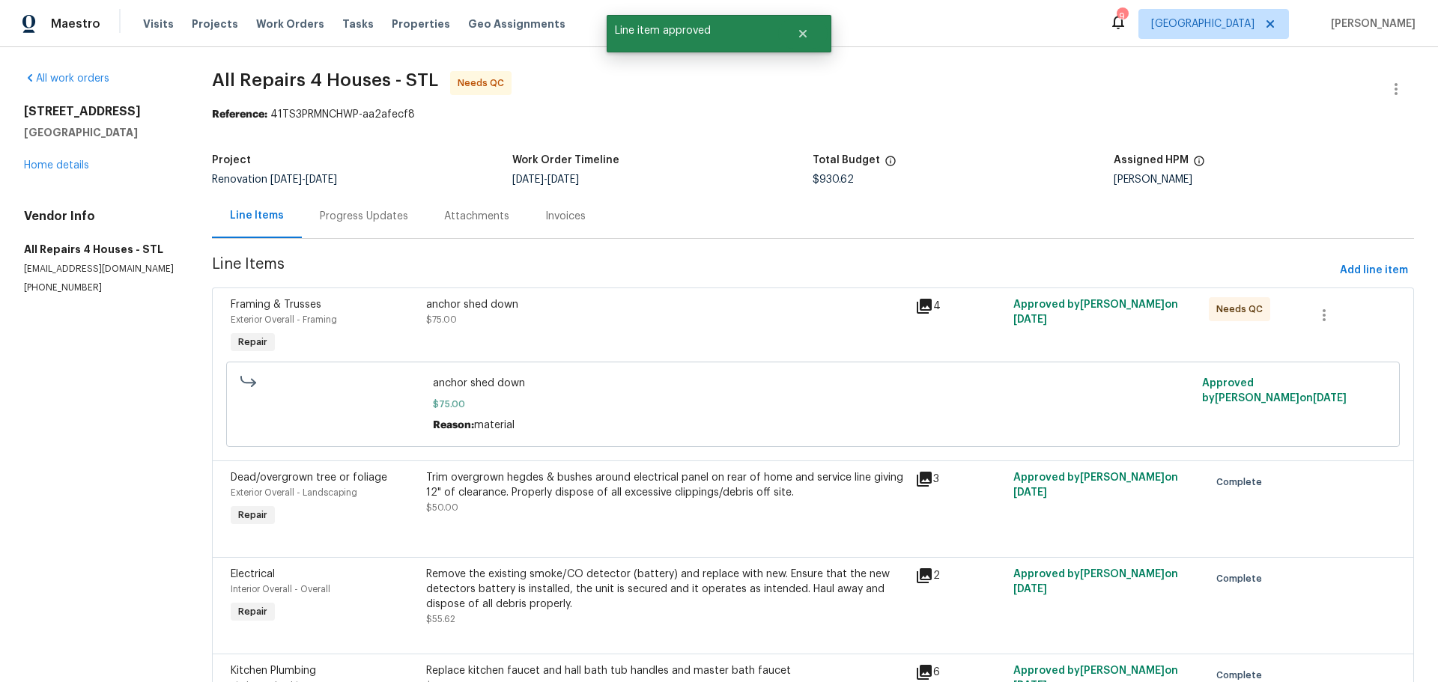
click at [620, 337] on div "anchor shed down $75.00" at bounding box center [666, 327] width 489 height 69
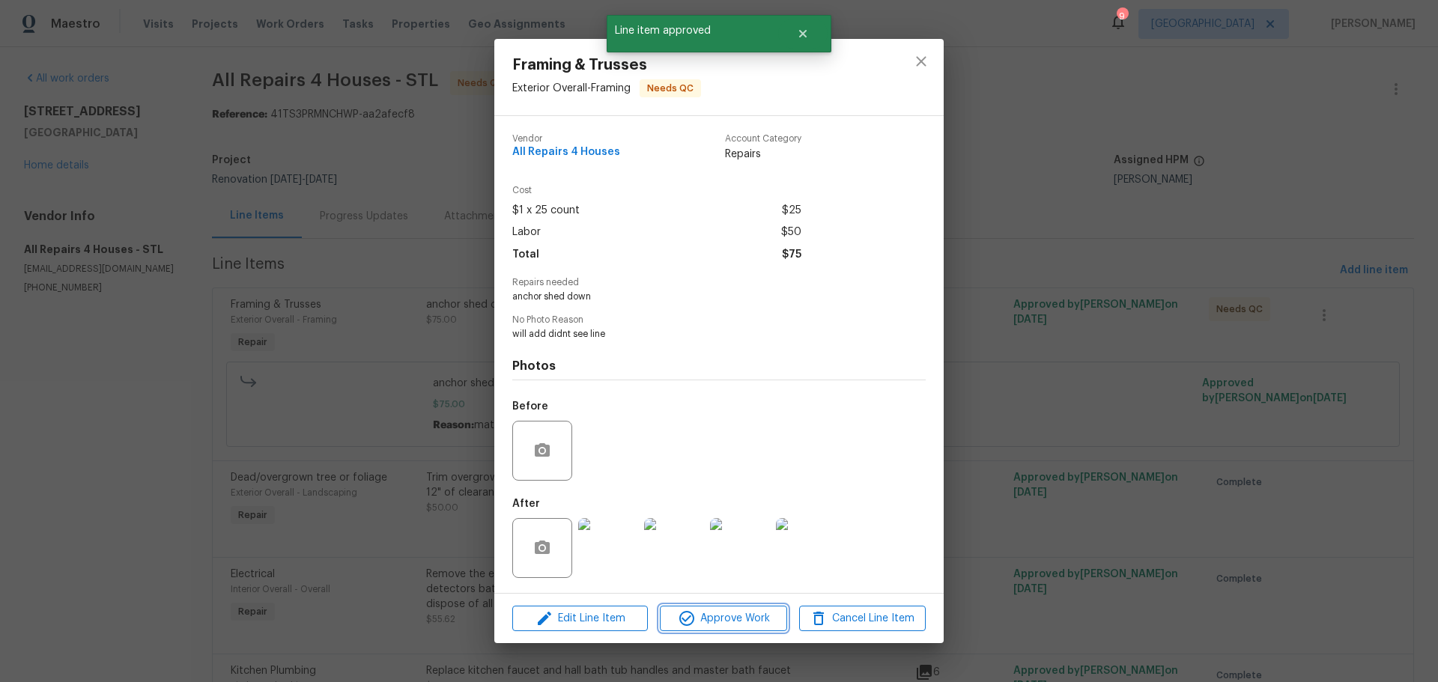
click at [716, 615] on span "Approve Work" at bounding box center [724, 619] width 118 height 19
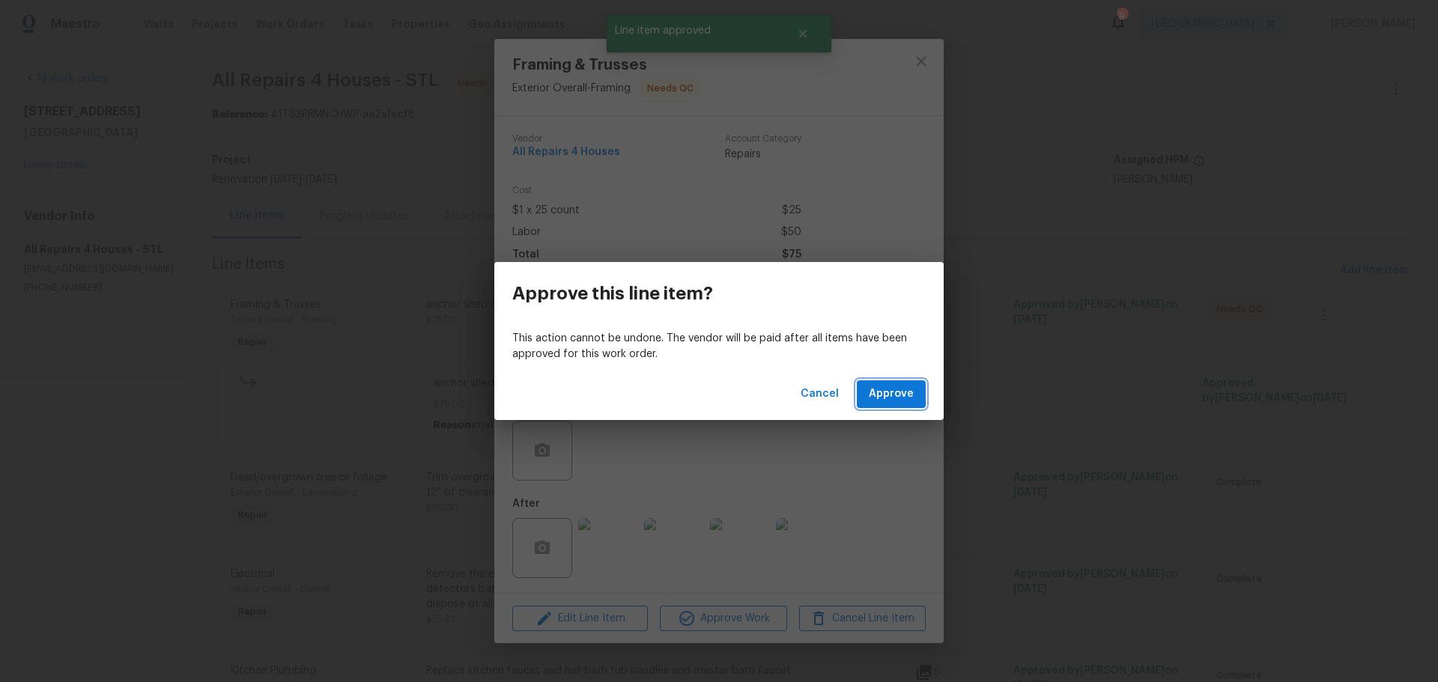
click at [871, 391] on button "Approve" at bounding box center [891, 395] width 69 height 28
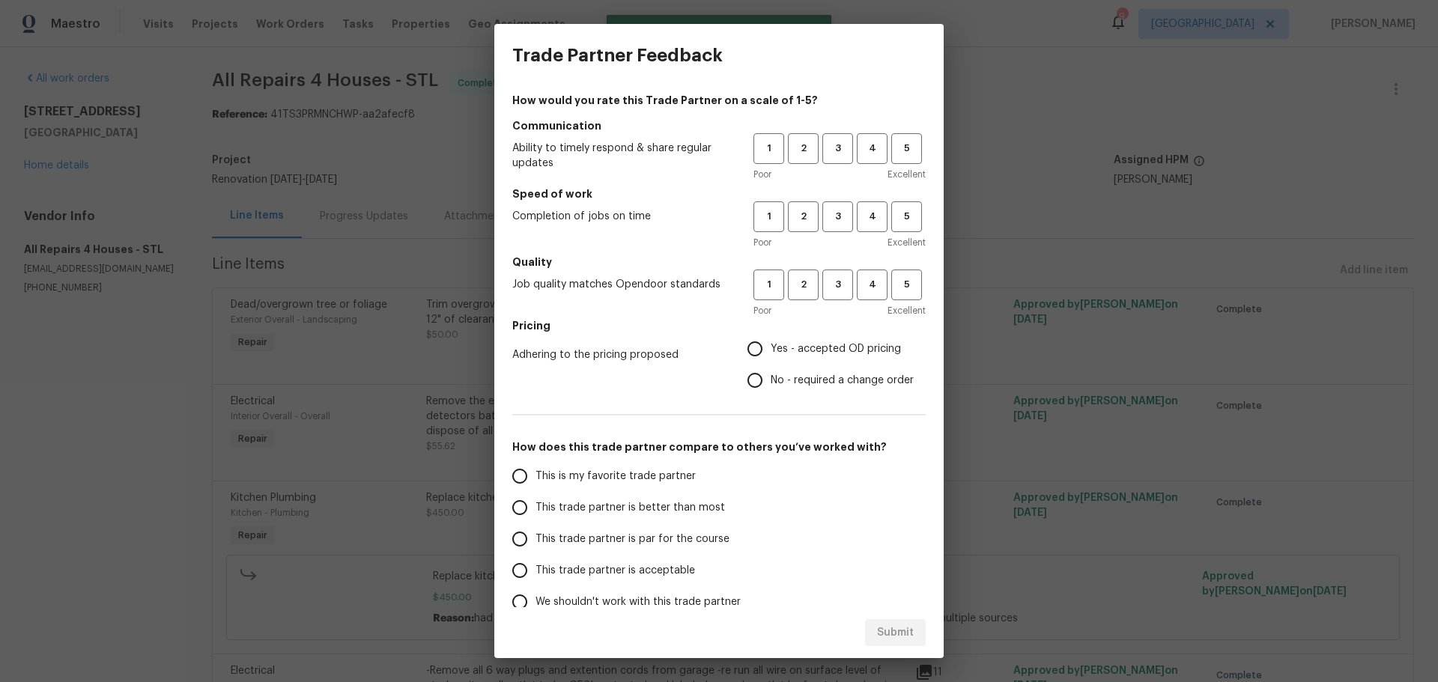
click at [888, 168] on span "Excellent" at bounding box center [907, 174] width 38 height 15
click at [892, 158] on button "5" at bounding box center [907, 148] width 31 height 31
click at [893, 223] on span "5" at bounding box center [907, 216] width 28 height 17
click at [893, 286] on span "5" at bounding box center [907, 284] width 28 height 17
click at [820, 354] on span "Yes - accepted OD pricing" at bounding box center [836, 350] width 130 height 16
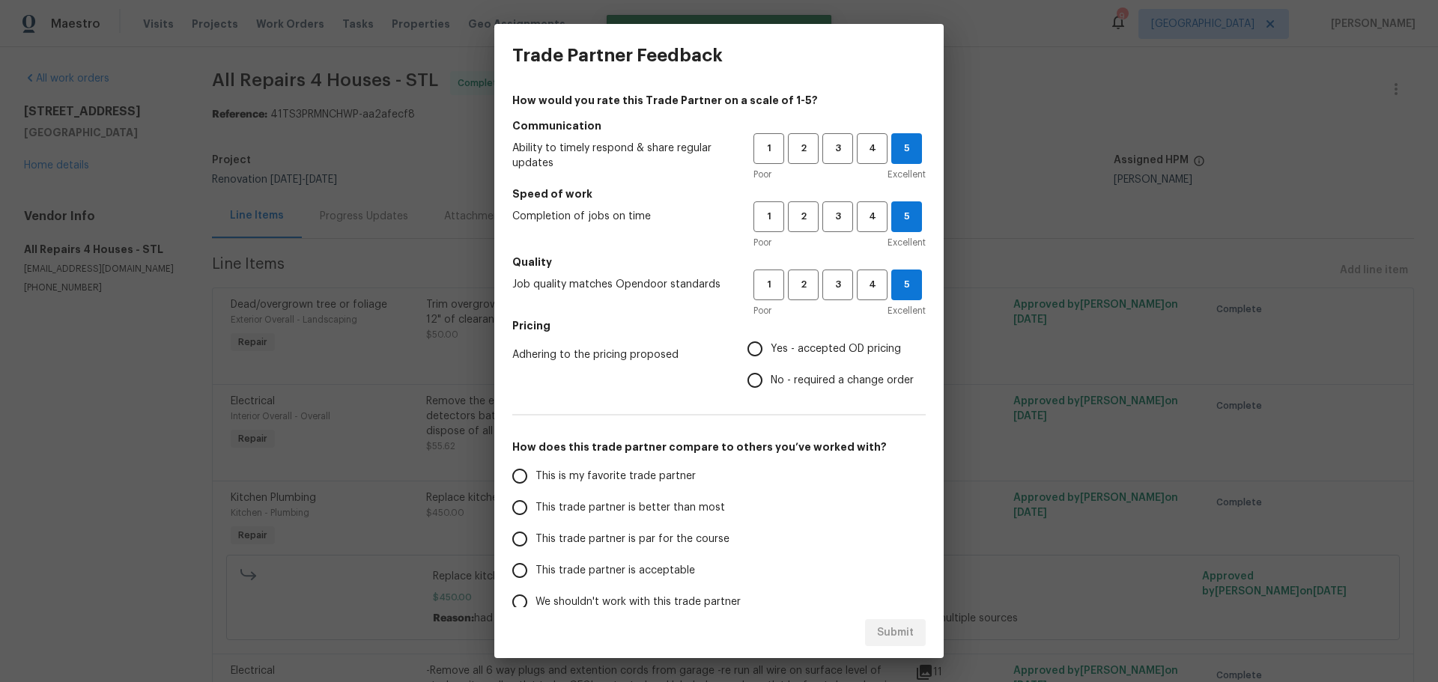
click at [771, 354] on input "Yes - accepted OD pricing" at bounding box center [754, 348] width 31 height 31
radio input "true"
click at [631, 495] on label "This trade partner is better than most" at bounding box center [622, 507] width 237 height 31
click at [536, 495] on input "This trade partner is better than most" at bounding box center [519, 507] width 31 height 31
click at [871, 629] on button "Submit" at bounding box center [895, 634] width 61 height 28
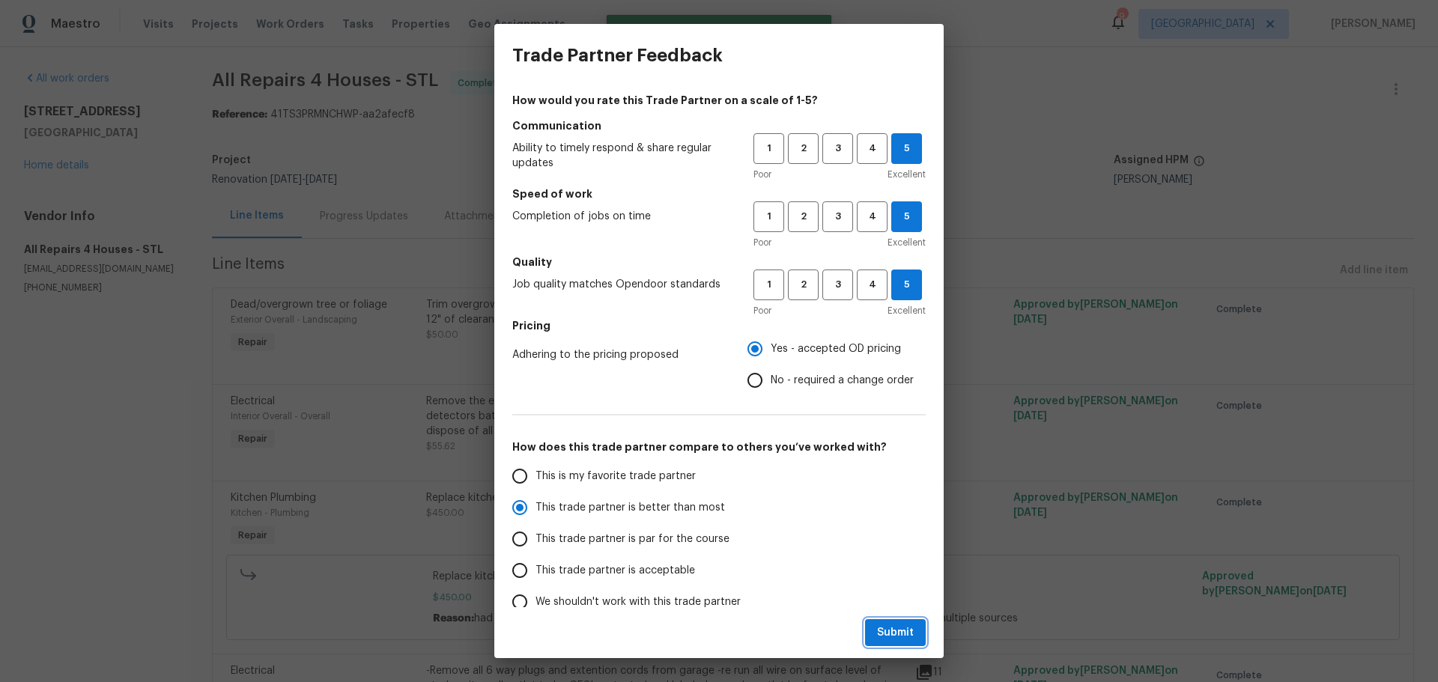
radio input "true"
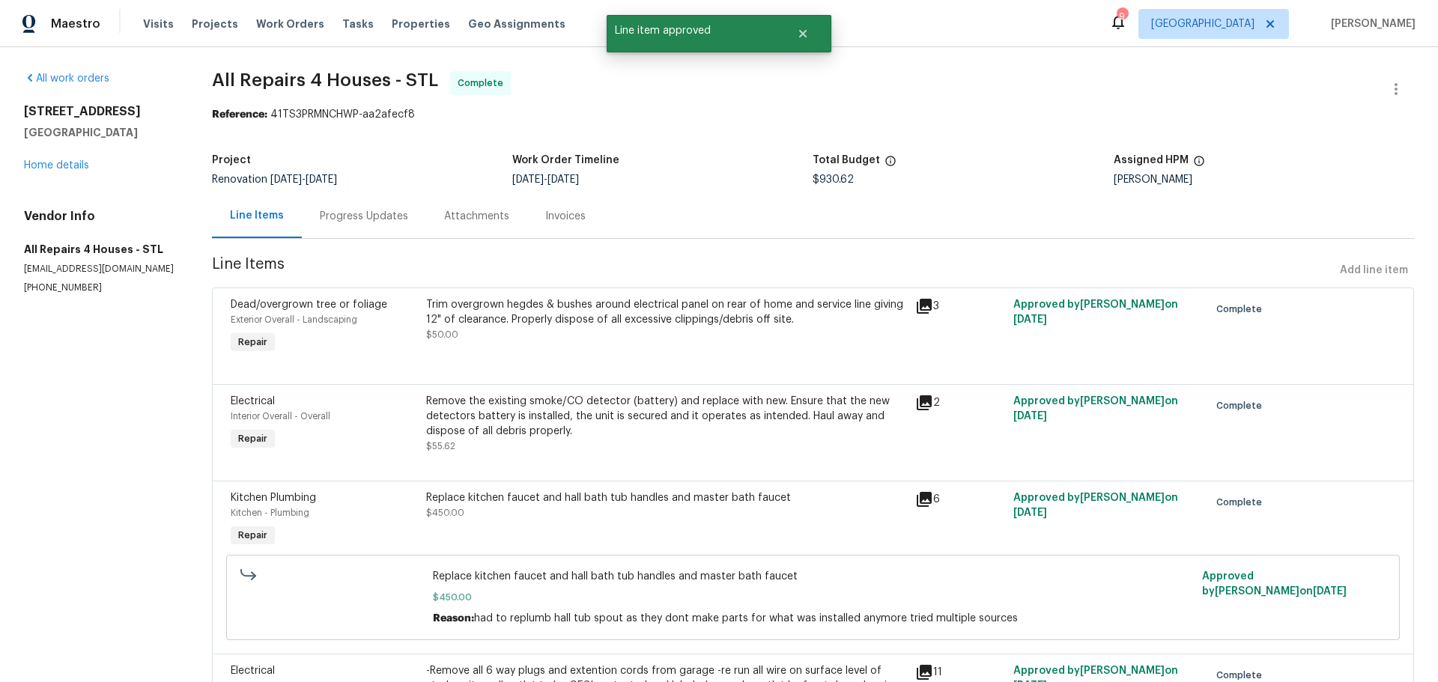
radio input "false"
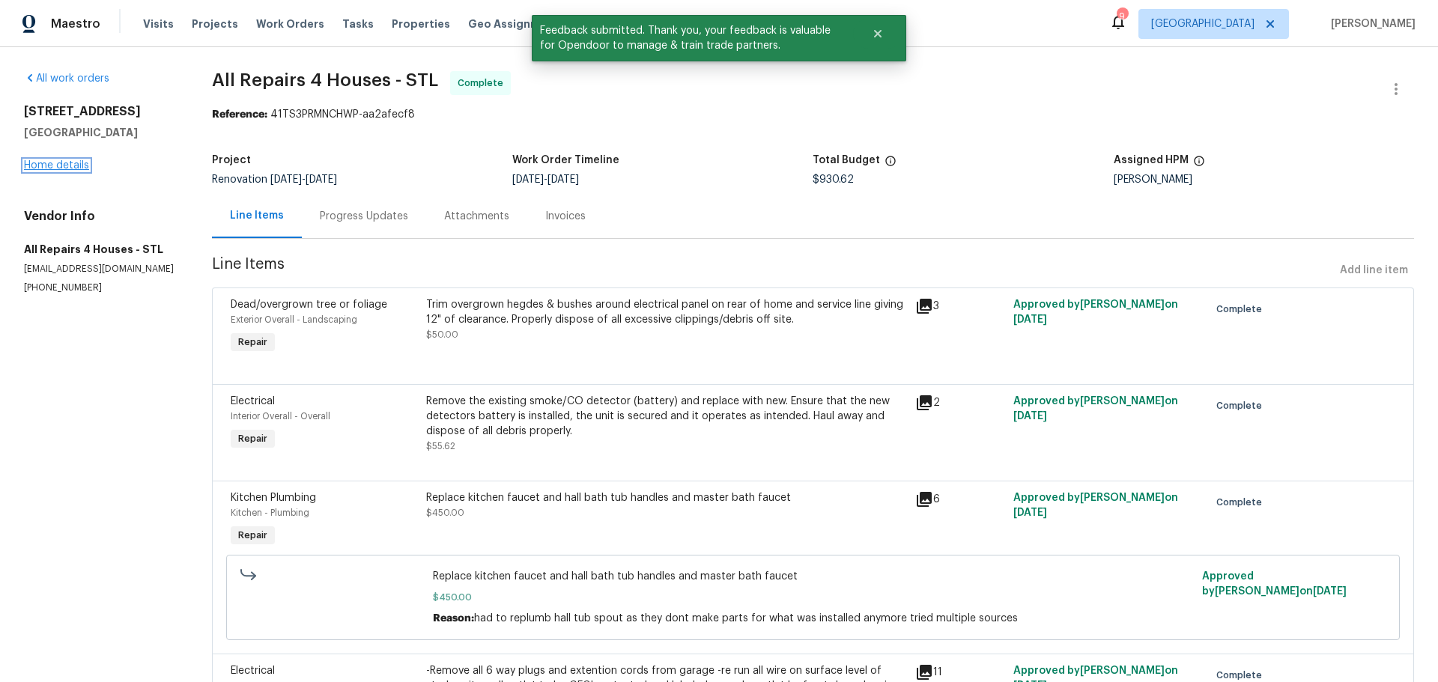
click at [51, 167] on link "Home details" at bounding box center [56, 165] width 65 height 10
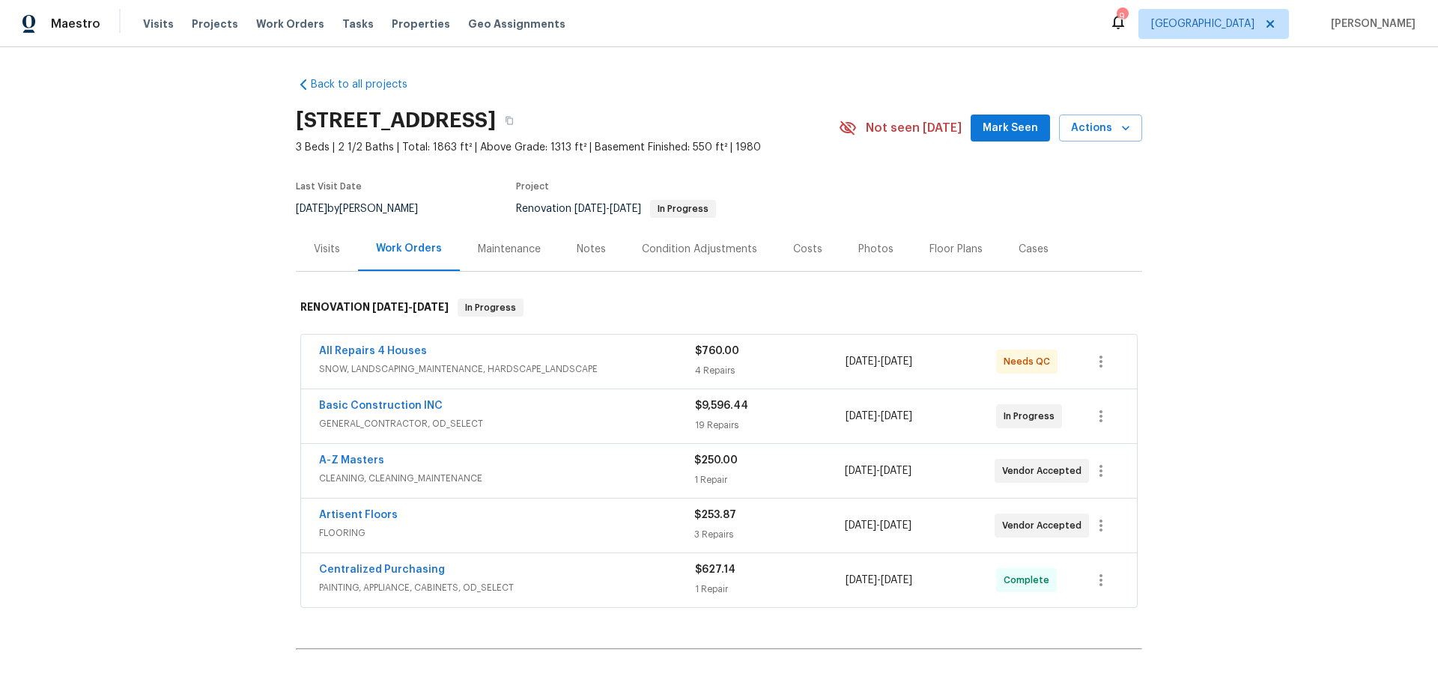
click at [401, 342] on div "All Repairs 4 Houses SNOW, LANDSCAPING_MAINTENANCE, HARDSCAPE_LANDSCAPE $760.00…" at bounding box center [719, 362] width 836 height 54
click at [416, 350] on div "All Repairs 4 Houses" at bounding box center [507, 353] width 376 height 18
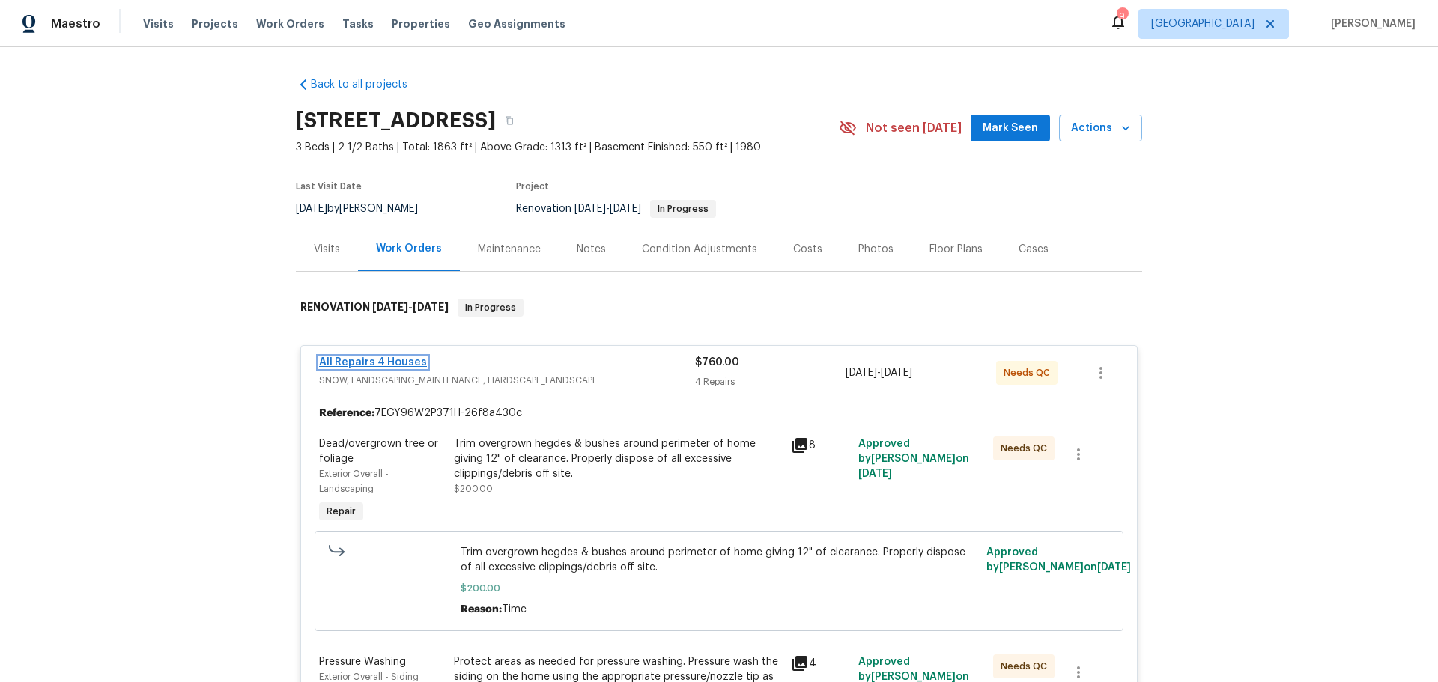
click at [397, 360] on link "All Repairs 4 Houses" at bounding box center [373, 362] width 108 height 10
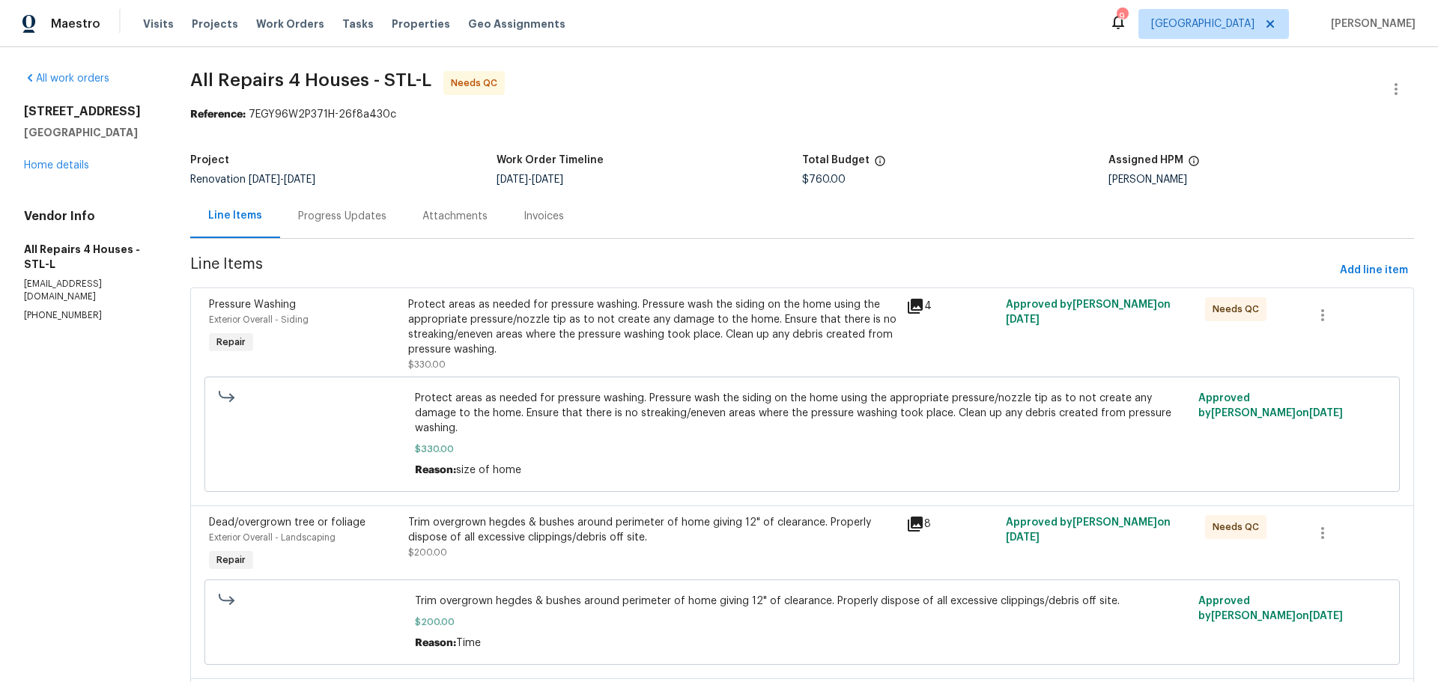
click at [660, 350] on div "Protect areas as needed for pressure washing. Pressure wash the siding on the h…" at bounding box center [652, 327] width 489 height 60
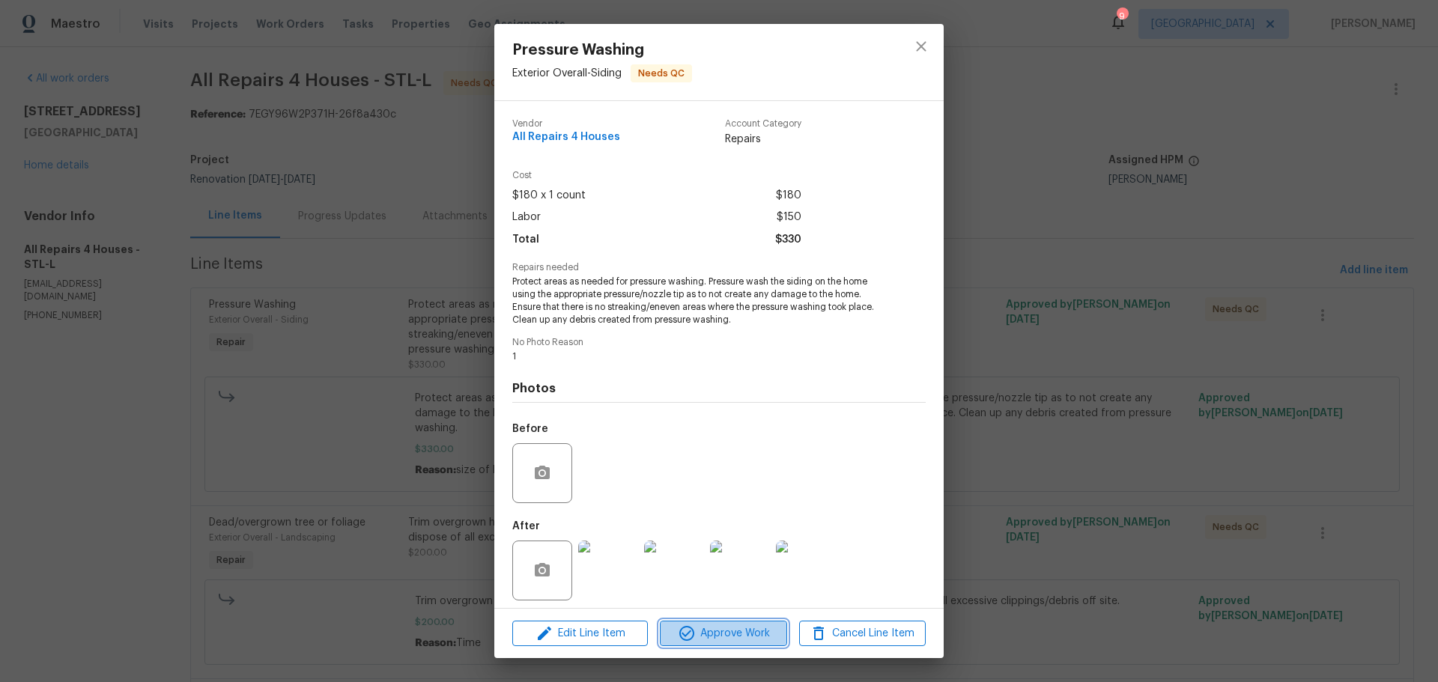
click at [684, 628] on icon "button" at bounding box center [686, 633] width 15 height 15
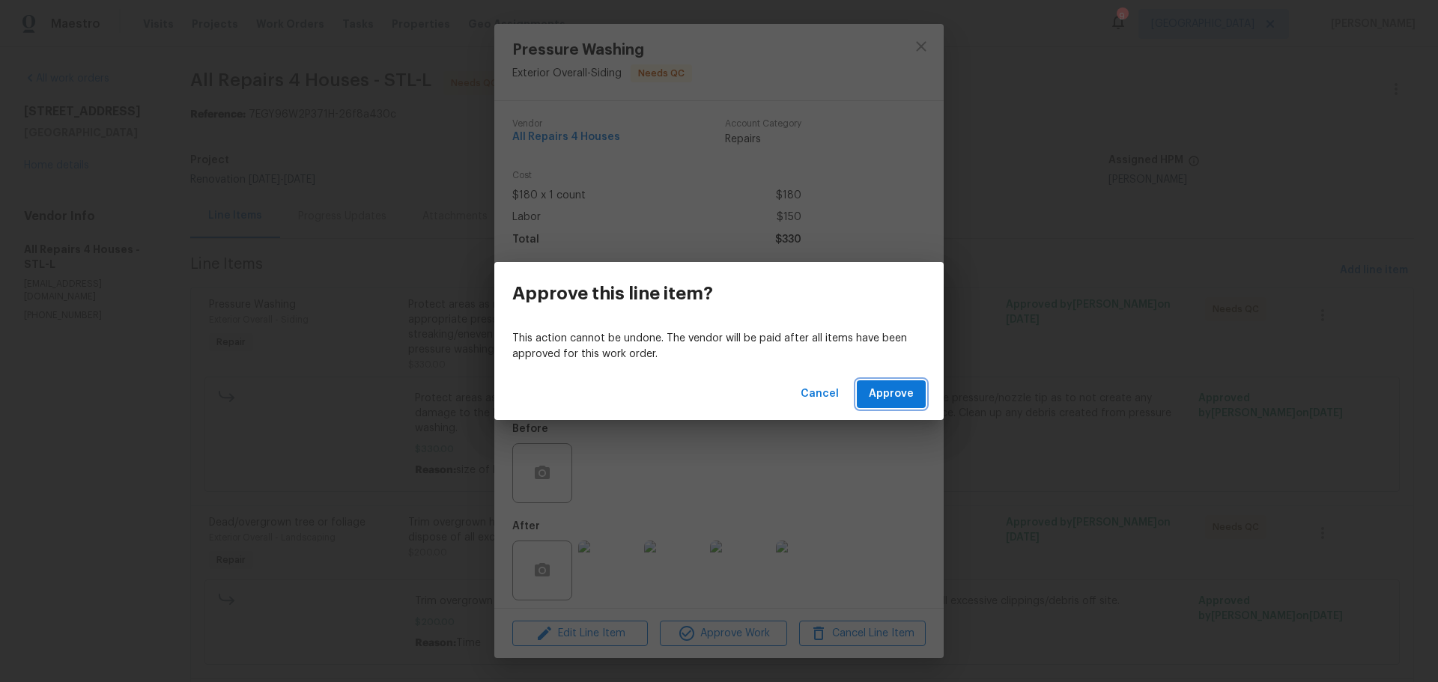
click at [891, 385] on span "Approve" at bounding box center [891, 394] width 45 height 19
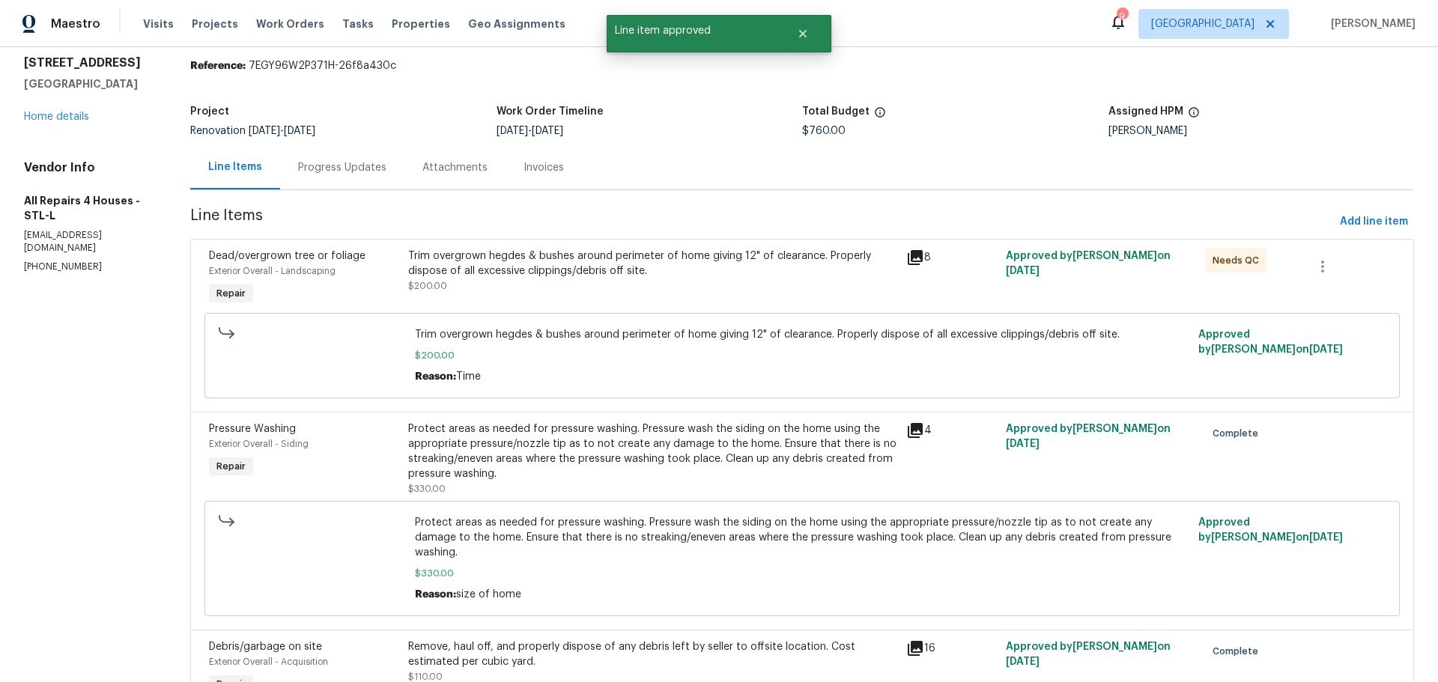
scroll to position [75, 0]
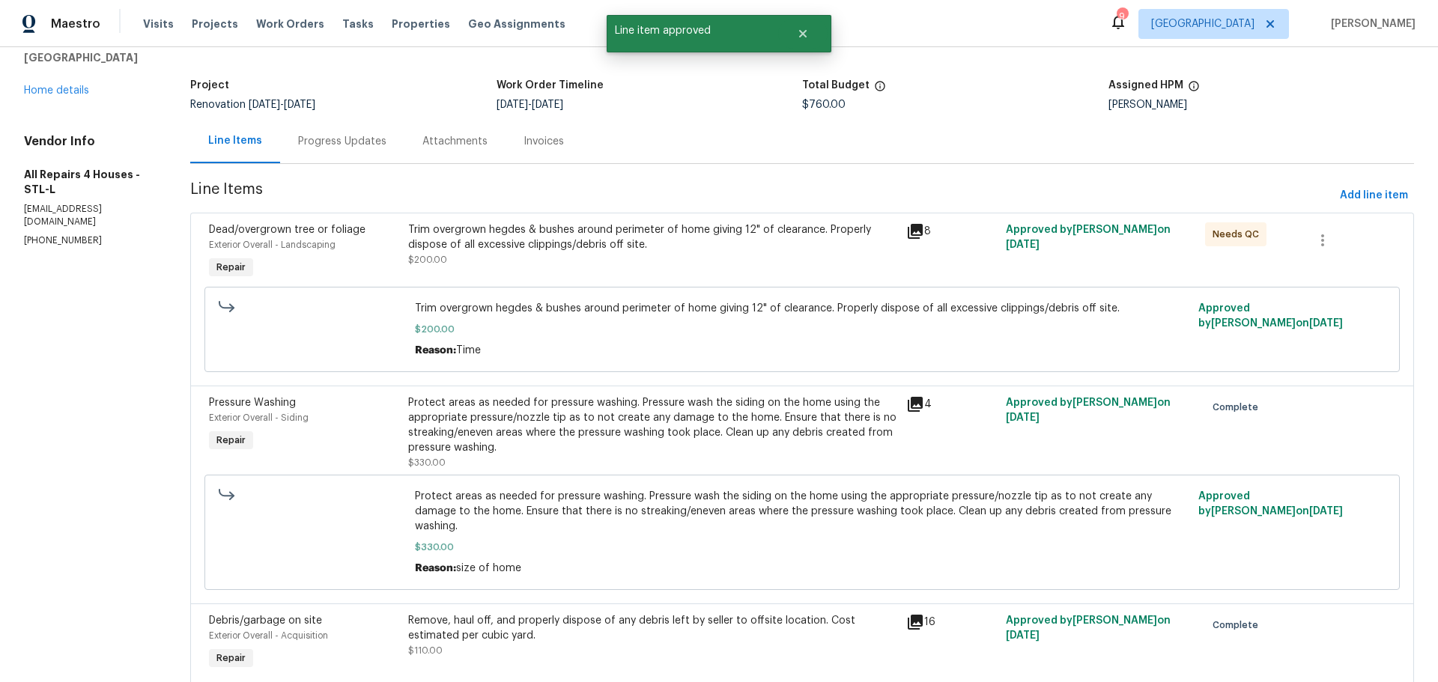
click at [646, 264] on div "Trim overgrown hegdes & bushes around perimeter of home giving 12" of clearance…" at bounding box center [652, 245] width 489 height 45
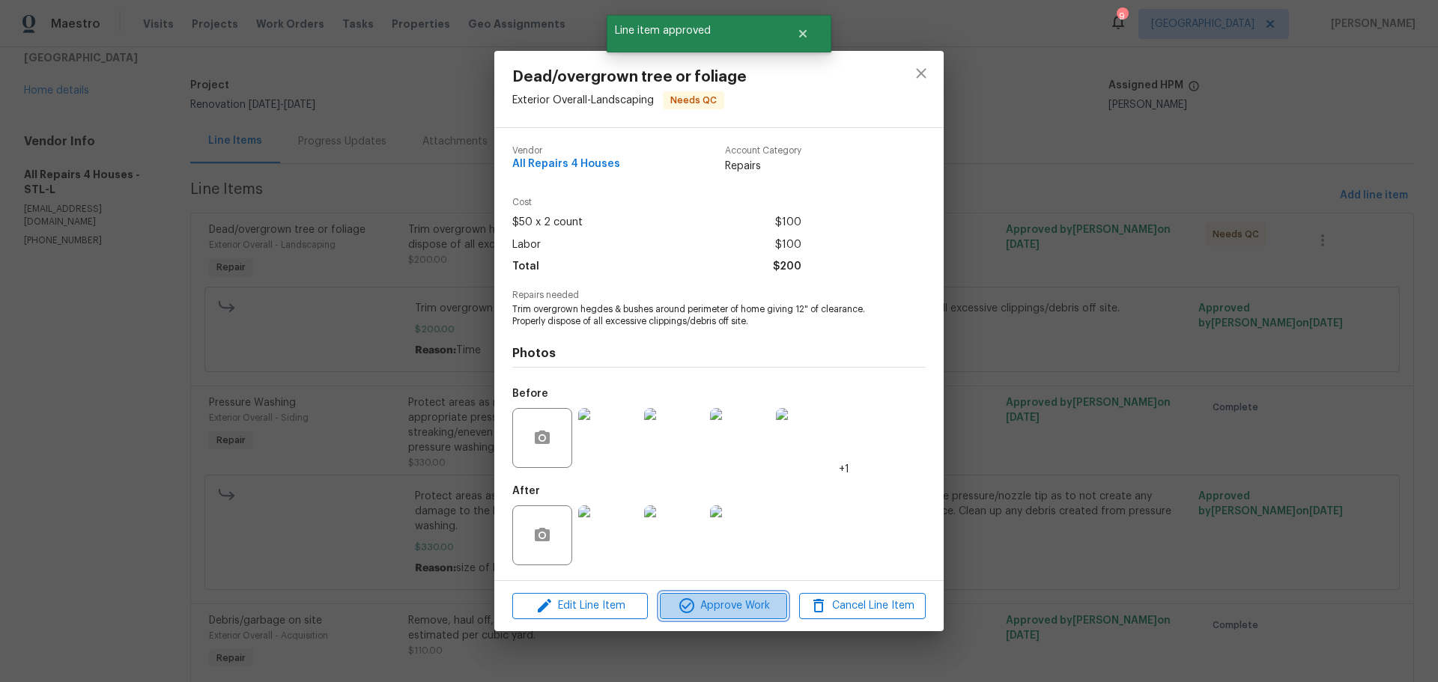
click at [715, 604] on span "Approve Work" at bounding box center [724, 606] width 118 height 19
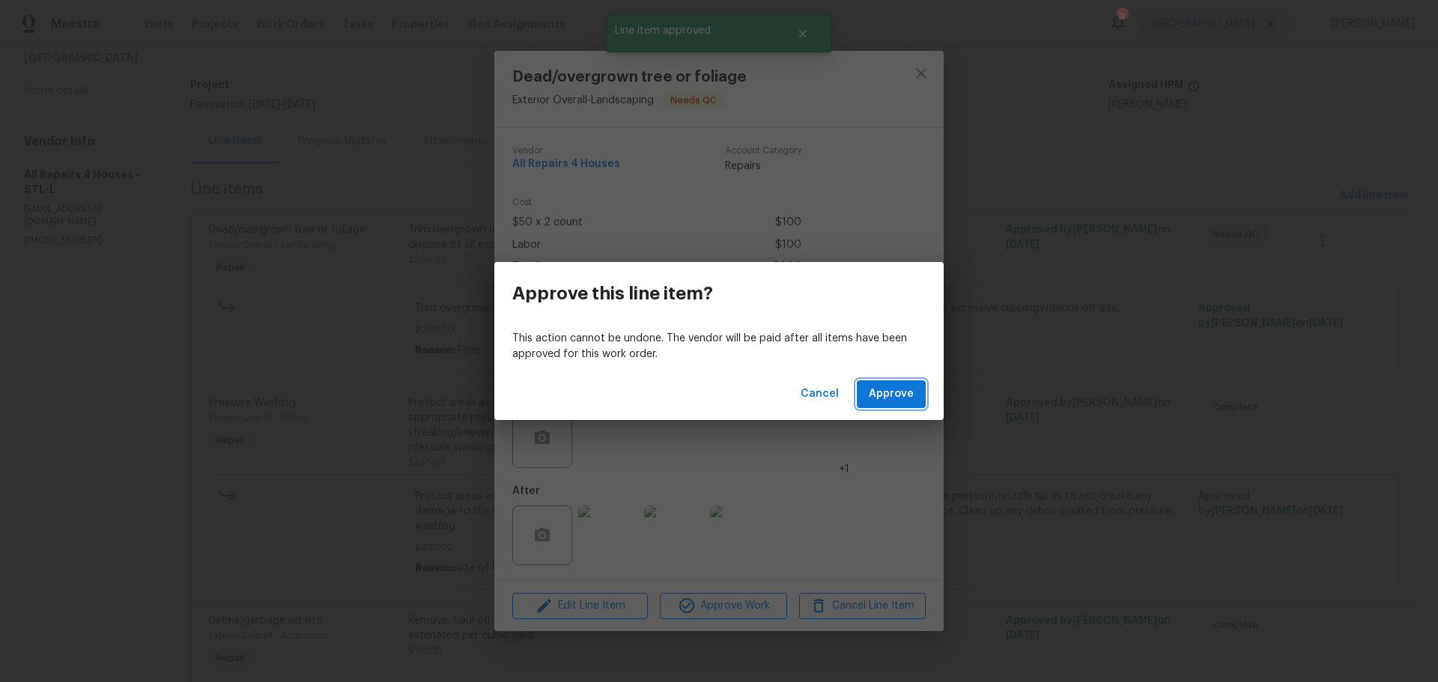
click at [906, 390] on span "Approve" at bounding box center [891, 394] width 45 height 19
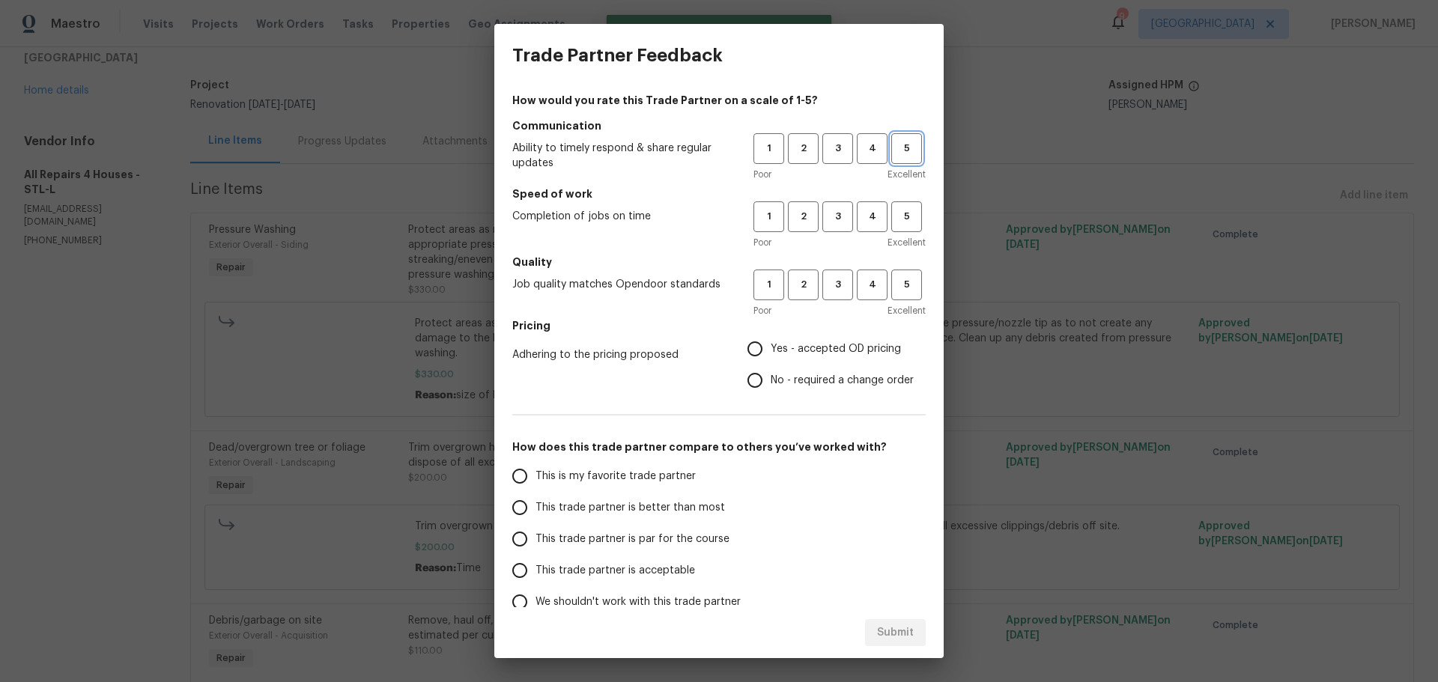
click at [899, 157] on span "5" at bounding box center [907, 148] width 28 height 17
click at [896, 234] on div "1 2 3 4 5 Poor Excellent" at bounding box center [840, 226] width 172 height 49
drag, startPoint x: 896, startPoint y: 235, endPoint x: 896, endPoint y: 227, distance: 8.2
click at [896, 232] on div "1 2 3 4 5 Poor Excellent" at bounding box center [840, 226] width 172 height 49
click at [896, 226] on button "5" at bounding box center [907, 217] width 31 height 31
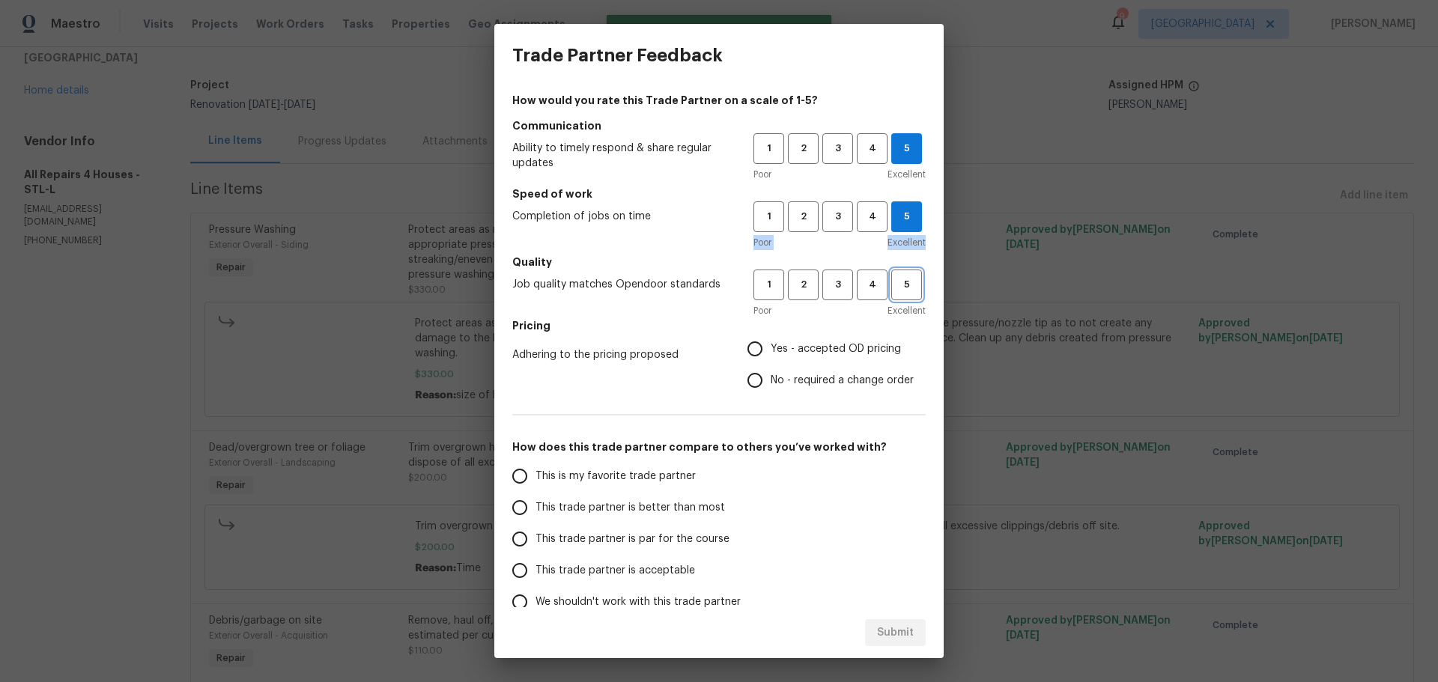
click at [893, 276] on button "5" at bounding box center [907, 285] width 31 height 31
click at [829, 345] on span "Yes - accepted OD pricing" at bounding box center [836, 350] width 130 height 16
click at [771, 345] on input "Yes - accepted OD pricing" at bounding box center [754, 348] width 31 height 31
radio input "true"
drag, startPoint x: 644, startPoint y: 484, endPoint x: 653, endPoint y: 481, distance: 9.5
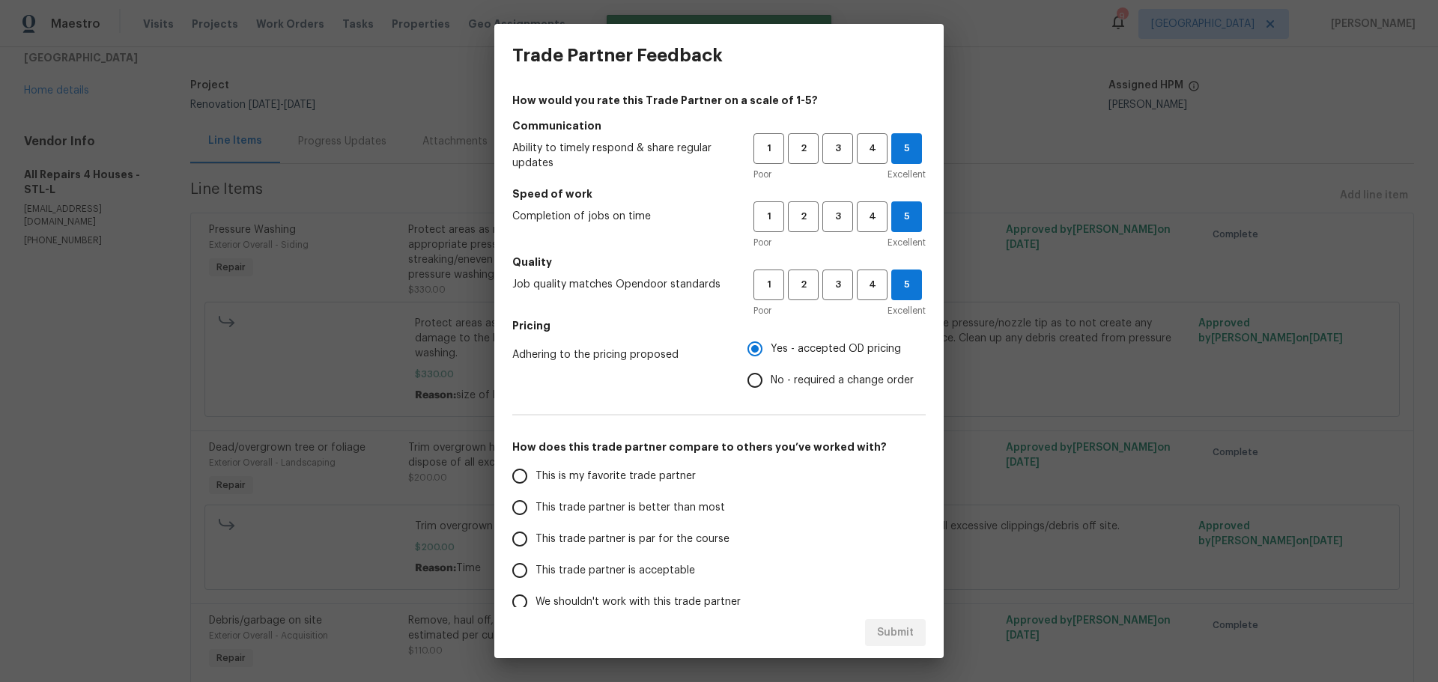
click at [644, 484] on span "This is my favorite trade partner" at bounding box center [616, 477] width 160 height 16
click at [536, 484] on input "This is my favorite trade partner" at bounding box center [519, 476] width 31 height 31
click at [913, 628] on span "Submit" at bounding box center [895, 633] width 37 height 19
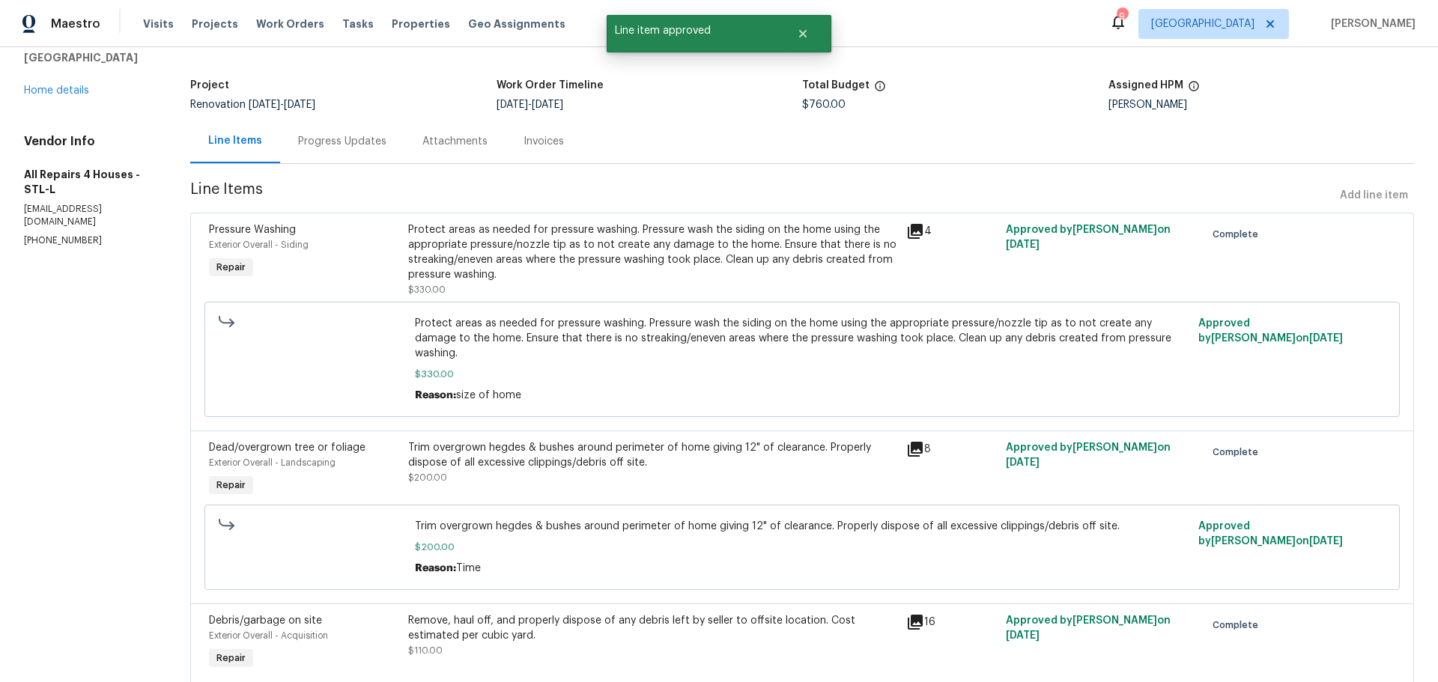
radio input "true"
radio input "false"
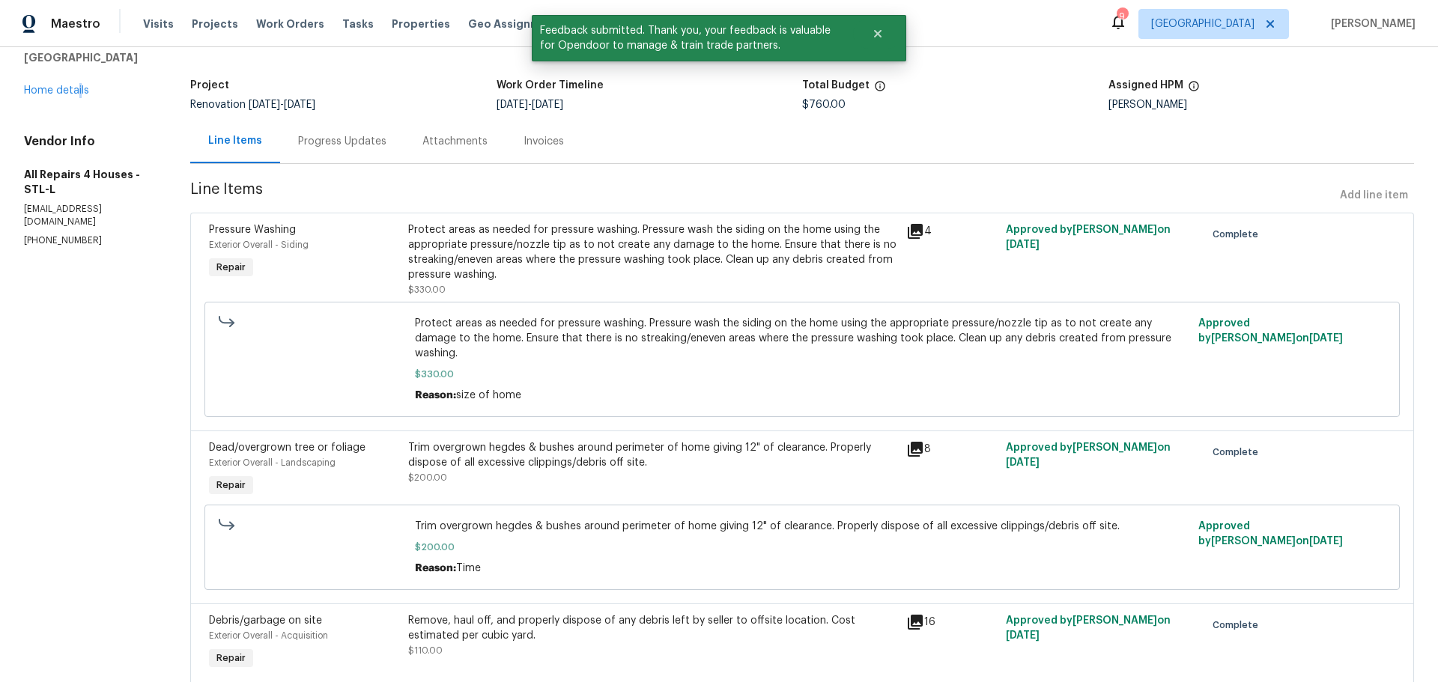
click at [77, 83] on div "5655 Chalet Hill Dr Saint Louis, MO 63129 Home details" at bounding box center [89, 63] width 130 height 69
click at [78, 85] on div "5655 Chalet Hill Dr Saint Louis, MO 63129 Home details" at bounding box center [89, 63] width 130 height 69
click at [66, 89] on link "Home details" at bounding box center [56, 90] width 65 height 10
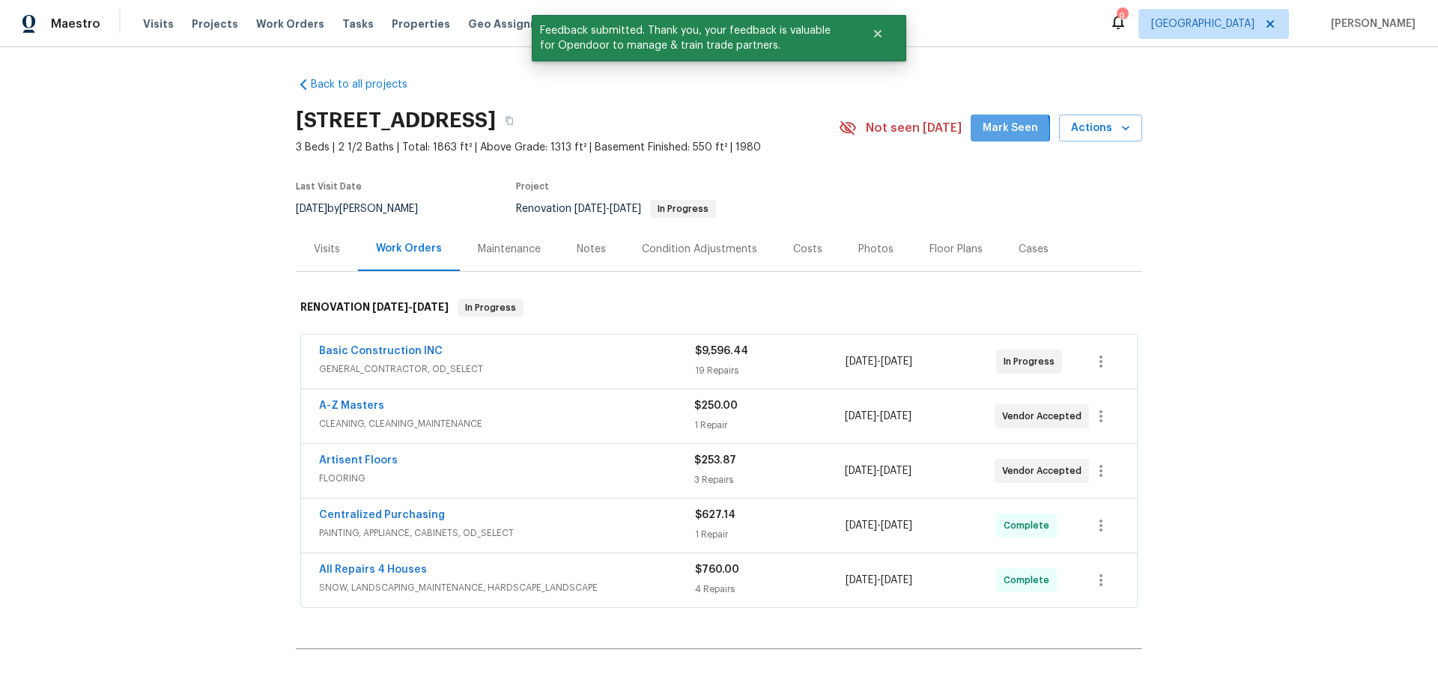
click at [974, 130] on button "Mark Seen" at bounding box center [1010, 129] width 79 height 28
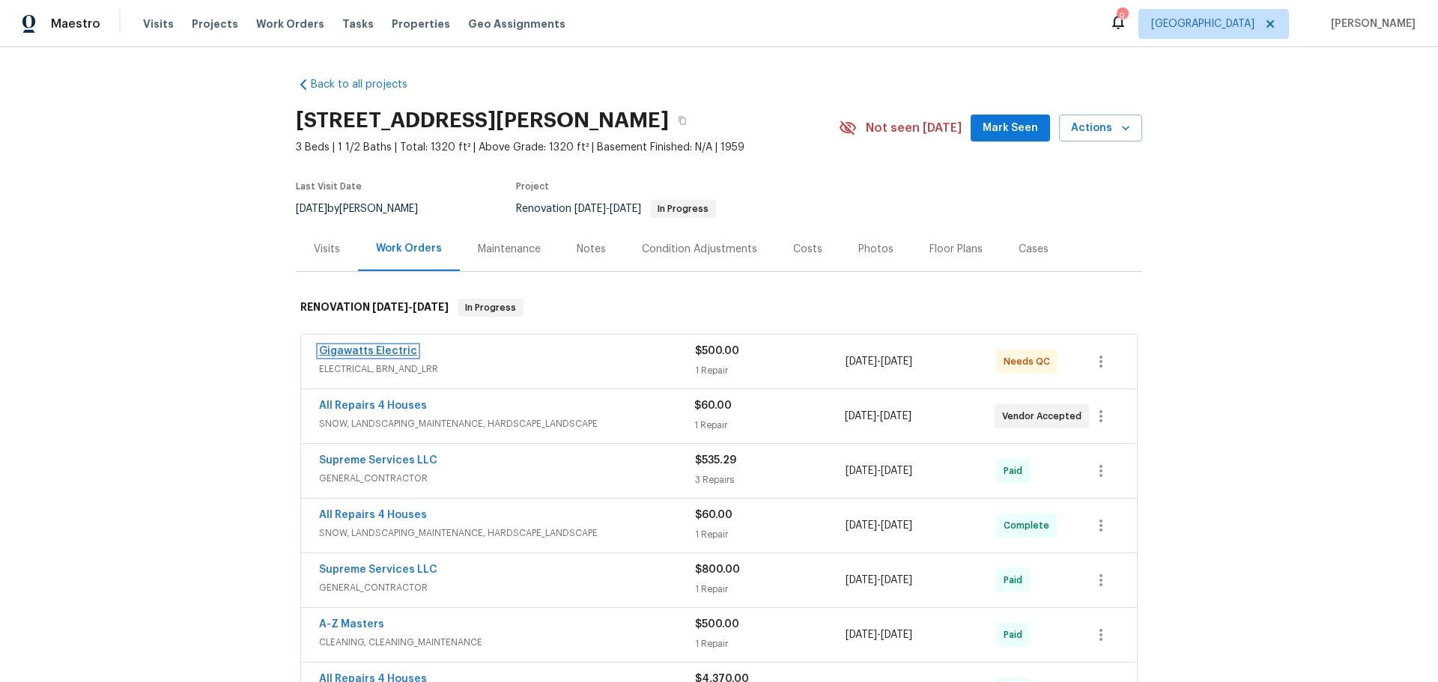
click at [370, 348] on link "Gigawatts Electric" at bounding box center [368, 351] width 98 height 10
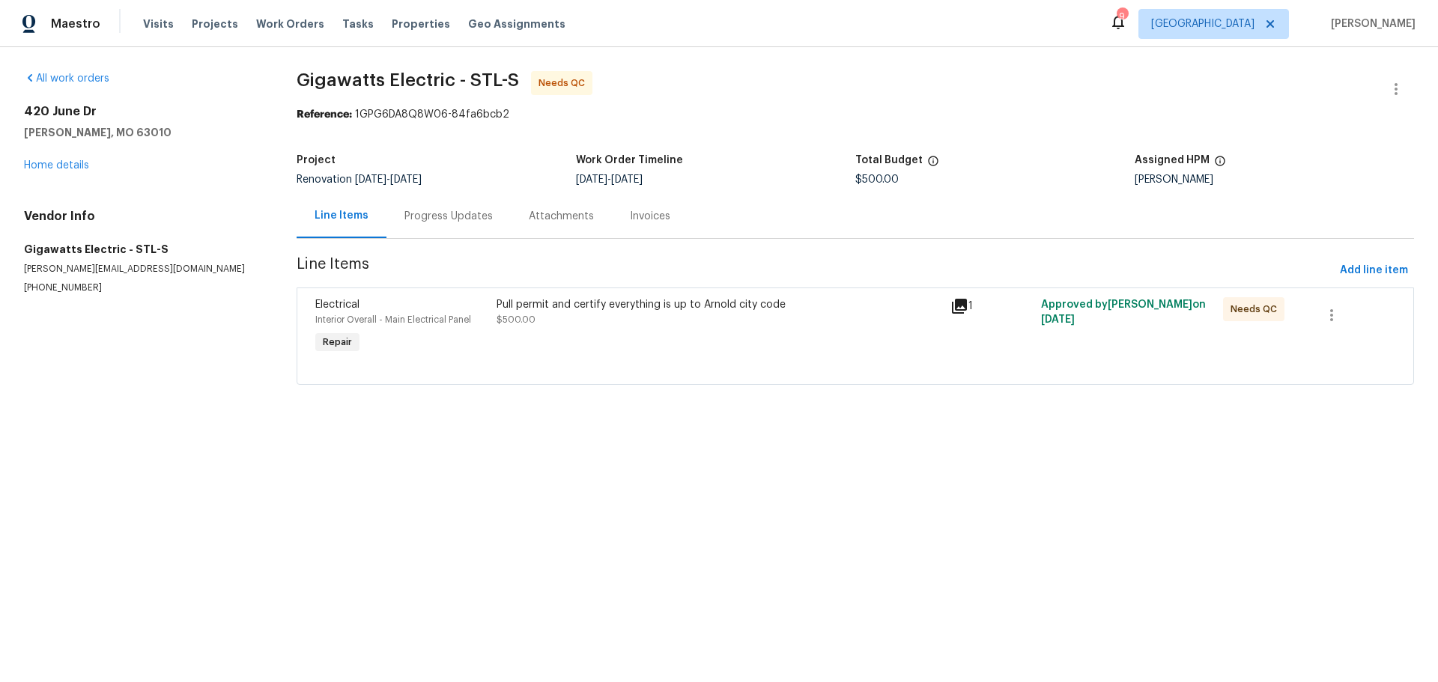
click at [446, 215] on div "Progress Updates" at bounding box center [449, 216] width 88 height 15
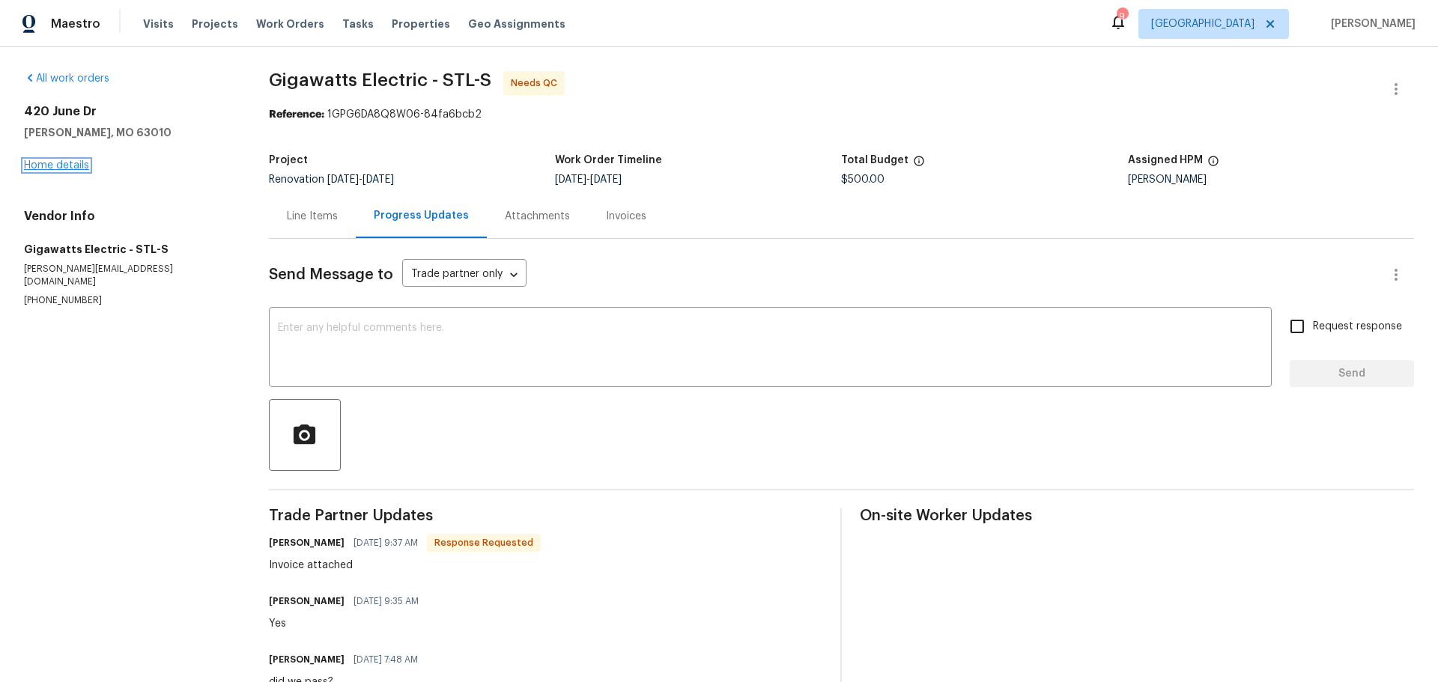
click at [66, 160] on link "Home details" at bounding box center [56, 165] width 65 height 10
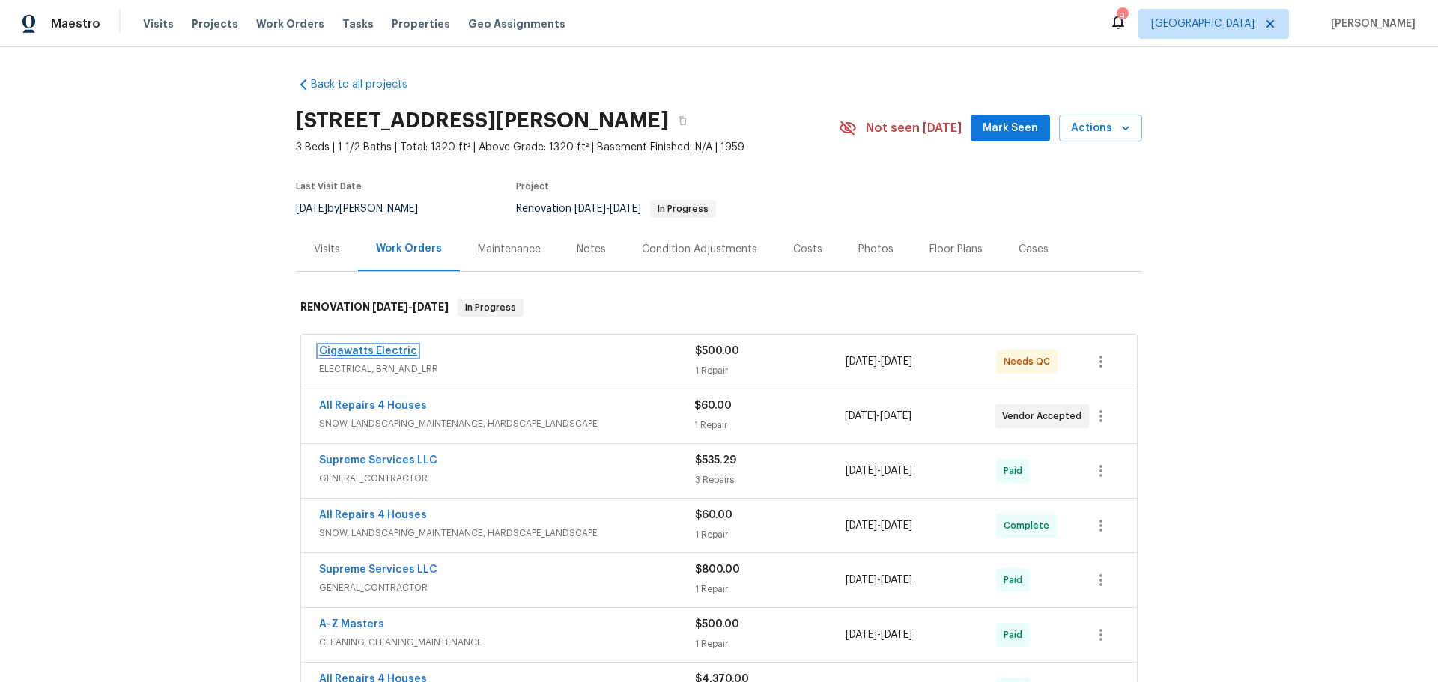
click at [391, 354] on link "Gigawatts Electric" at bounding box center [368, 351] width 98 height 10
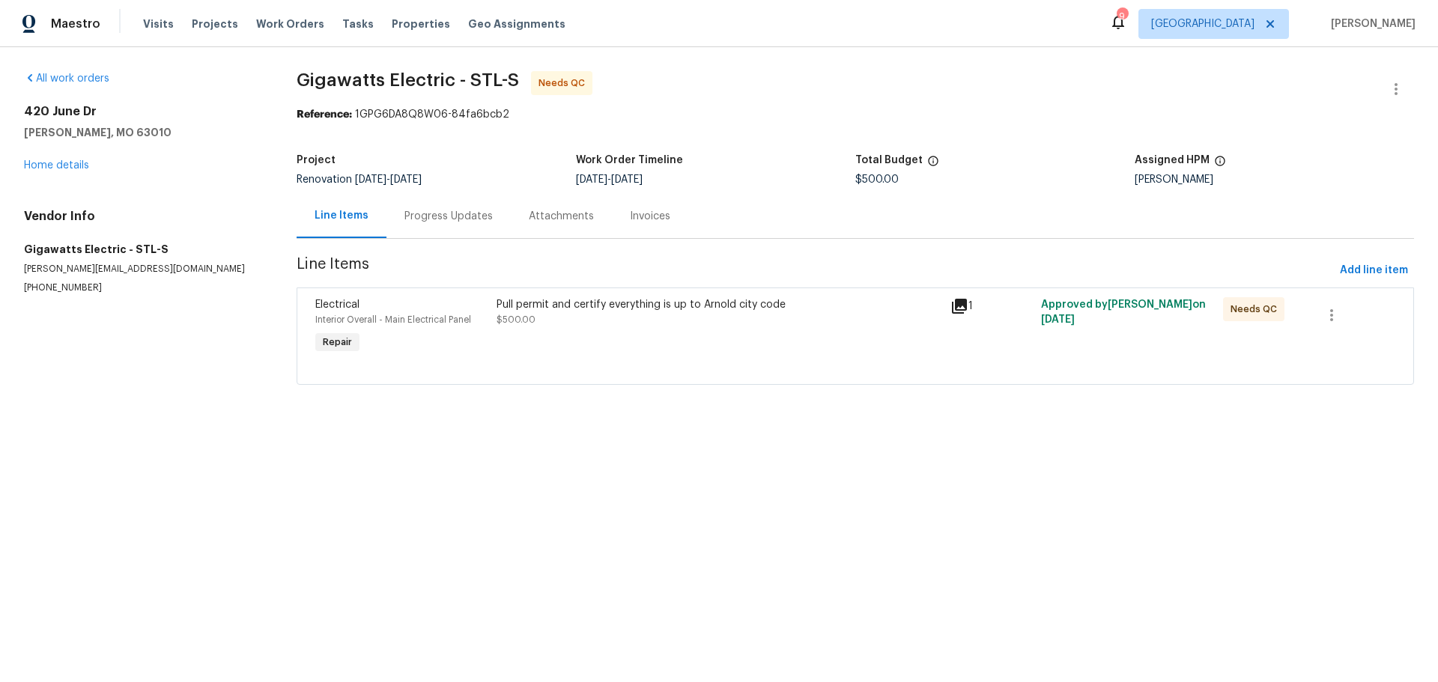
click at [538, 315] on div "Pull permit and certify everything is up to Arnold city code $500.00" at bounding box center [719, 312] width 445 height 30
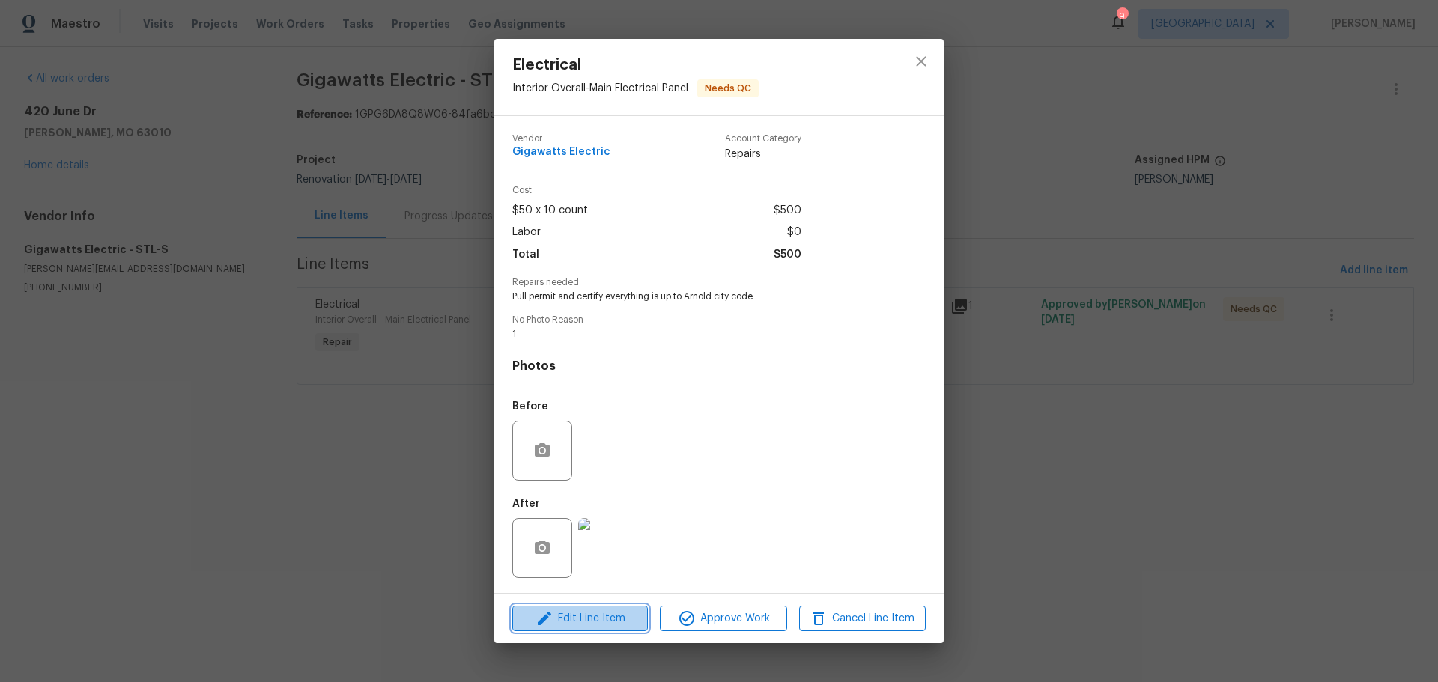
click at [586, 620] on span "Edit Line Item" at bounding box center [580, 619] width 127 height 19
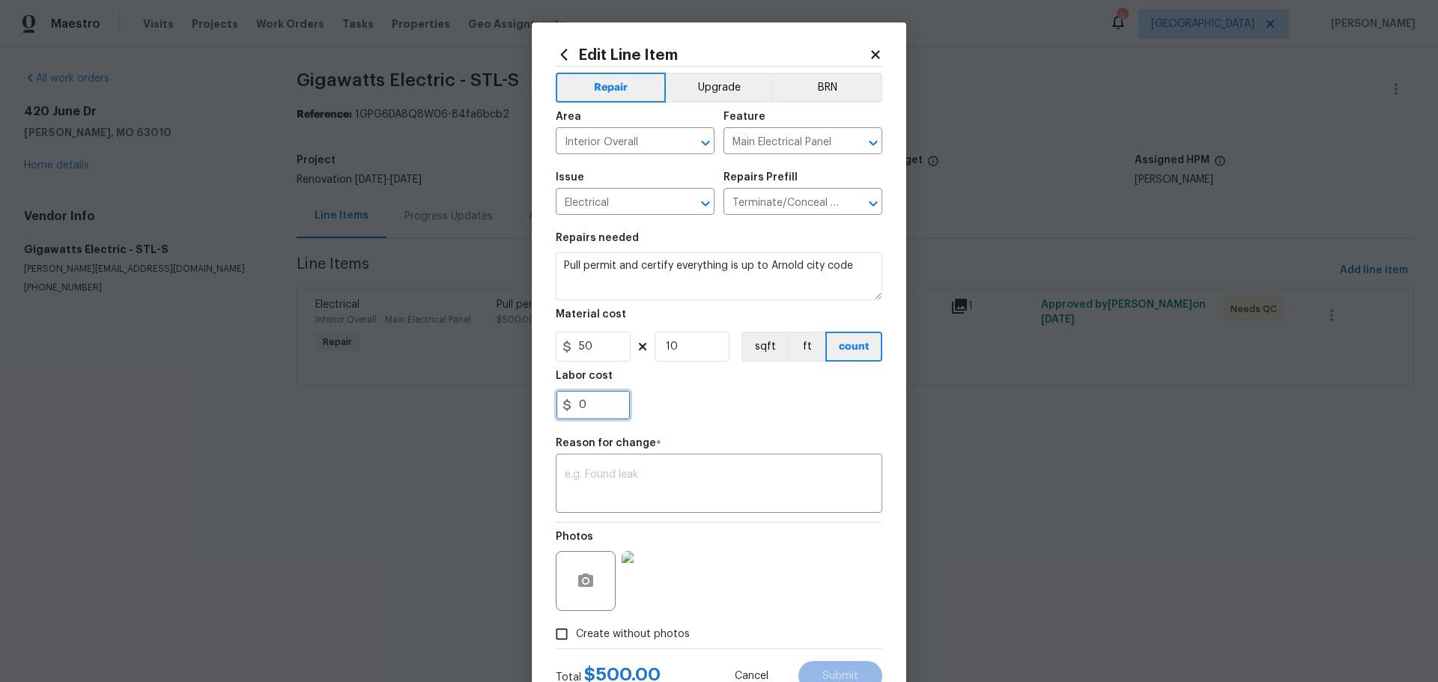
click at [612, 408] on input "0" at bounding box center [593, 405] width 75 height 30
type input "1120"
click at [686, 402] on div "1120" at bounding box center [719, 405] width 327 height 30
click at [655, 487] on textarea at bounding box center [719, 485] width 309 height 31
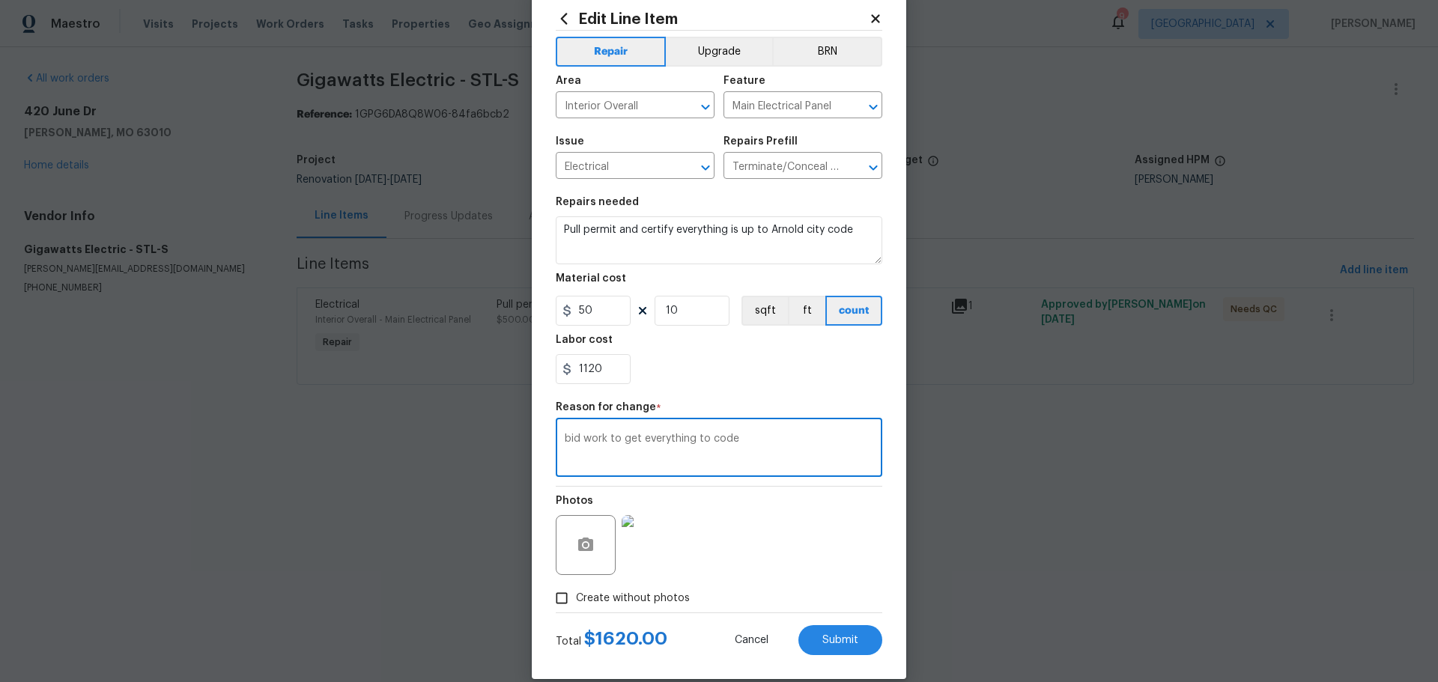
scroll to position [55, 0]
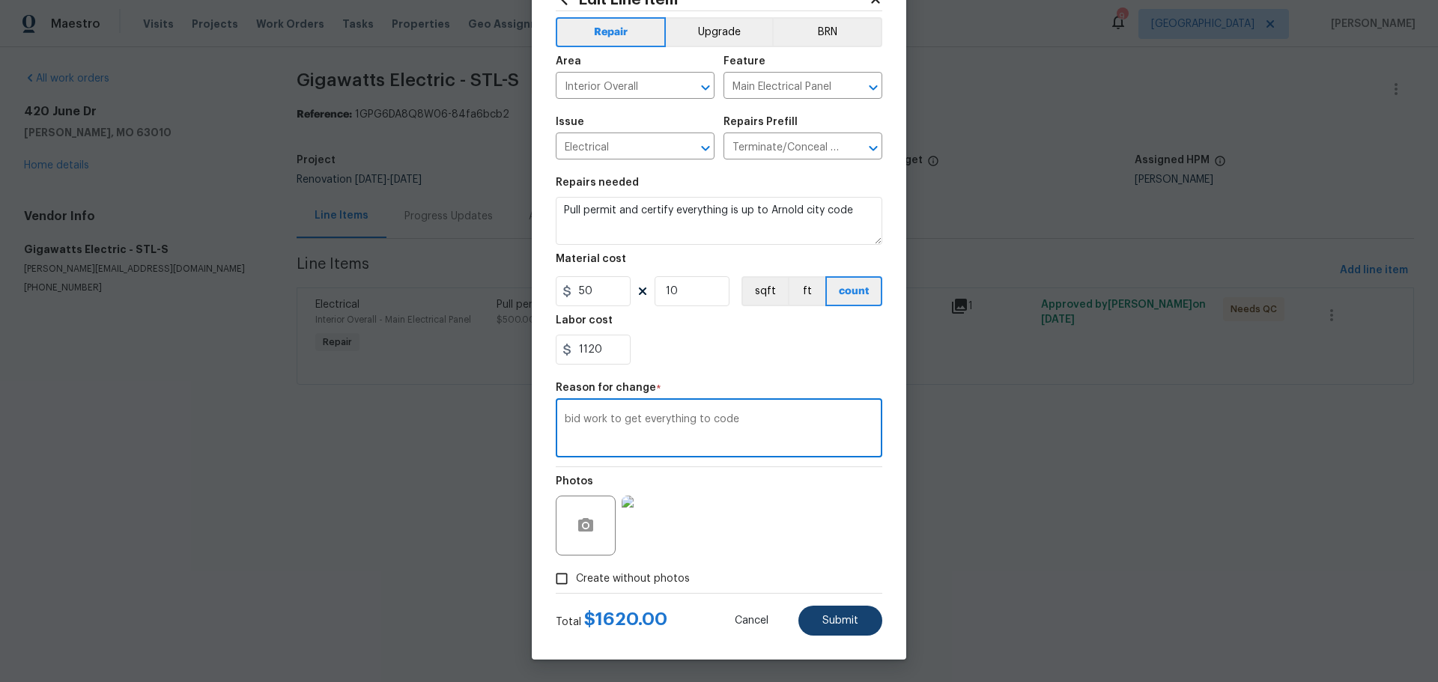
type textarea "bid work to get everything to code"
click at [817, 614] on button "Submit" at bounding box center [841, 621] width 84 height 30
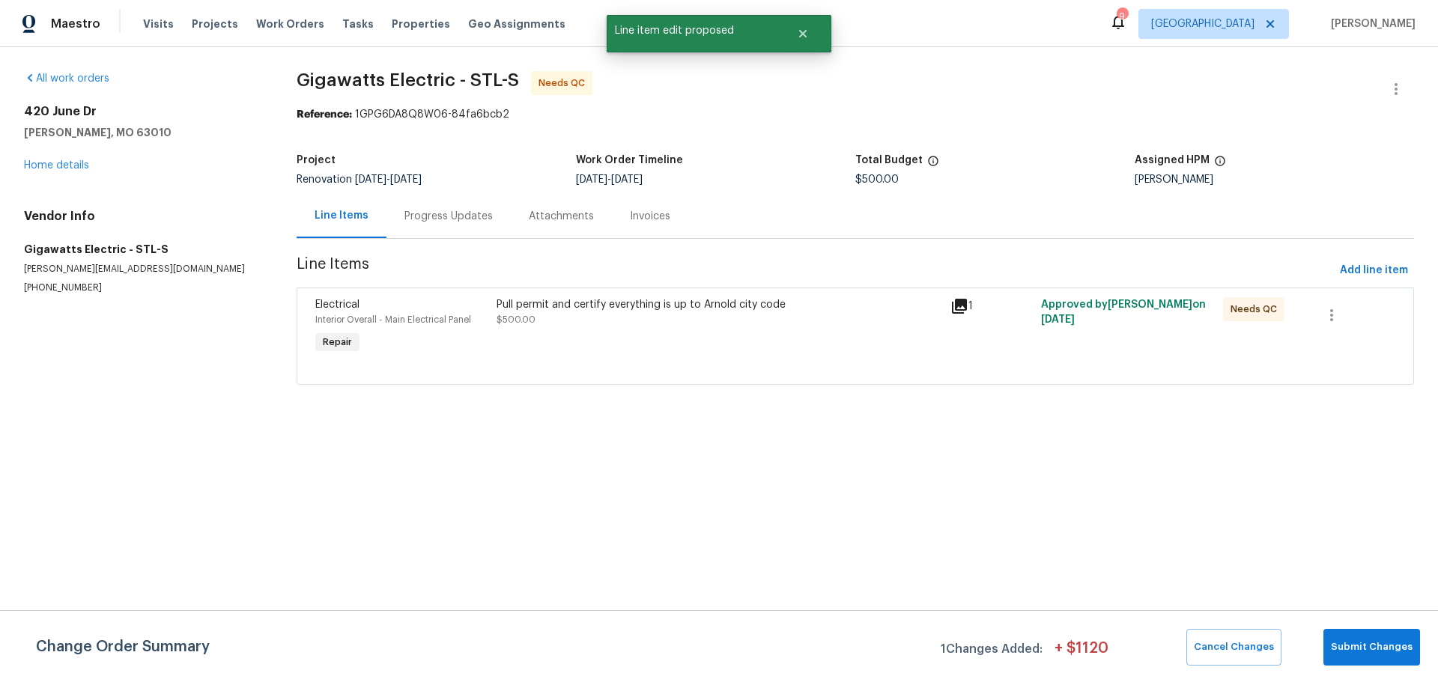
scroll to position [0, 0]
click at [1348, 644] on span "Submit Changes" at bounding box center [1372, 647] width 82 height 17
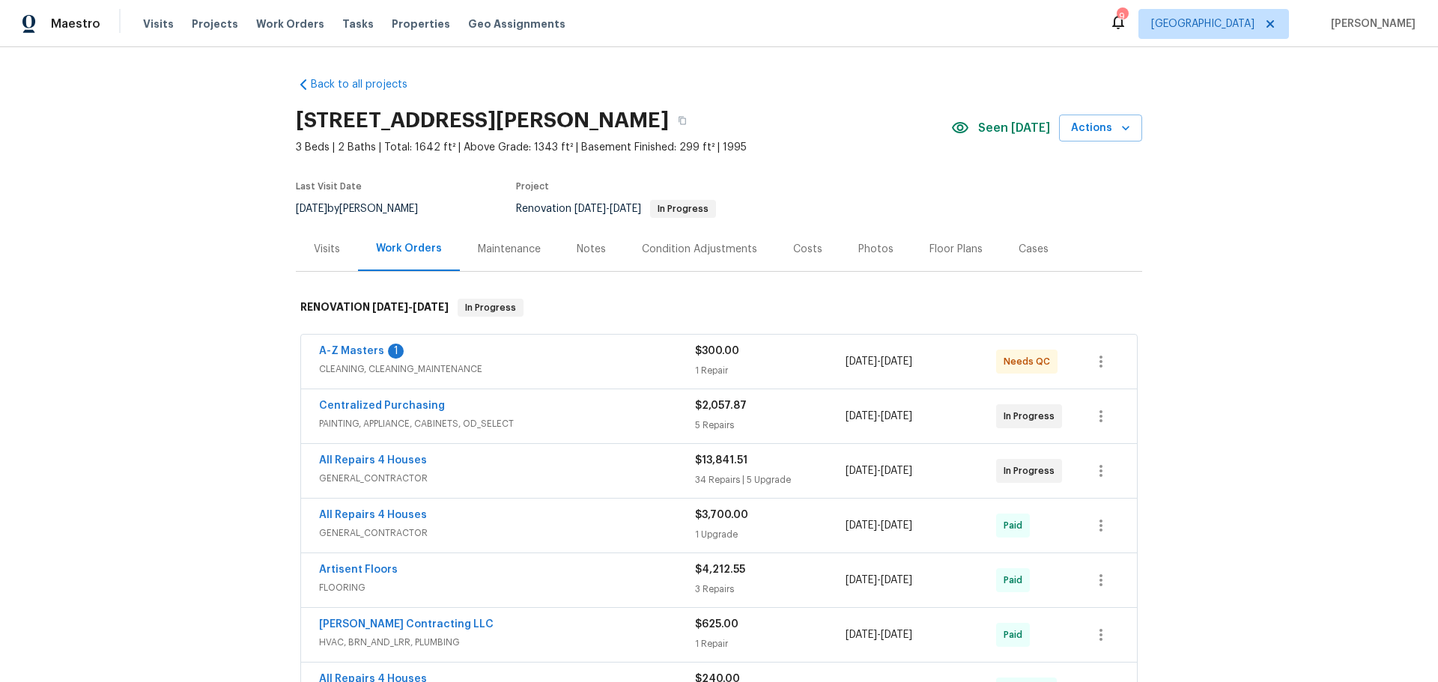
click at [360, 359] on div "A-Z Masters 1" at bounding box center [507, 353] width 376 height 18
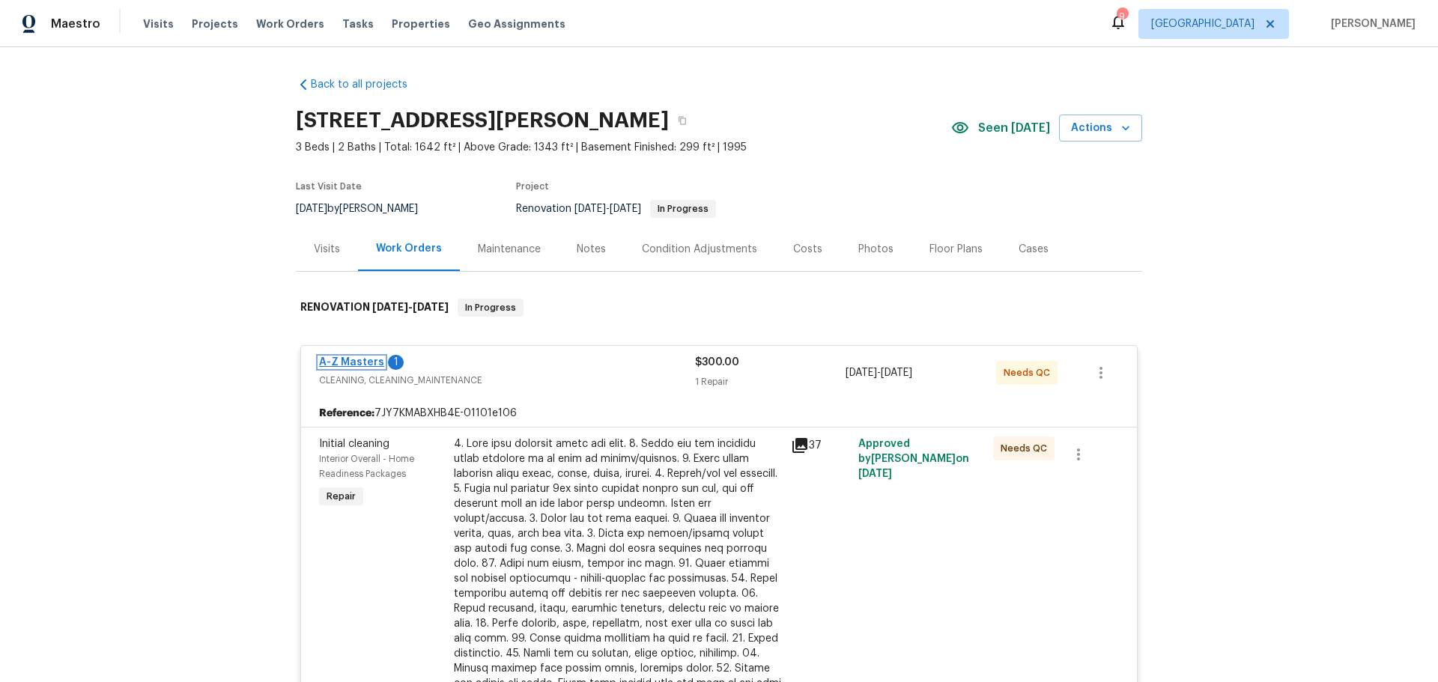
click at [362, 366] on link "A-Z Masters" at bounding box center [351, 362] width 65 height 10
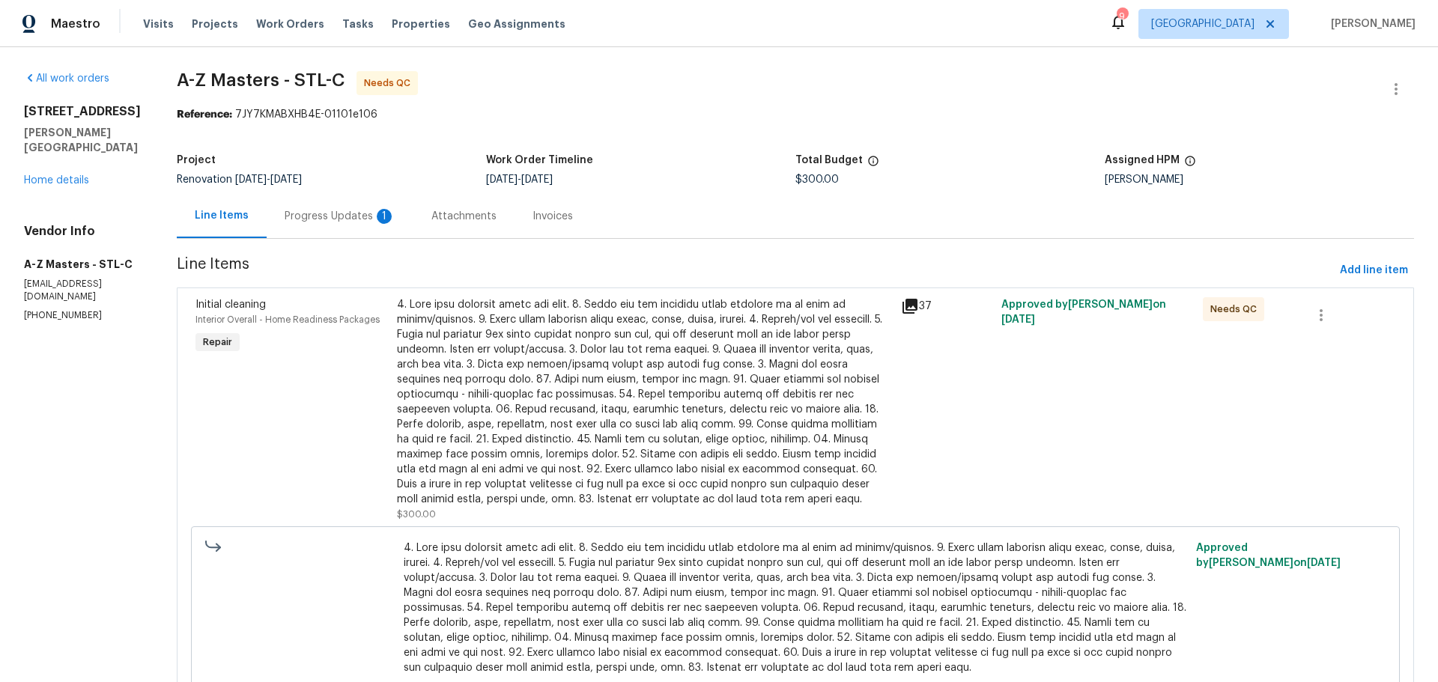
click at [300, 219] on div "Progress Updates 1" at bounding box center [340, 216] width 111 height 15
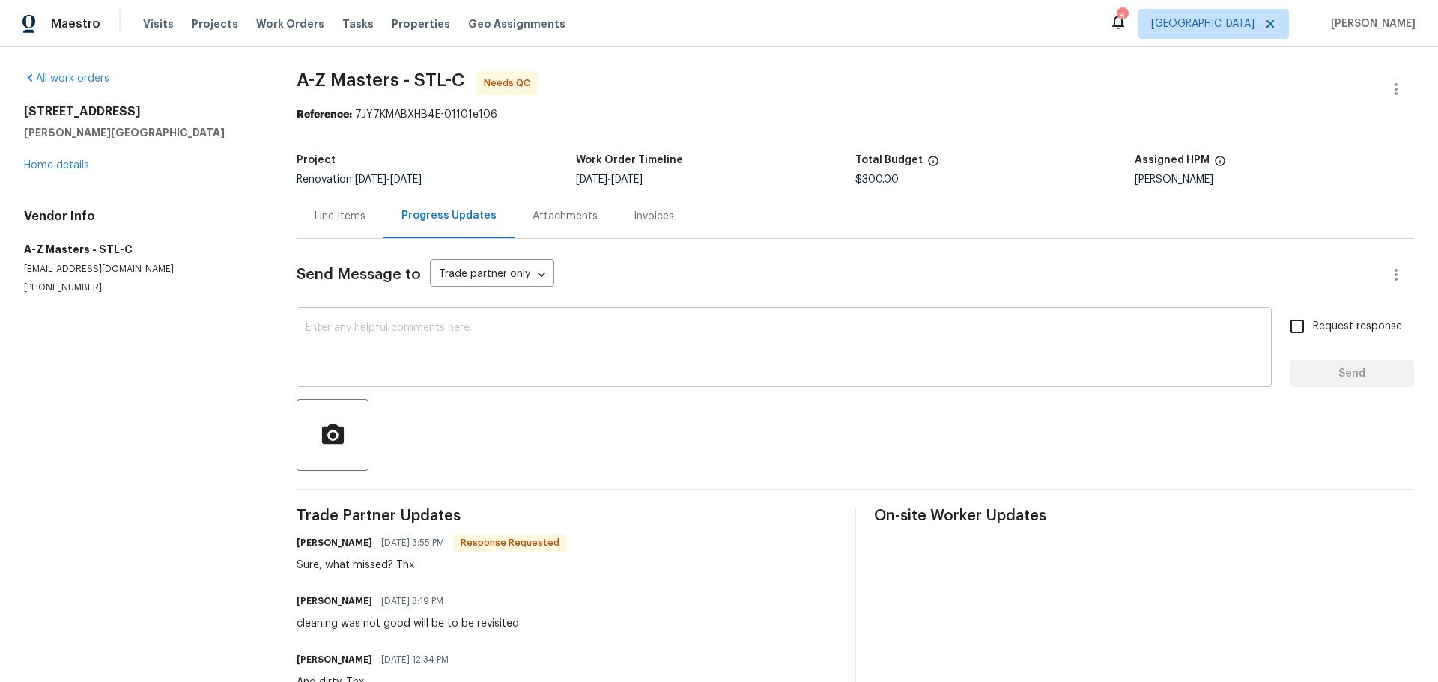
click at [348, 333] on textarea at bounding box center [784, 349] width 957 height 52
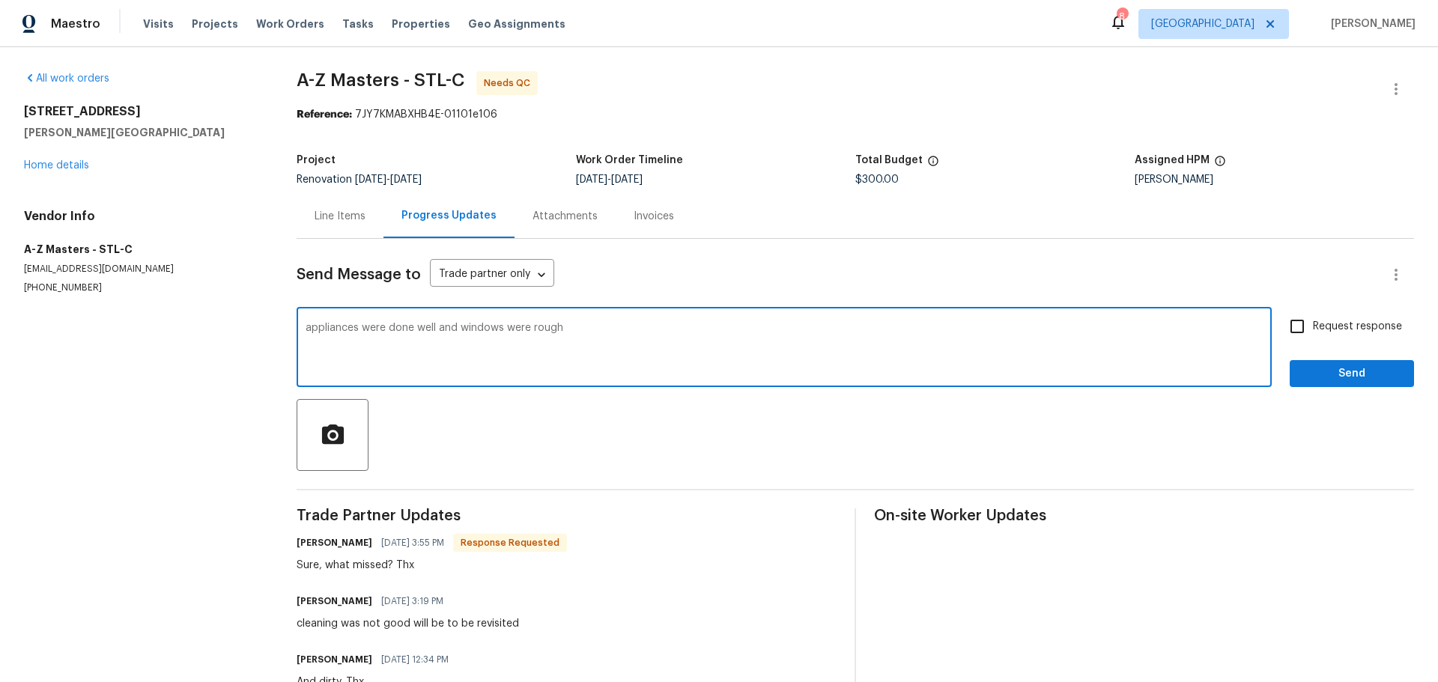
type textarea "appliances were done well and windows were rough"
click at [1321, 371] on span "Send" at bounding box center [1352, 374] width 100 height 19
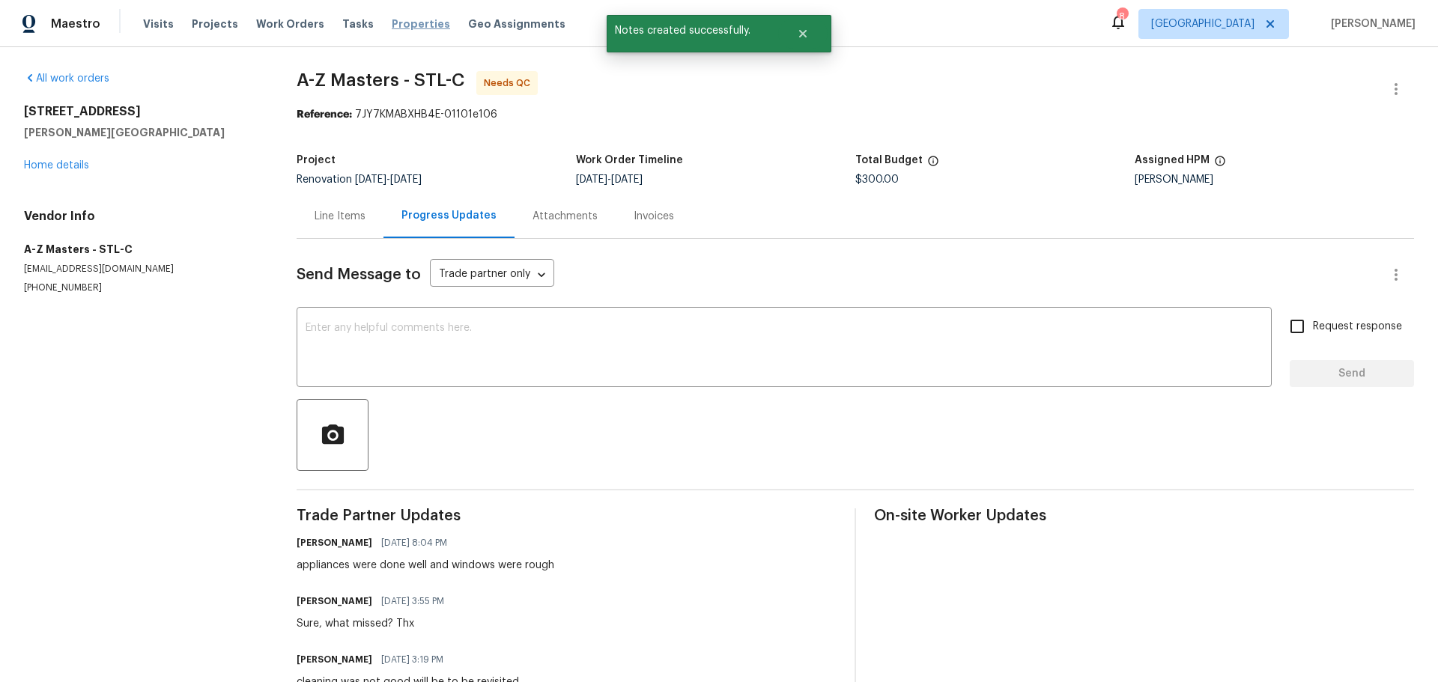
click at [392, 25] on span "Properties" at bounding box center [421, 23] width 58 height 15
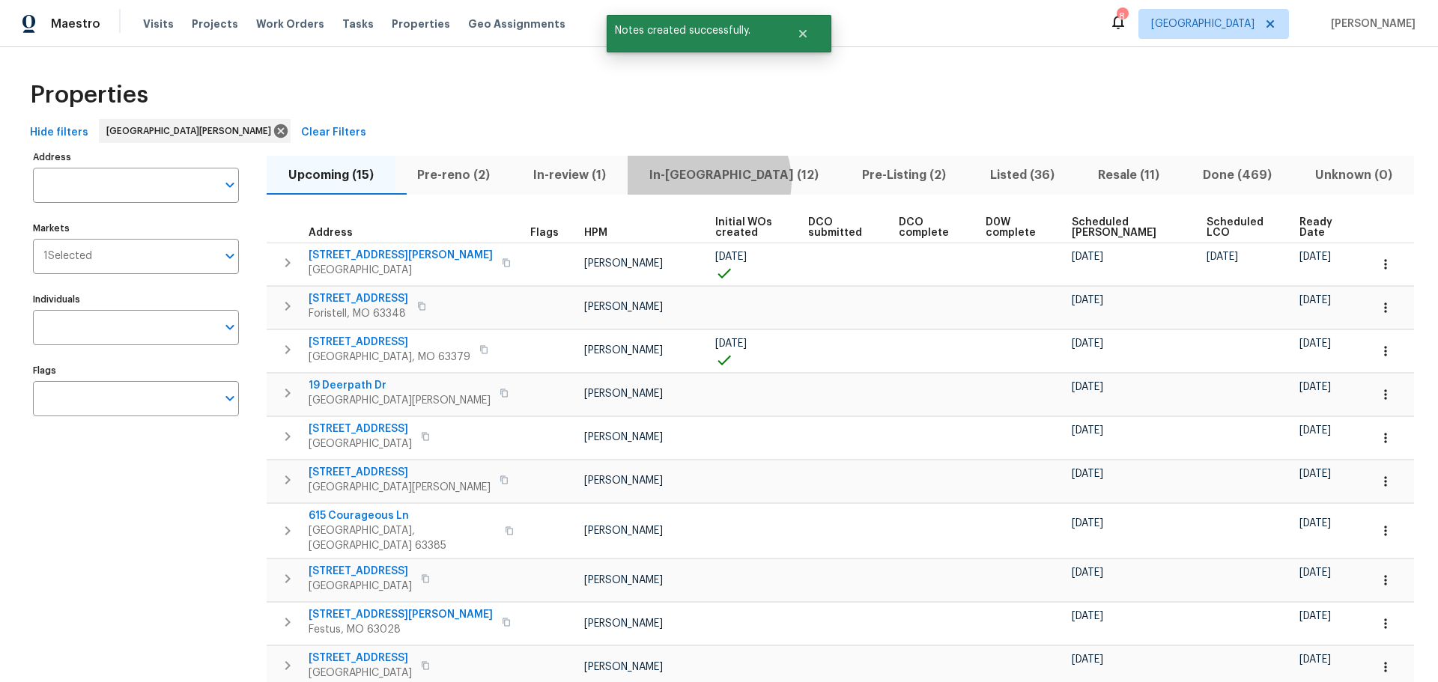
click at [738, 181] on span "In-reno (12)" at bounding box center [734, 175] width 195 height 21
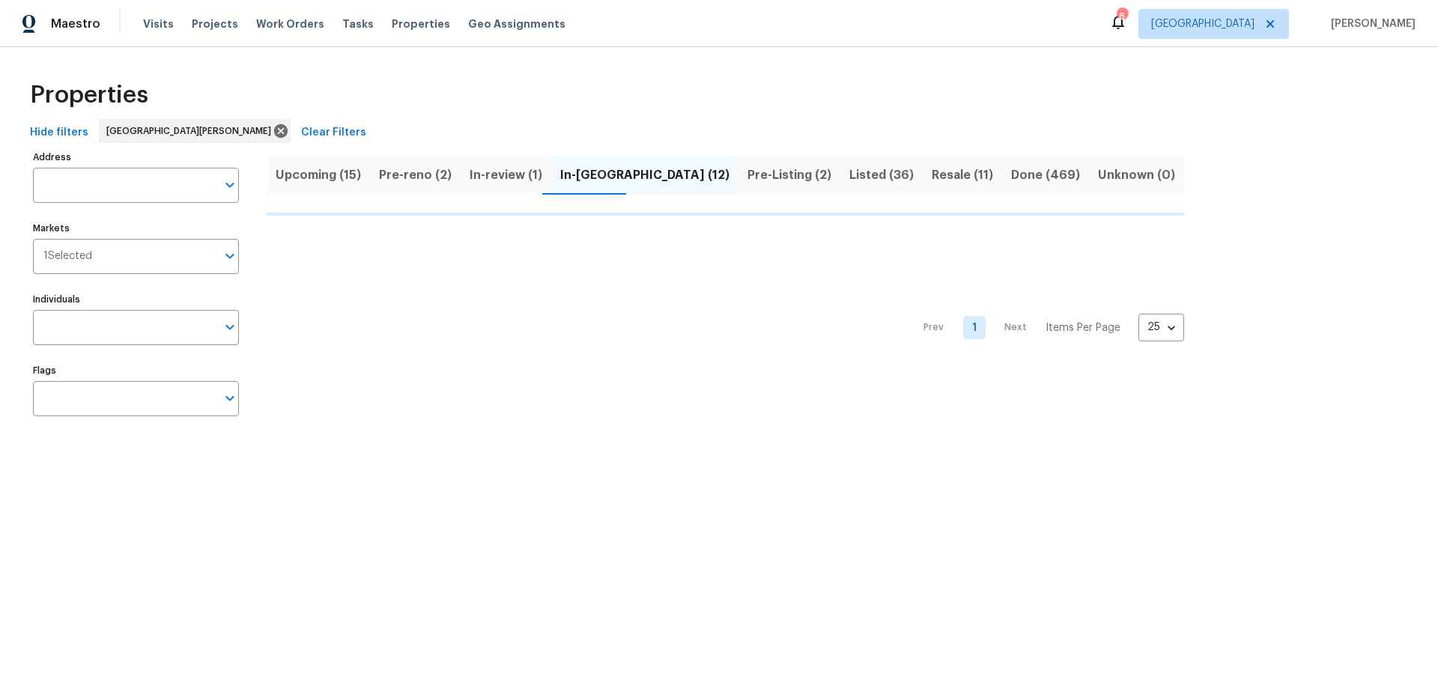
click at [850, 170] on span "Listed (36)" at bounding box center [882, 175] width 64 height 21
click at [748, 176] on span "Pre-Listing (2)" at bounding box center [790, 175] width 84 height 21
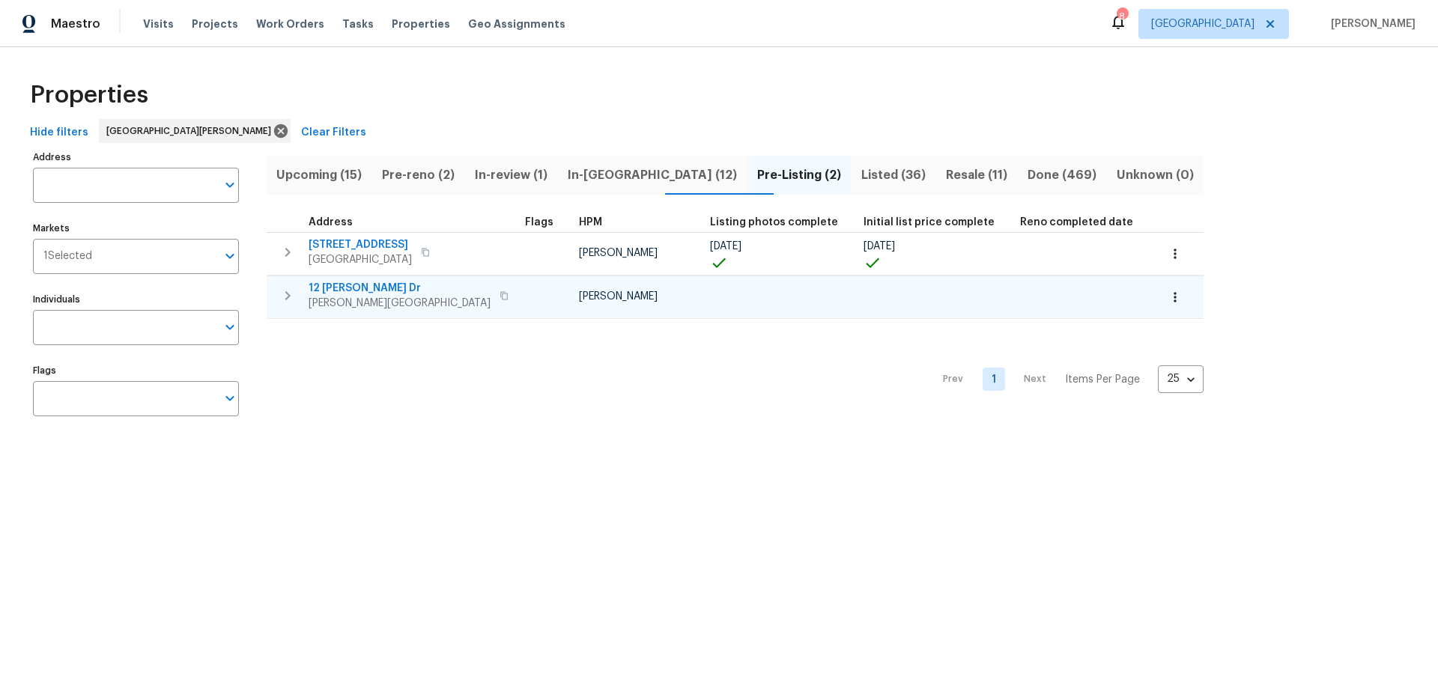
click at [354, 288] on span "12 [PERSON_NAME] Dr" at bounding box center [400, 288] width 182 height 15
click at [945, 178] on span "Resale (11)" at bounding box center [977, 175] width 64 height 21
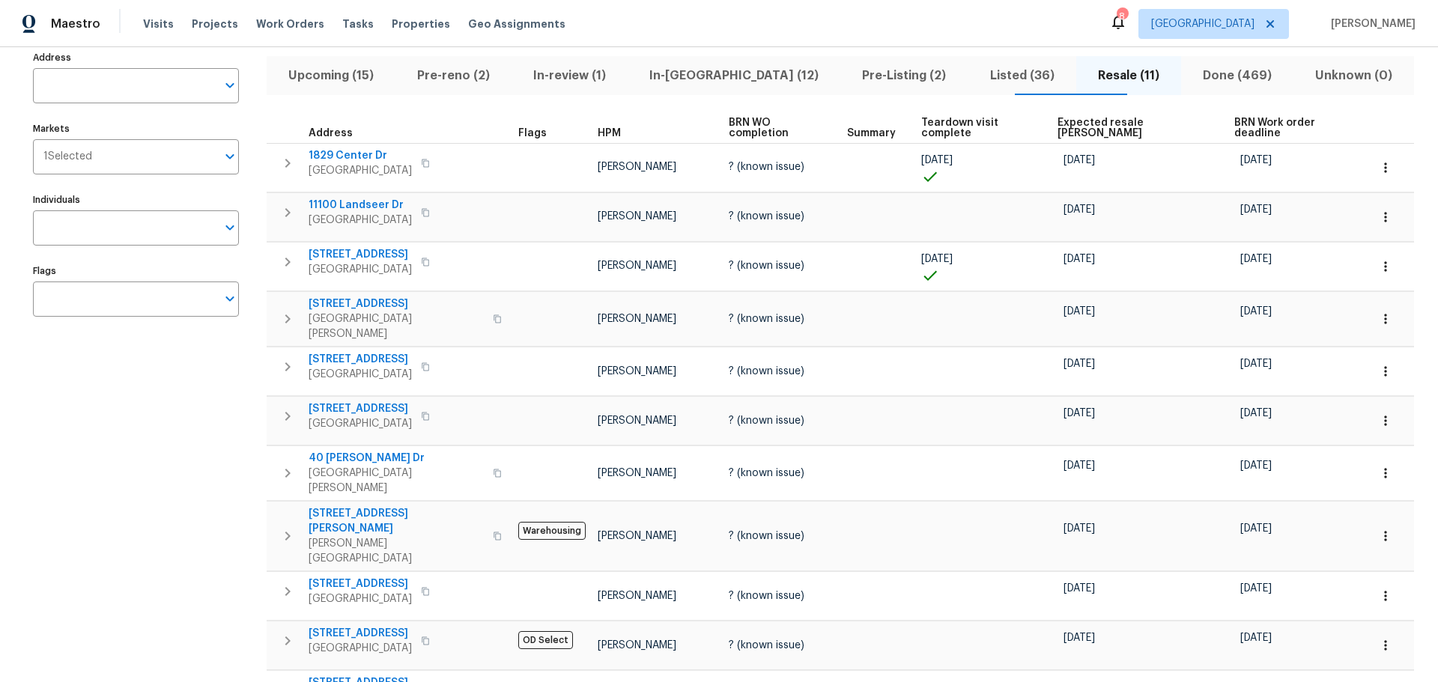
scroll to position [75, 0]
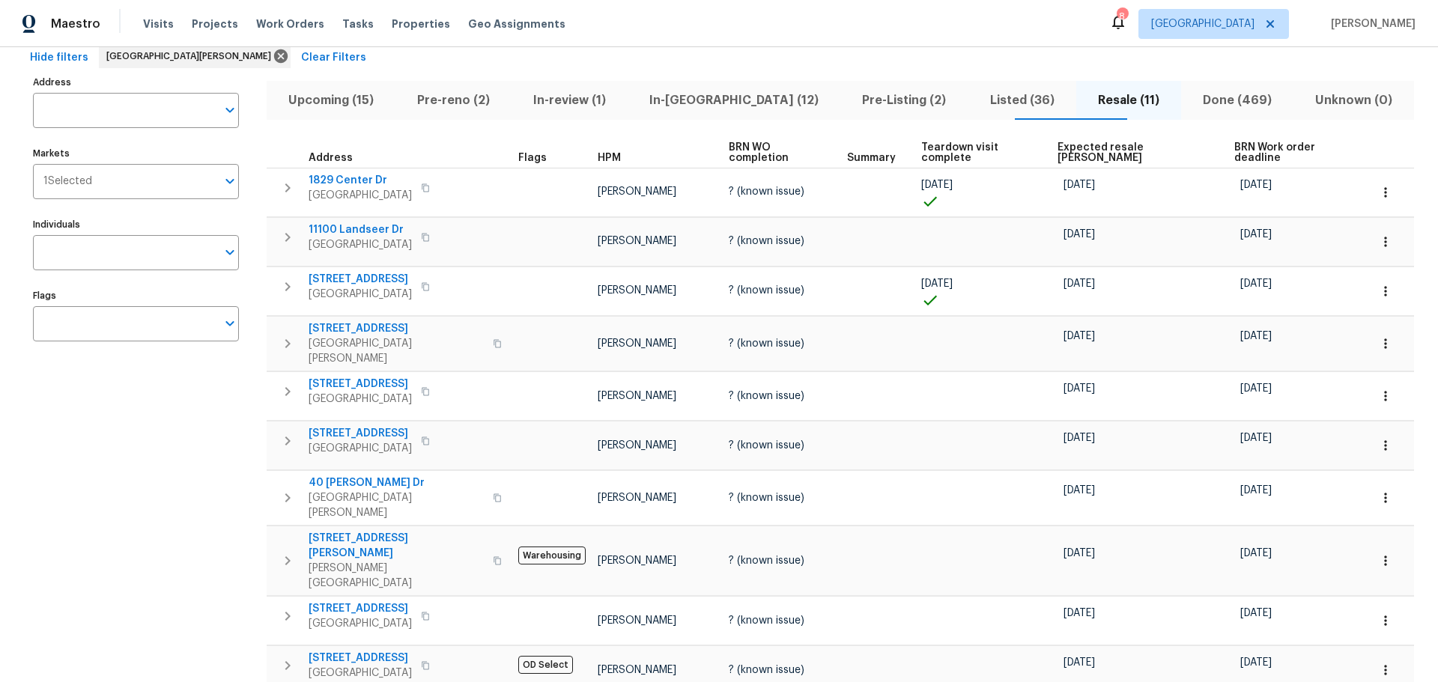
click at [1081, 151] on span "Expected resale COE" at bounding box center [1133, 152] width 151 height 21
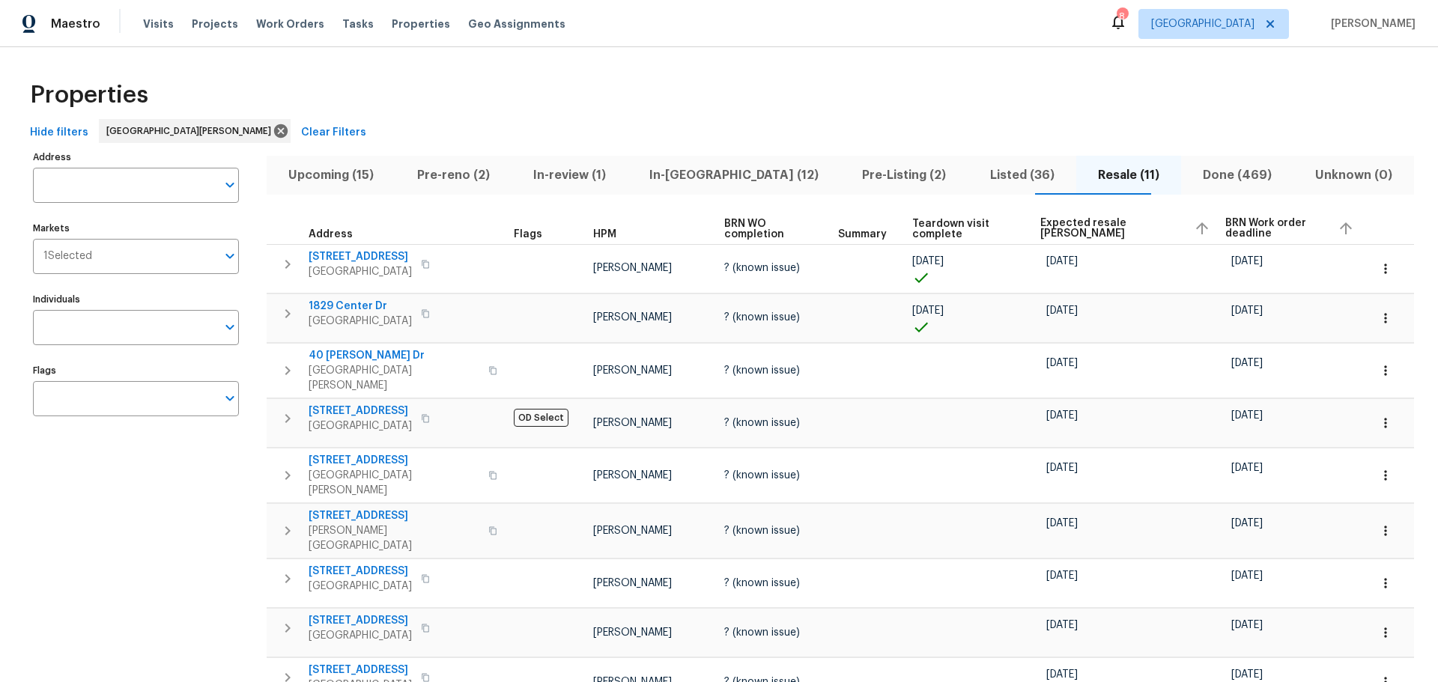
click at [978, 184] on span "Listed (36)" at bounding box center [1023, 175] width 90 height 21
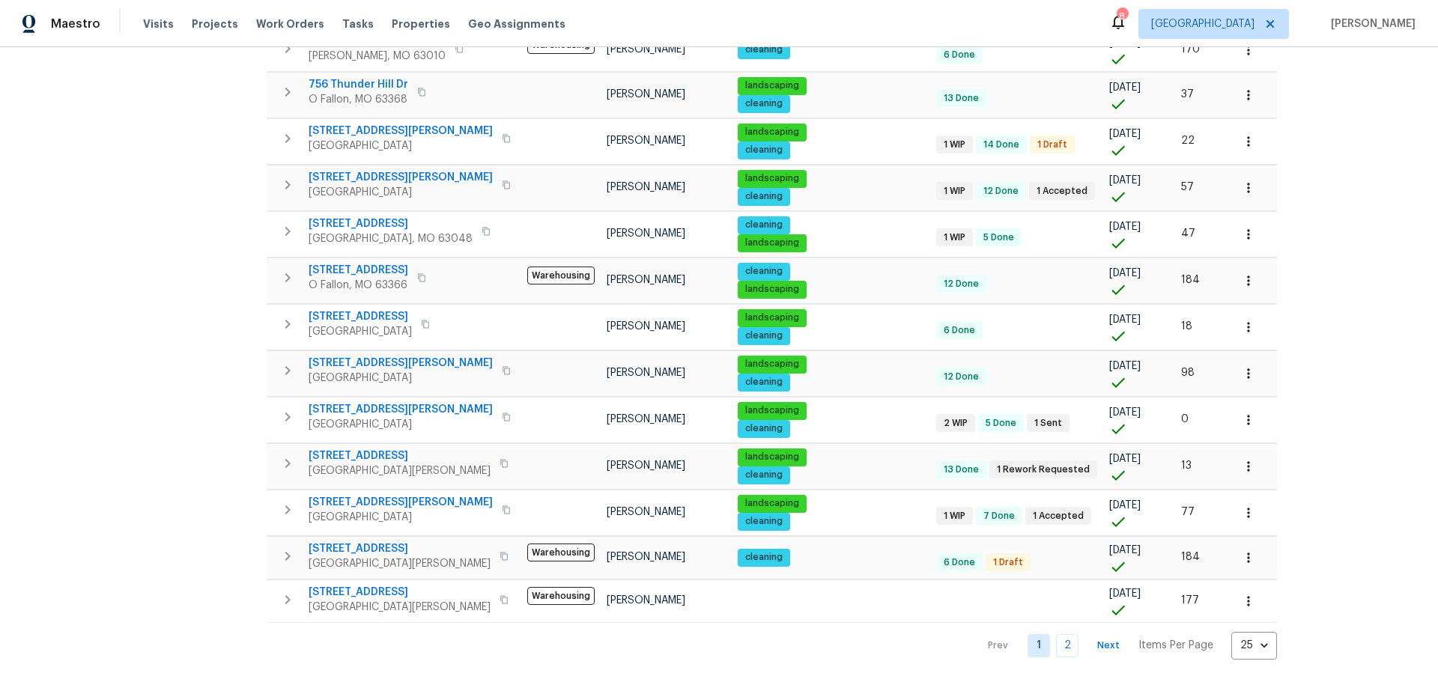
scroll to position [783, 0]
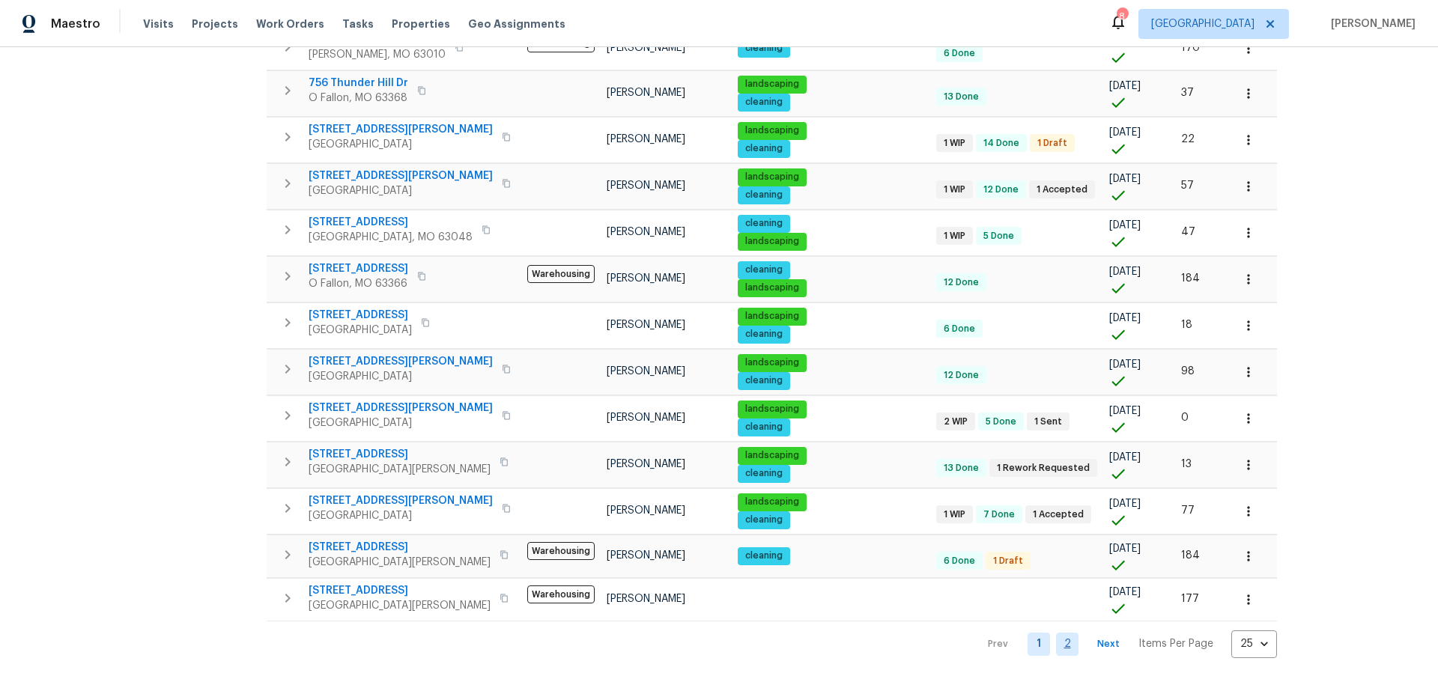
click at [1056, 635] on link "2" at bounding box center [1067, 644] width 22 height 23
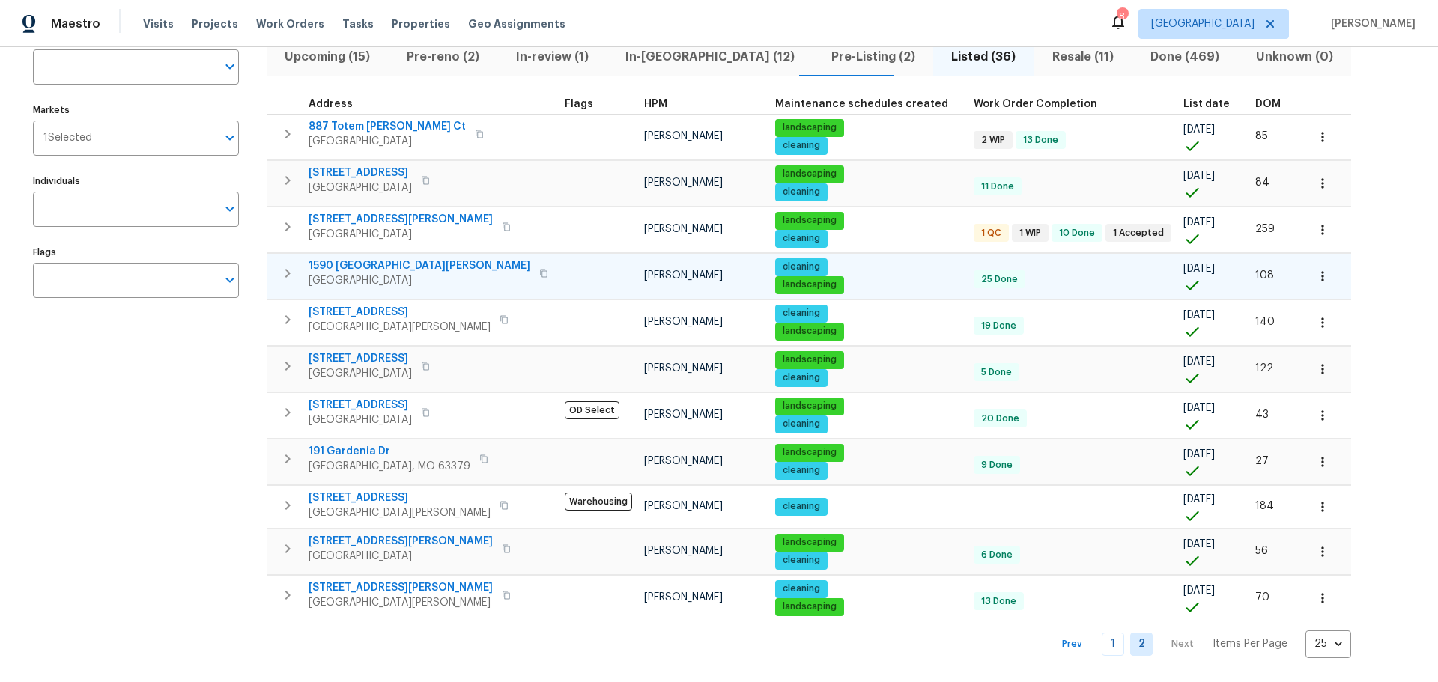
scroll to position [130, 0]
click at [1102, 633] on link "1" at bounding box center [1113, 644] width 22 height 23
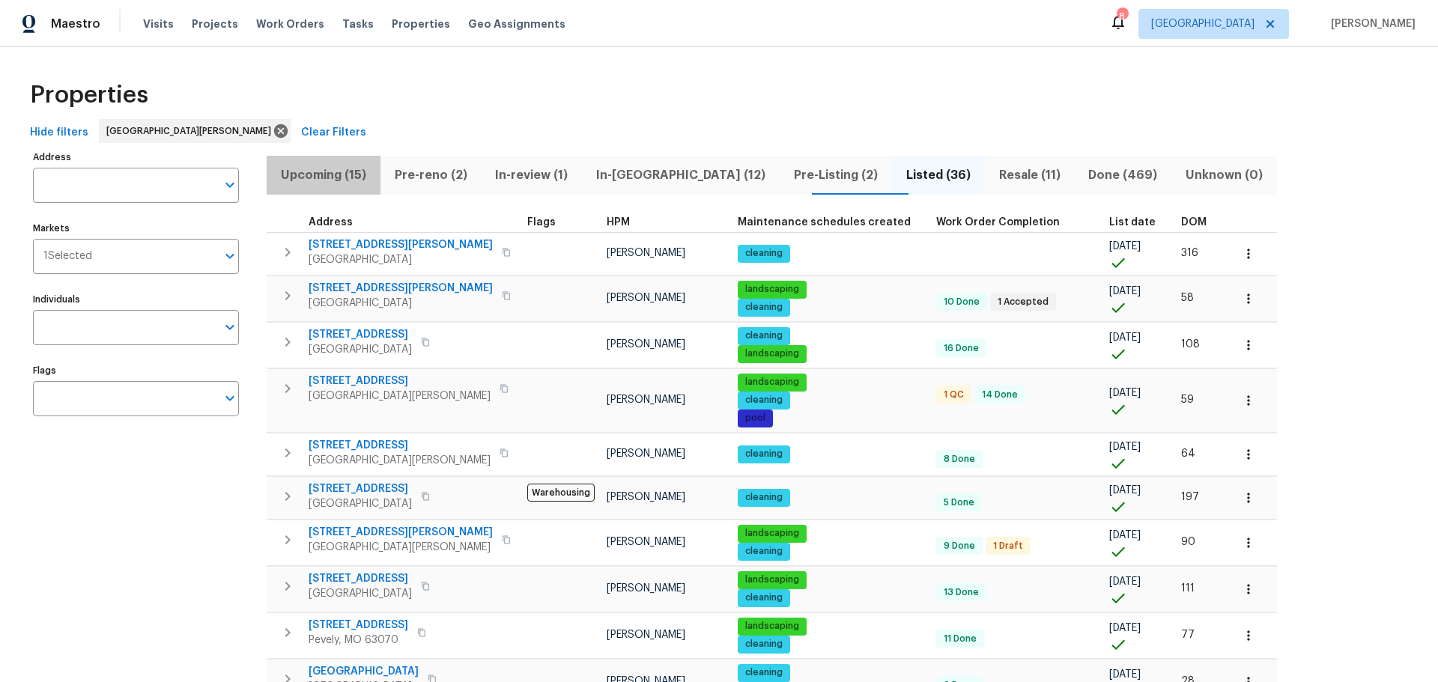
click at [347, 181] on span "Upcoming (15)" at bounding box center [324, 175] width 96 height 21
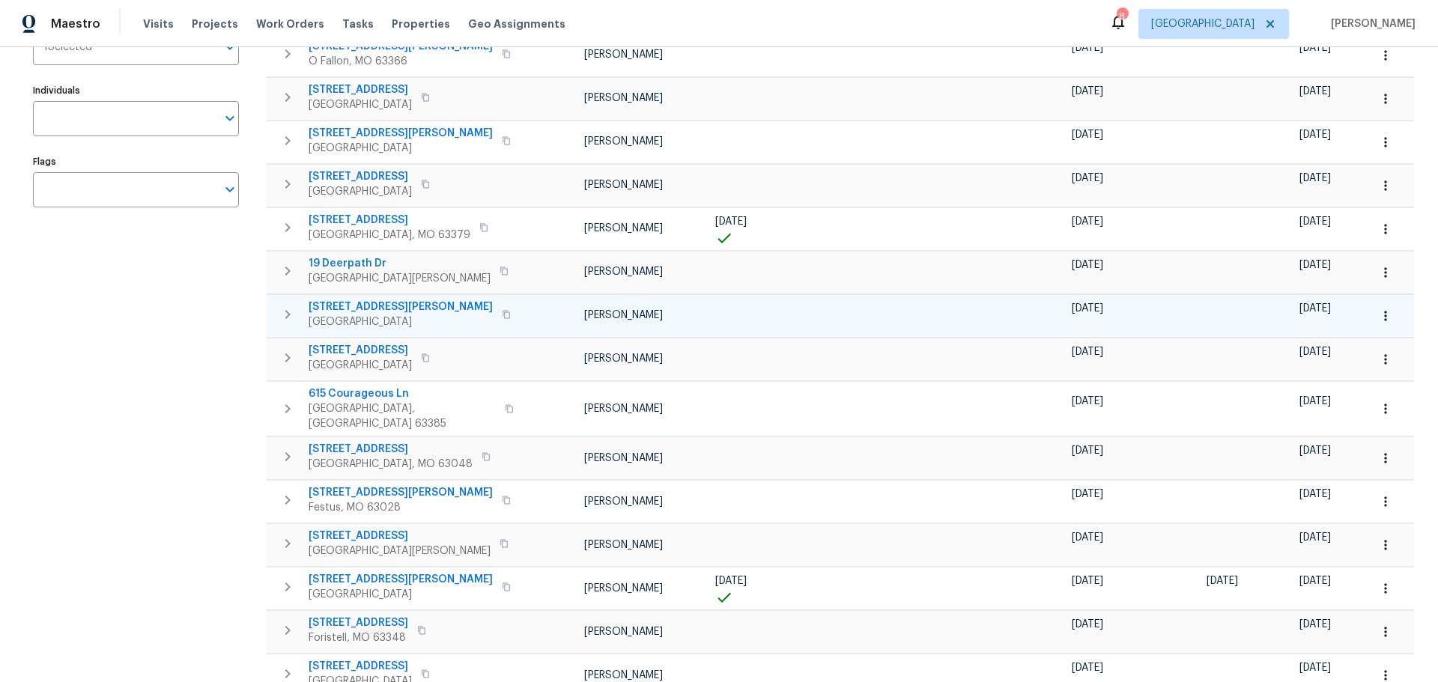
scroll to position [134, 0]
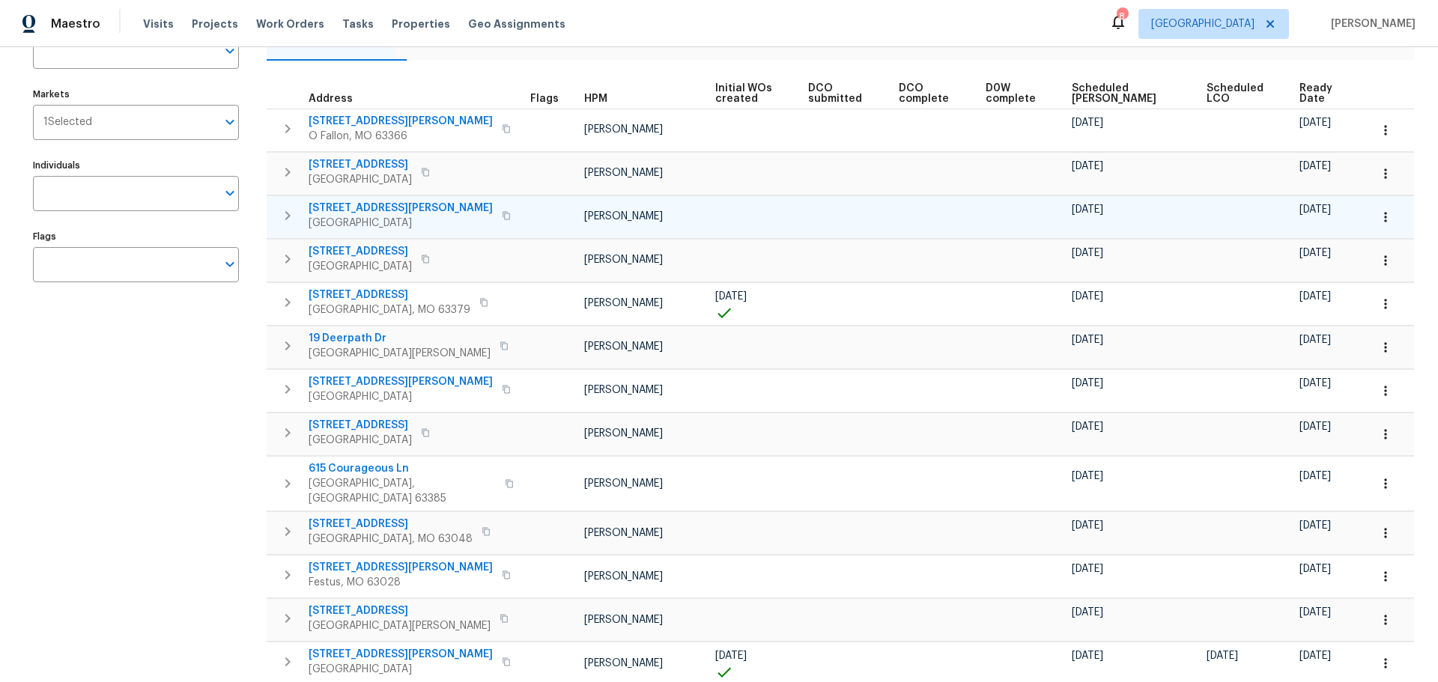
click at [364, 205] on span "[STREET_ADDRESS][PERSON_NAME]" at bounding box center [401, 208] width 184 height 15
click at [1378, 210] on icon "button" at bounding box center [1385, 217] width 15 height 15
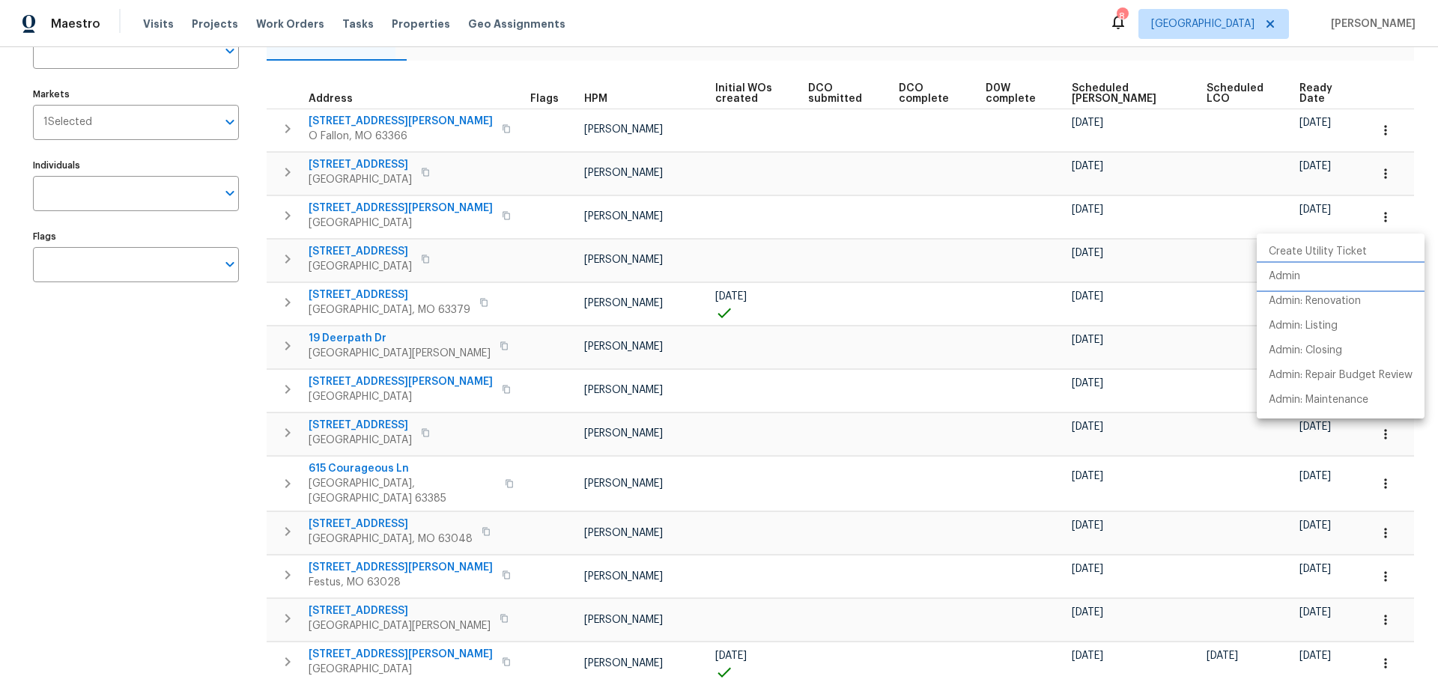
click at [1345, 267] on li "Admin" at bounding box center [1341, 276] width 168 height 25
click at [358, 203] on div at bounding box center [719, 341] width 1438 height 682
click at [358, 207] on span "[STREET_ADDRESS][PERSON_NAME]" at bounding box center [401, 208] width 184 height 15
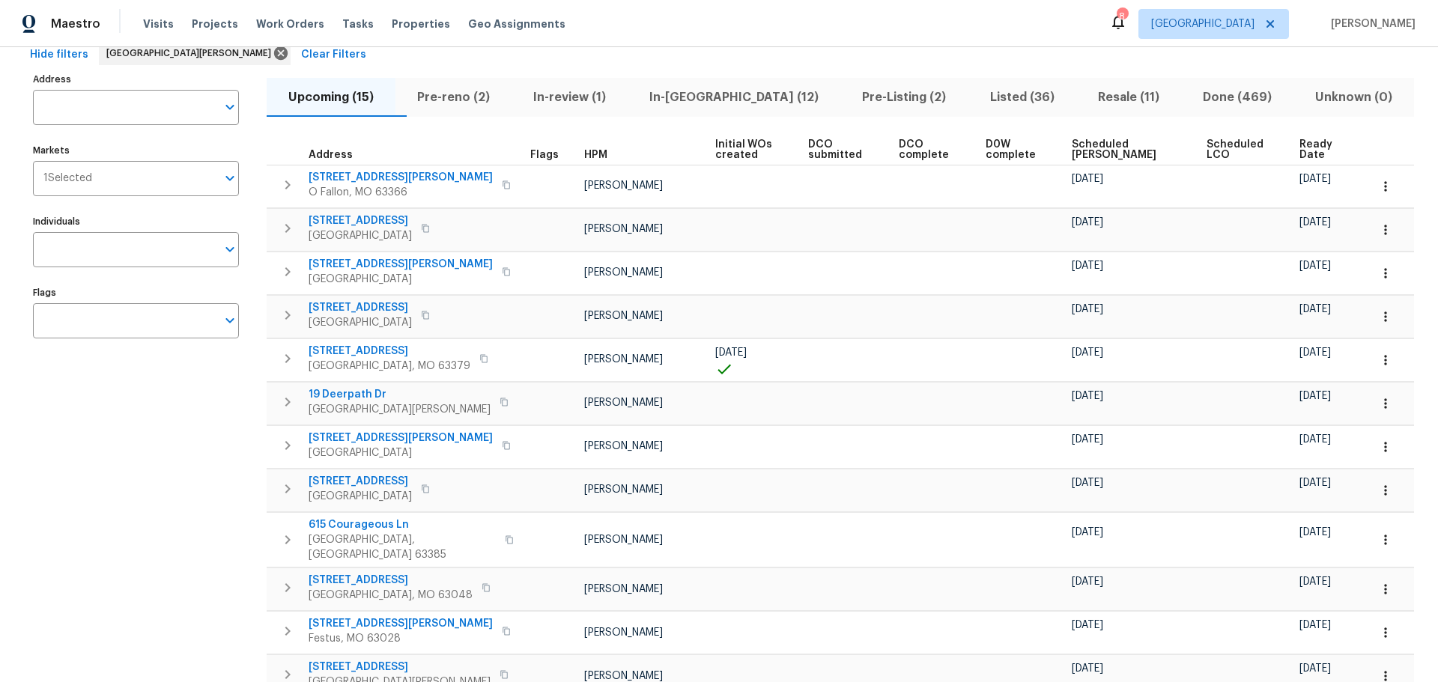
scroll to position [0, 0]
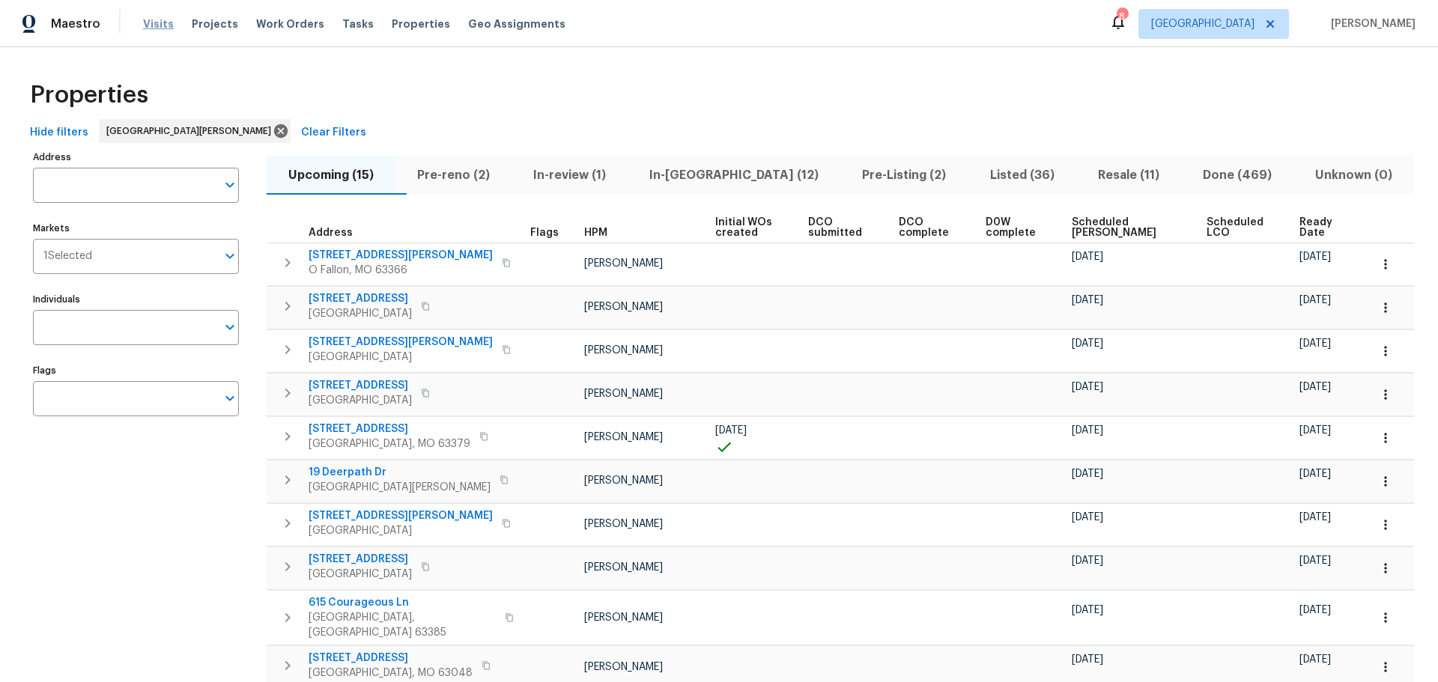
click at [163, 28] on span "Visits" at bounding box center [158, 23] width 31 height 15
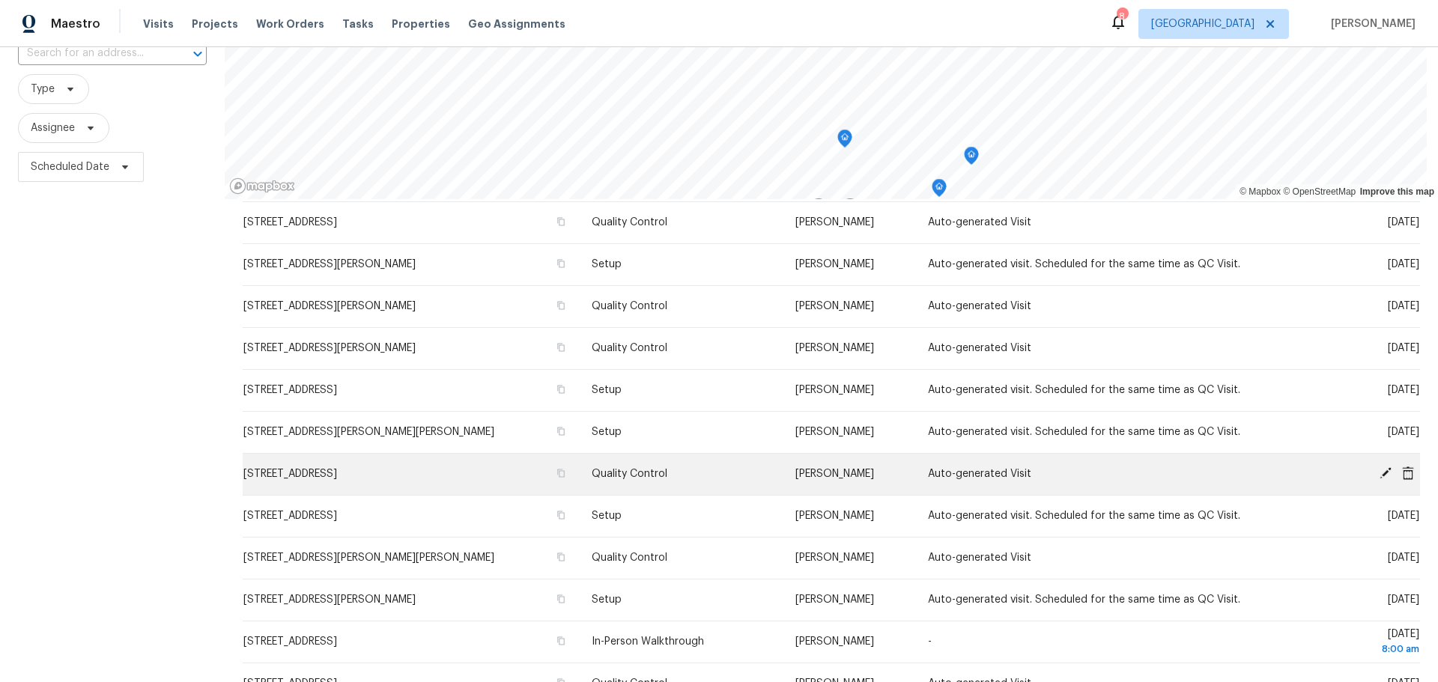
scroll to position [192, 0]
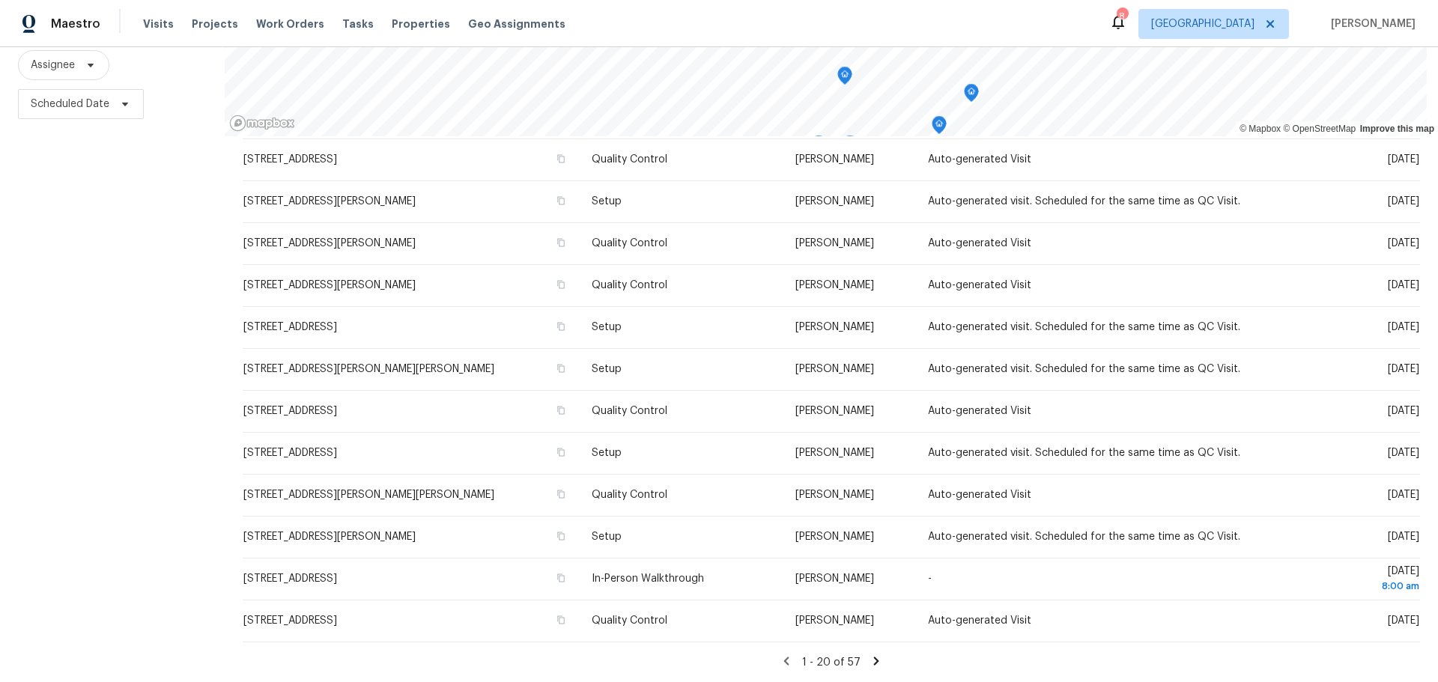
click at [870, 655] on icon at bounding box center [876, 661] width 13 height 13
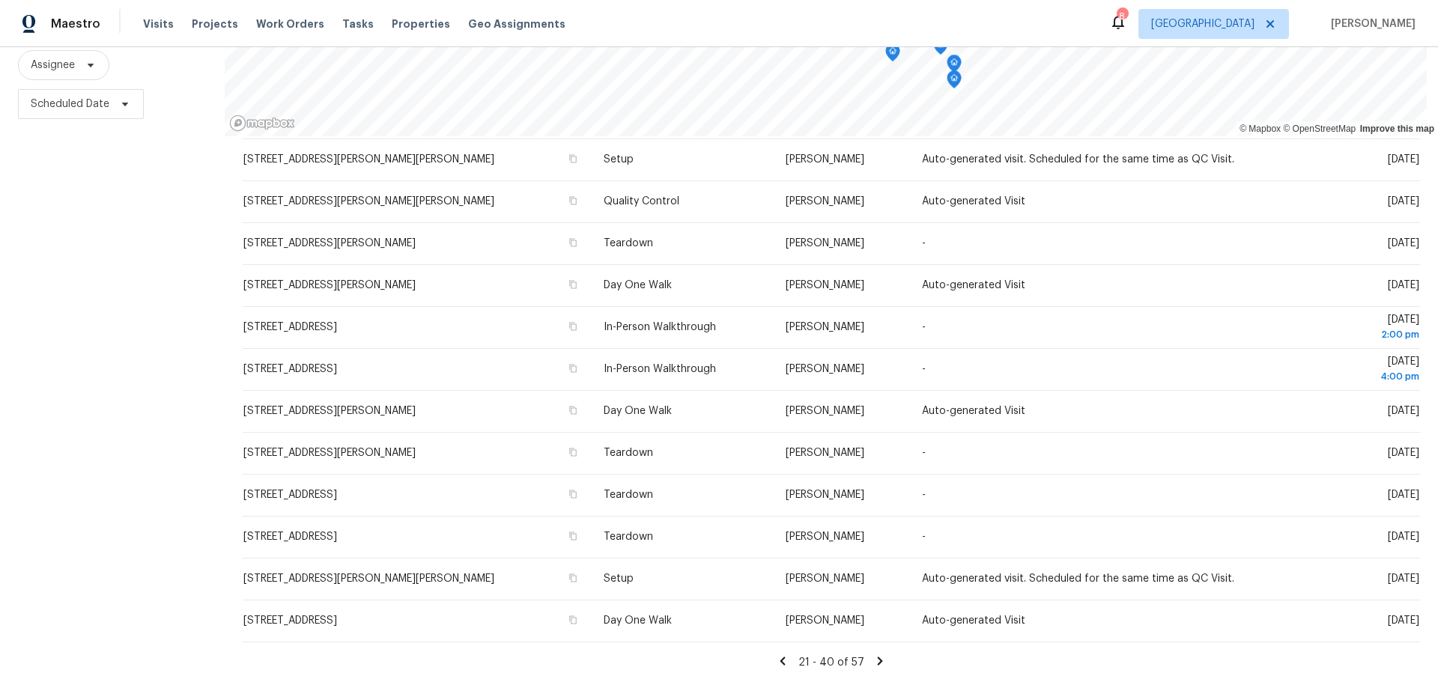
click at [878, 657] on icon at bounding box center [880, 661] width 5 height 8
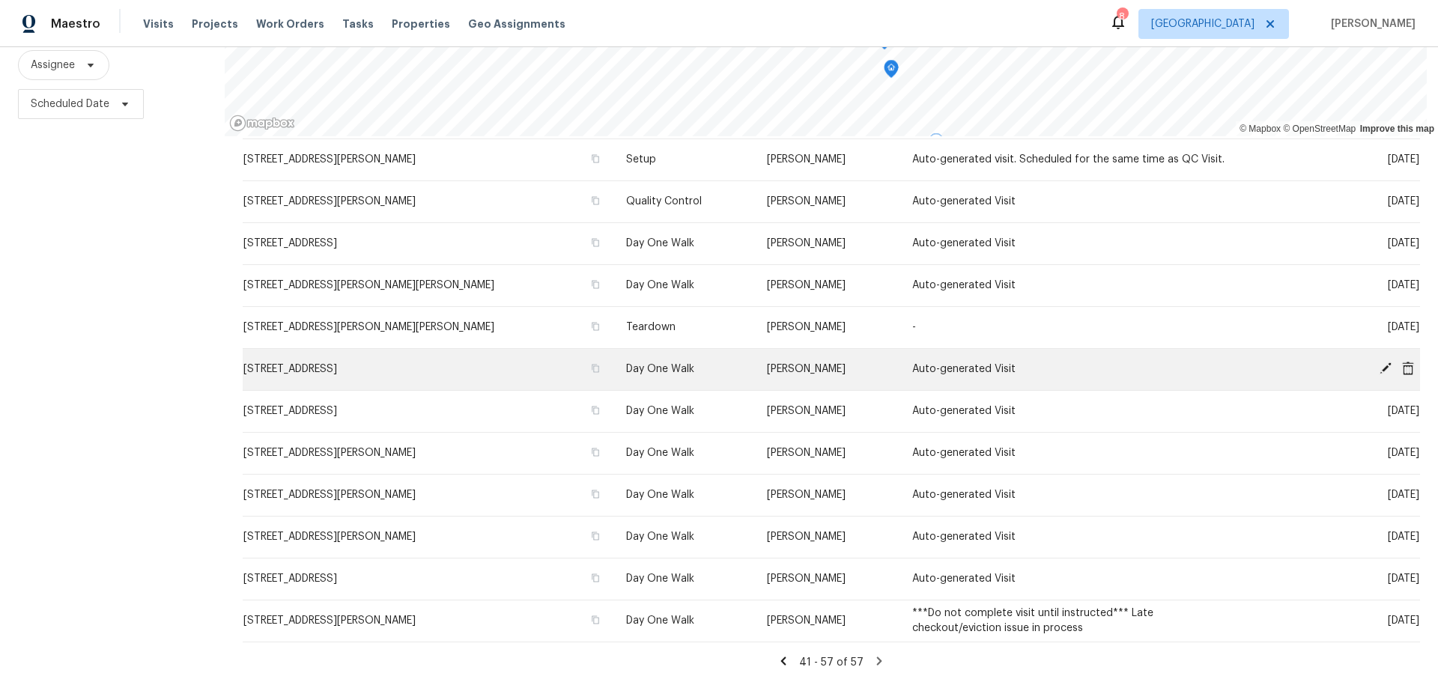
click at [1379, 362] on icon at bounding box center [1385, 368] width 13 height 13
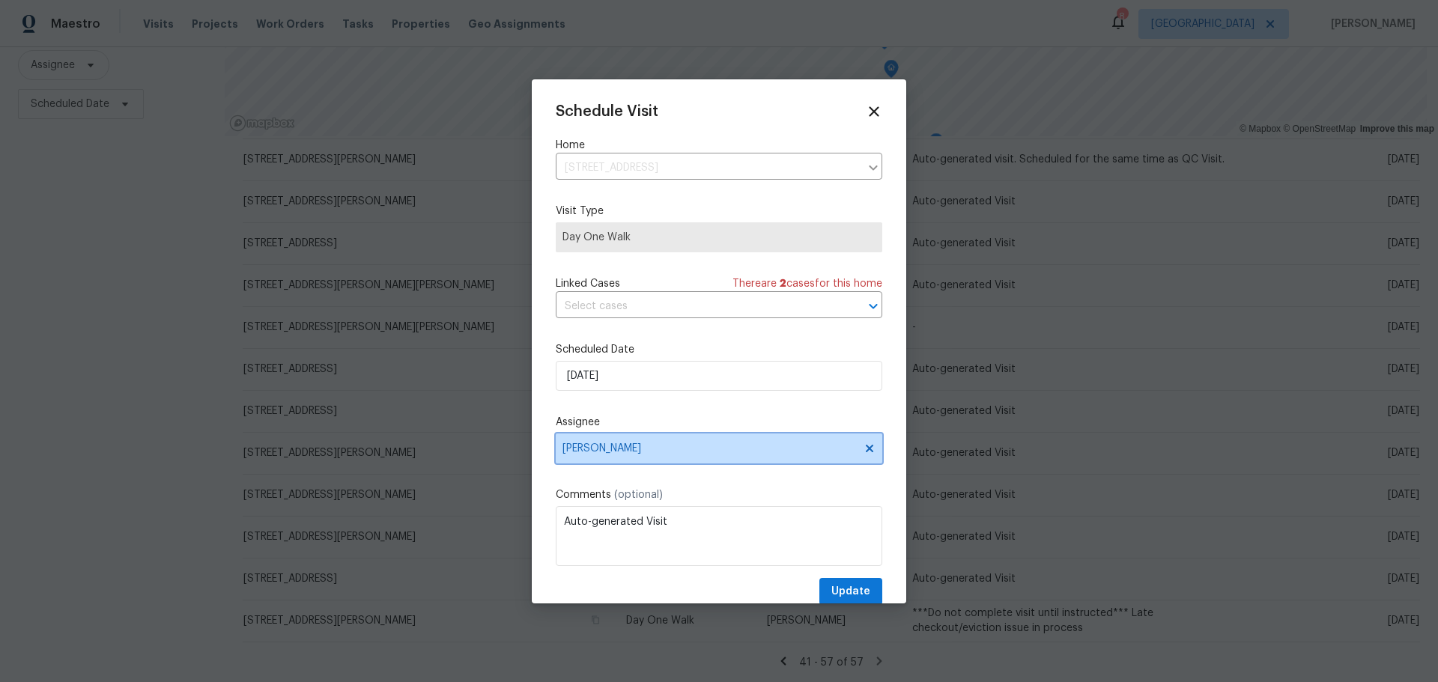
click at [866, 449] on icon at bounding box center [869, 447] width 7 height 7
click at [859, 449] on span at bounding box center [867, 449] width 16 height 12
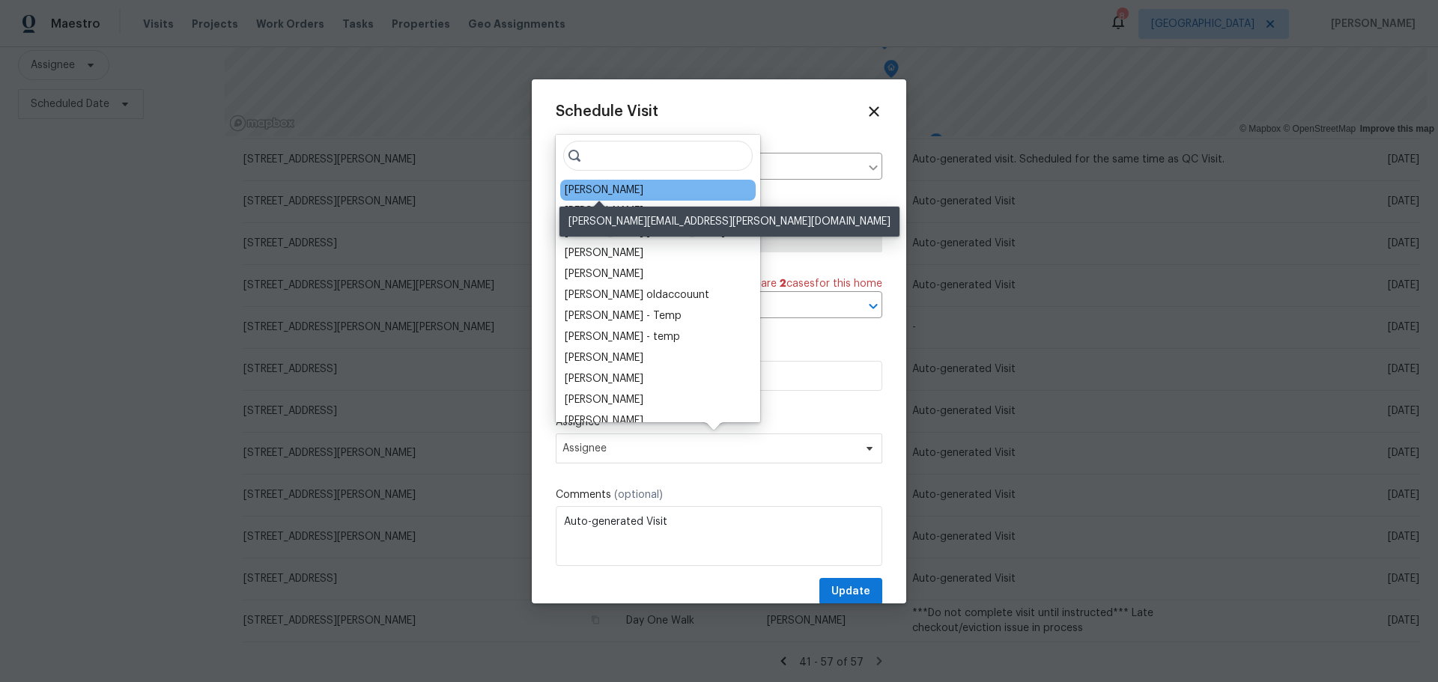
click at [633, 193] on div "[PERSON_NAME]" at bounding box center [604, 190] width 79 height 15
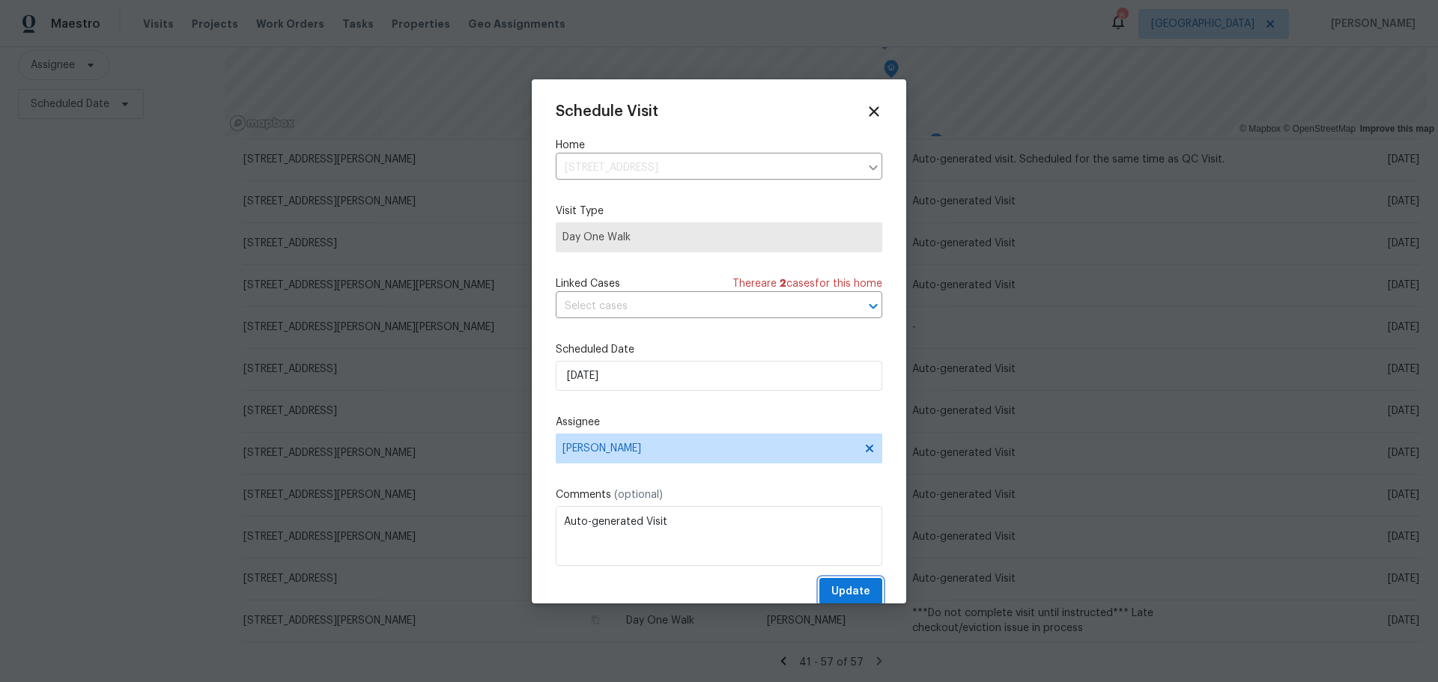
click at [832, 591] on span "Update" at bounding box center [851, 592] width 39 height 19
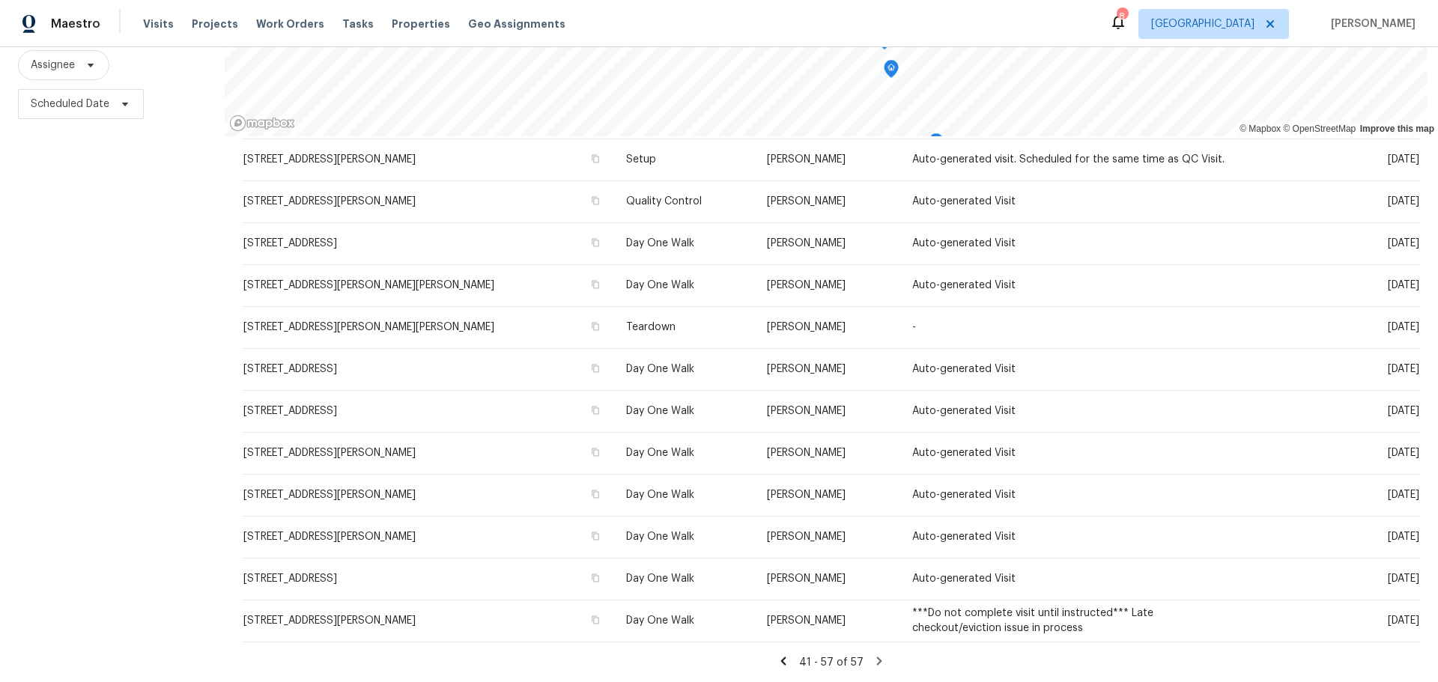
click at [877, 657] on icon at bounding box center [879, 661] width 5 height 8
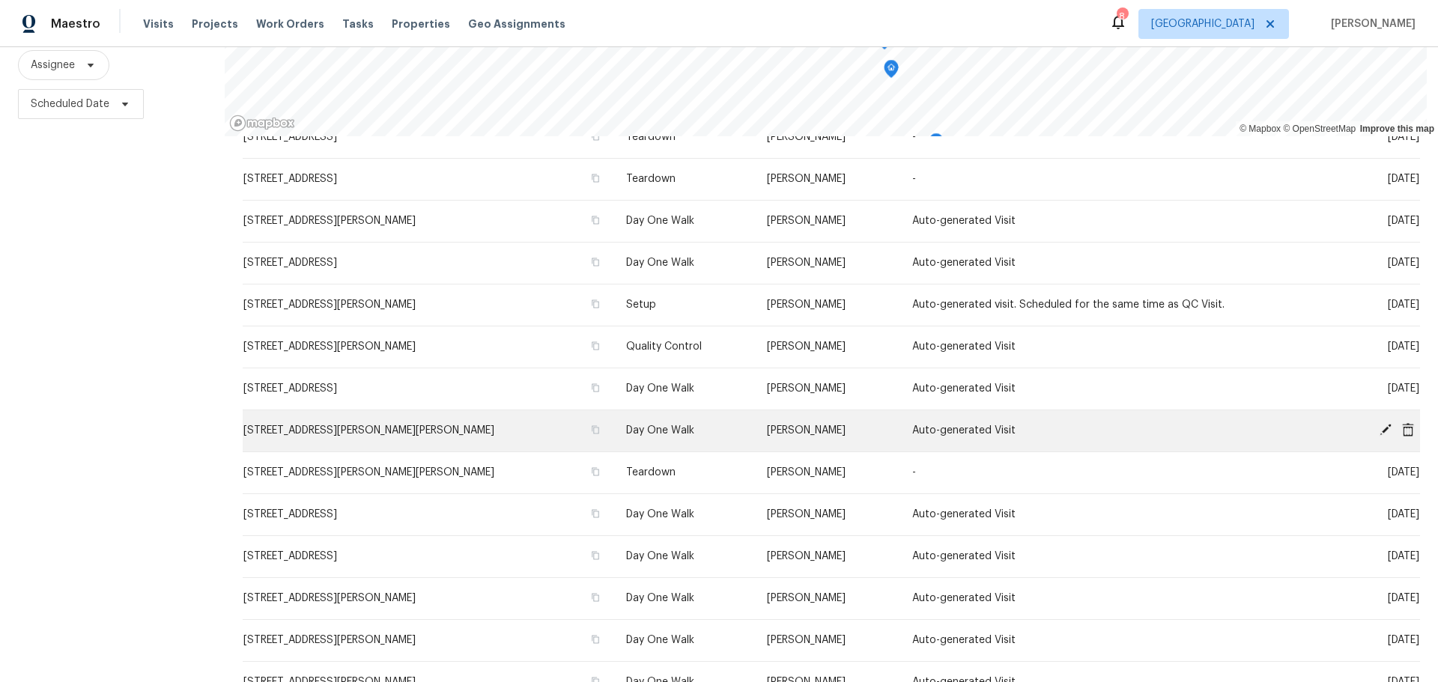
scroll to position [249, 0]
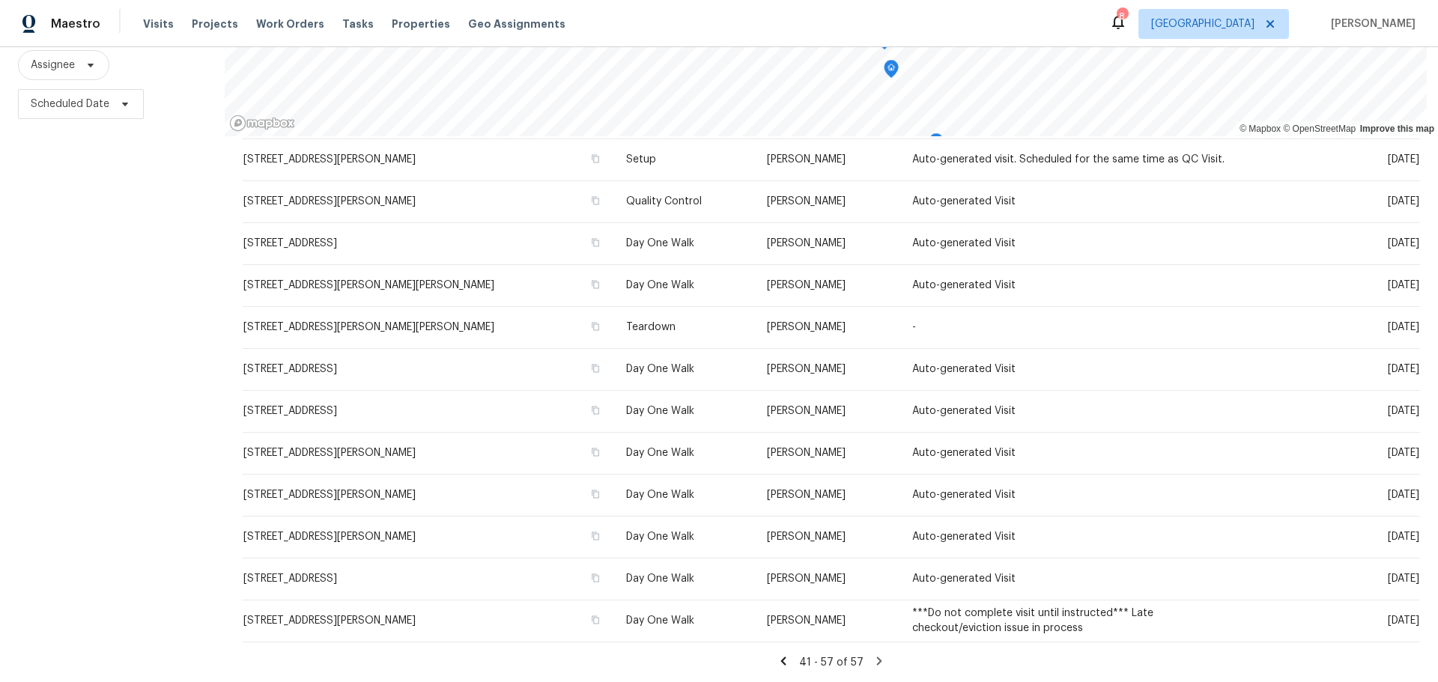
click at [778, 655] on icon at bounding box center [783, 661] width 13 height 13
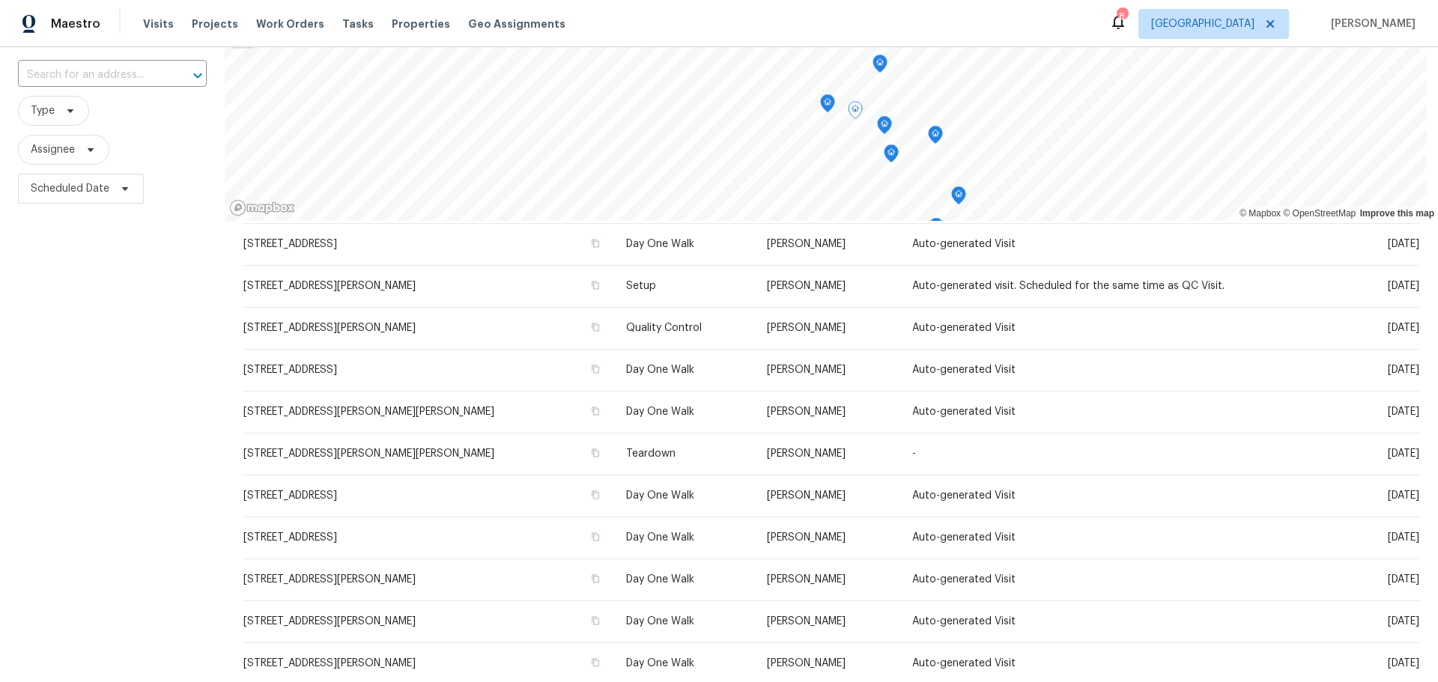
scroll to position [192, 0]
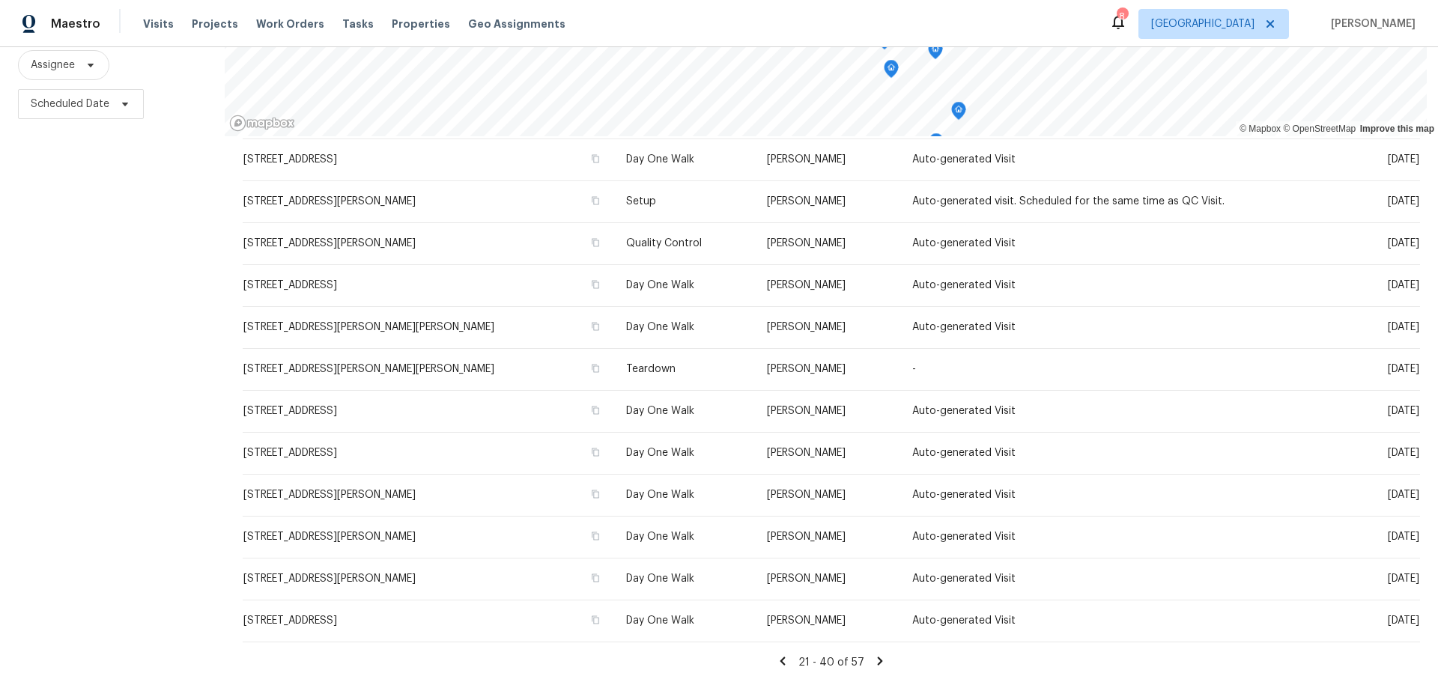
click at [776, 655] on icon at bounding box center [782, 661] width 13 height 13
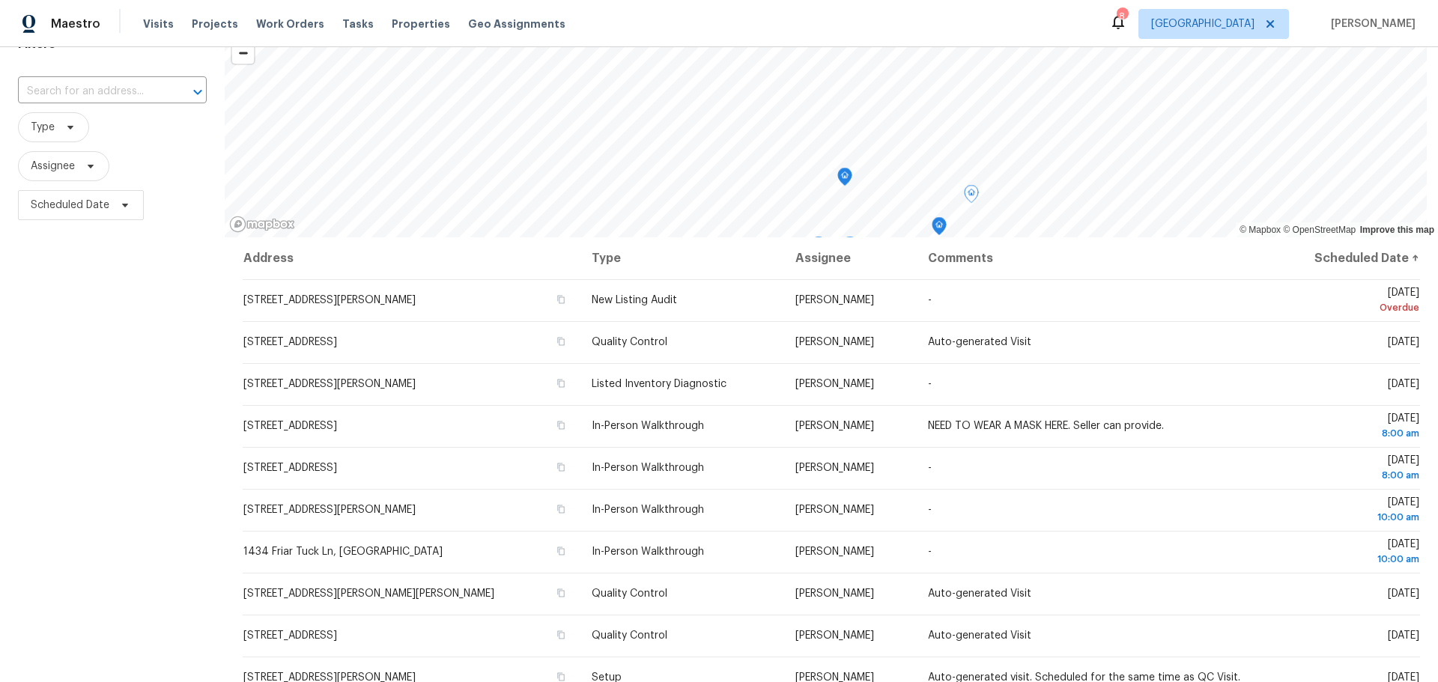
scroll to position [0, 0]
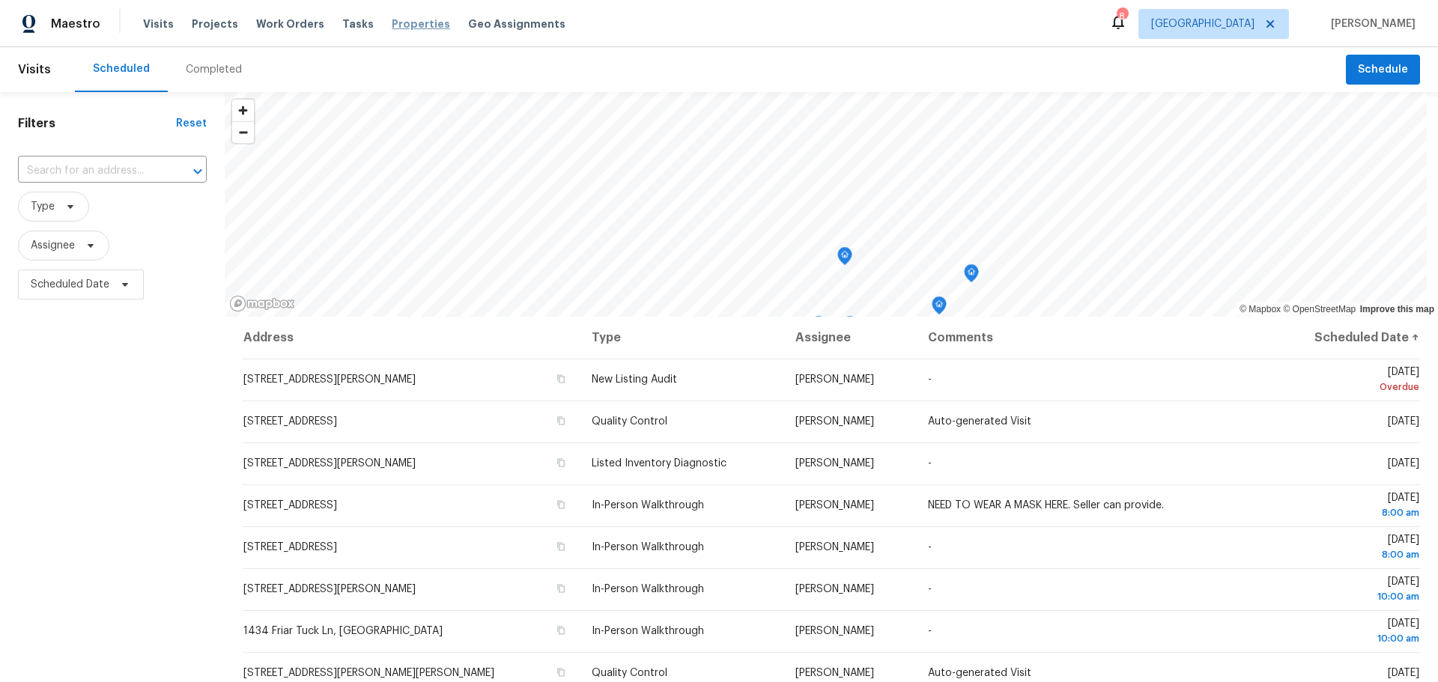
click at [392, 25] on span "Properties" at bounding box center [421, 23] width 58 height 15
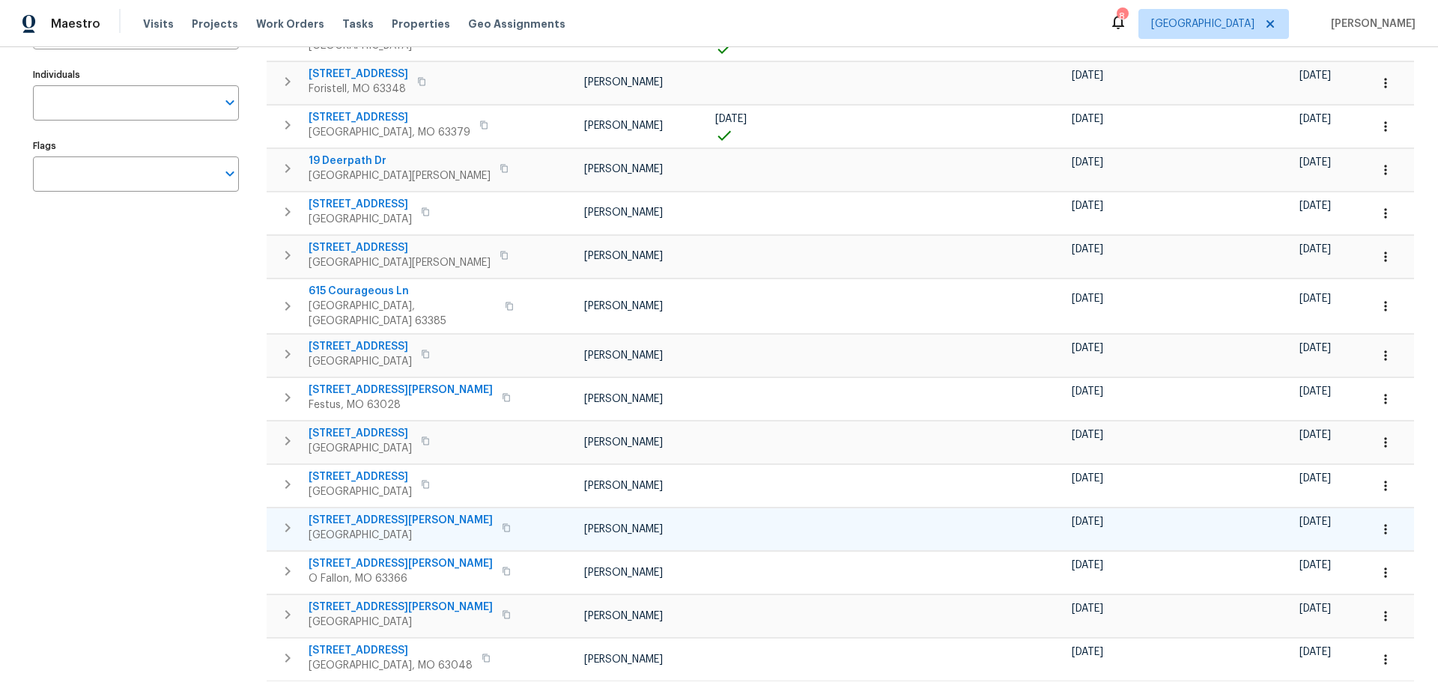
scroll to position [284, 0]
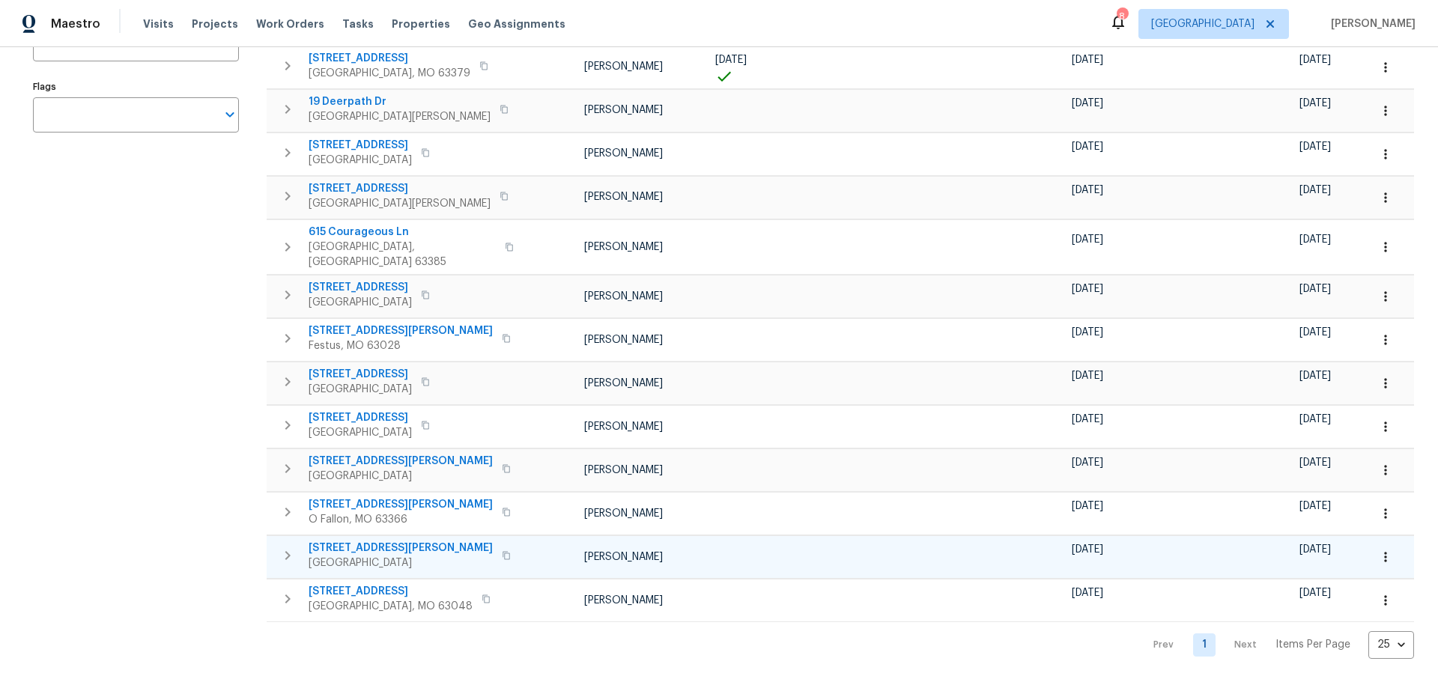
click at [360, 541] on span "[STREET_ADDRESS][PERSON_NAME]" at bounding box center [401, 548] width 184 height 15
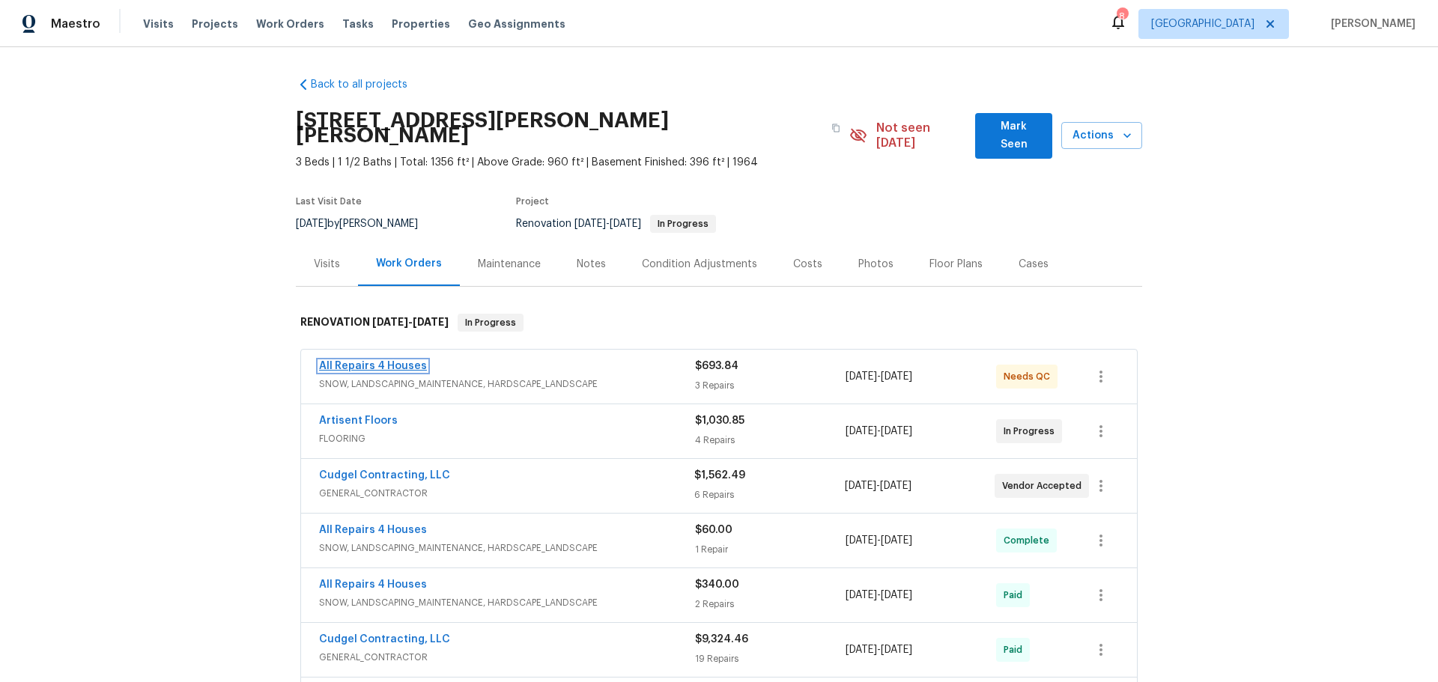
click at [365, 361] on link "All Repairs 4 Houses" at bounding box center [373, 366] width 108 height 10
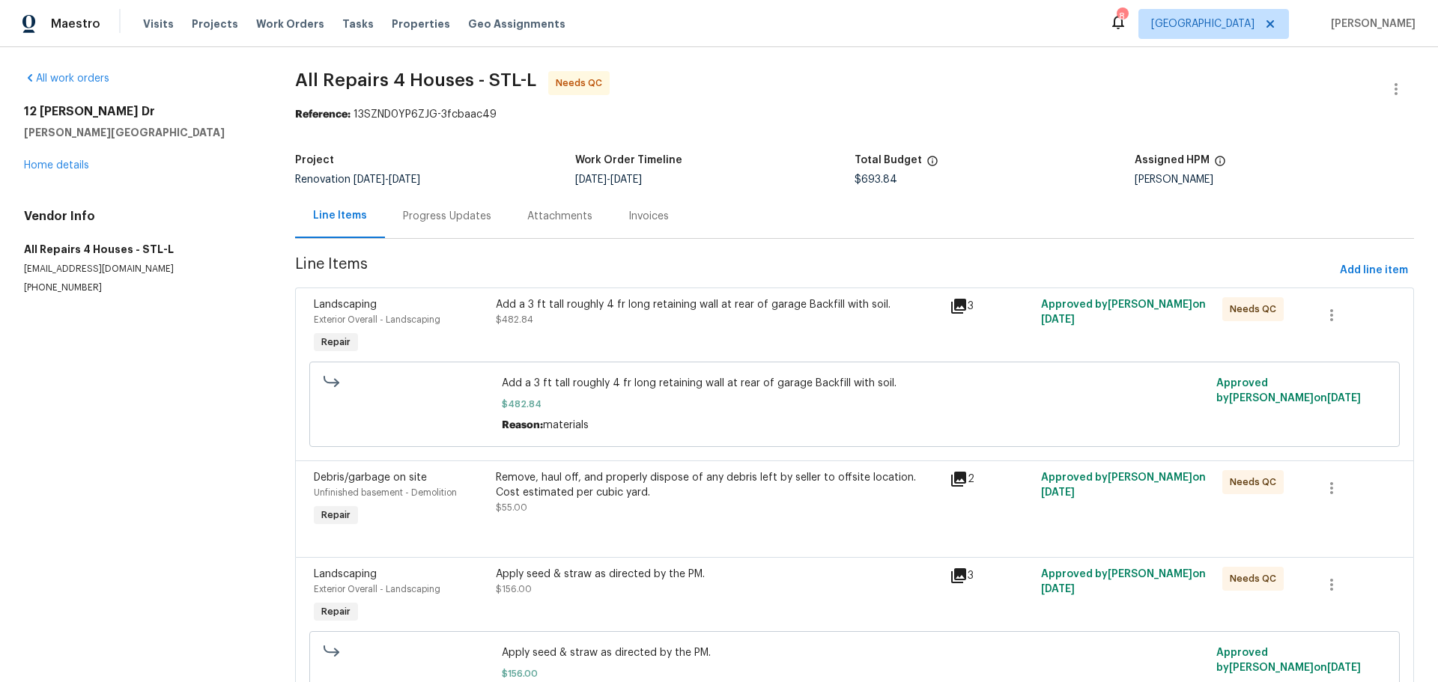
click at [614, 333] on div "Add a 3 ft tall roughly 4 fr long retaining wall at rear of garage Backfill wit…" at bounding box center [718, 327] width 455 height 69
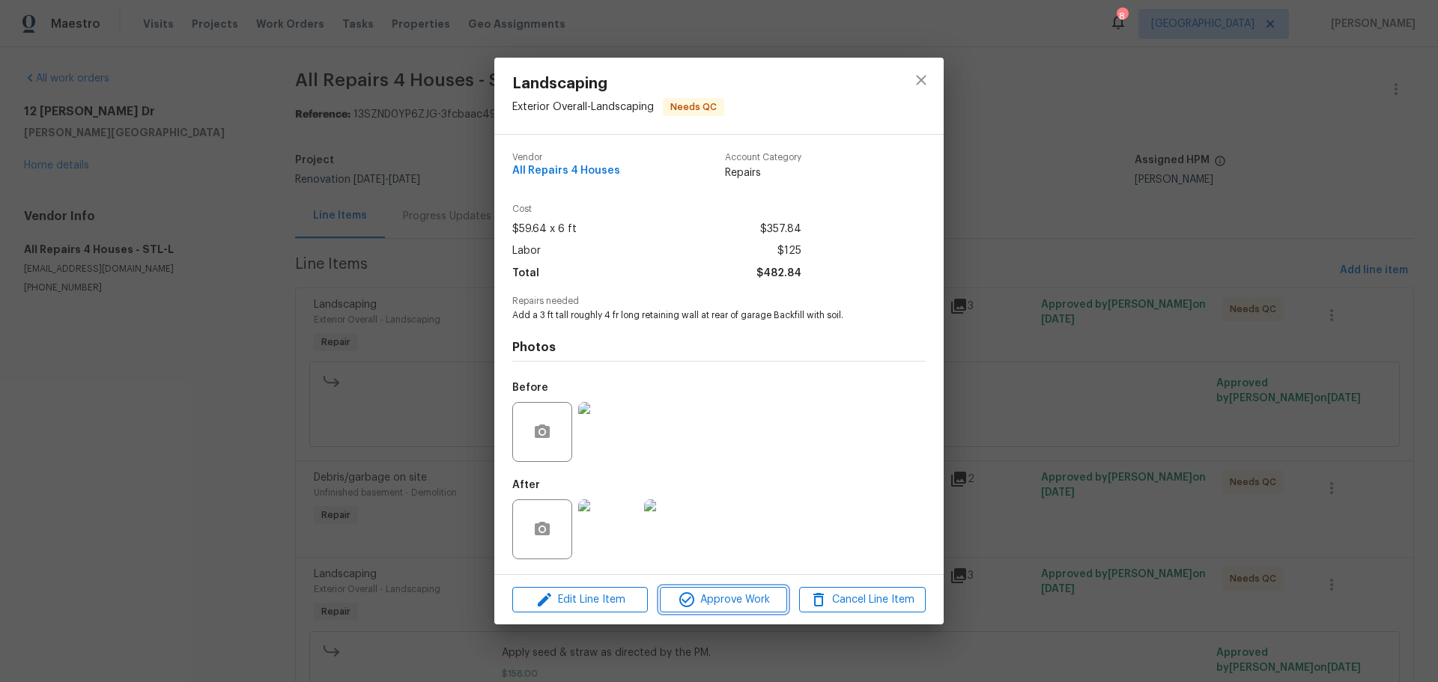
click at [712, 602] on span "Approve Work" at bounding box center [724, 600] width 118 height 19
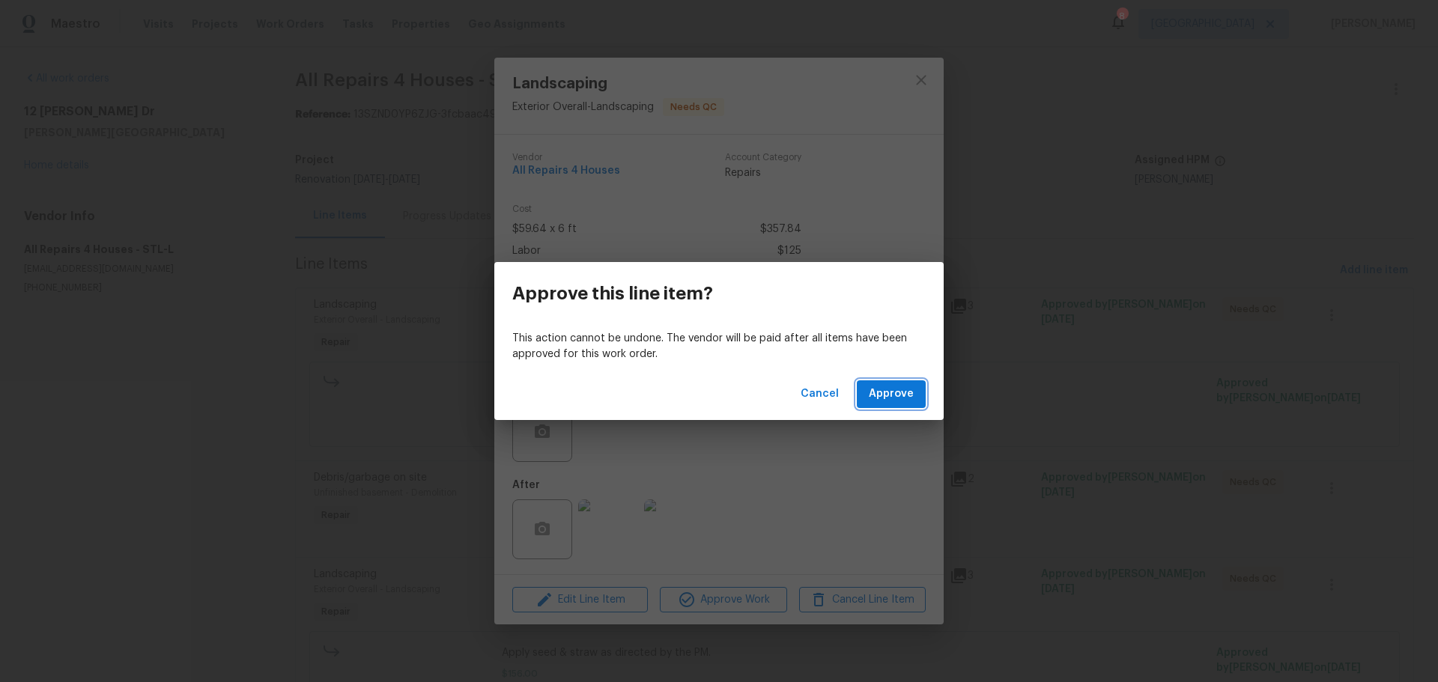
click at [877, 397] on span "Approve" at bounding box center [891, 394] width 45 height 19
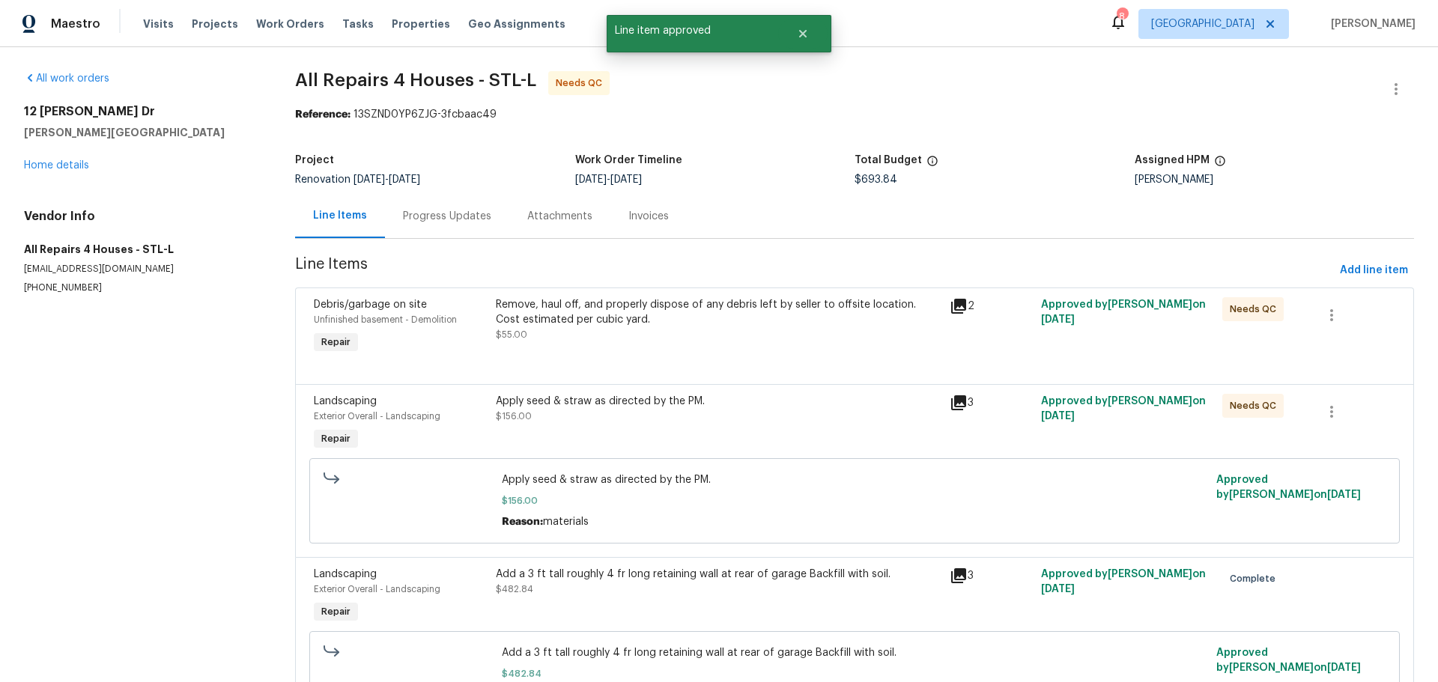
click at [694, 352] on div "Remove, haul off, and properly dispose of any debris left by seller to offsite …" at bounding box center [718, 327] width 455 height 69
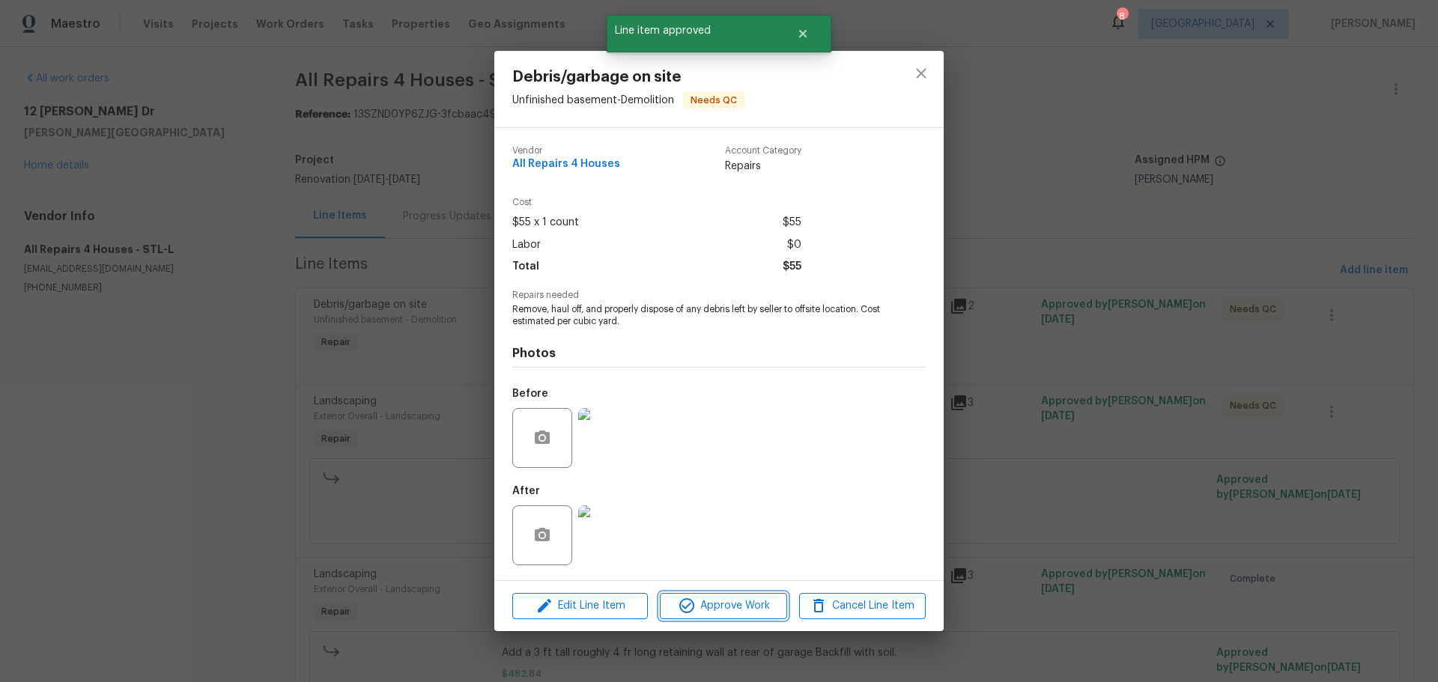
click at [747, 608] on span "Approve Work" at bounding box center [724, 606] width 118 height 19
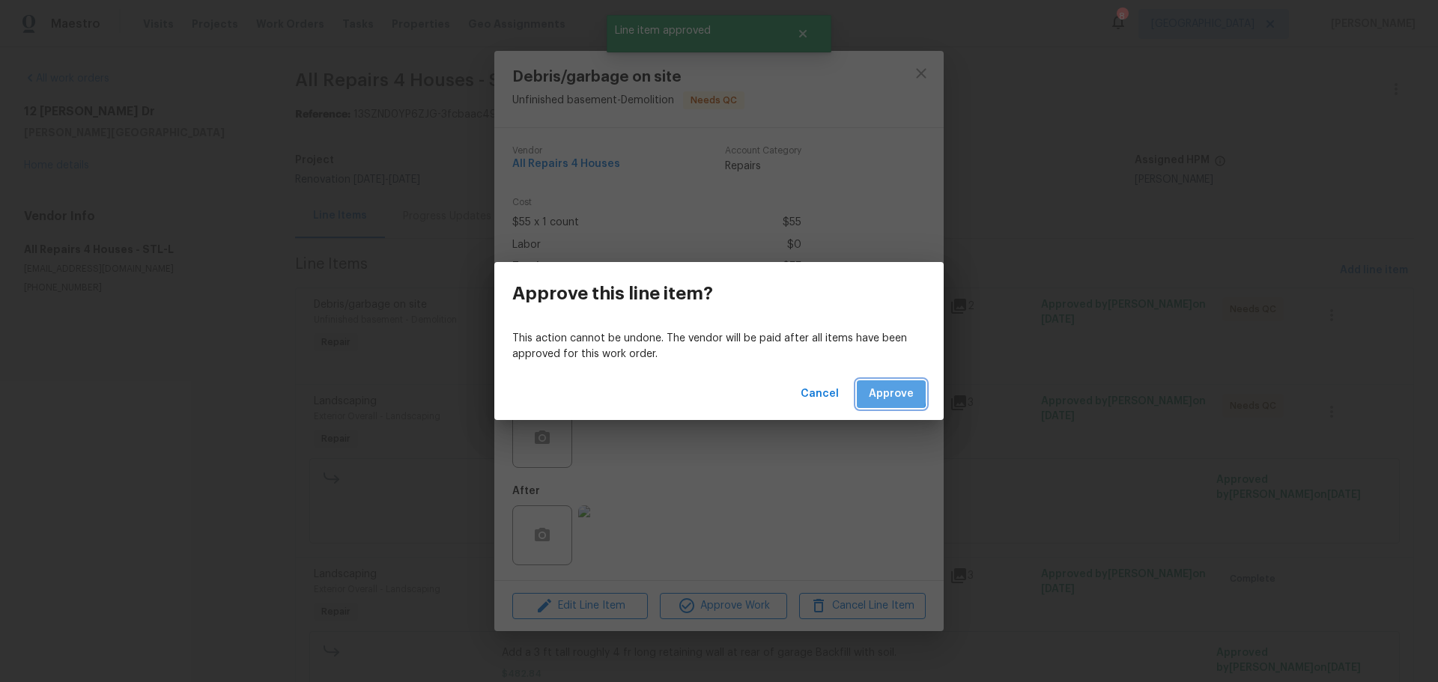
click at [875, 393] on span "Approve" at bounding box center [891, 394] width 45 height 19
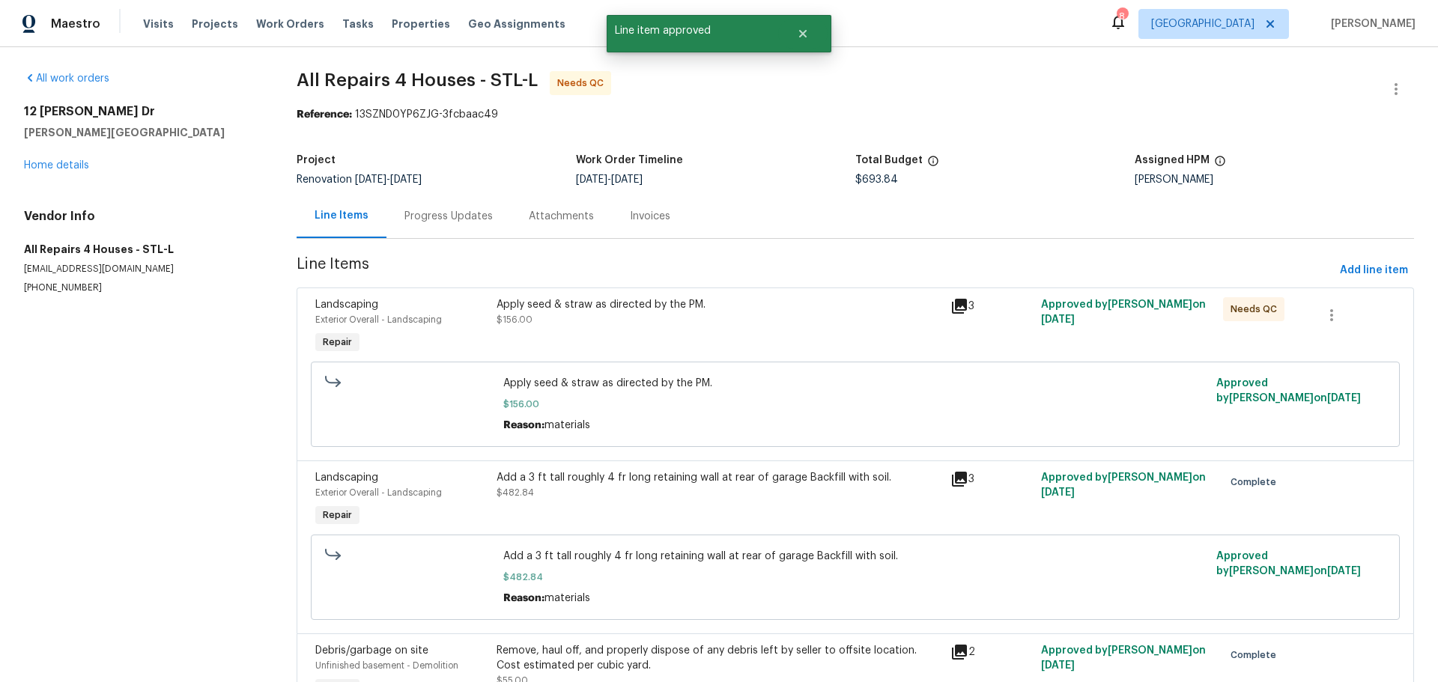
click at [665, 339] on div "Apply seed & straw as directed by the PM. $156.00" at bounding box center [719, 327] width 454 height 69
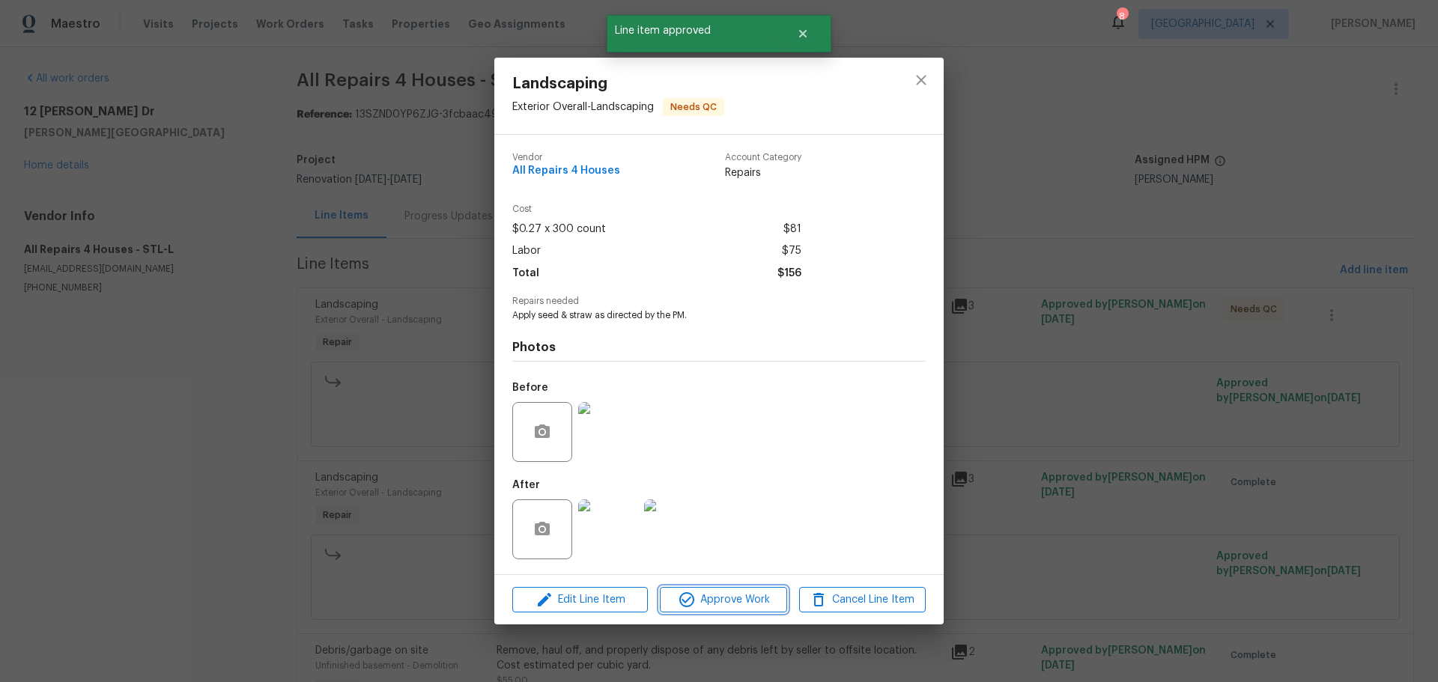
click at [764, 608] on span "Approve Work" at bounding box center [724, 600] width 118 height 19
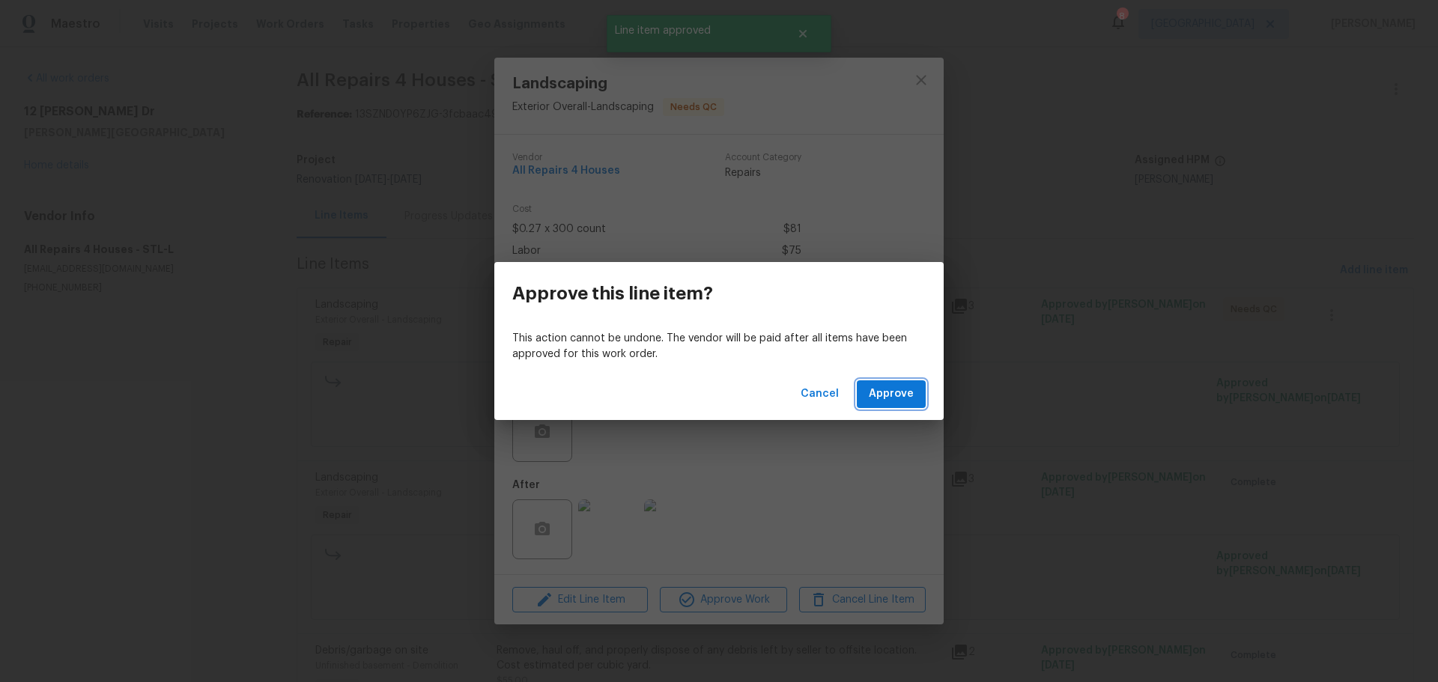
click at [895, 400] on span "Approve" at bounding box center [891, 394] width 45 height 19
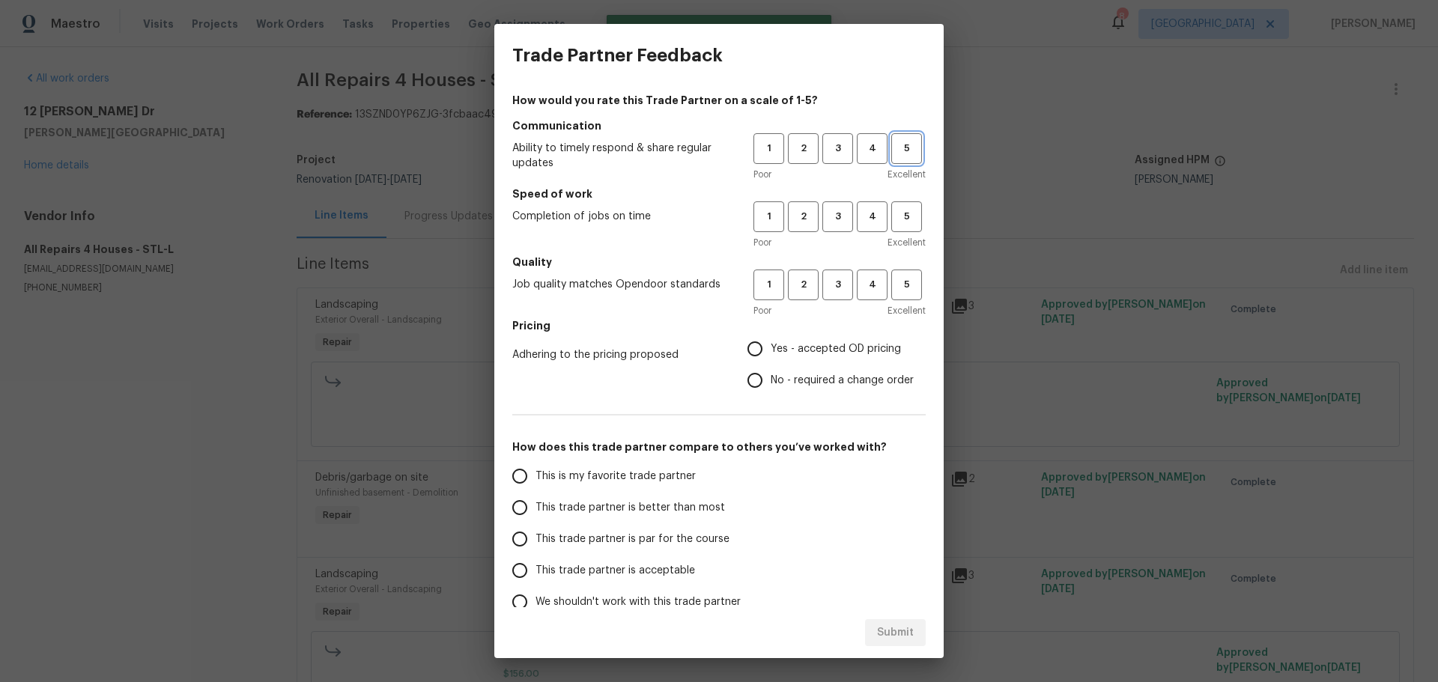
click at [893, 157] on span "5" at bounding box center [907, 148] width 28 height 17
click at [893, 214] on span "5" at bounding box center [907, 216] width 28 height 17
click at [897, 297] on button "5" at bounding box center [907, 285] width 31 height 31
click at [844, 339] on label "Yes - accepted OD pricing" at bounding box center [826, 348] width 175 height 31
click at [771, 339] on input "Yes - accepted OD pricing" at bounding box center [754, 348] width 31 height 31
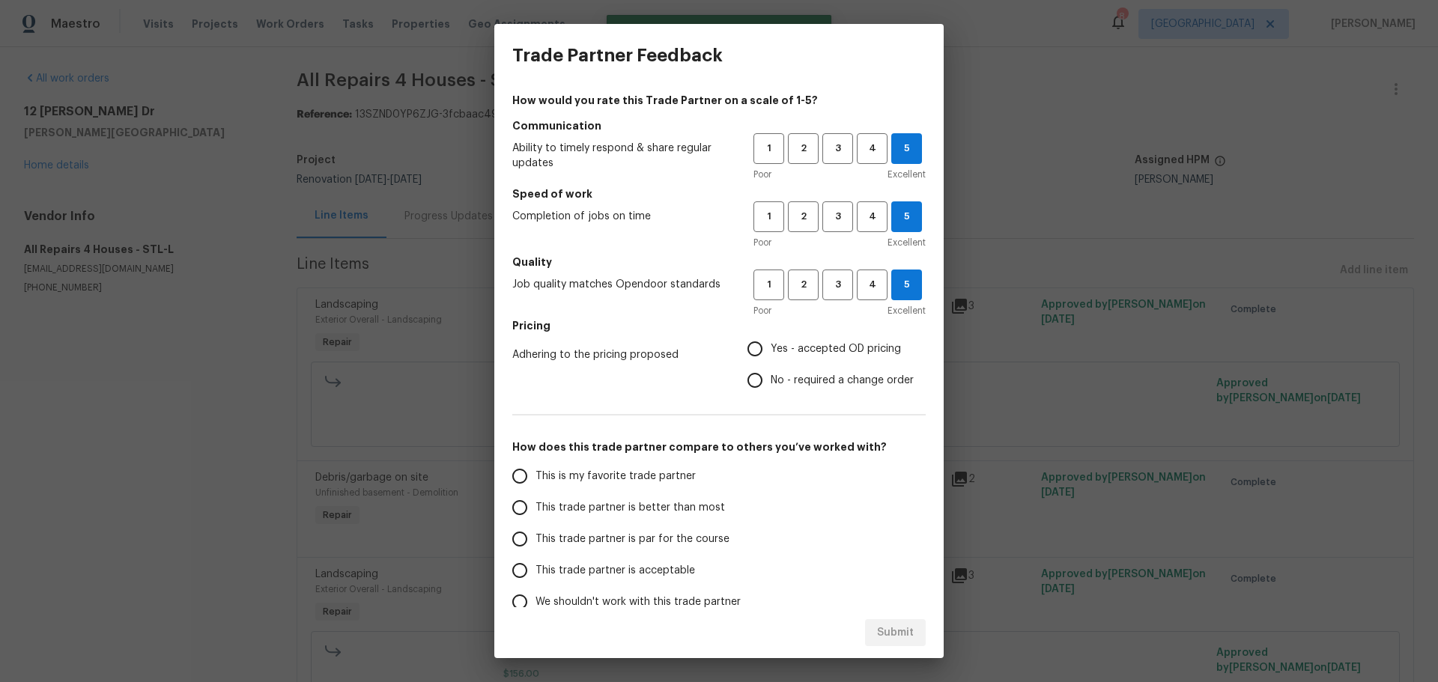
radio input "true"
click at [647, 497] on label "This trade partner is better than most" at bounding box center [622, 507] width 237 height 31
click at [536, 497] on input "This trade partner is better than most" at bounding box center [519, 507] width 31 height 31
click at [891, 632] on span "Submit" at bounding box center [895, 633] width 37 height 19
radio input "true"
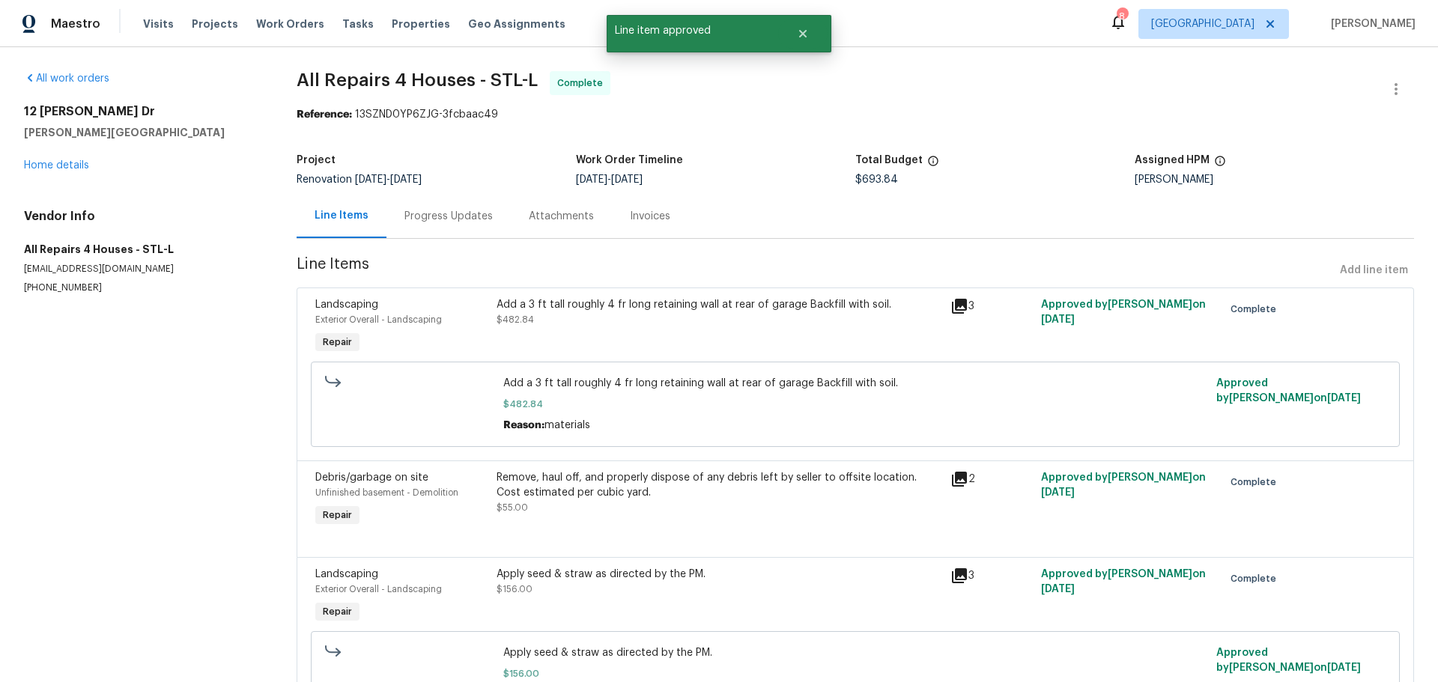
radio input "false"
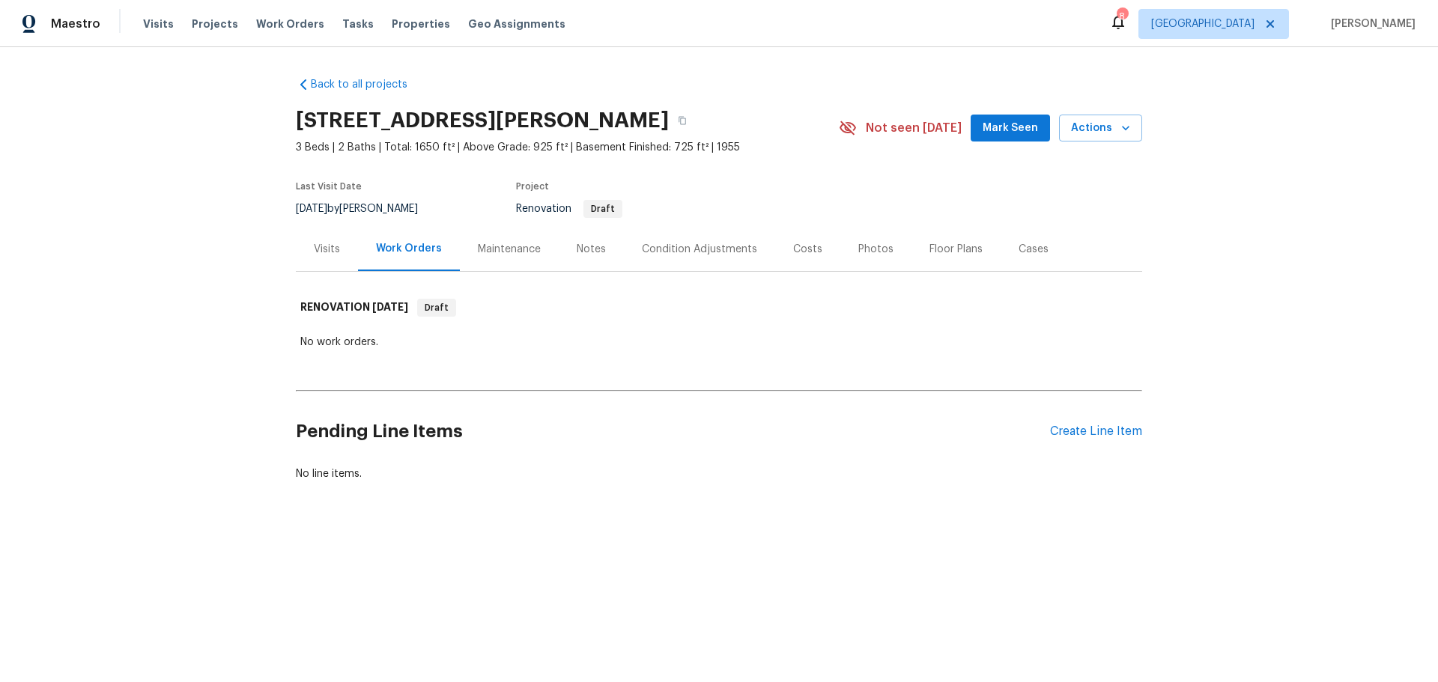
click at [793, 243] on div "Costs" at bounding box center [807, 249] width 29 height 15
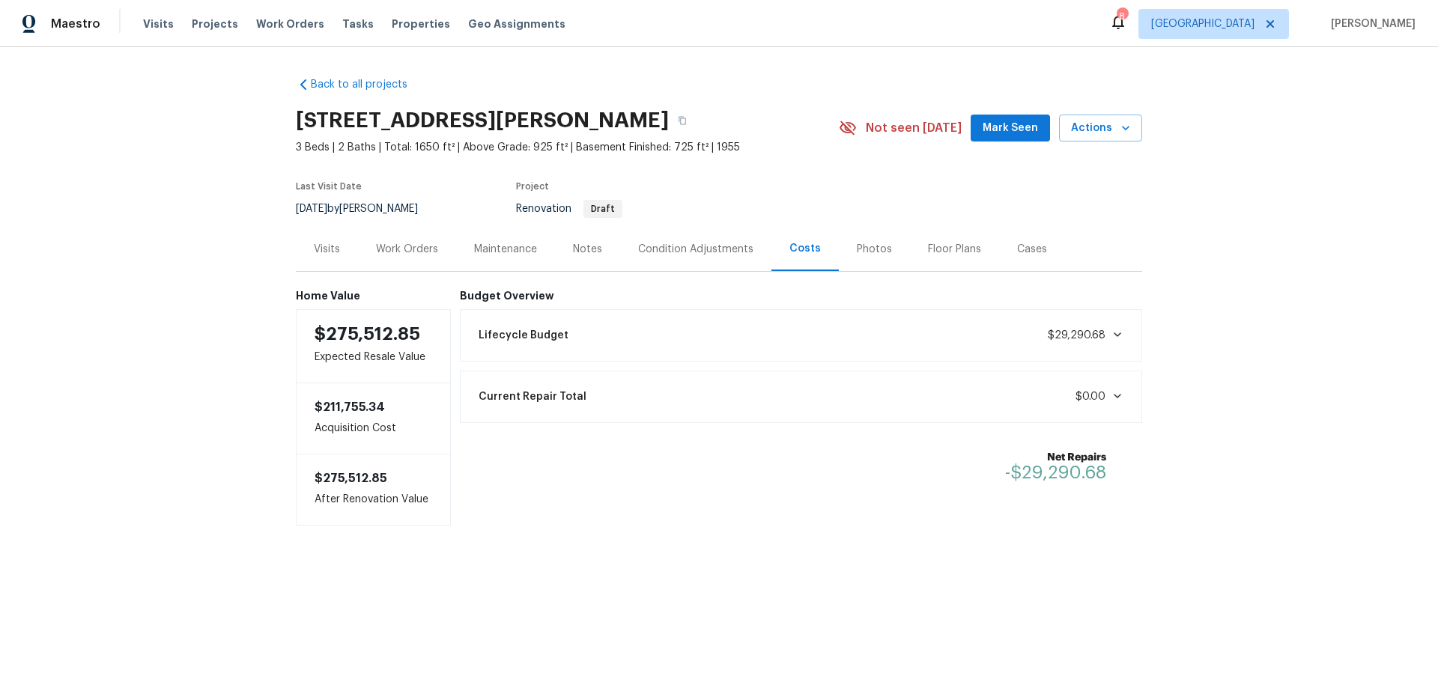
click at [417, 250] on div "Work Orders" at bounding box center [407, 249] width 62 height 15
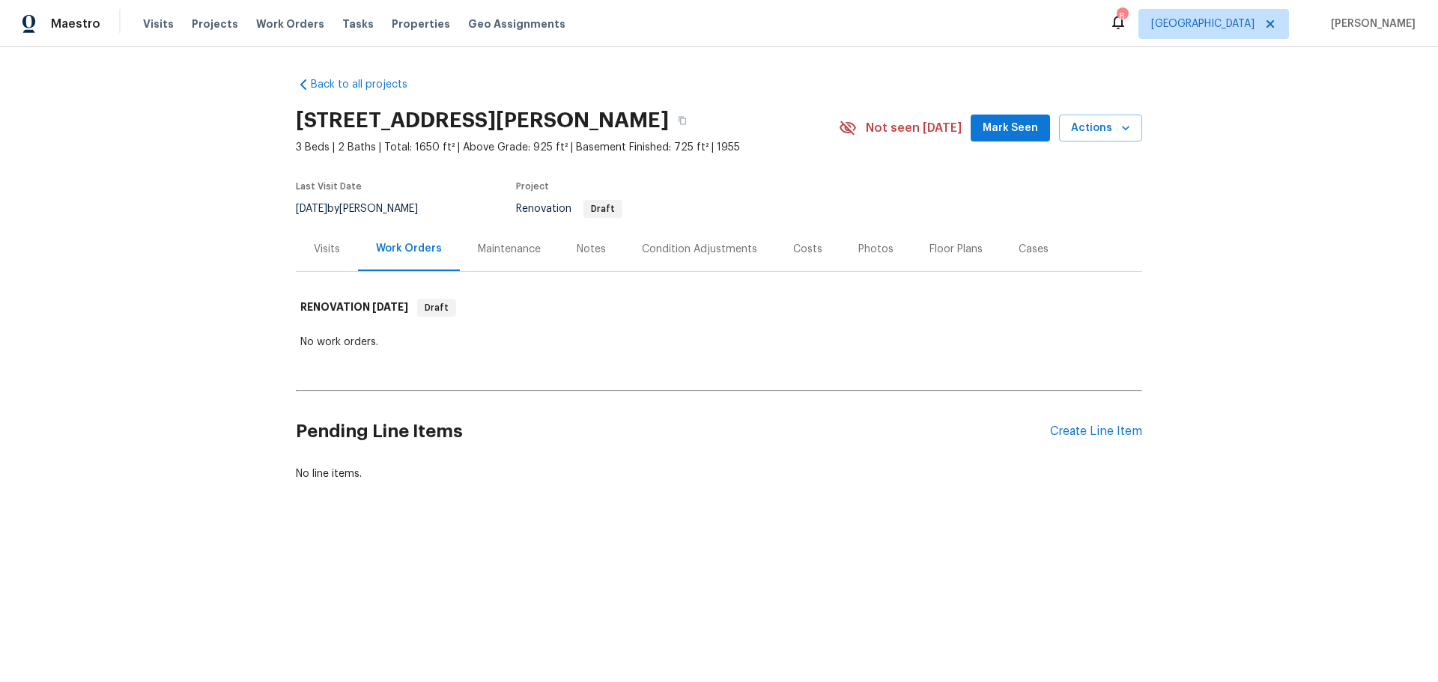
click at [316, 246] on div "Visits" at bounding box center [327, 249] width 26 height 15
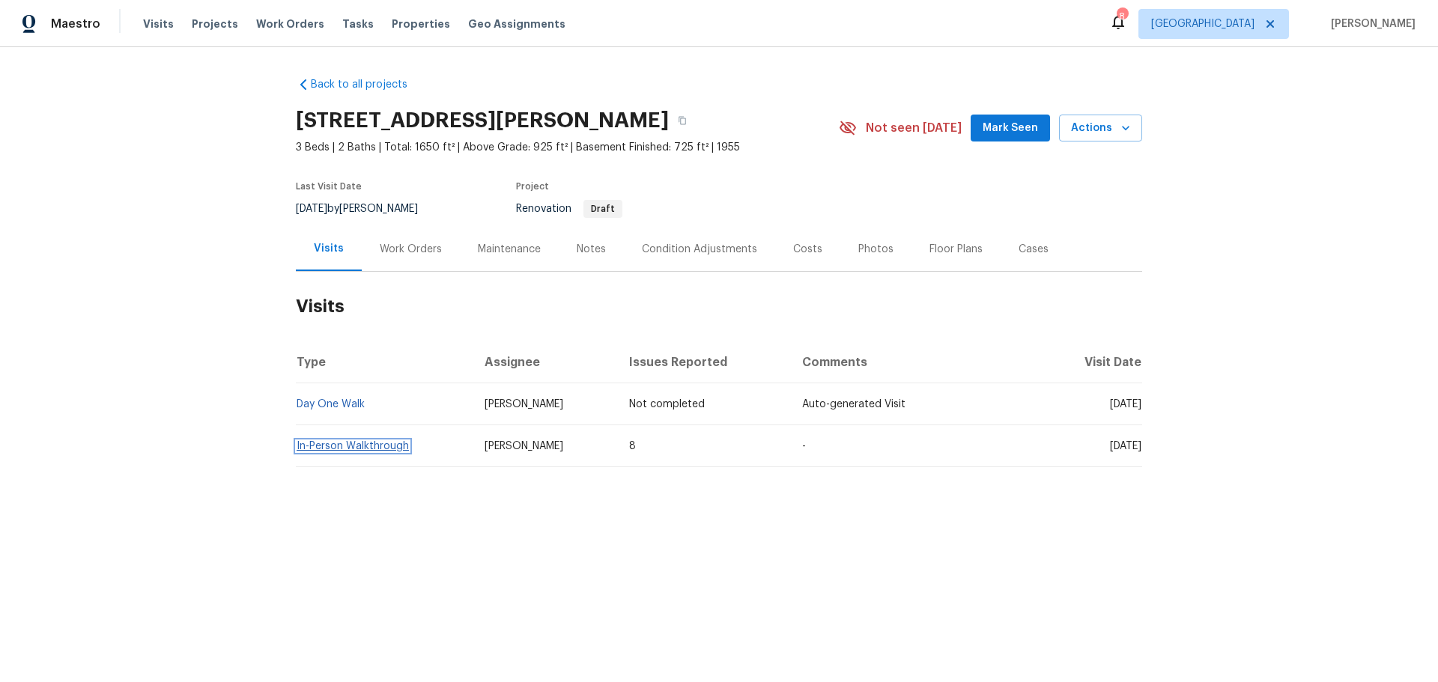
click at [385, 444] on link "In-Person Walkthrough" at bounding box center [353, 446] width 112 height 10
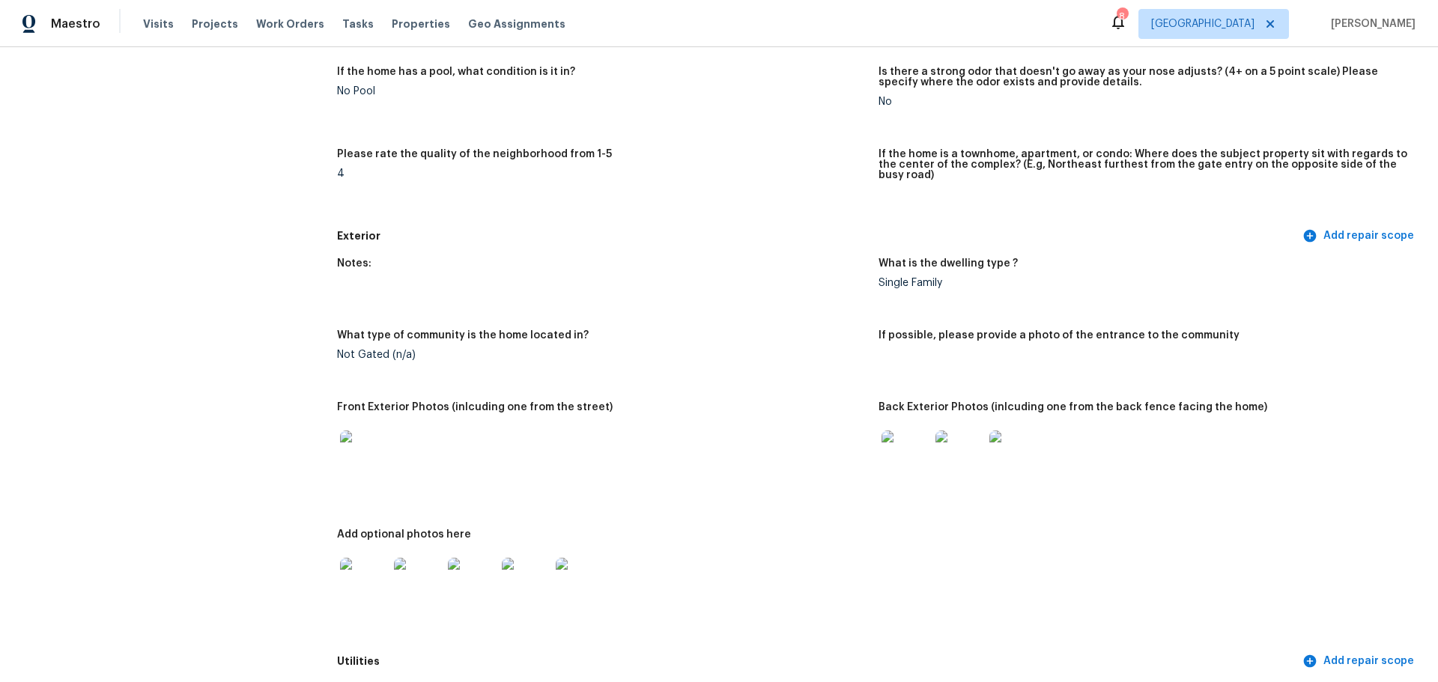
scroll to position [375, 0]
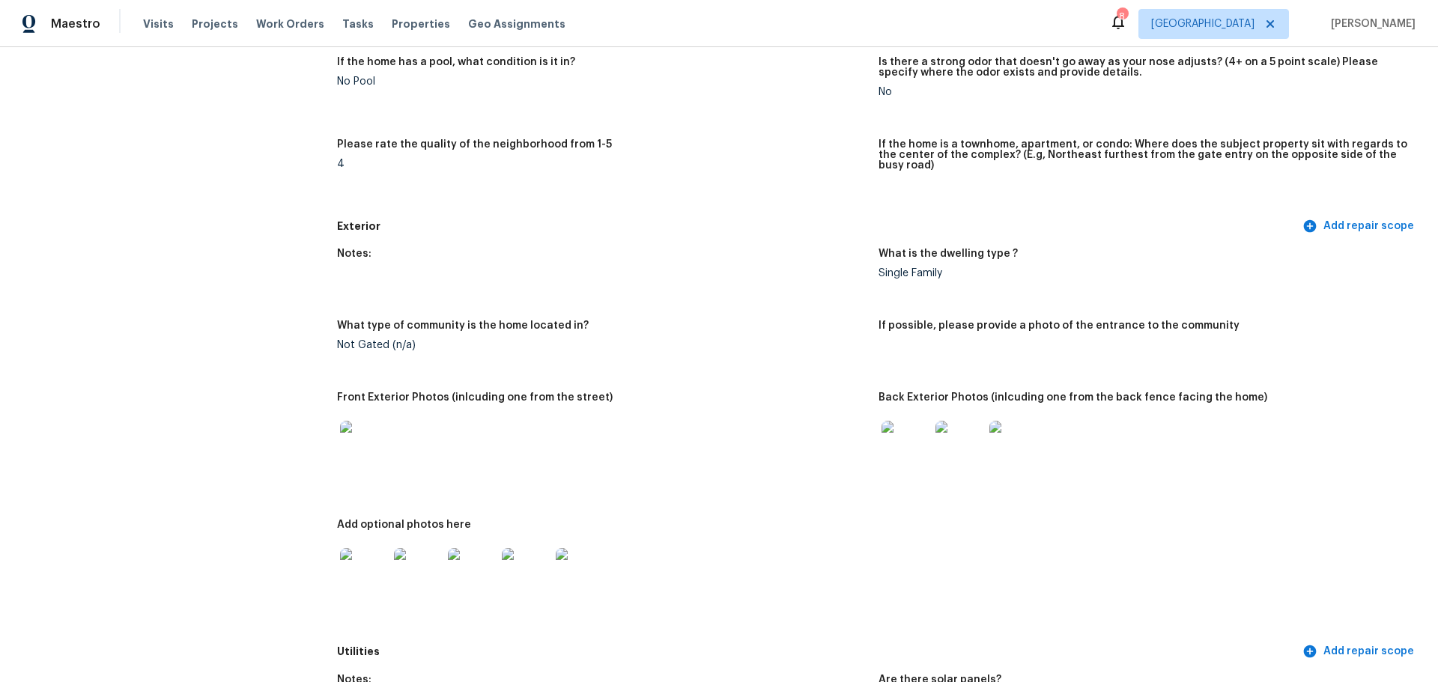
click at [882, 435] on img at bounding box center [906, 445] width 48 height 48
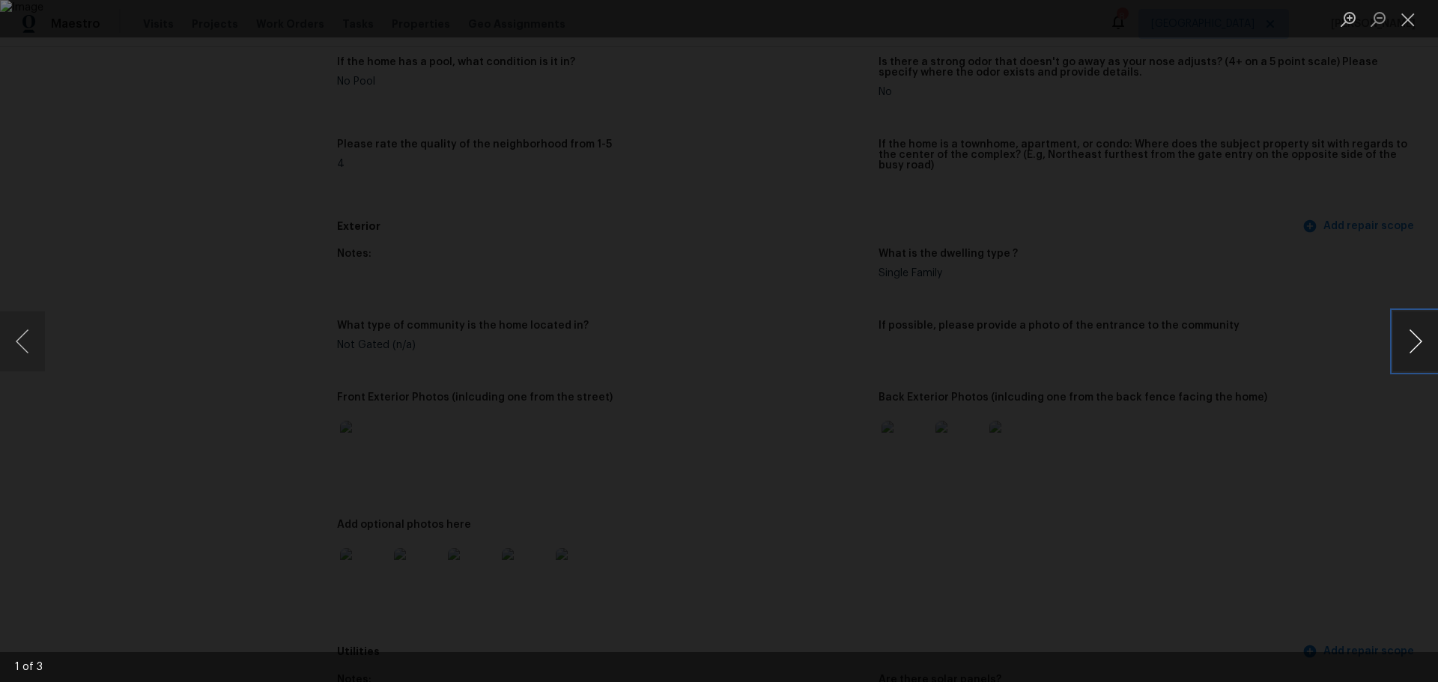
click at [1414, 330] on button "Next image" at bounding box center [1415, 342] width 45 height 60
click at [1414, 24] on button "Close lightbox" at bounding box center [1408, 19] width 30 height 26
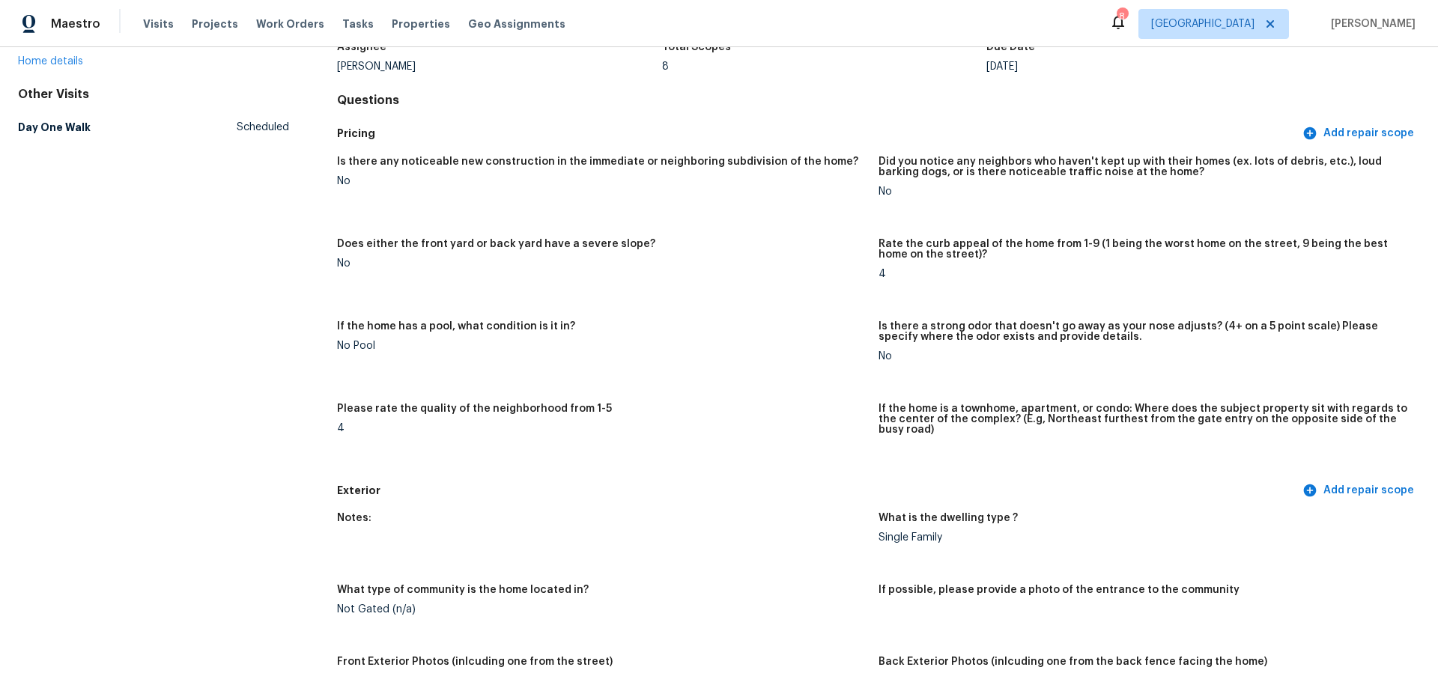
scroll to position [0, 0]
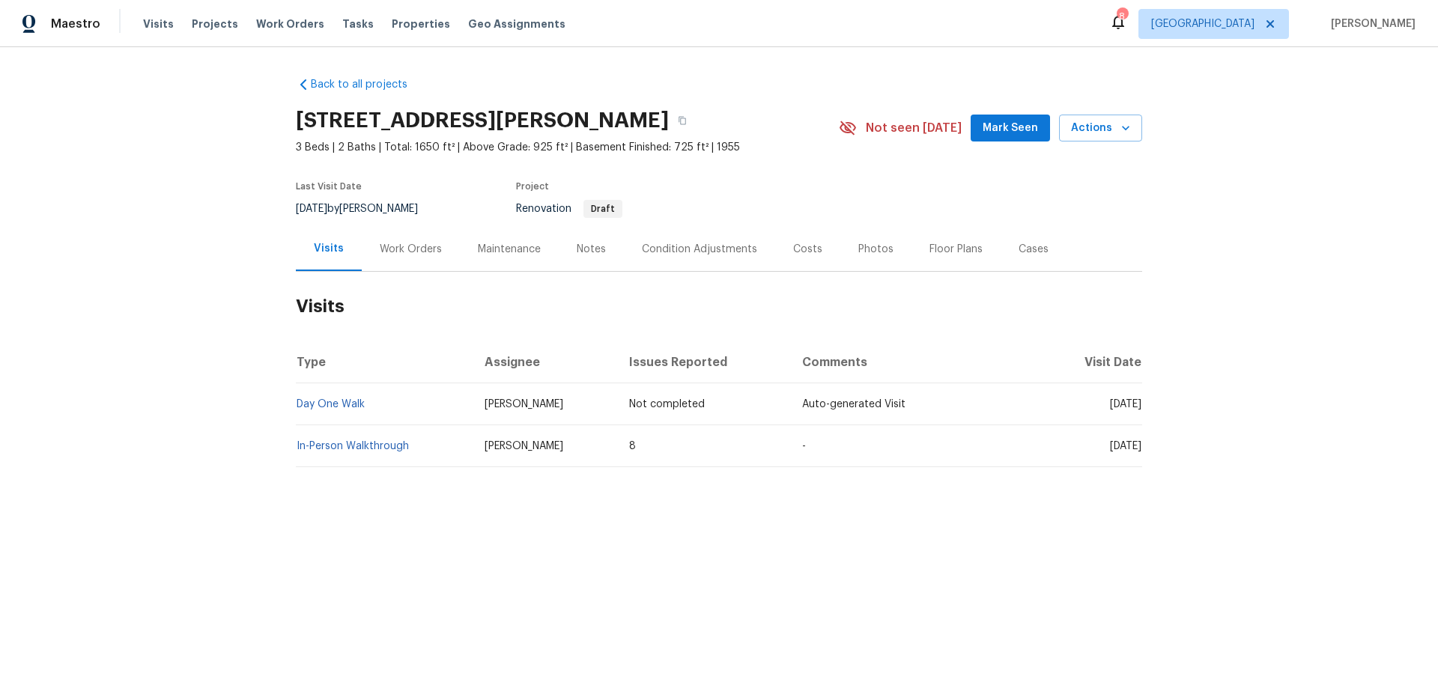
click at [793, 249] on div "Costs" at bounding box center [807, 249] width 29 height 15
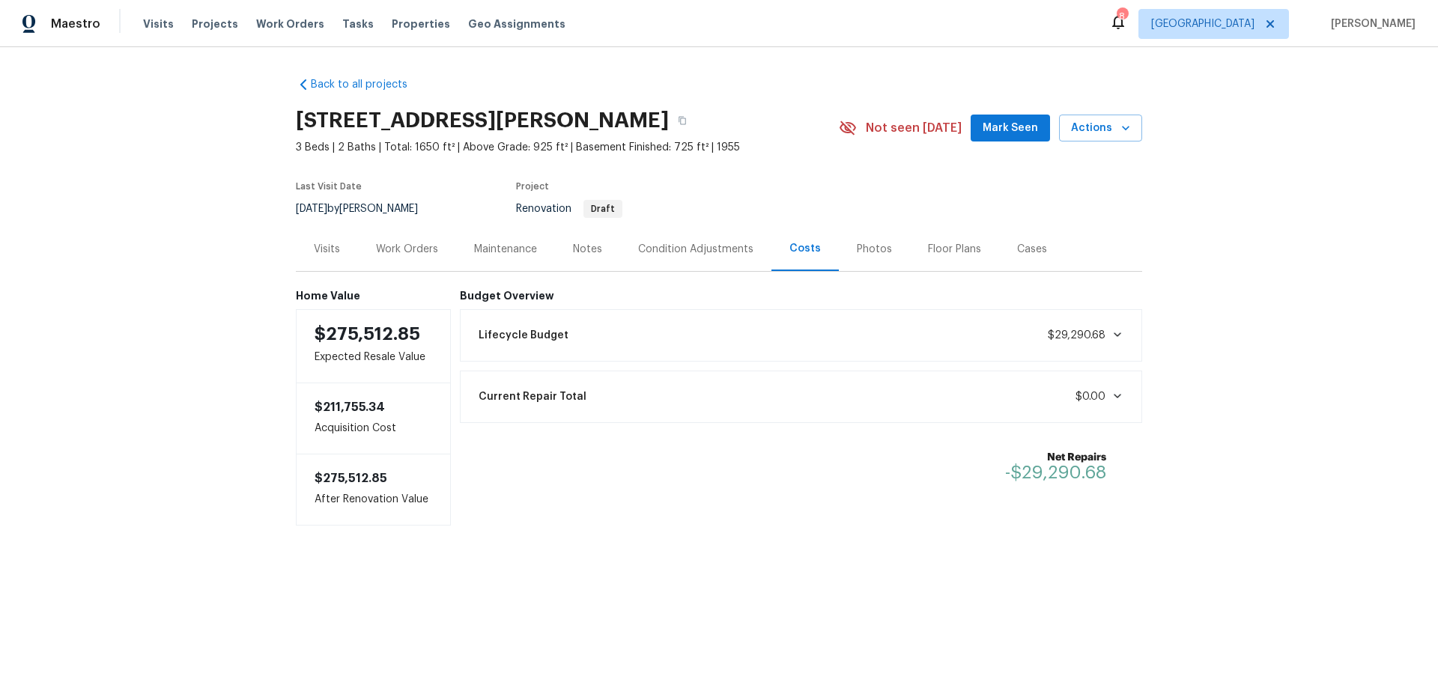
click at [857, 247] on div "Photos" at bounding box center [874, 249] width 35 height 15
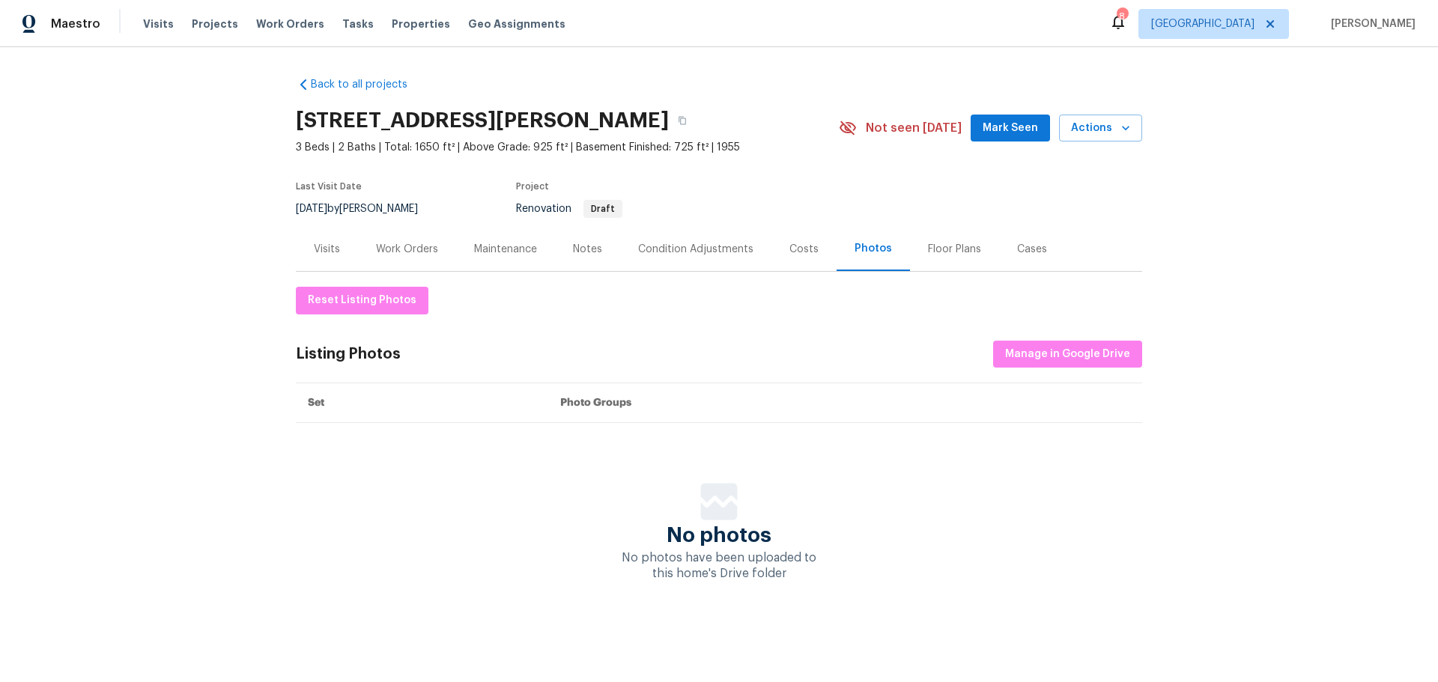
click at [719, 252] on div "Condition Adjustments" at bounding box center [695, 249] width 115 height 15
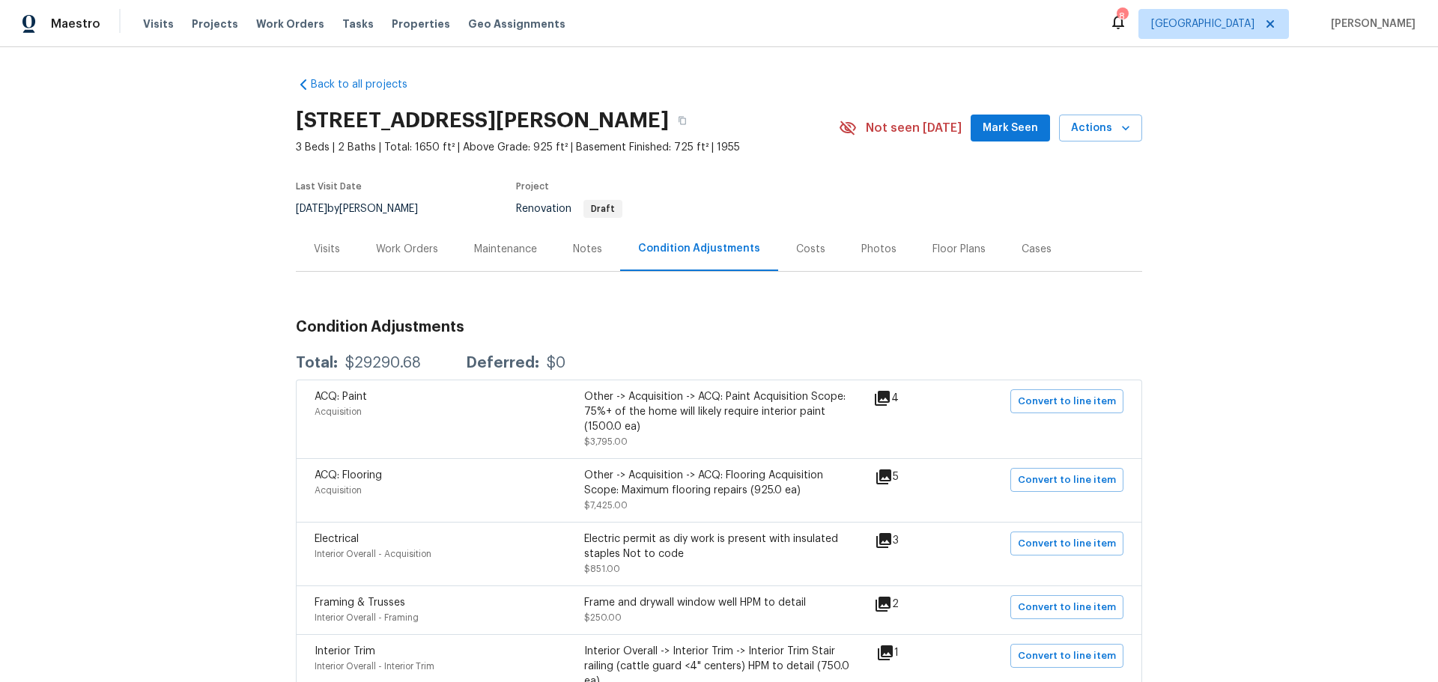
click at [335, 248] on div "Visits" at bounding box center [327, 249] width 62 height 44
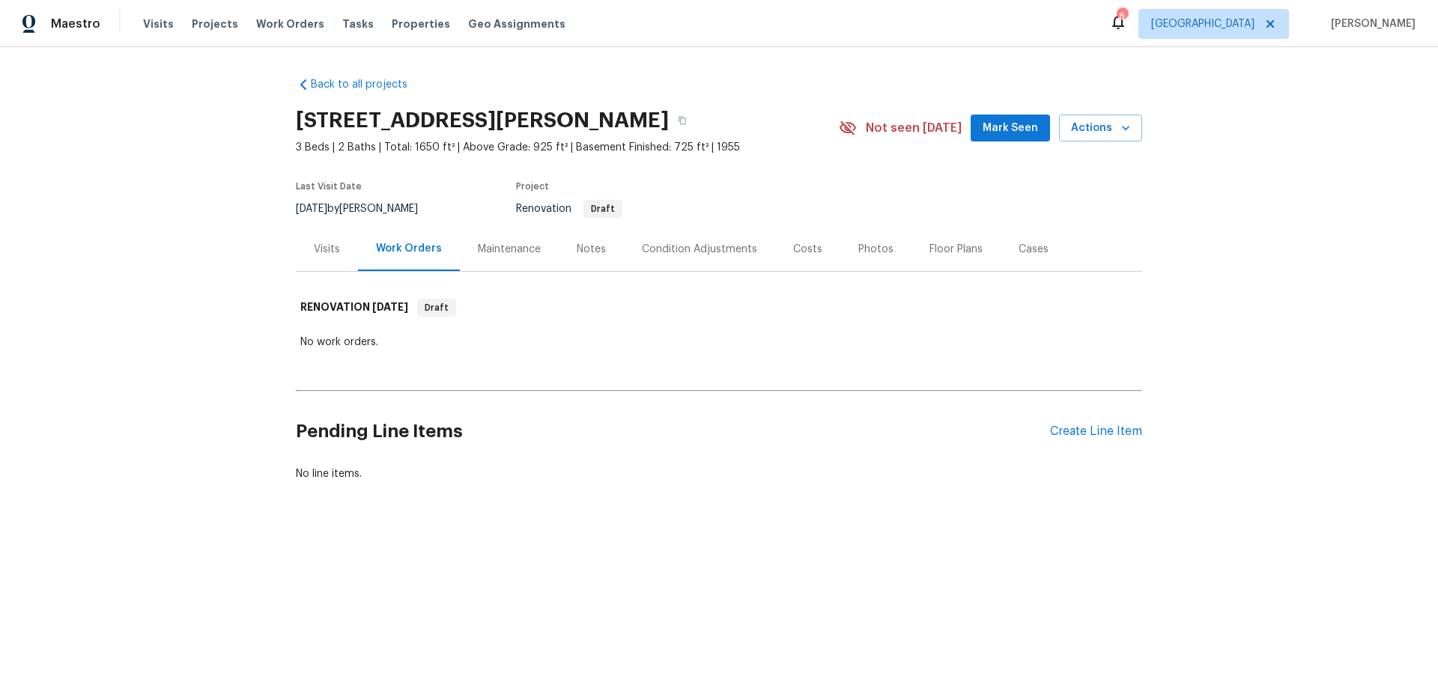
click at [330, 247] on div "Visits" at bounding box center [327, 249] width 26 height 15
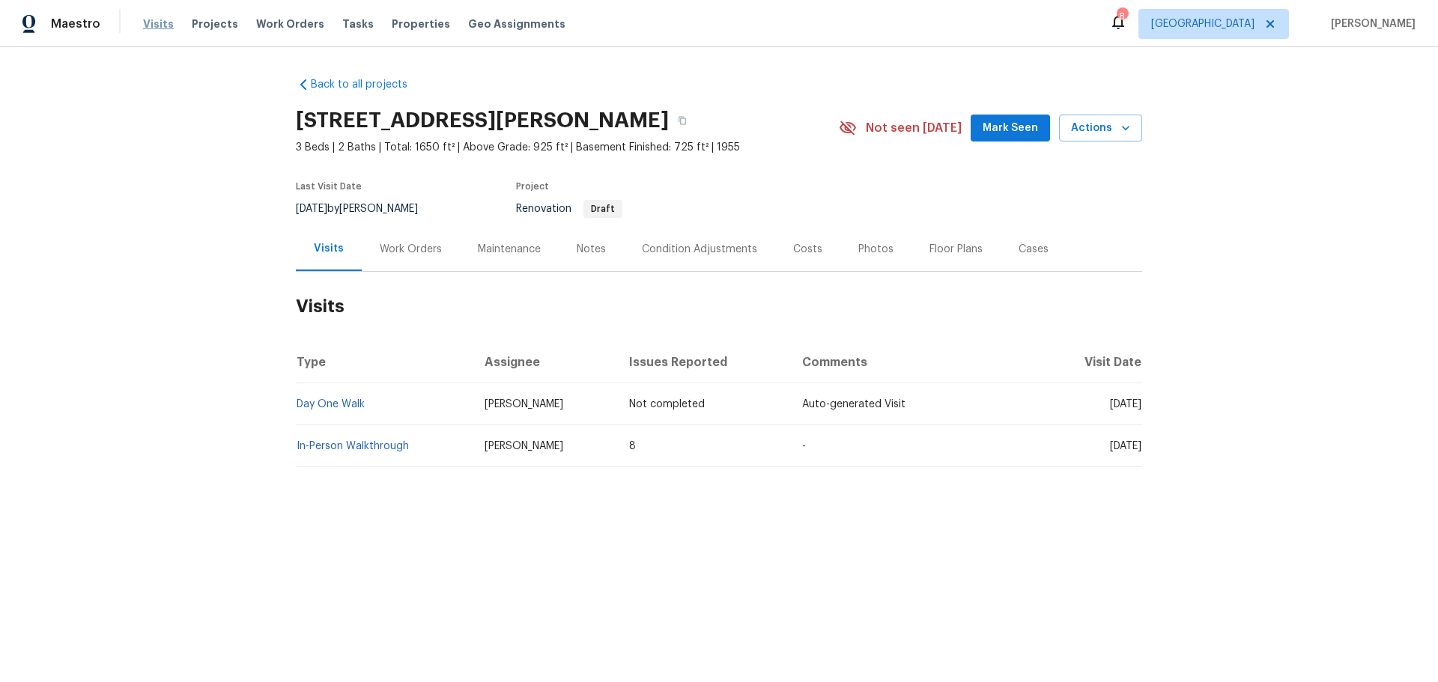
click at [161, 26] on span "Visits" at bounding box center [158, 23] width 31 height 15
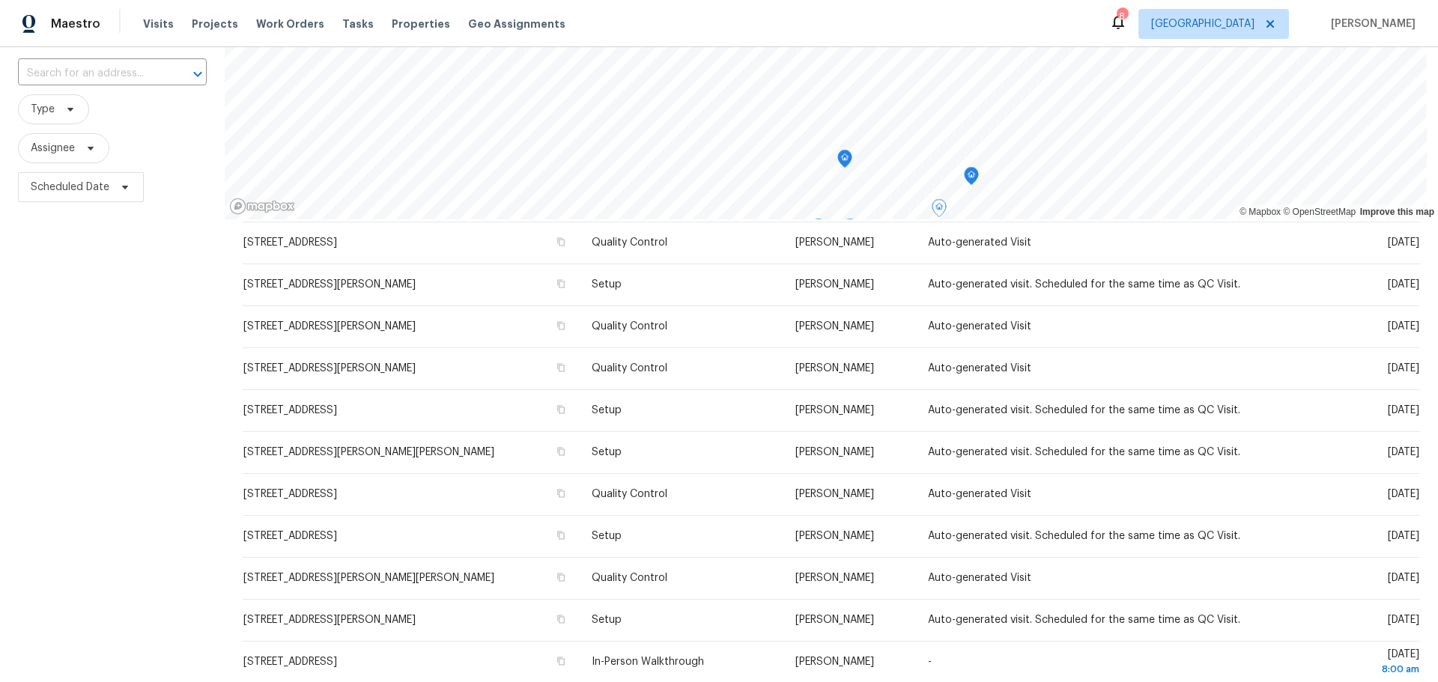
scroll to position [192, 0]
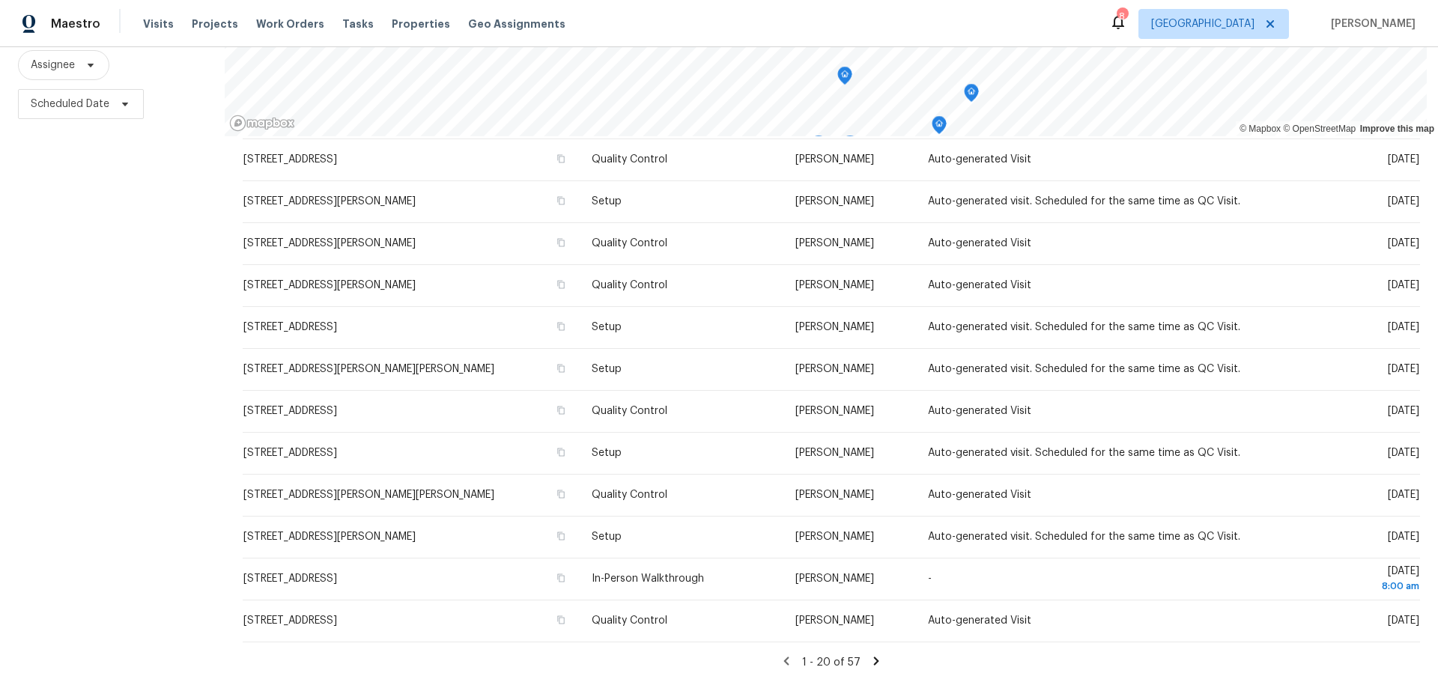
click at [874, 657] on icon at bounding box center [876, 661] width 5 height 8
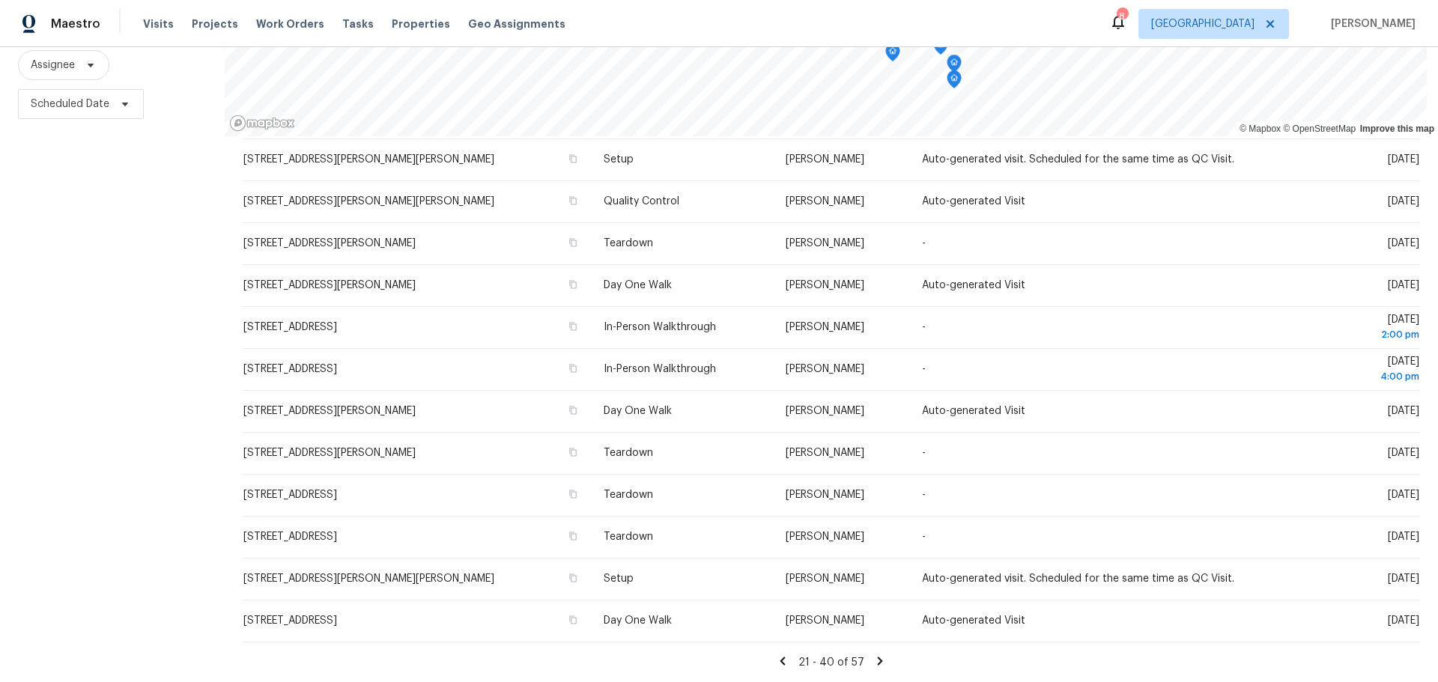
click at [878, 657] on icon at bounding box center [880, 661] width 5 height 8
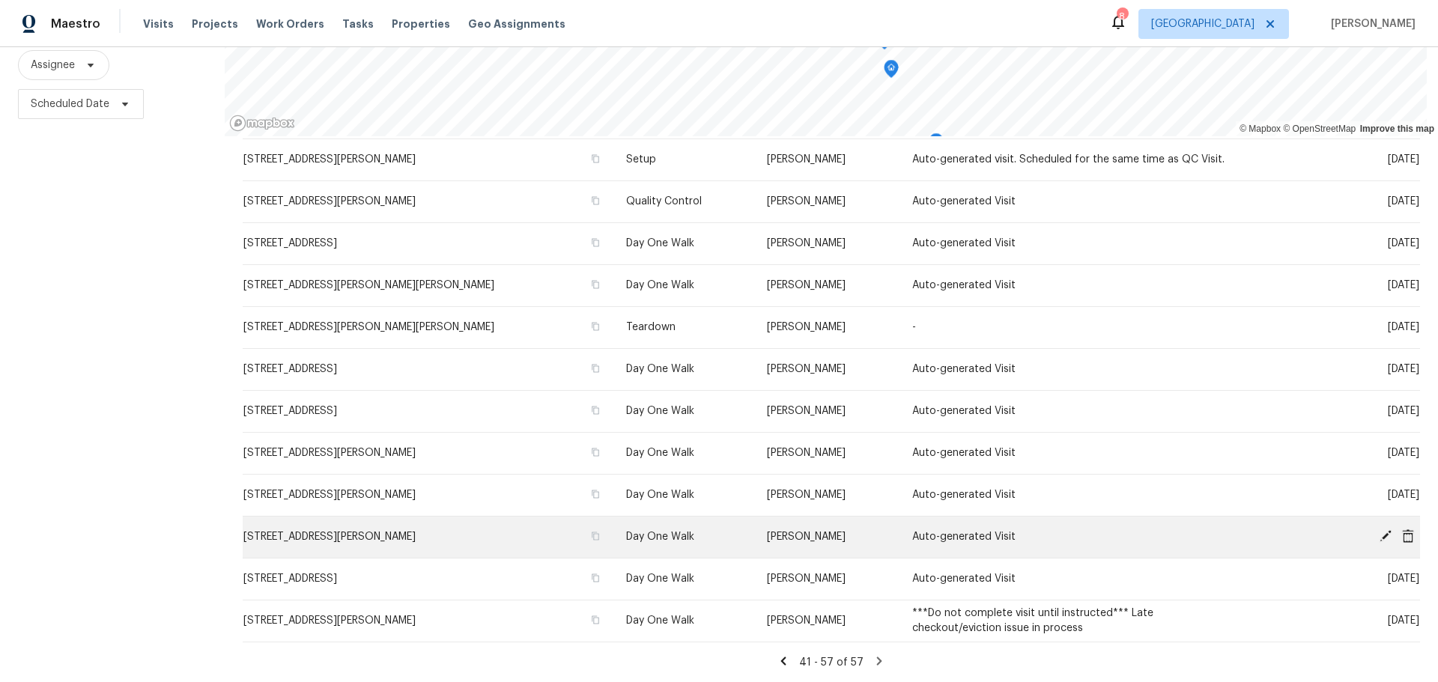
click at [1380, 530] on icon at bounding box center [1386, 536] width 12 height 12
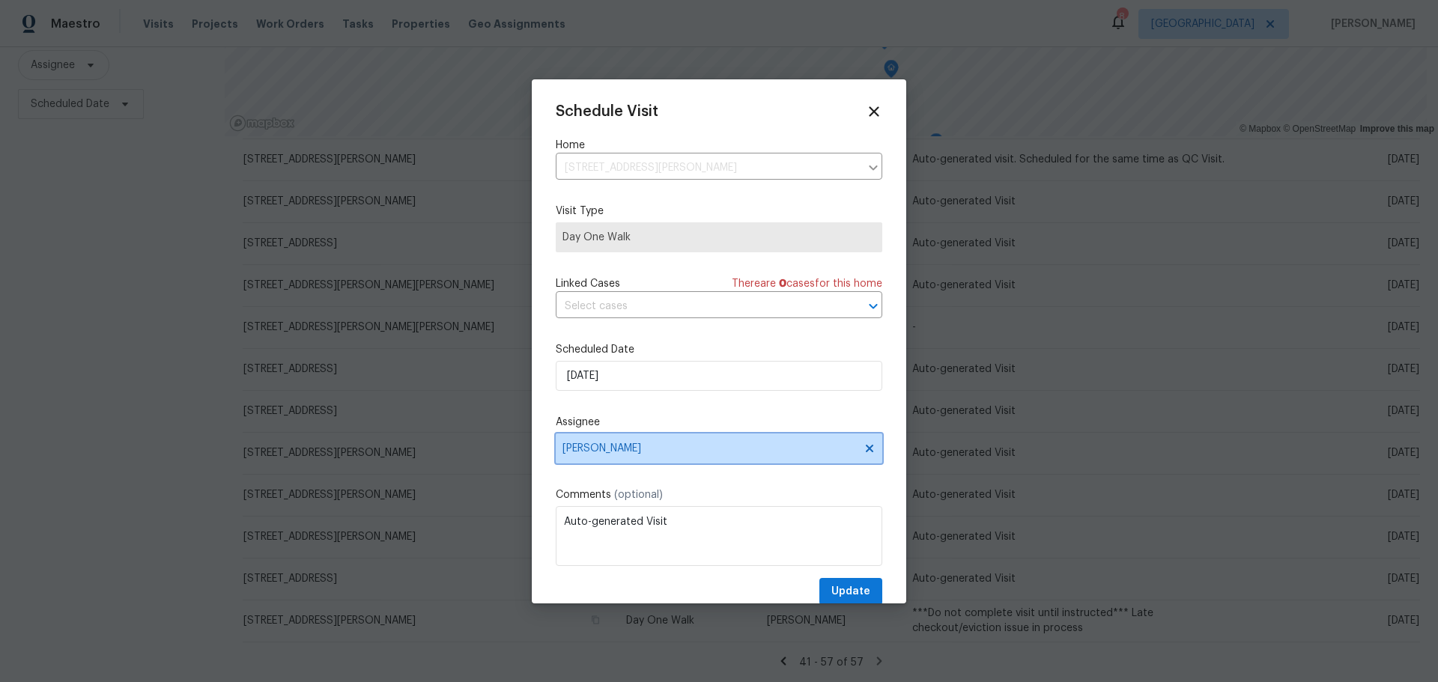
click at [864, 452] on icon at bounding box center [870, 449] width 12 height 12
click at [859, 452] on span at bounding box center [867, 449] width 16 height 12
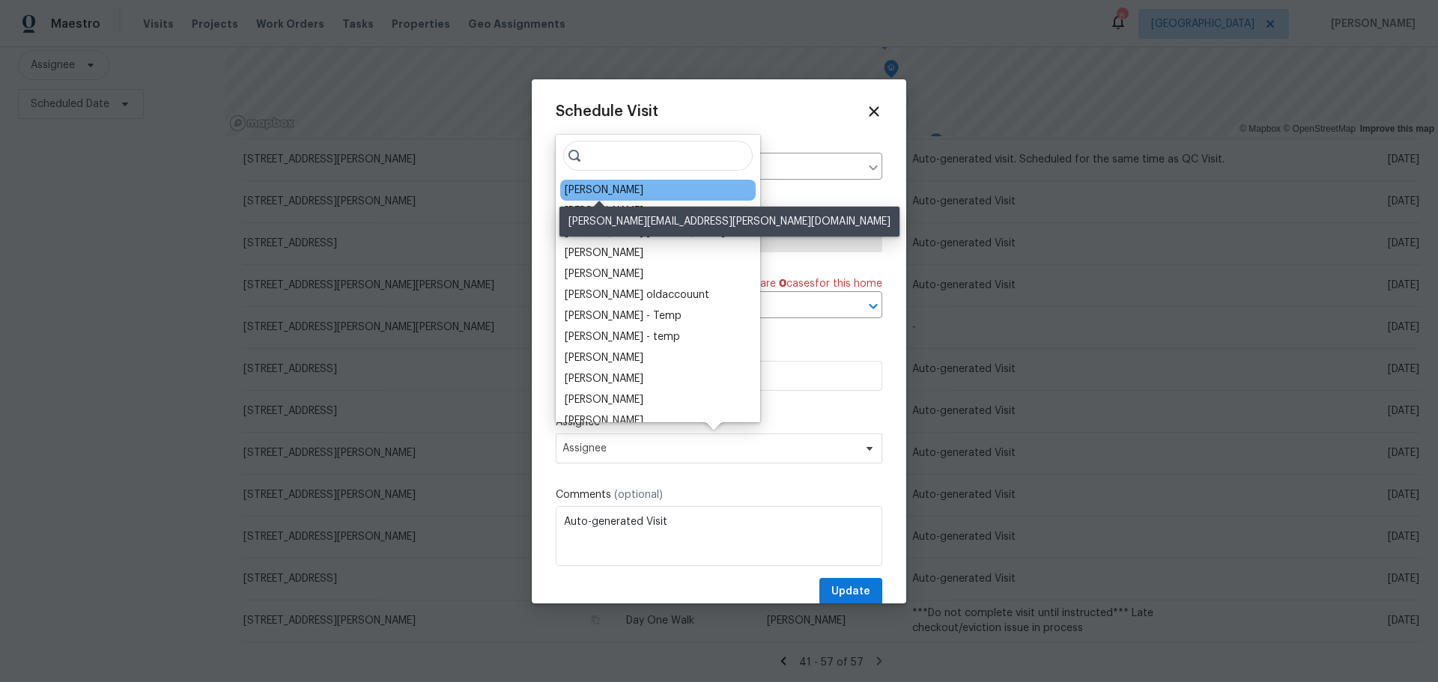
click at [632, 190] on div "[PERSON_NAME]" at bounding box center [604, 190] width 79 height 15
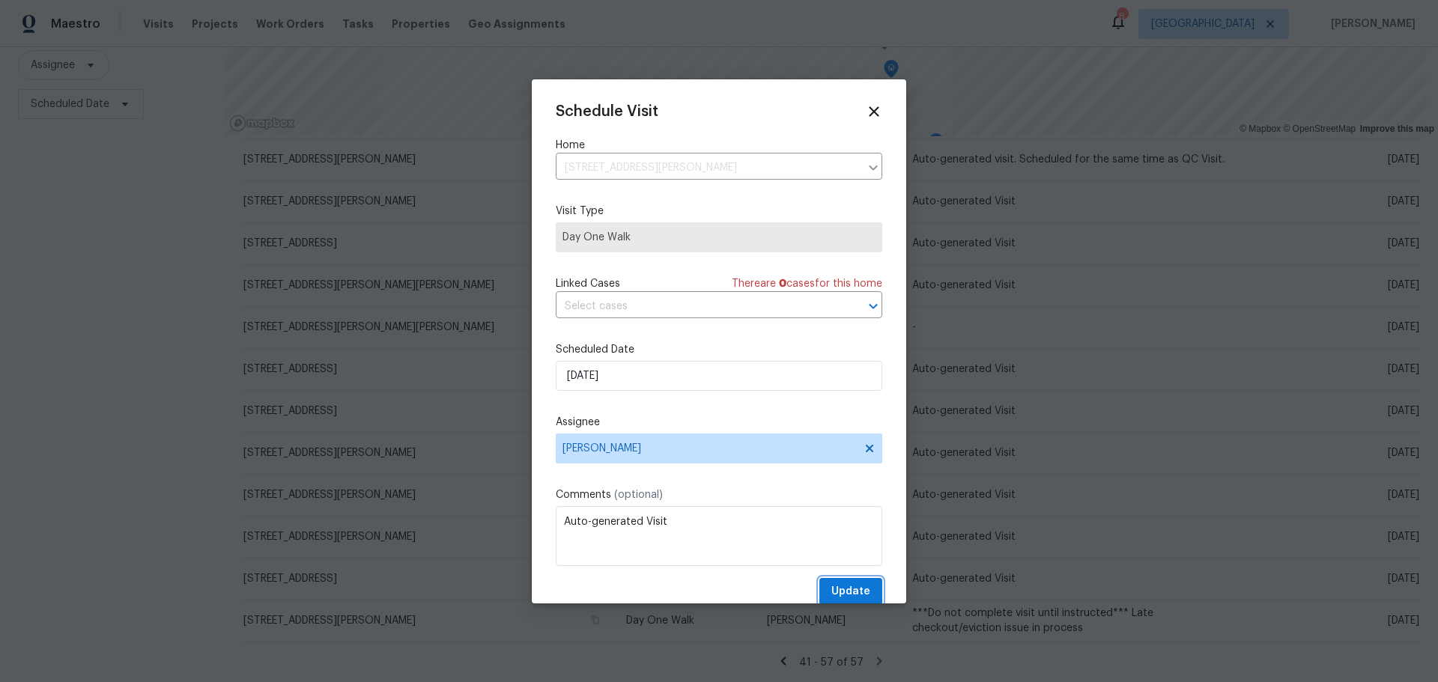
click at [832, 583] on span "Update" at bounding box center [851, 592] width 39 height 19
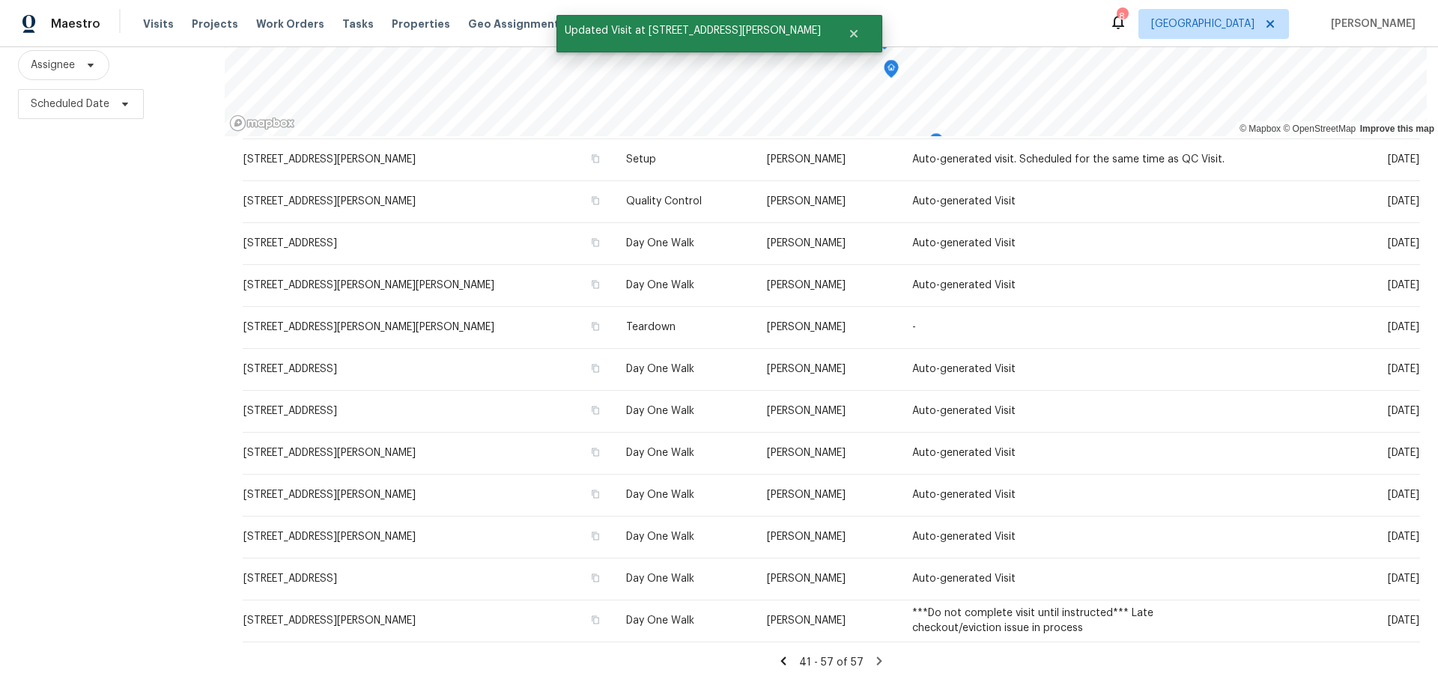
click at [108, 525] on div "Filters Reset ​ Type Assignee Scheduled Date" at bounding box center [112, 297] width 225 height 771
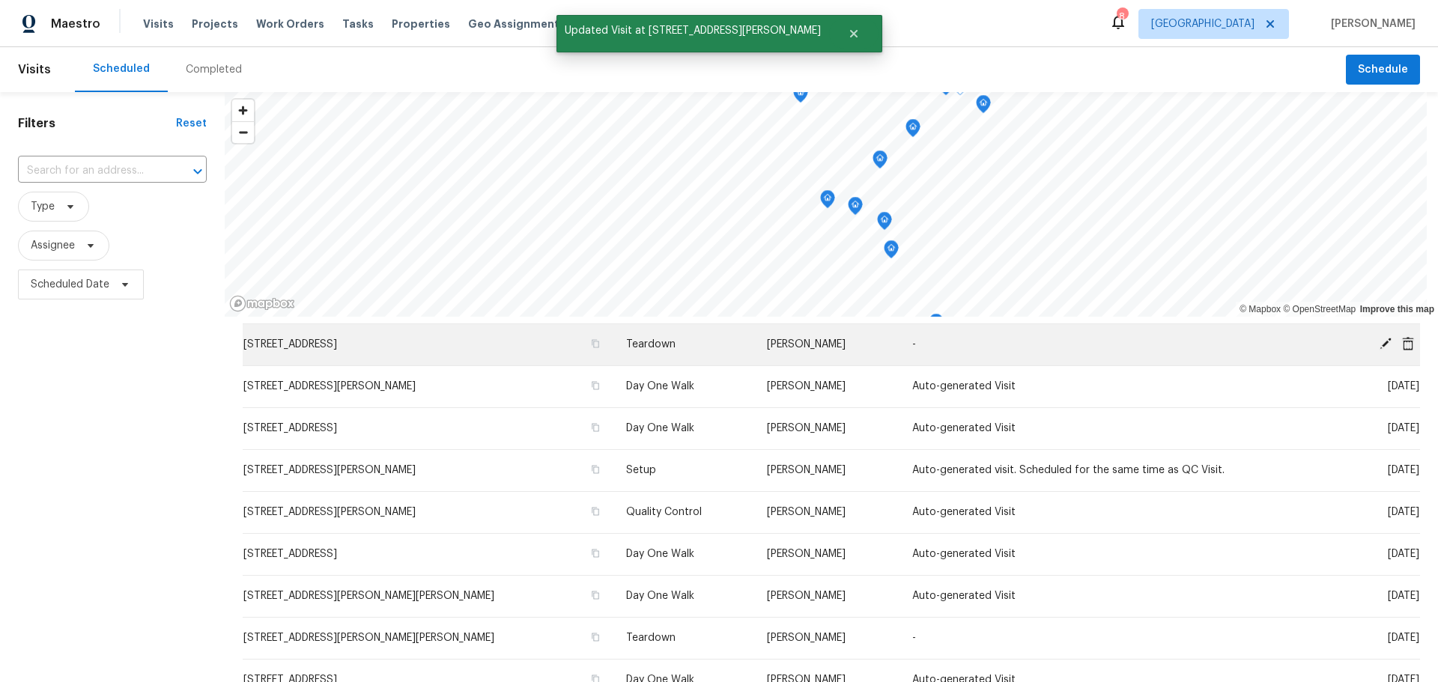
scroll to position [0, 0]
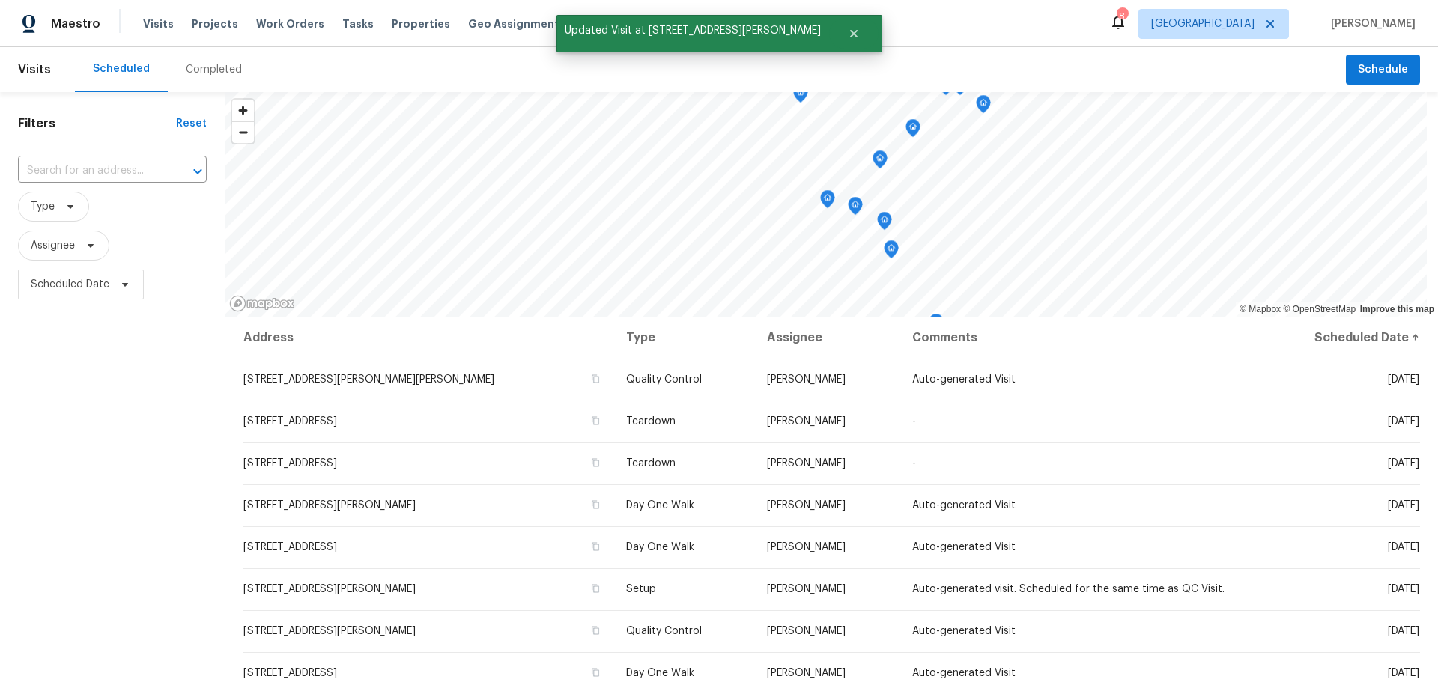
click at [174, 28] on div "Visits Projects Work Orders Tasks Properties Geo Assignments" at bounding box center [363, 24] width 441 height 30
click at [169, 22] on div "Visits Projects Work Orders Tasks Properties Geo Assignments" at bounding box center [363, 24] width 441 height 30
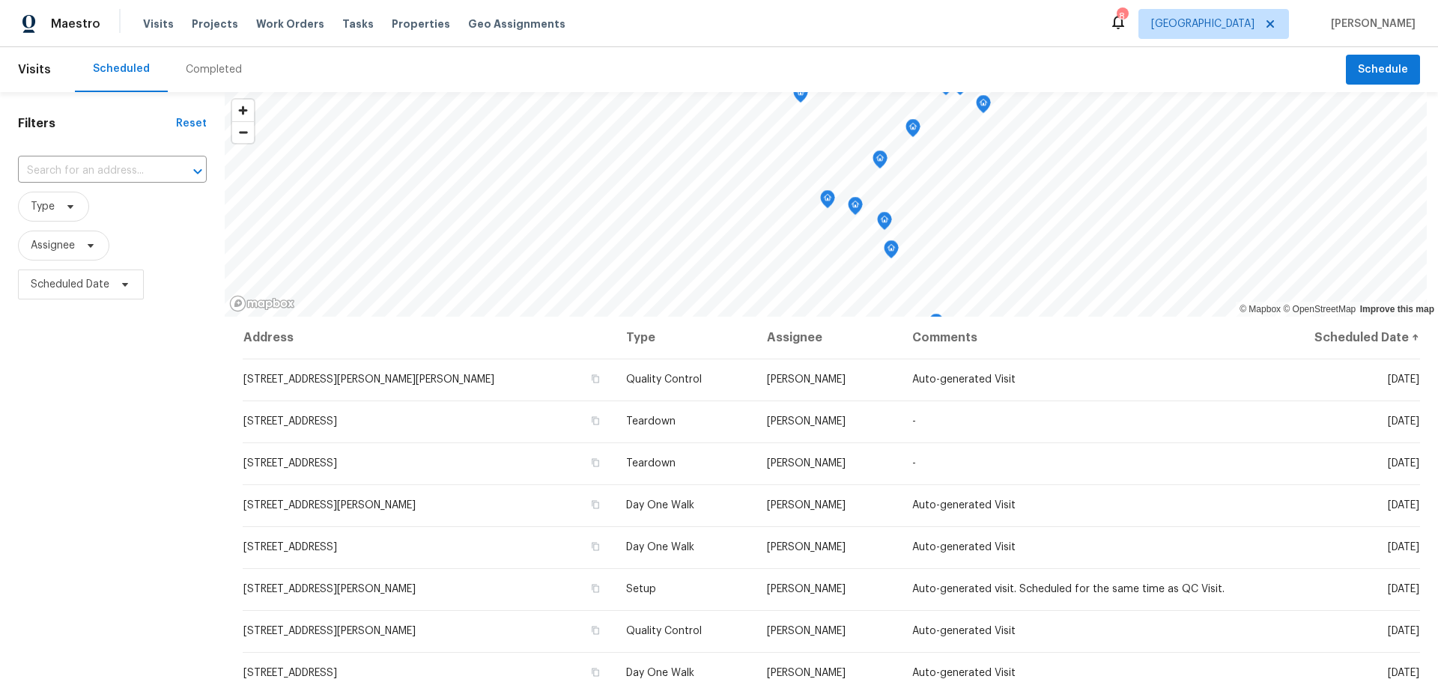
click at [139, 23] on div "Maestro Visits Projects Work Orders Tasks Properties Geo Assignments" at bounding box center [292, 24] width 584 height 30
click at [154, 26] on span "Visits" at bounding box center [158, 23] width 31 height 15
click at [196, 30] on span "Projects" at bounding box center [215, 23] width 46 height 15
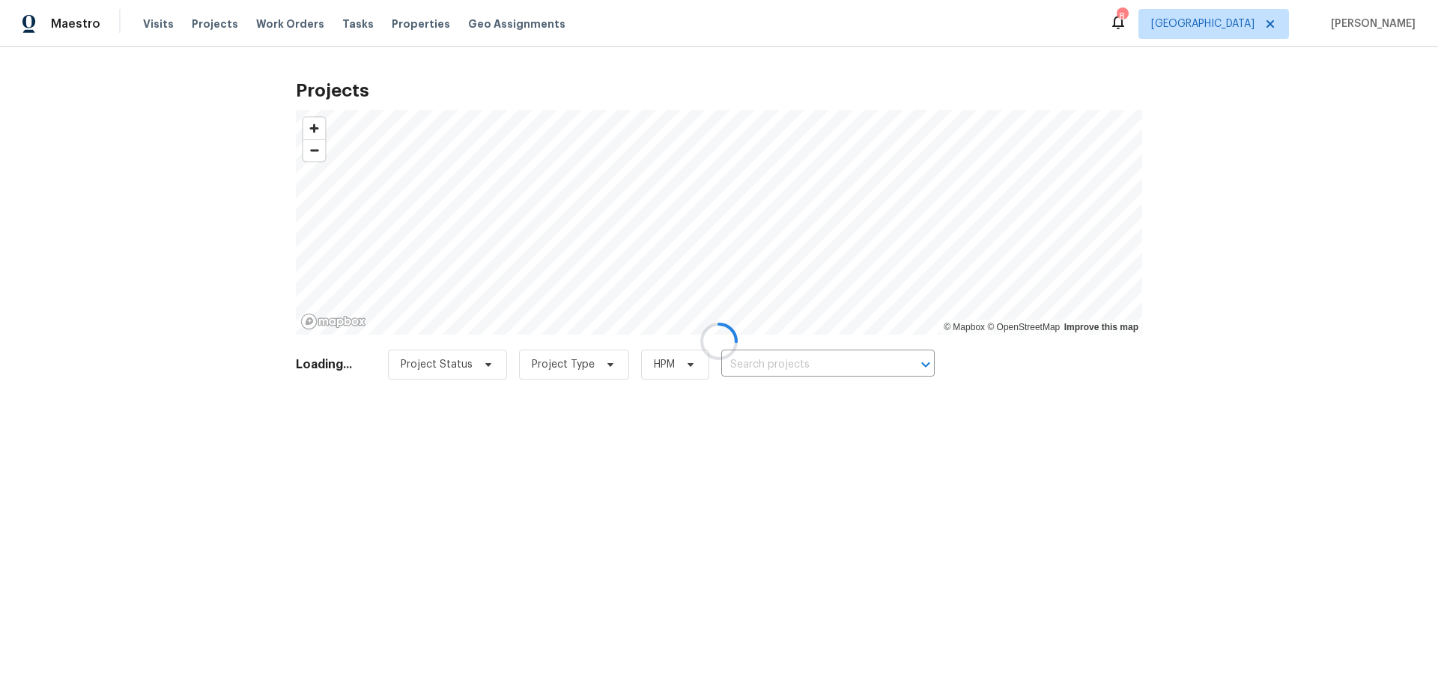
click at [388, 21] on div at bounding box center [719, 341] width 1438 height 682
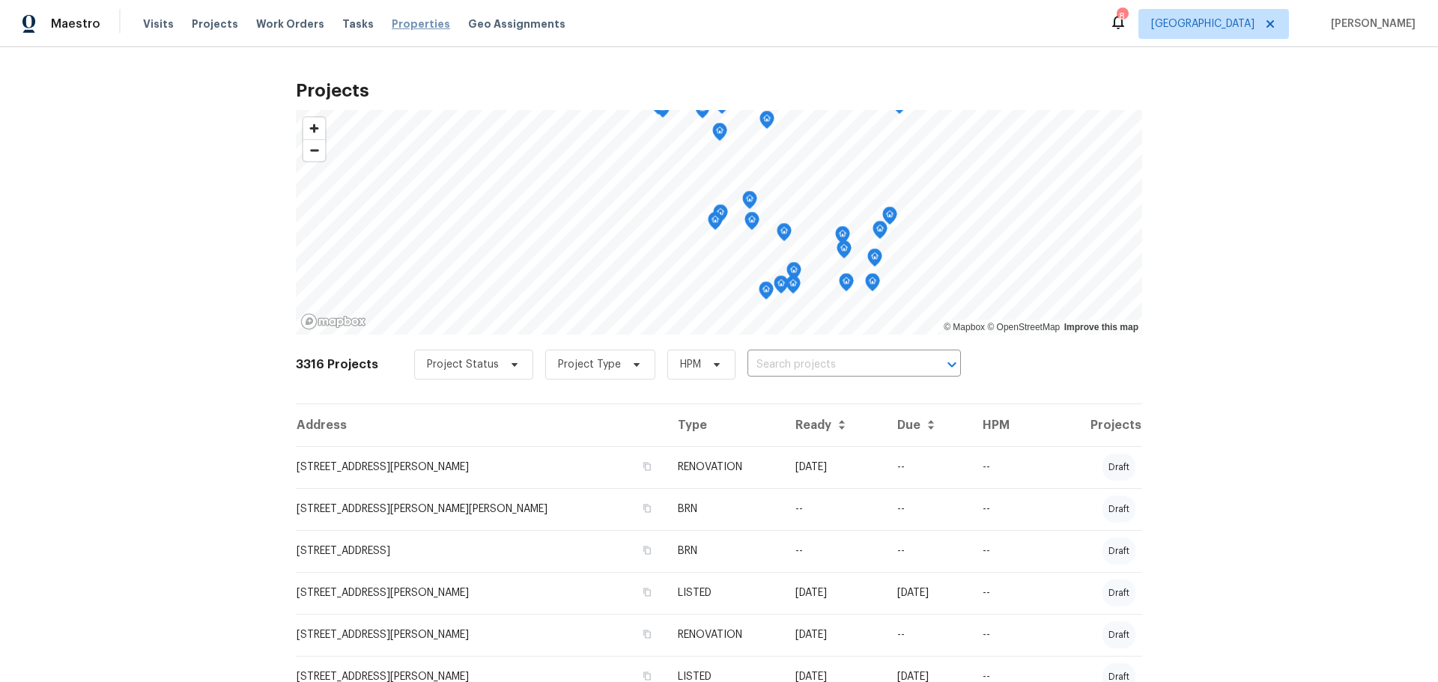
click at [392, 19] on span "Properties" at bounding box center [421, 23] width 58 height 15
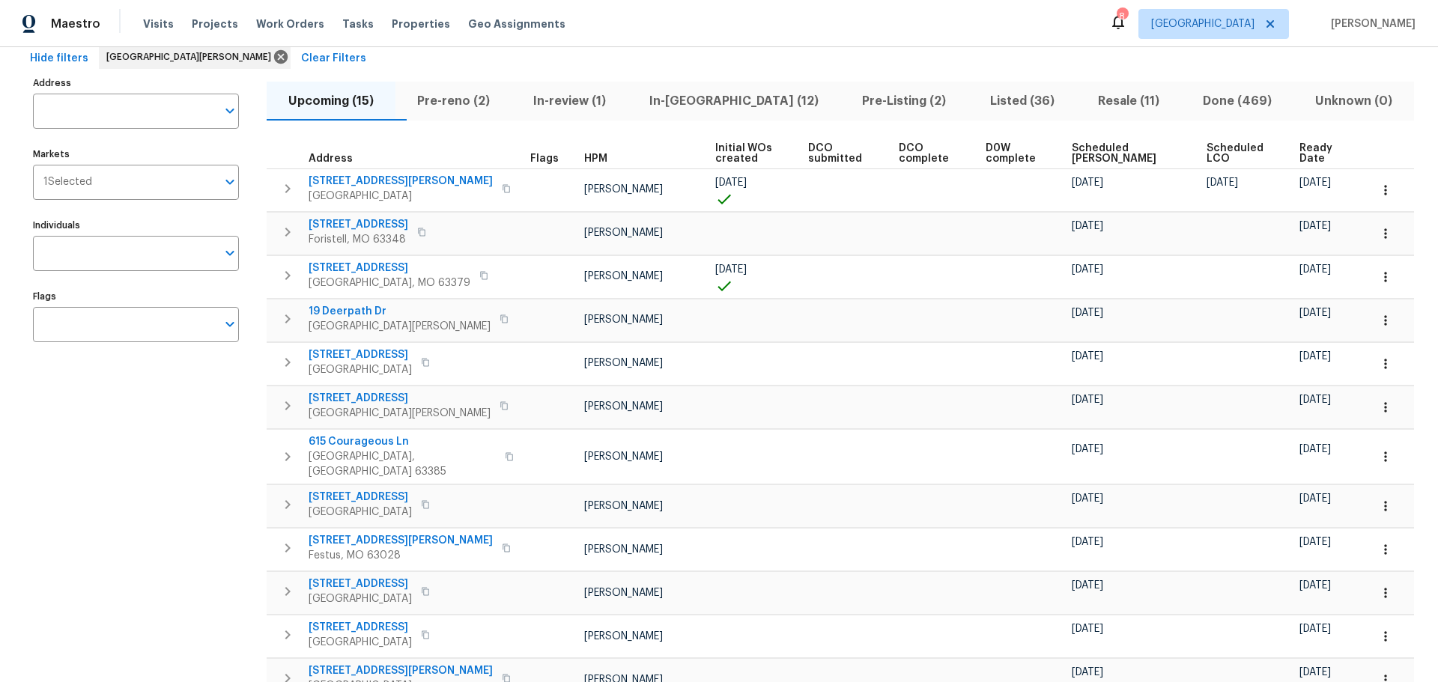
scroll to position [59, 0]
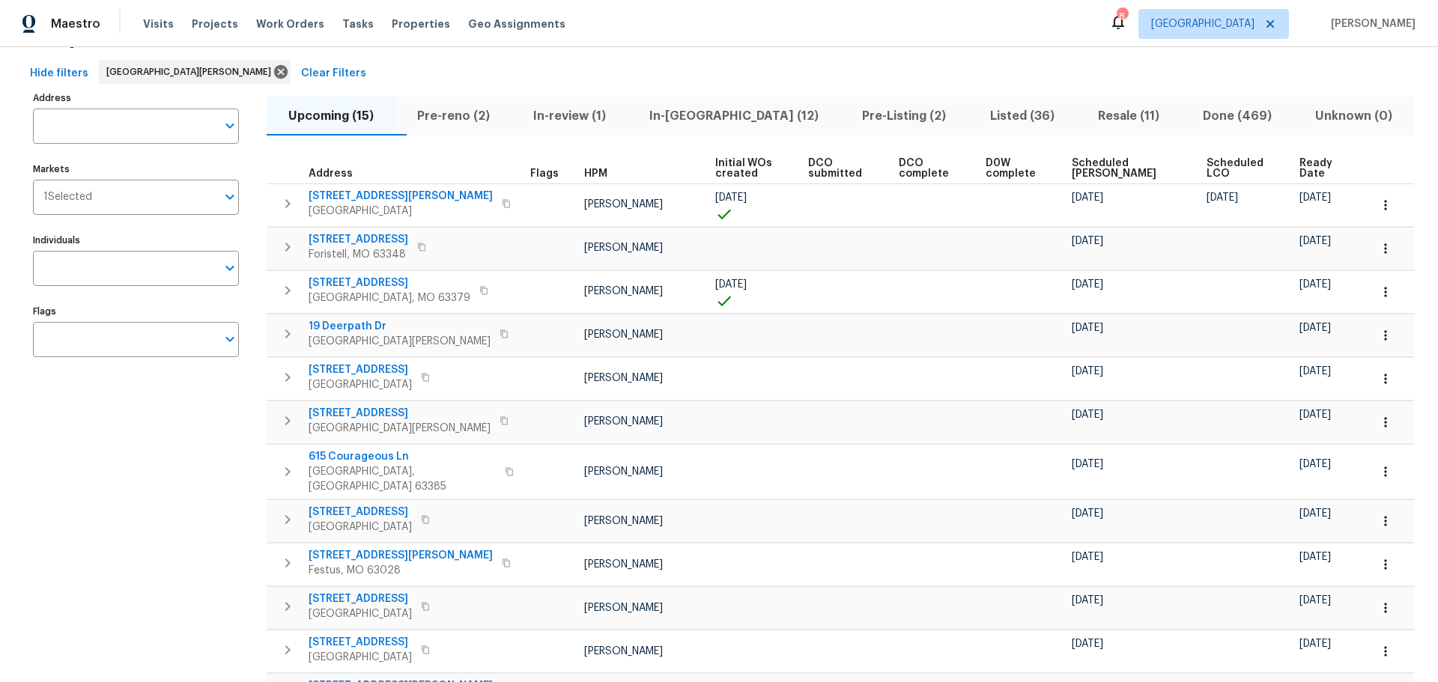
click at [584, 175] on span "HPM" at bounding box center [595, 174] width 23 height 10
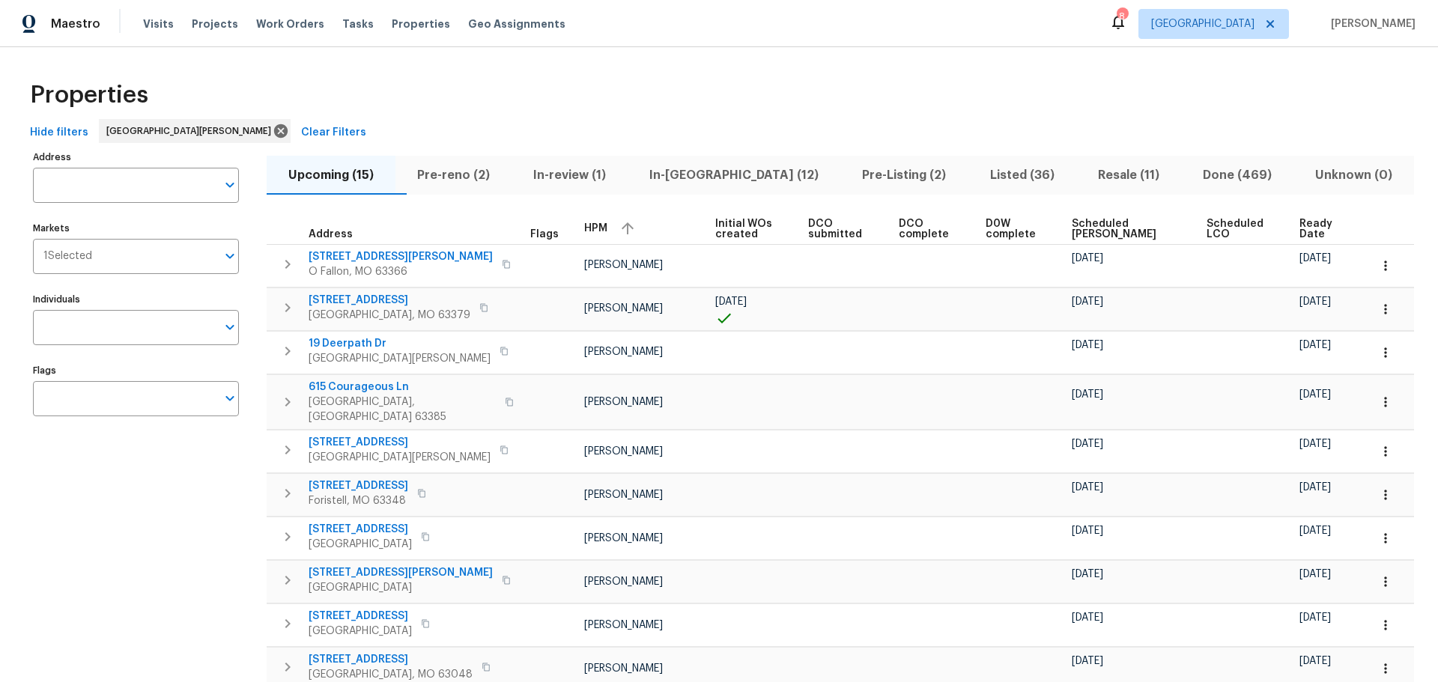
click at [733, 174] on span "In-[GEOGRAPHIC_DATA] (12)" at bounding box center [734, 175] width 195 height 21
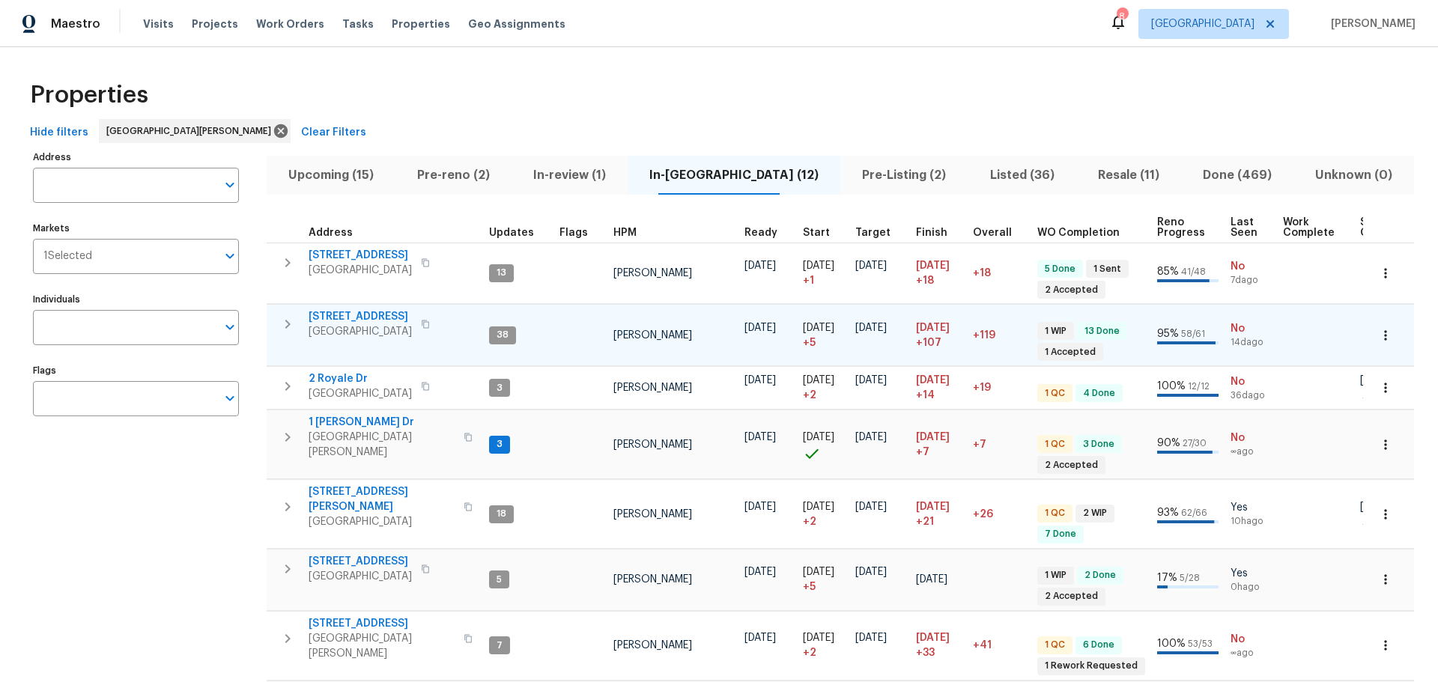
scroll to position [75, 0]
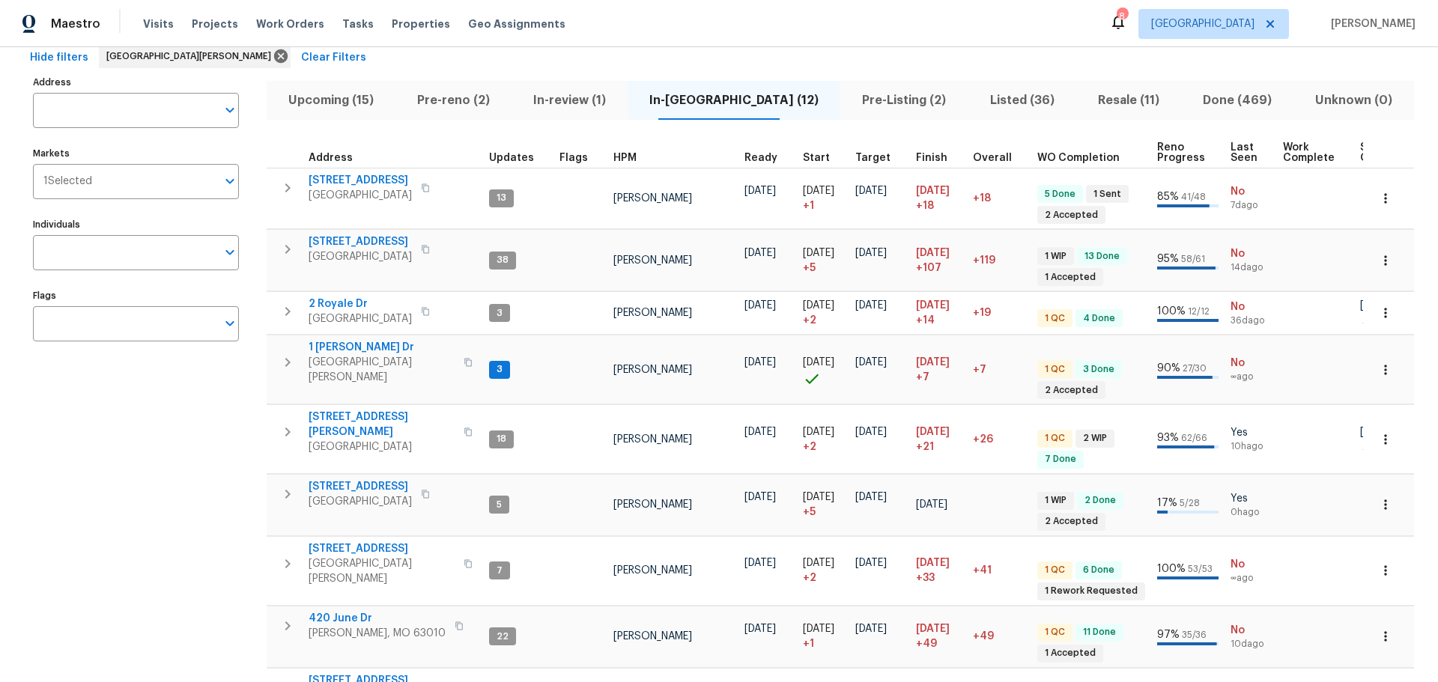
click at [614, 157] on span "HPM" at bounding box center [625, 158] width 23 height 10
